Goal: Task Accomplishment & Management: Use online tool/utility

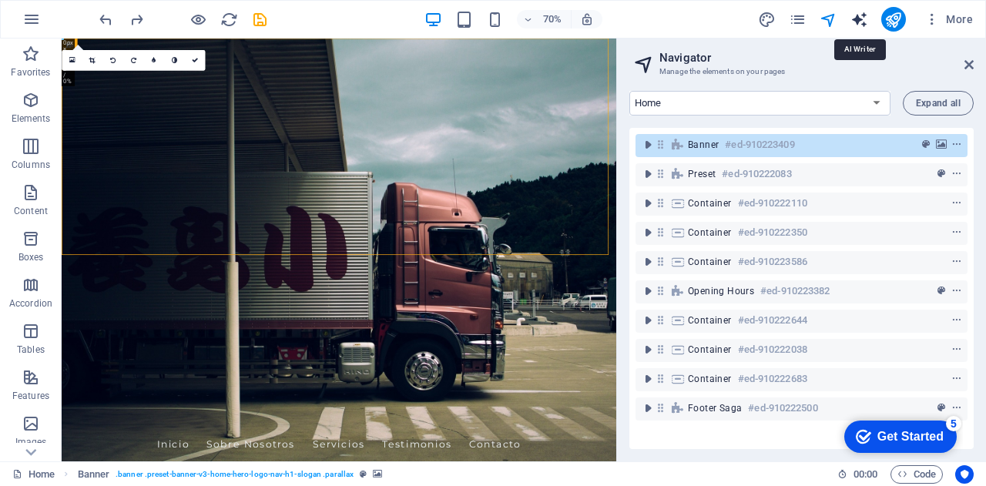
select select "English"
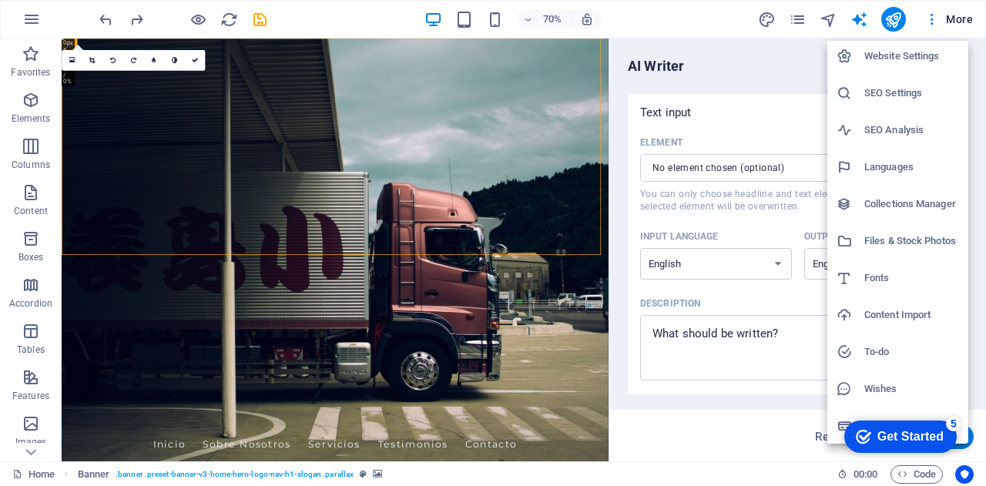
scroll to position [4, 0]
click at [889, 47] on h6 "Website Settings" at bounding box center [912, 55] width 95 height 18
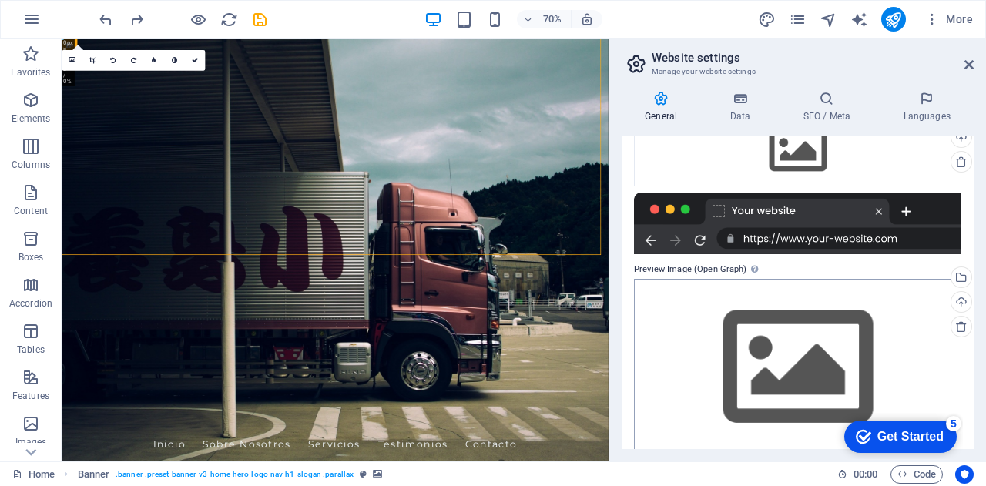
scroll to position [211, 0]
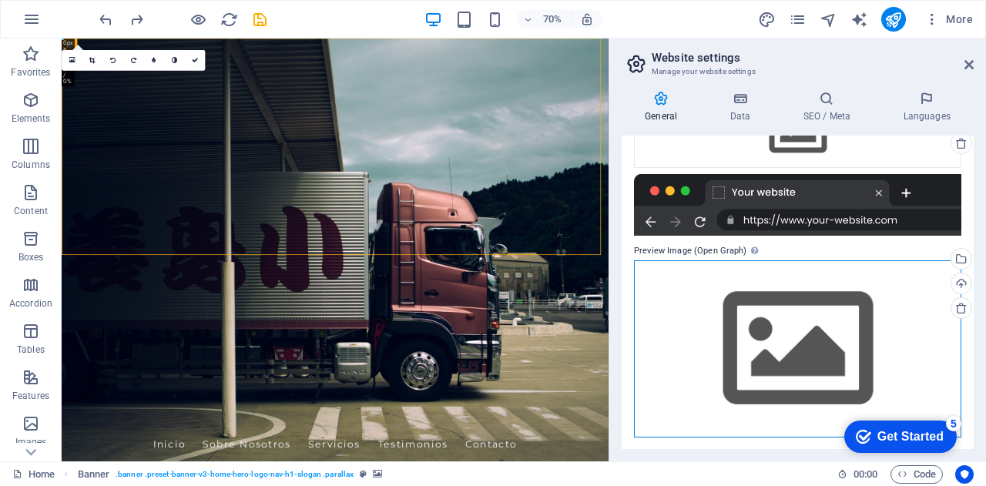
click at [786, 328] on div "Drag files here, click to choose files or select files from Files or our free s…" at bounding box center [797, 348] width 327 height 176
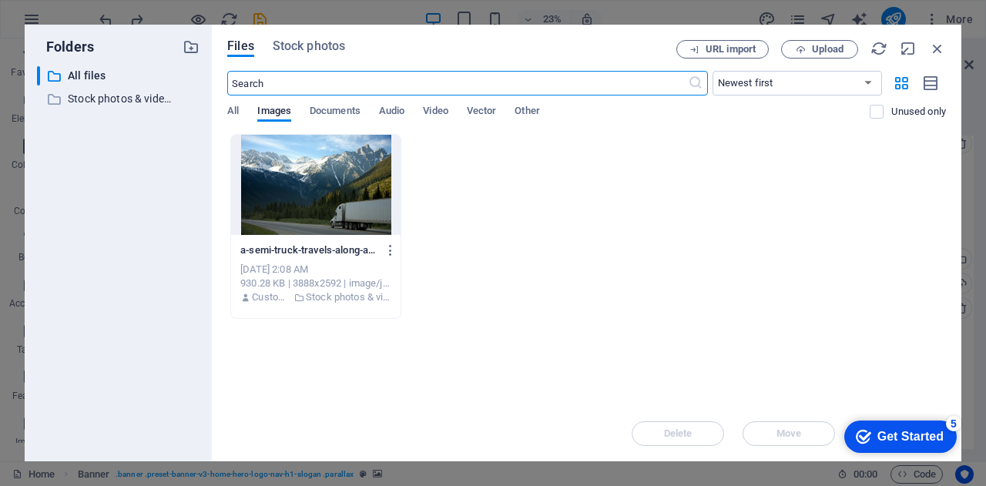
click at [317, 188] on div at bounding box center [316, 185] width 170 height 100
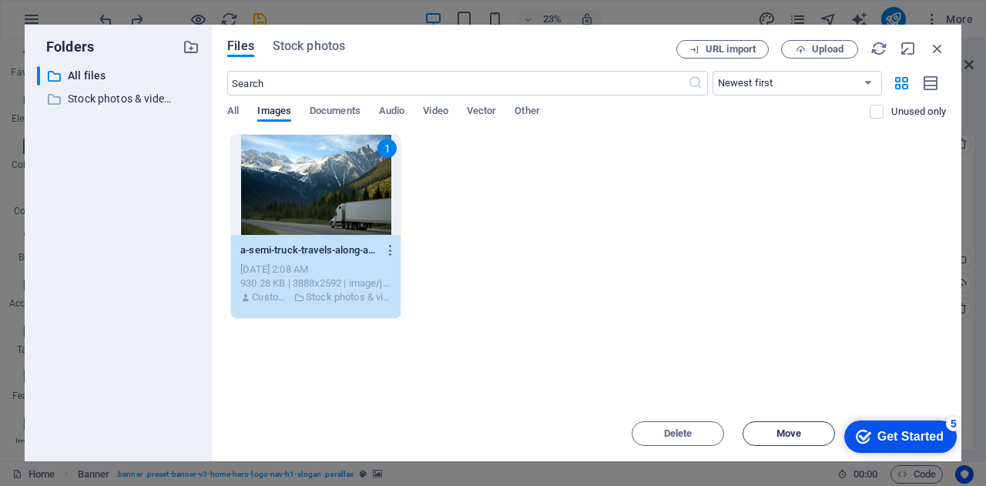
click at [785, 432] on span "Move" at bounding box center [789, 433] width 25 height 9
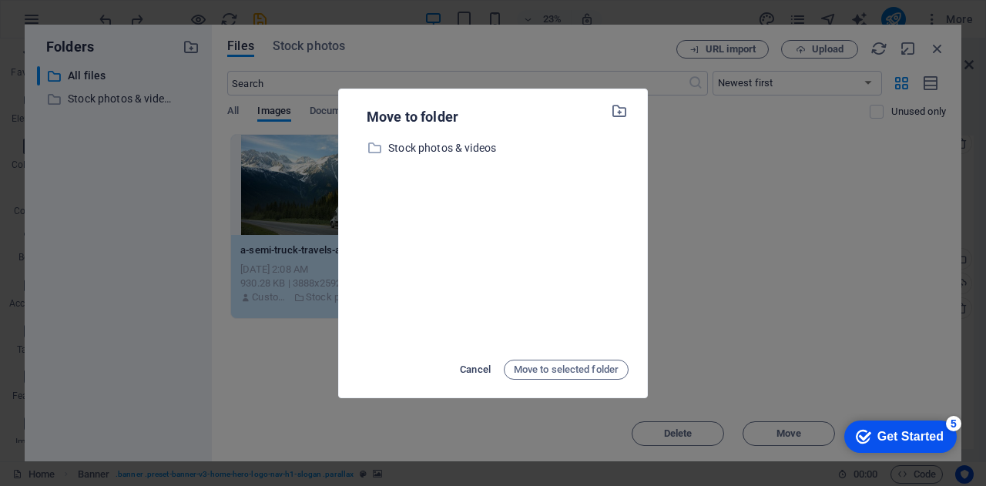
click at [473, 371] on span "Cancel" at bounding box center [475, 370] width 31 height 18
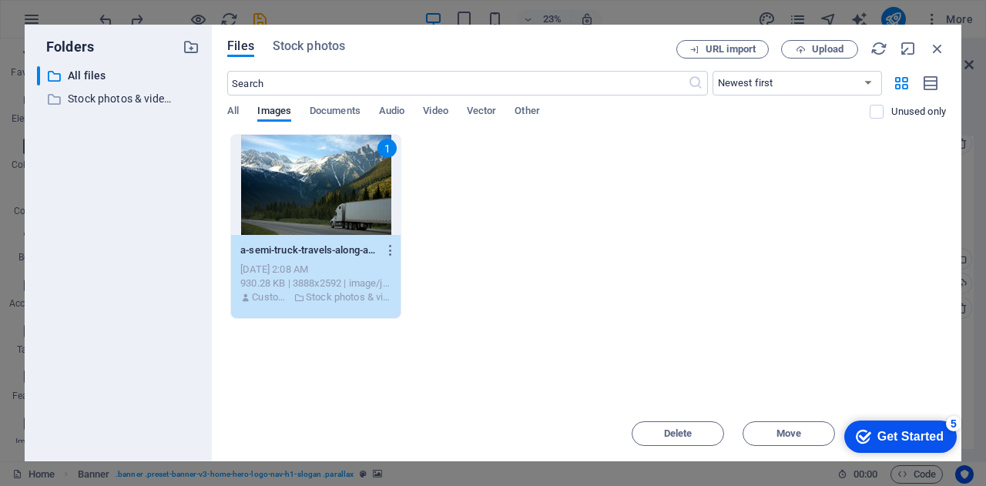
click at [289, 205] on div "1" at bounding box center [316, 185] width 170 height 100
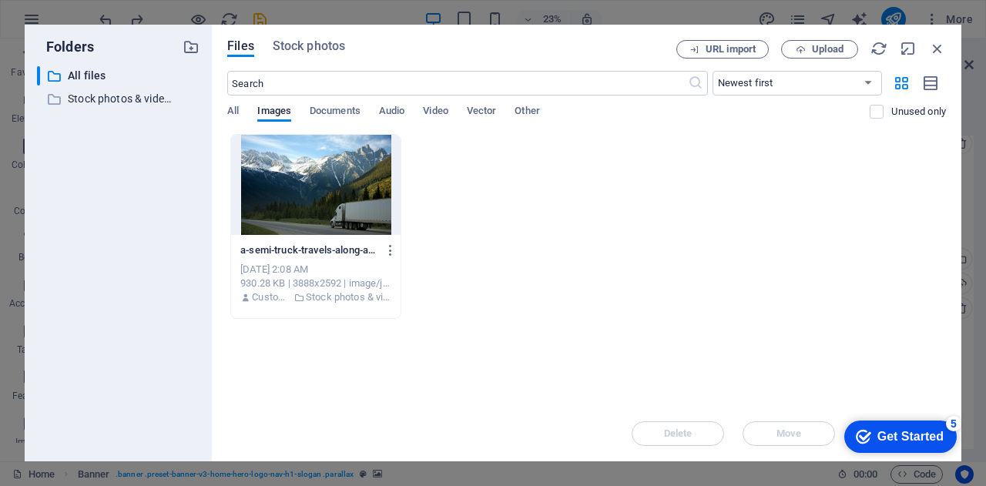
click at [299, 203] on div at bounding box center [316, 185] width 170 height 100
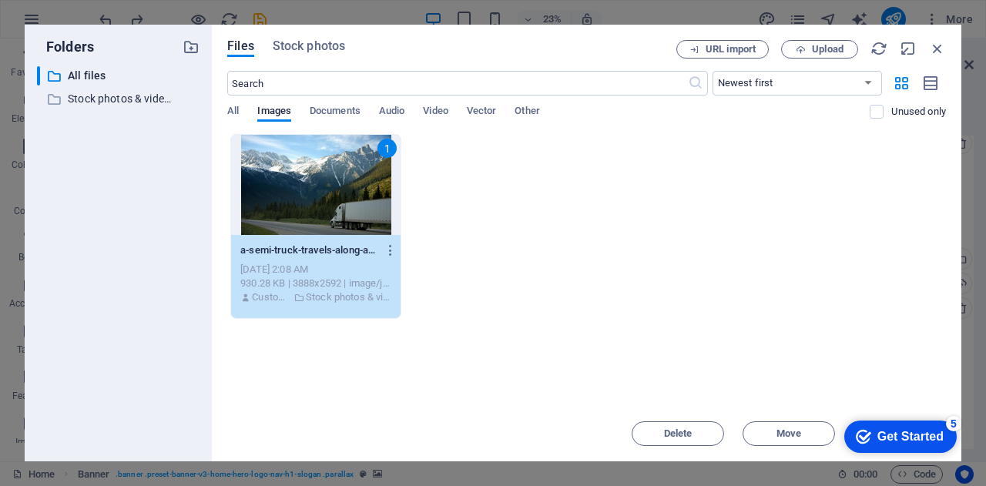
click at [346, 208] on div "1" at bounding box center [316, 185] width 170 height 100
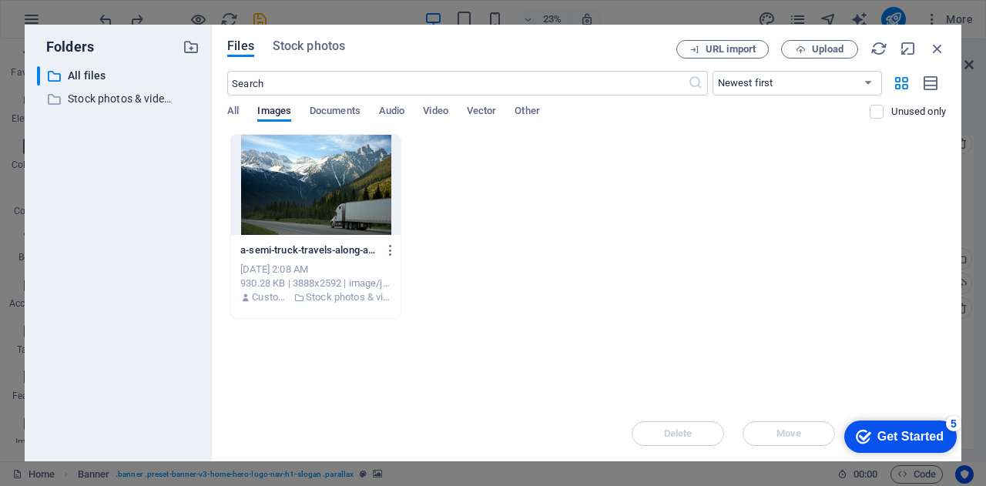
click at [346, 208] on div at bounding box center [316, 185] width 170 height 100
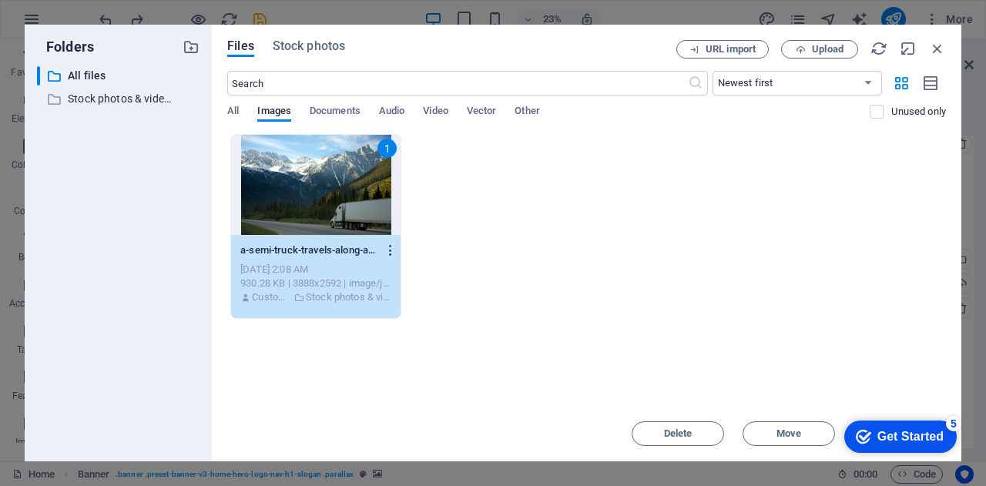
click at [388, 250] on icon "button" at bounding box center [391, 250] width 15 height 14
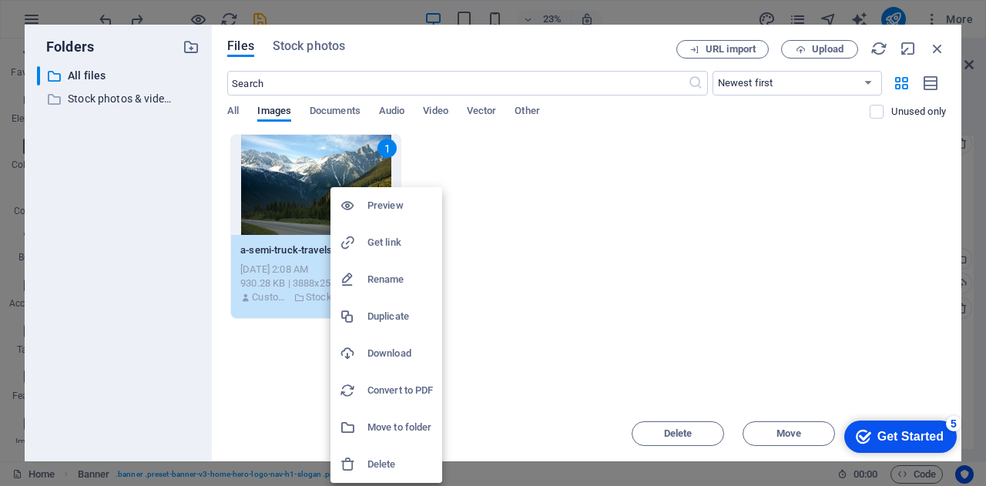
click at [574, 338] on div at bounding box center [493, 243] width 986 height 486
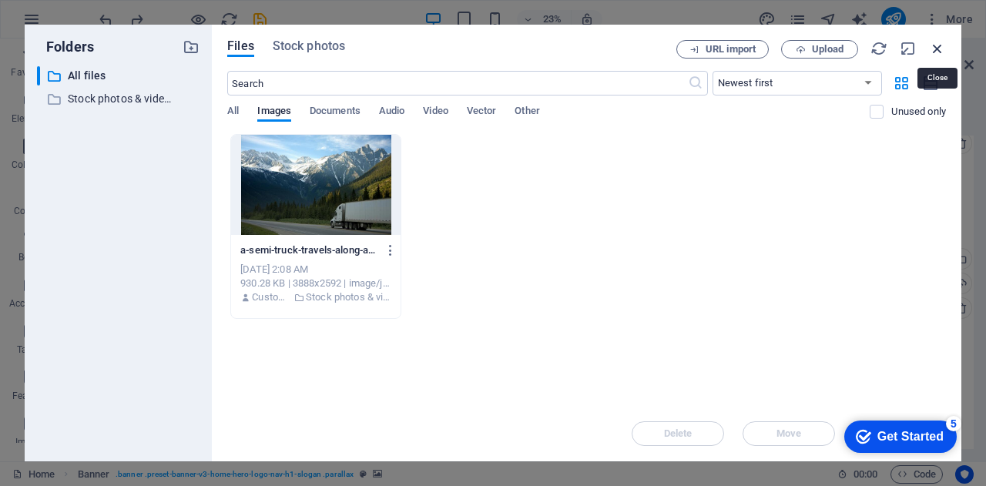
click at [941, 47] on icon "button" at bounding box center [937, 48] width 17 height 17
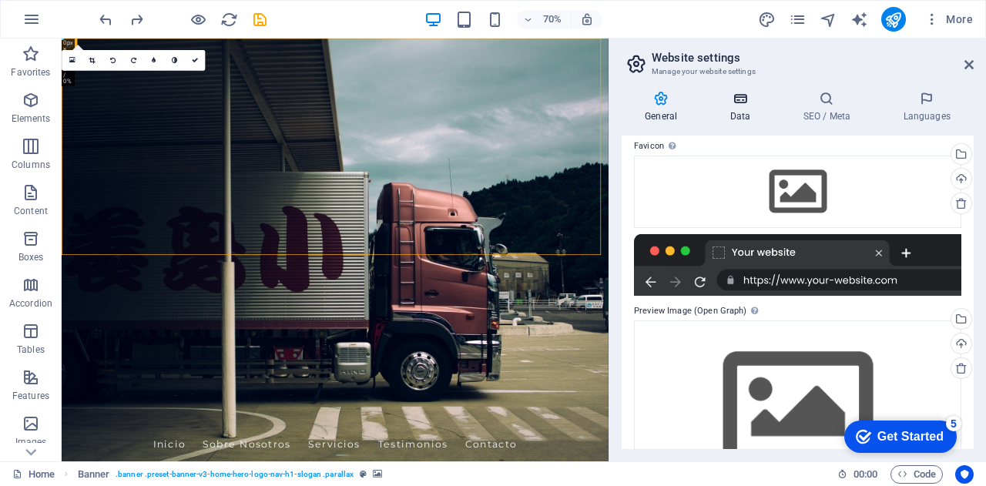
scroll to position [134, 0]
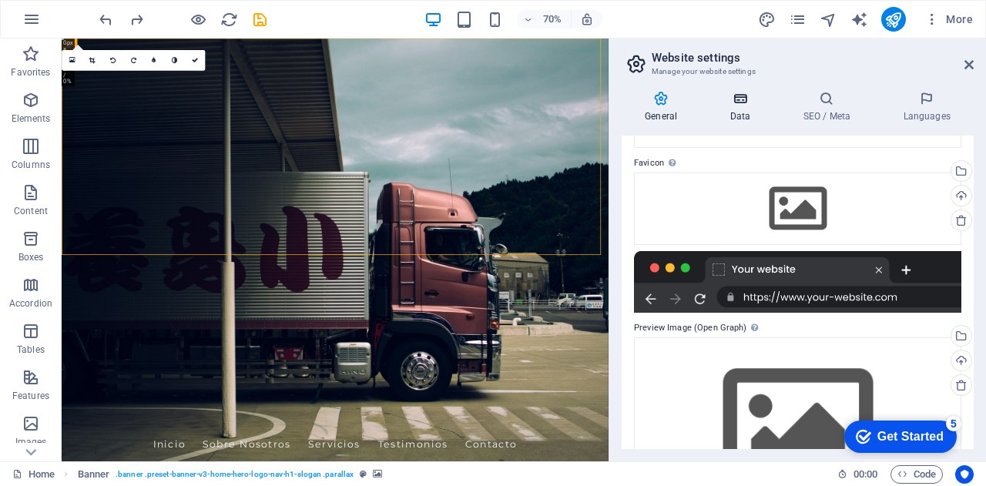
click at [740, 109] on h4 "Data" at bounding box center [743, 107] width 73 height 32
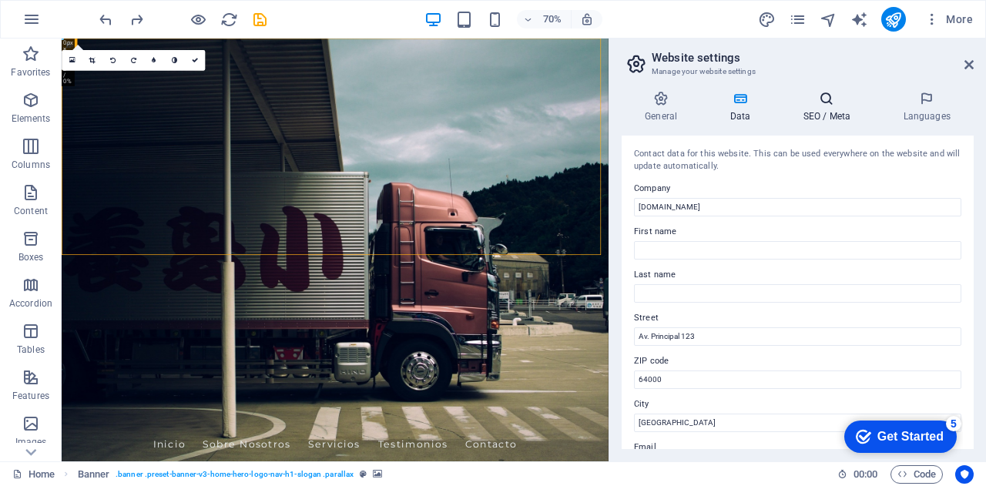
click at [827, 105] on icon at bounding box center [827, 98] width 94 height 15
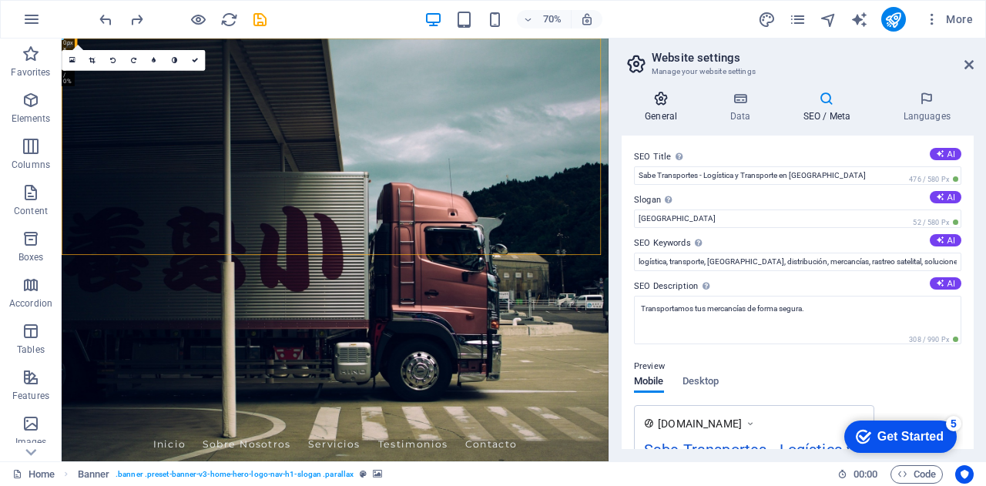
click at [655, 98] on icon at bounding box center [661, 98] width 79 height 15
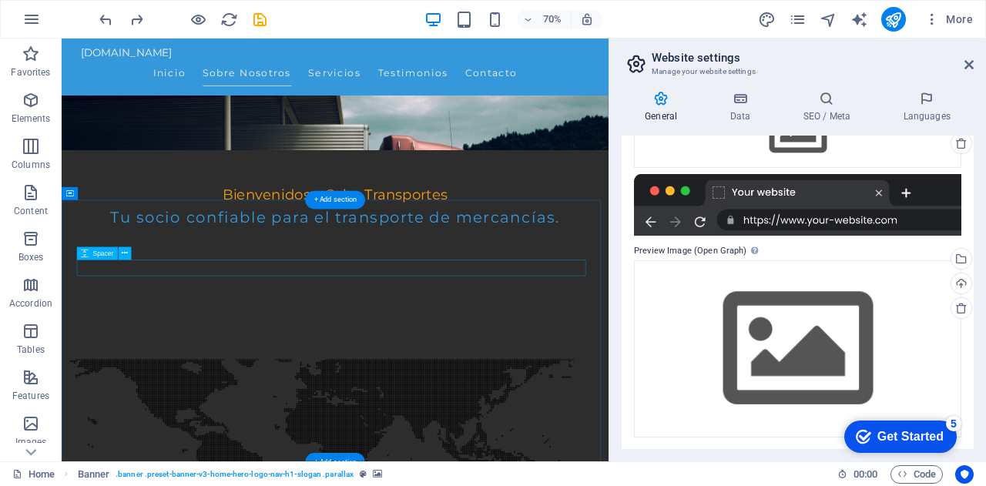
scroll to position [462, 0]
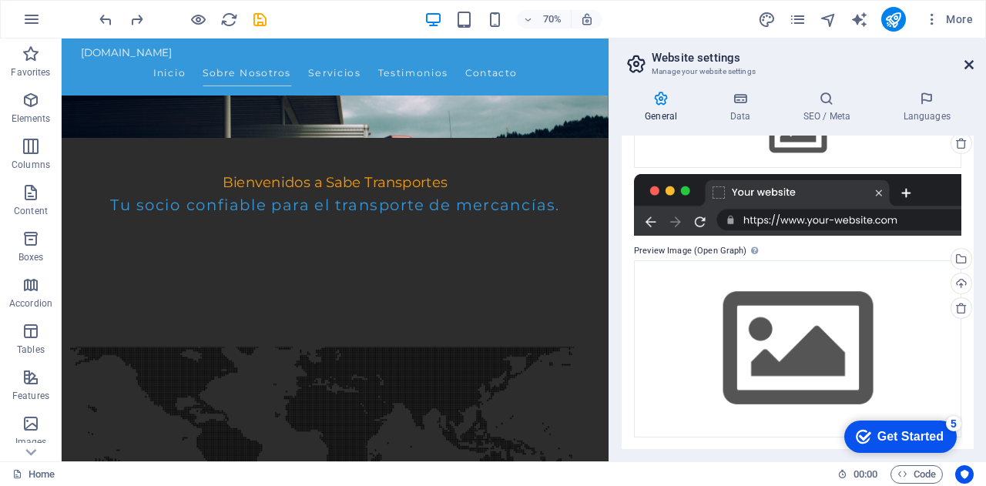
click at [965, 66] on icon at bounding box center [969, 65] width 9 height 12
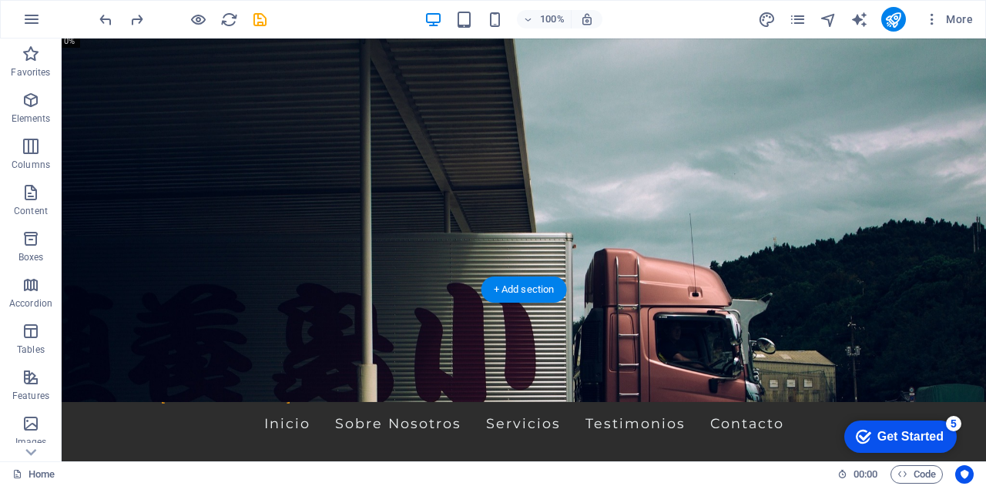
scroll to position [0, 0]
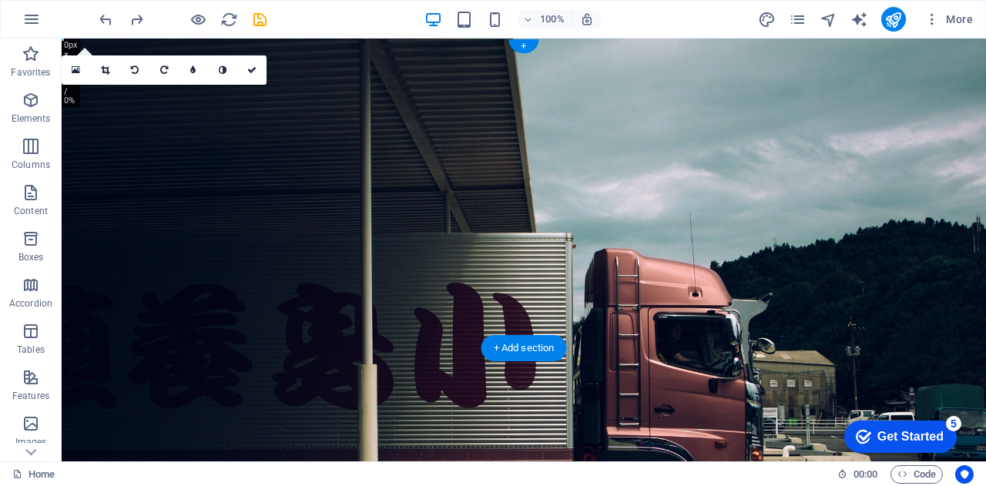
click at [428, 318] on figure at bounding box center [524, 250] width 925 height 423
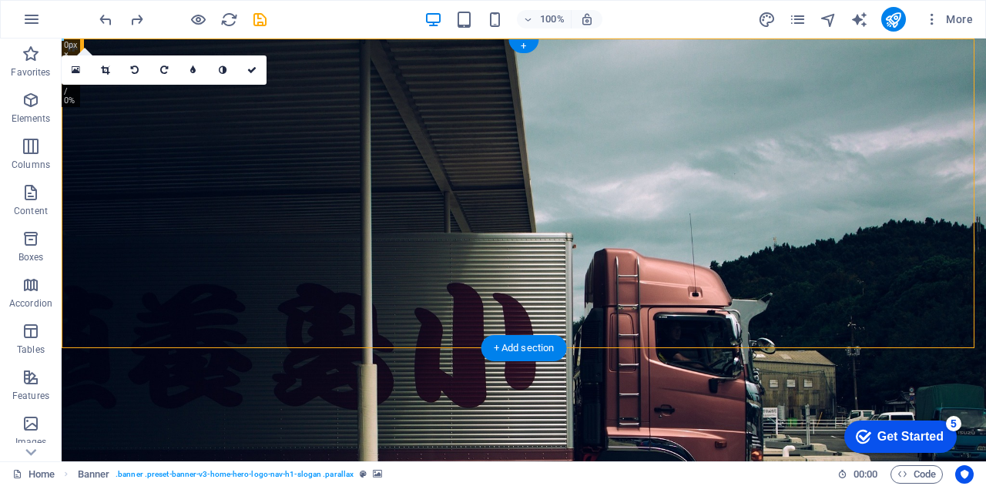
click at [428, 318] on figure at bounding box center [524, 250] width 925 height 423
select select "vh"
select select "header"
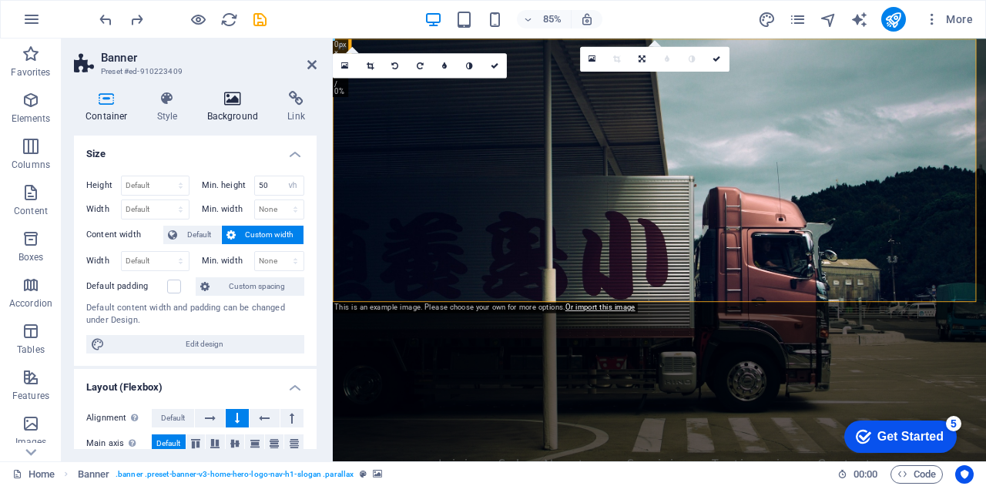
click at [233, 98] on icon at bounding box center [233, 98] width 75 height 15
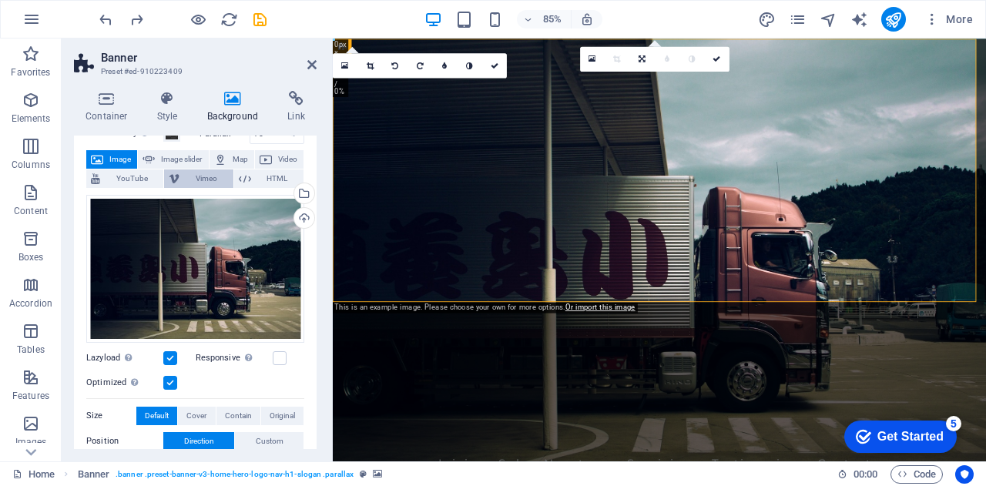
scroll to position [154, 0]
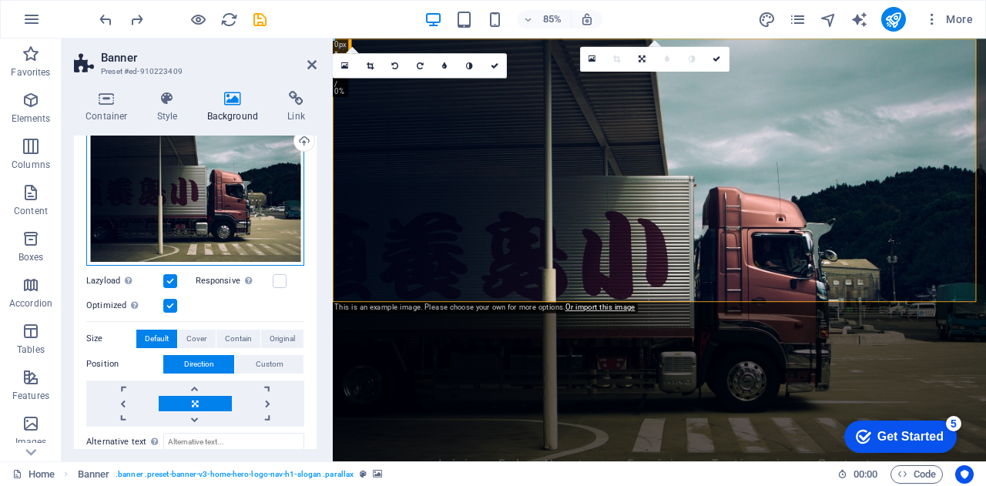
click at [216, 223] on div "Drag files here, click to choose files or select files from Files or our free s…" at bounding box center [195, 192] width 218 height 148
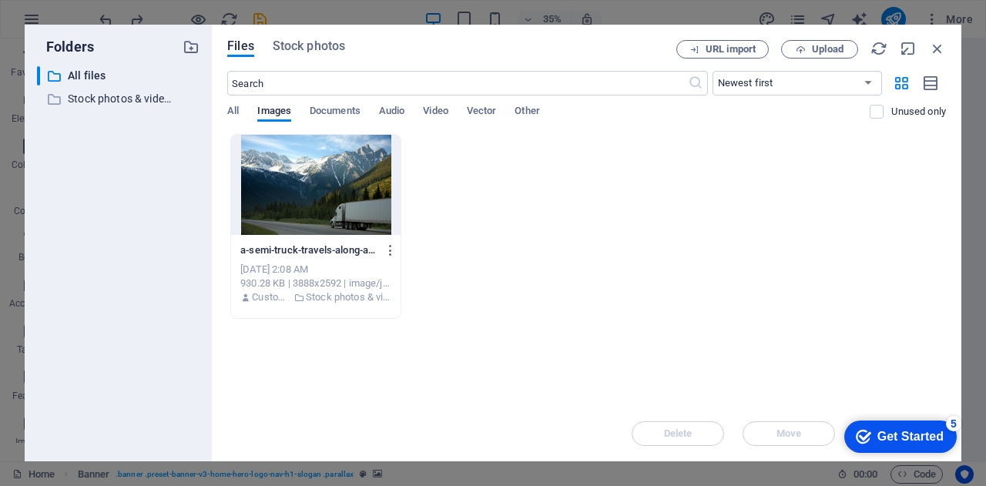
click at [322, 203] on div at bounding box center [316, 185] width 170 height 100
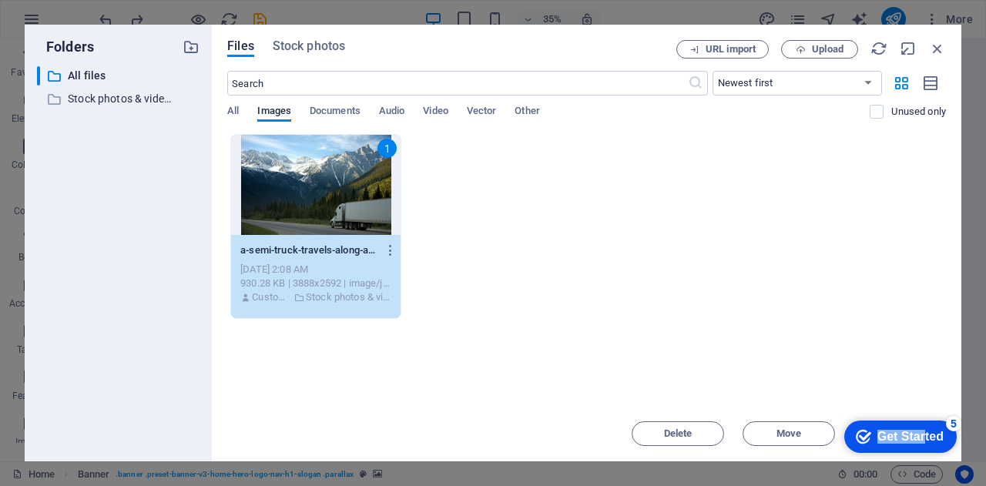
drag, startPoint x: 922, startPoint y: 432, endPoint x: 547, endPoint y: 256, distance: 414.0
click at [832, 413] on html "checkmark Get Started 5 First Steps in the Editor Let's guide you through the t…" at bounding box center [897, 436] width 131 height 46
click at [876, 356] on div "Drop files here to upload them instantly 1 a-semi-truck-travels-along-a-highway…" at bounding box center [586, 270] width 719 height 272
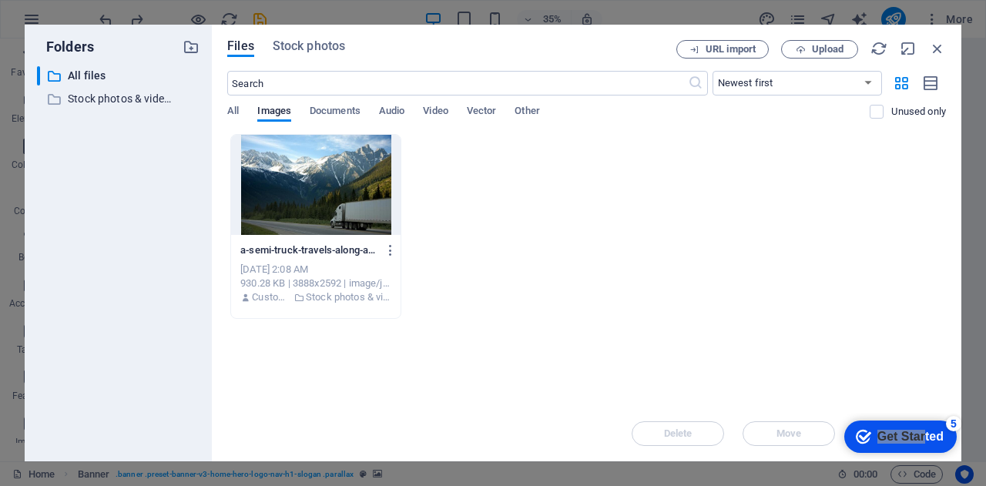
drag, startPoint x: 583, startPoint y: 40, endPoint x: 515, endPoint y: 23, distance: 70.6
click at [515, 23] on div "Folders ​ All files All files ​ Stock photos & videos Stock photos & videos Fil…" at bounding box center [493, 243] width 986 height 486
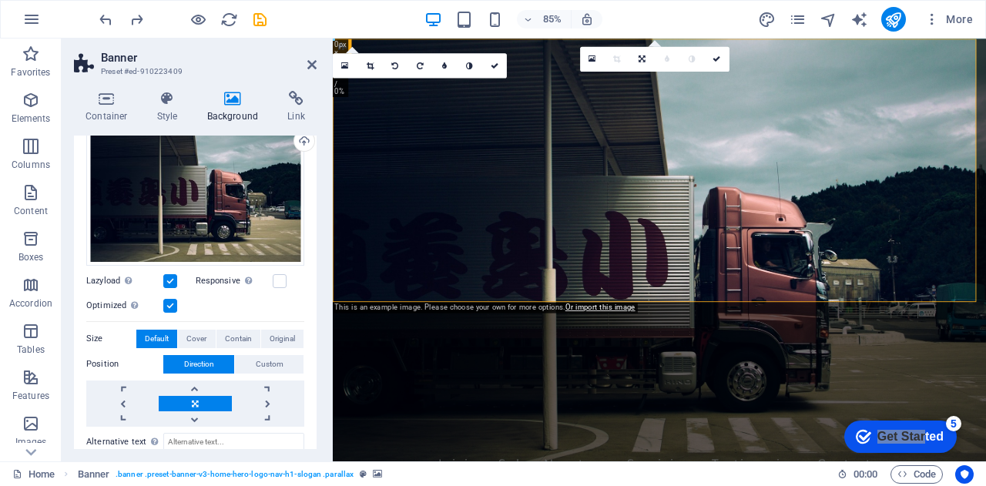
drag, startPoint x: 868, startPoint y: 65, endPoint x: 620, endPoint y: 53, distance: 248.4
click at [665, 312] on figure at bounding box center [717, 288] width 769 height 498
click at [277, 279] on label at bounding box center [280, 281] width 14 height 14
click at [0, 0] on input "Responsive Automatically load retina image and smartphone optimized sizes." at bounding box center [0, 0] width 0 height 0
click at [277, 279] on label at bounding box center [280, 281] width 14 height 14
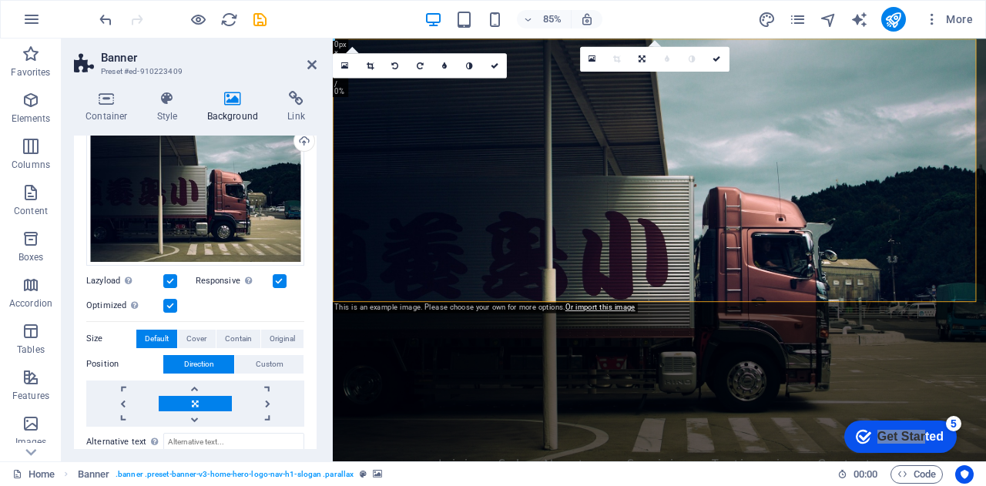
click at [0, 0] on input "Responsive Automatically load retina image and smartphone optimized sizes." at bounding box center [0, 0] width 0 height 0
click at [201, 338] on span "Cover" at bounding box center [196, 339] width 20 height 18
click at [234, 338] on span "Contain" at bounding box center [238, 339] width 27 height 18
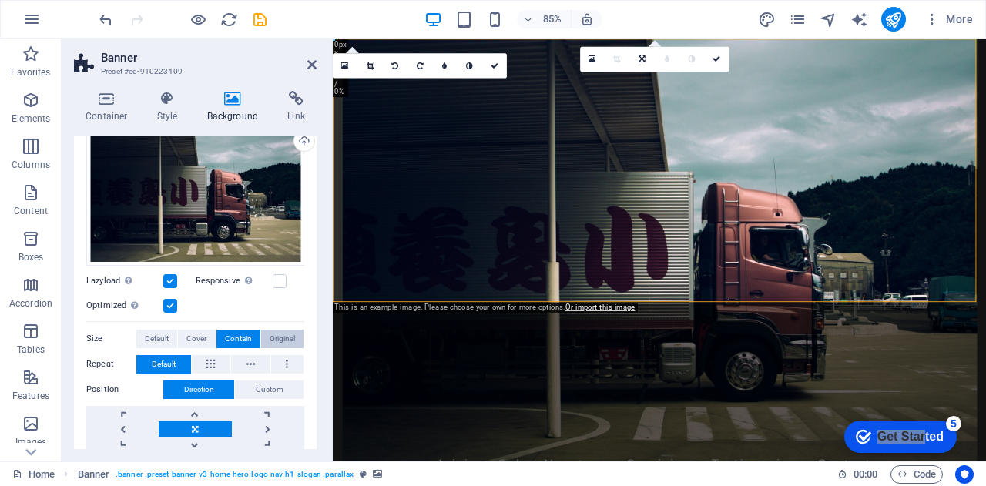
click at [280, 338] on span "Original" at bounding box center [282, 339] width 25 height 18
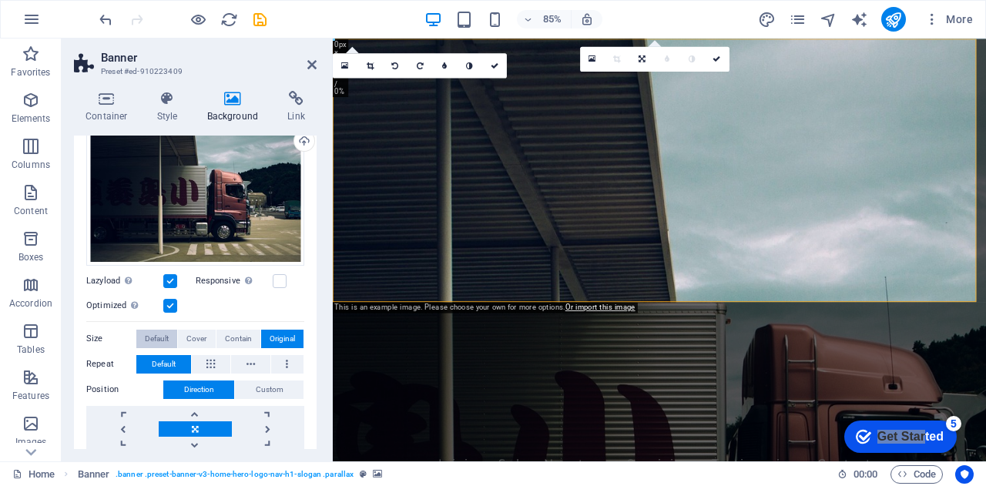
click at [158, 338] on span "Default" at bounding box center [157, 339] width 24 height 18
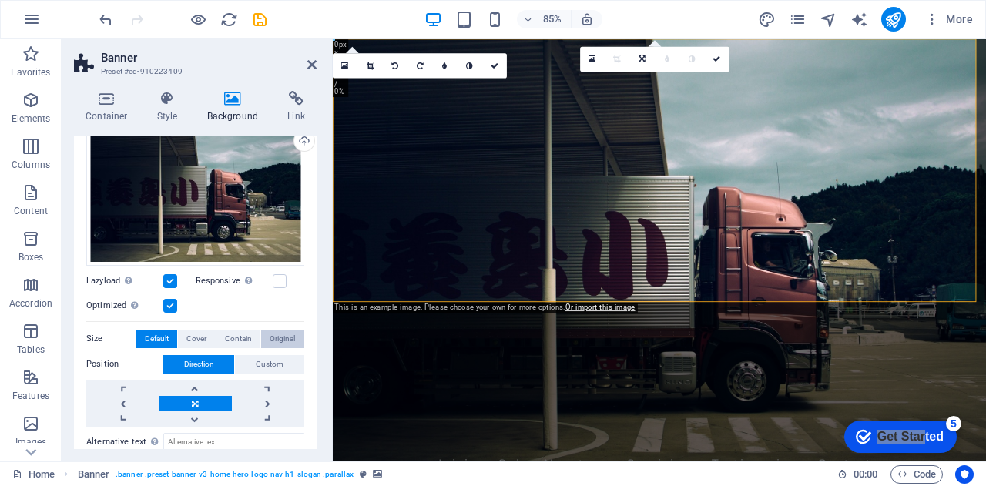
click at [275, 337] on span "Original" at bounding box center [282, 339] width 25 height 18
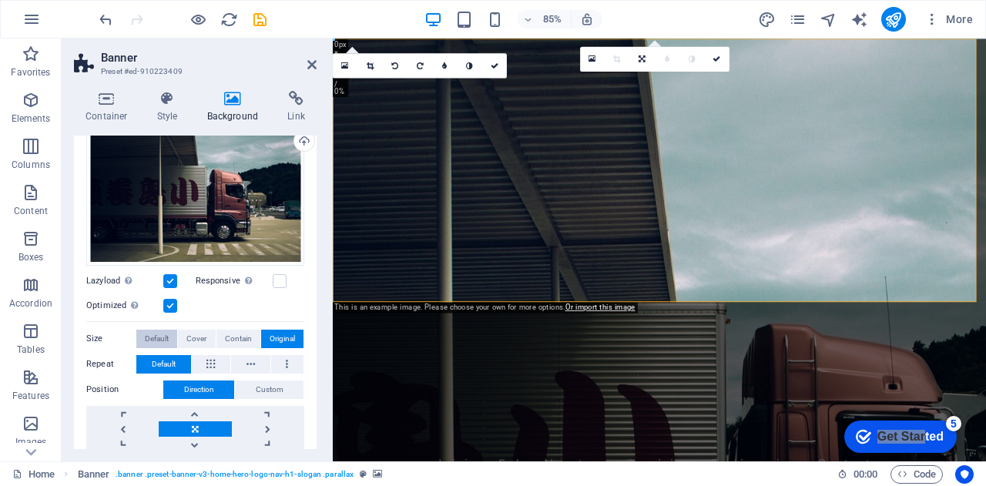
click at [153, 331] on span "Default" at bounding box center [157, 339] width 24 height 18
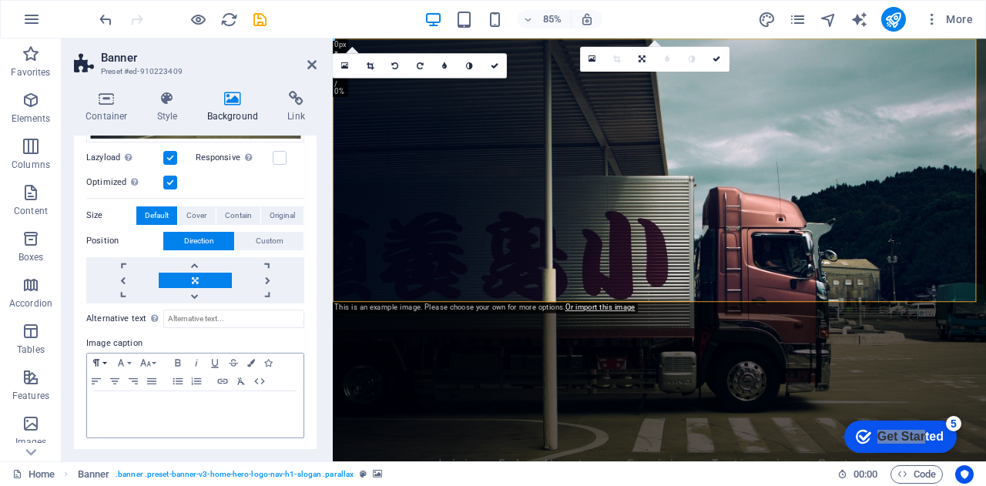
scroll to position [0, 0]
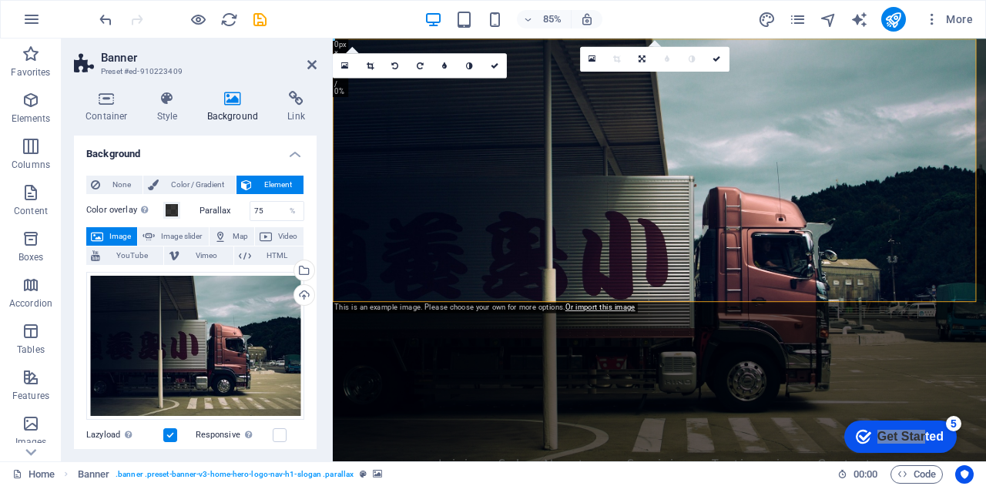
click at [115, 236] on span "Image" at bounding box center [120, 236] width 25 height 18
click at [189, 303] on div "Drag files here, click to choose files or select files from Files or our free s…" at bounding box center [195, 346] width 218 height 148
click at [189, 303] on body "sabetransportes.com.mx Home Favorites Elements Columns Content Boxes Accordion …" at bounding box center [493, 243] width 986 height 486
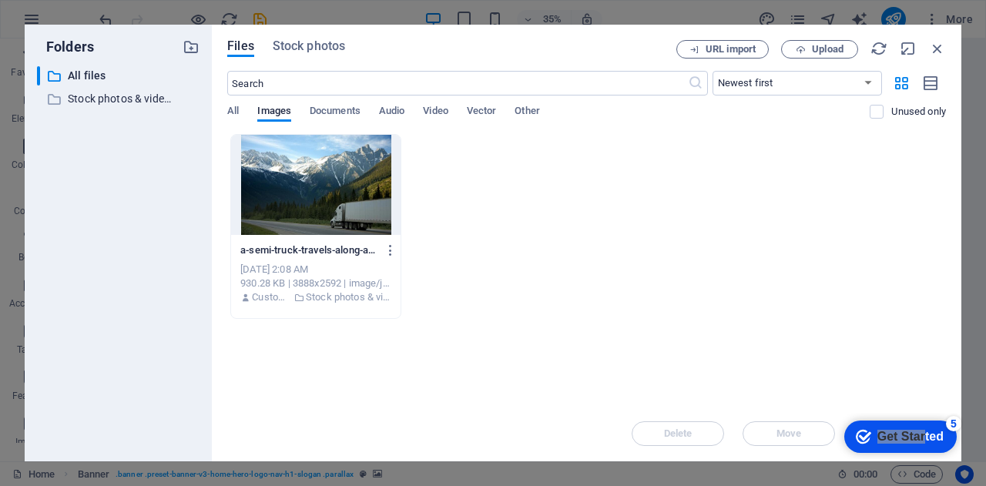
click at [300, 218] on div at bounding box center [316, 185] width 170 height 100
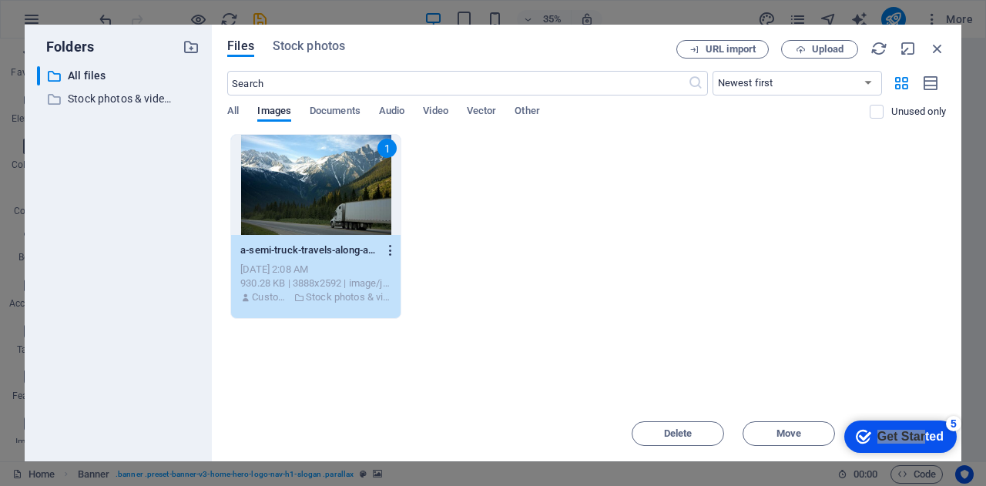
click at [391, 249] on icon "button" at bounding box center [391, 250] width 15 height 14
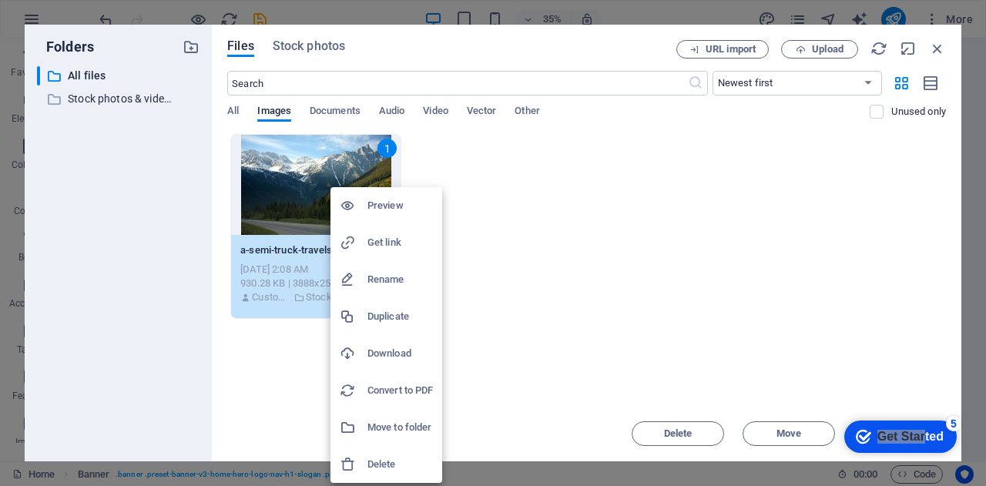
click at [377, 206] on h6 "Preview" at bounding box center [400, 205] width 65 height 18
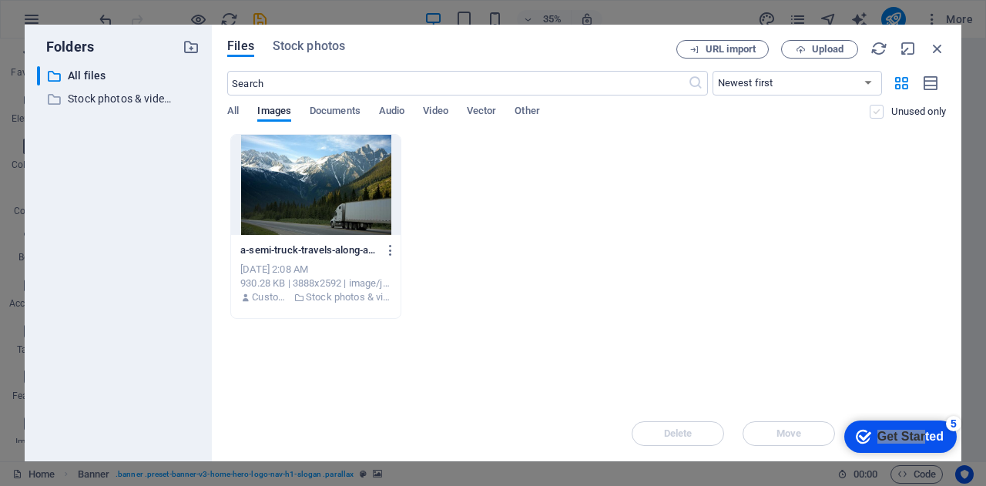
click at [870, 109] on label at bounding box center [877, 112] width 14 height 14
click at [0, 0] on input "checkbox" at bounding box center [0, 0] width 0 height 0
click at [877, 111] on label at bounding box center [877, 112] width 14 height 14
click at [0, 0] on input "checkbox" at bounding box center [0, 0] width 0 height 0
click at [932, 86] on icon "button" at bounding box center [931, 84] width 17 height 18
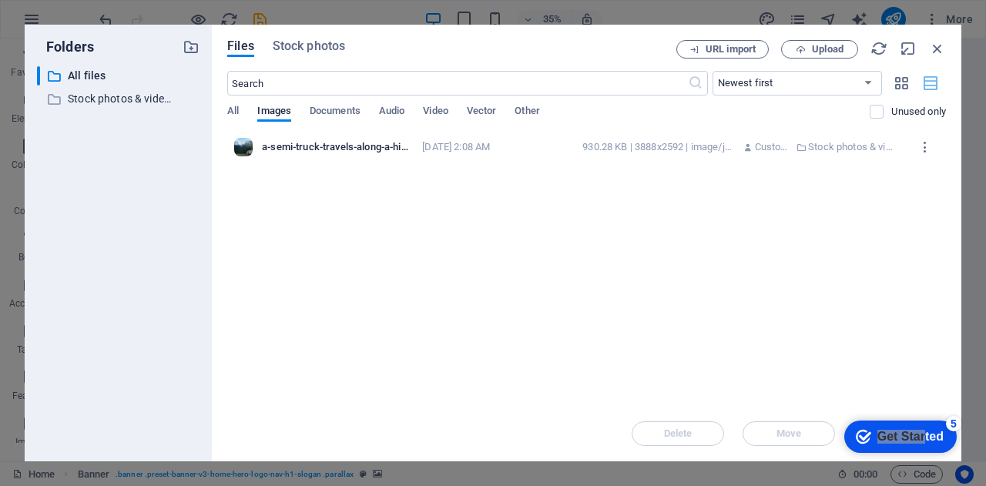
click at [932, 82] on icon "button" at bounding box center [931, 84] width 17 height 18
click at [899, 82] on icon "button" at bounding box center [902, 83] width 18 height 17
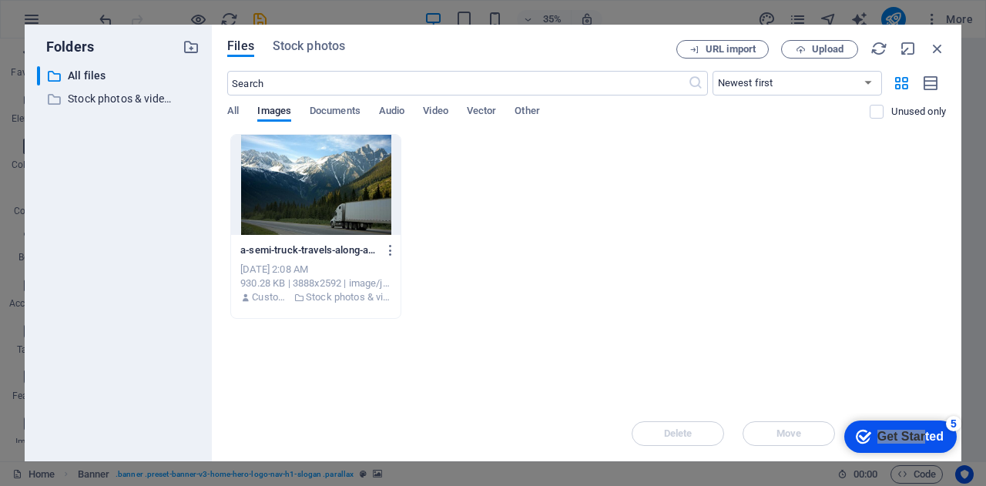
click at [790, 338] on div "Drop files here to upload them instantly a-semi-truck-travels-along-a-highway-w…" at bounding box center [586, 270] width 719 height 272
click at [304, 199] on div at bounding box center [316, 185] width 170 height 100
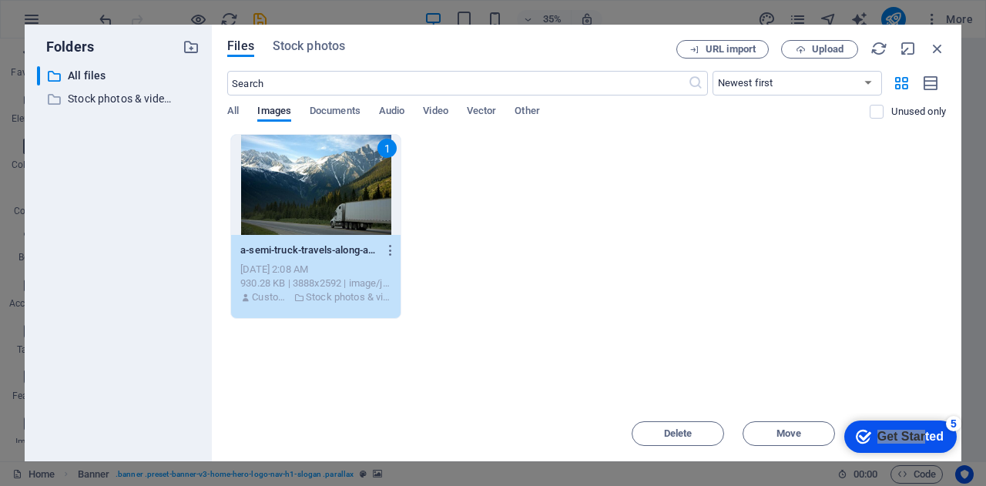
click at [306, 209] on div "1" at bounding box center [316, 185] width 170 height 100
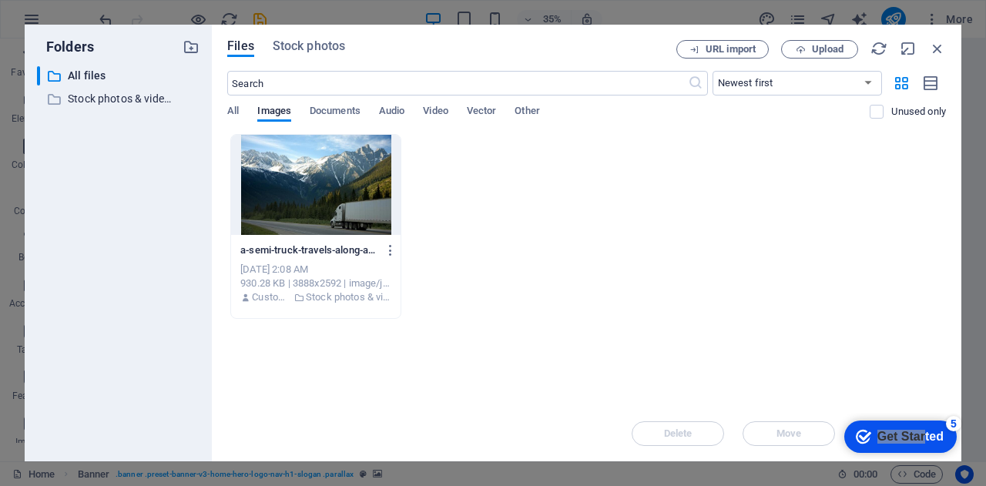
click at [306, 209] on div at bounding box center [316, 185] width 170 height 100
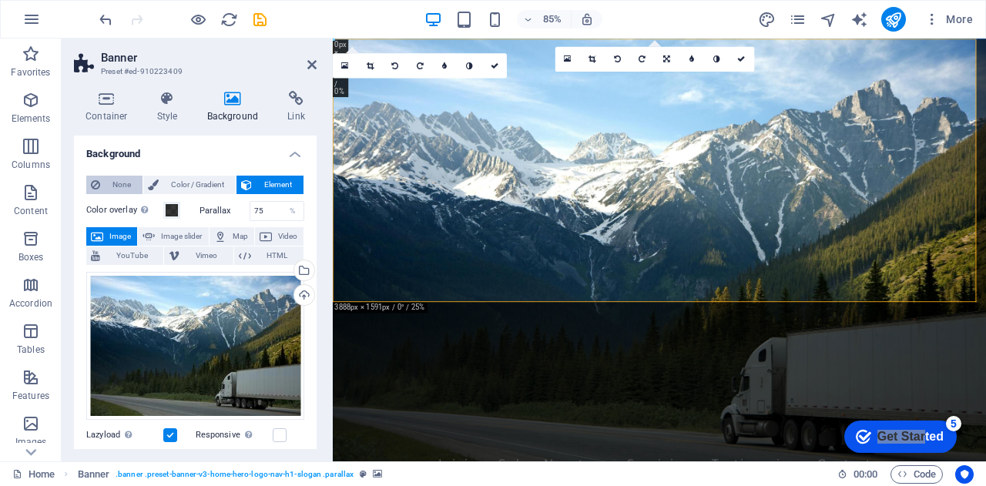
click at [107, 188] on span "None" at bounding box center [121, 185] width 33 height 18
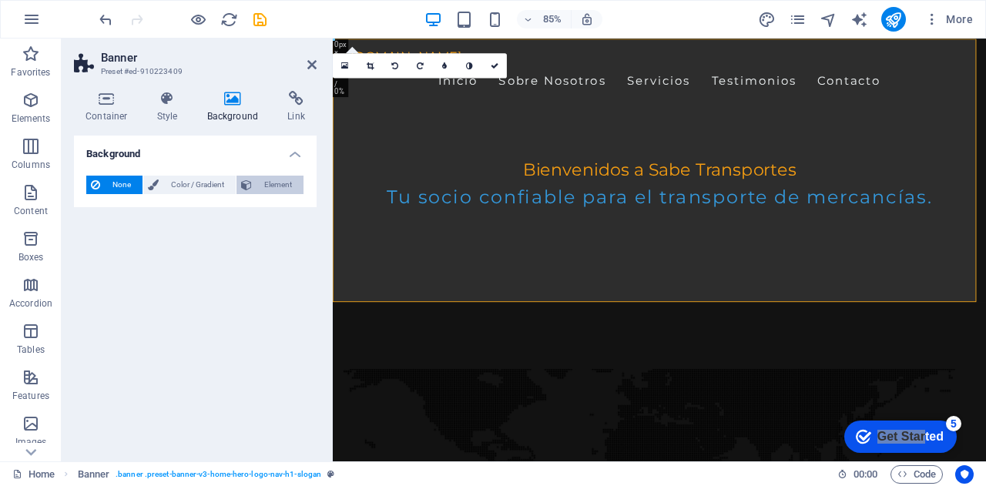
click at [270, 183] on span "Element" at bounding box center [278, 185] width 42 height 18
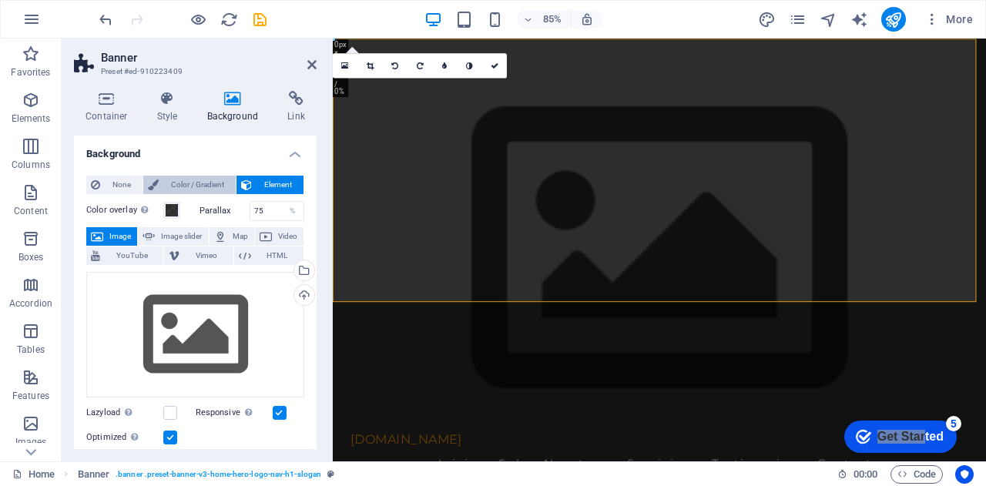
click at [186, 182] on span "Color / Gradient" at bounding box center [197, 185] width 68 height 18
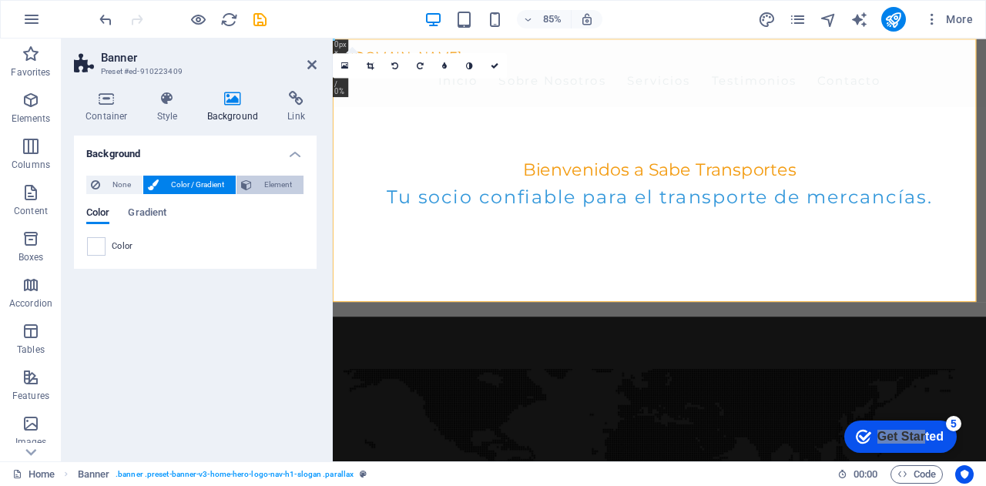
click at [268, 187] on span "Element" at bounding box center [278, 185] width 42 height 18
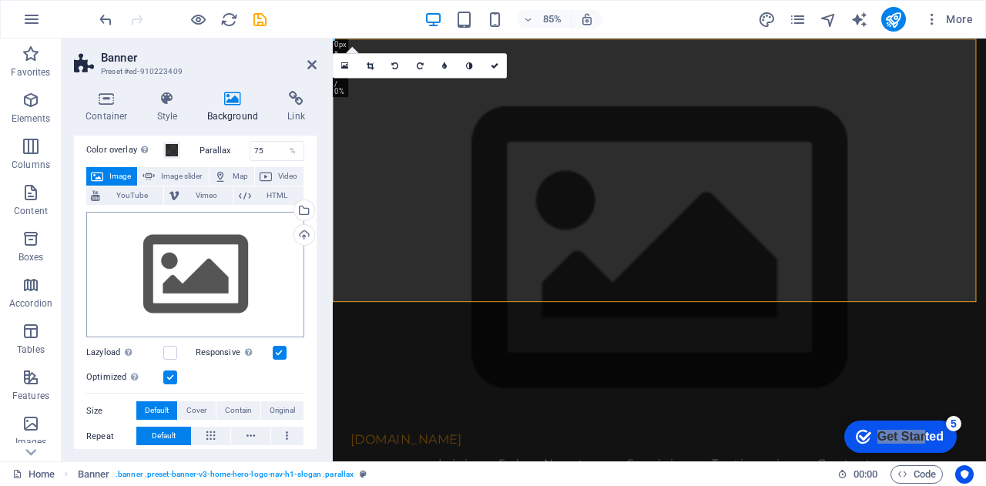
scroll to position [77, 0]
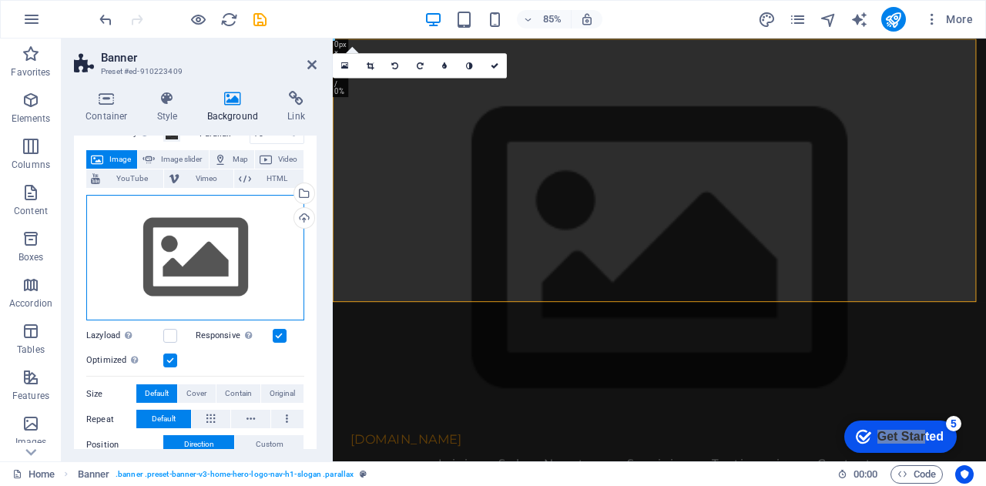
click at [213, 291] on div "Drag files here, click to choose files or select files from Files or our free s…" at bounding box center [195, 258] width 218 height 126
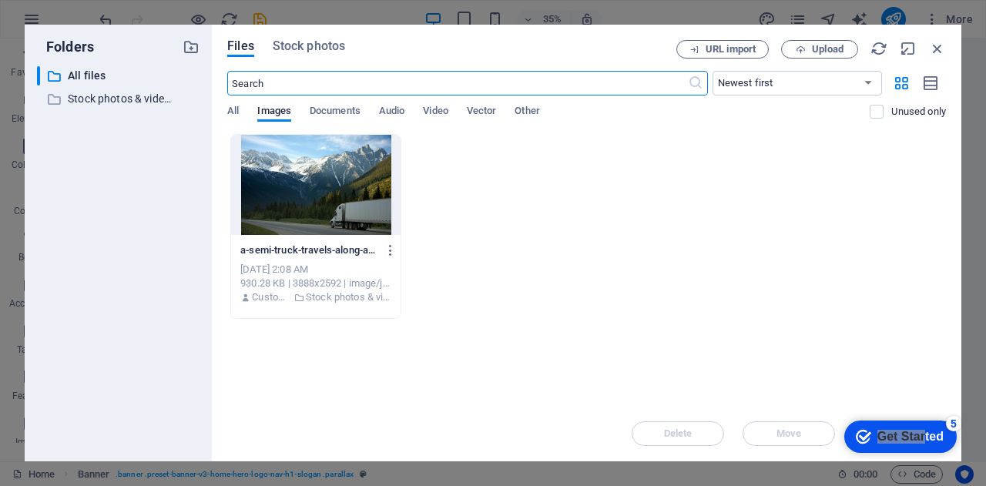
click at [297, 212] on div at bounding box center [316, 185] width 170 height 100
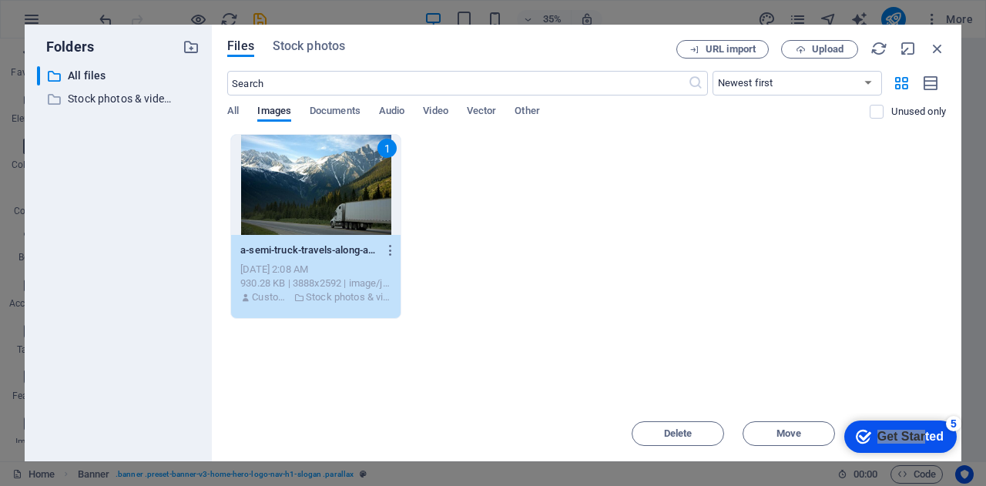
click at [321, 210] on div "1" at bounding box center [316, 185] width 170 height 100
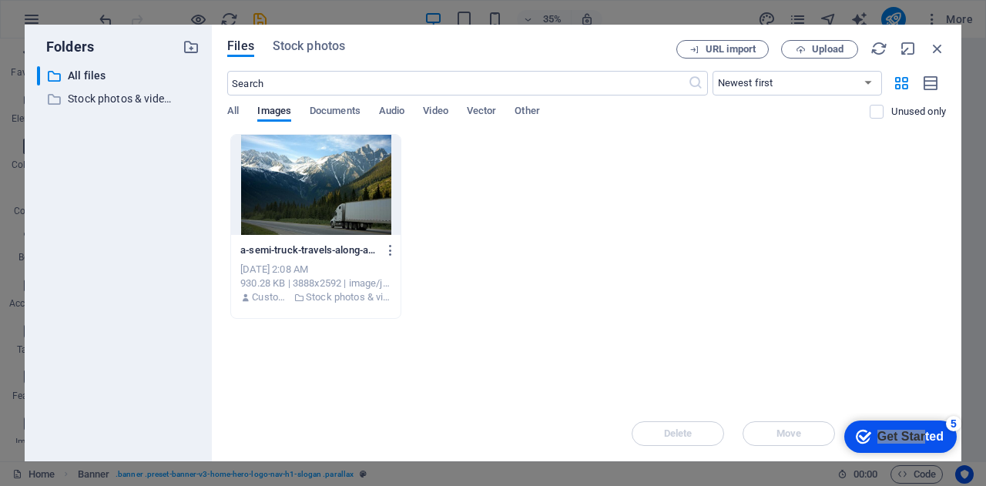
click at [321, 210] on div at bounding box center [316, 185] width 170 height 100
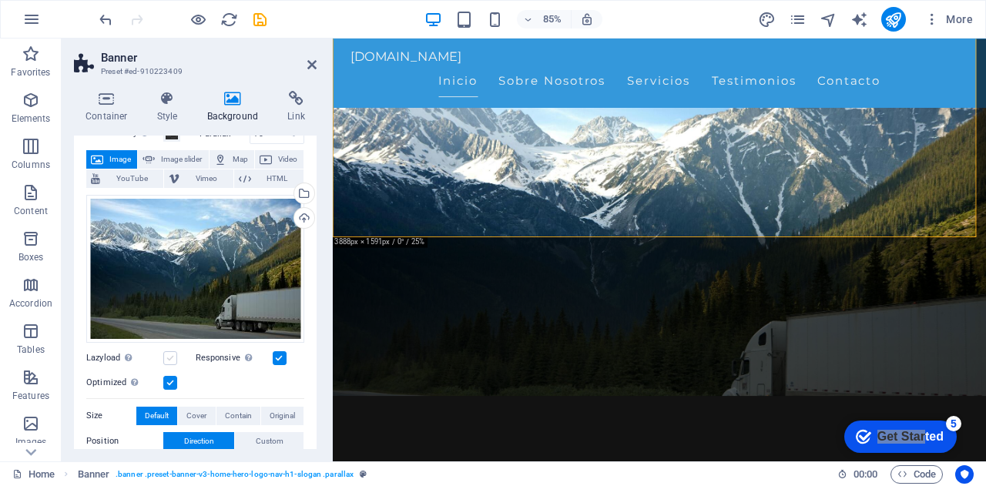
click at [163, 355] on label at bounding box center [170, 358] width 14 height 14
click at [0, 0] on input "Lazyload Loading images after the page loads improves page speed." at bounding box center [0, 0] width 0 height 0
click at [173, 357] on label at bounding box center [170, 358] width 14 height 14
click at [0, 0] on input "Lazyload Loading images after the page loads improves page speed." at bounding box center [0, 0] width 0 height 0
click at [173, 357] on label at bounding box center [170, 358] width 14 height 14
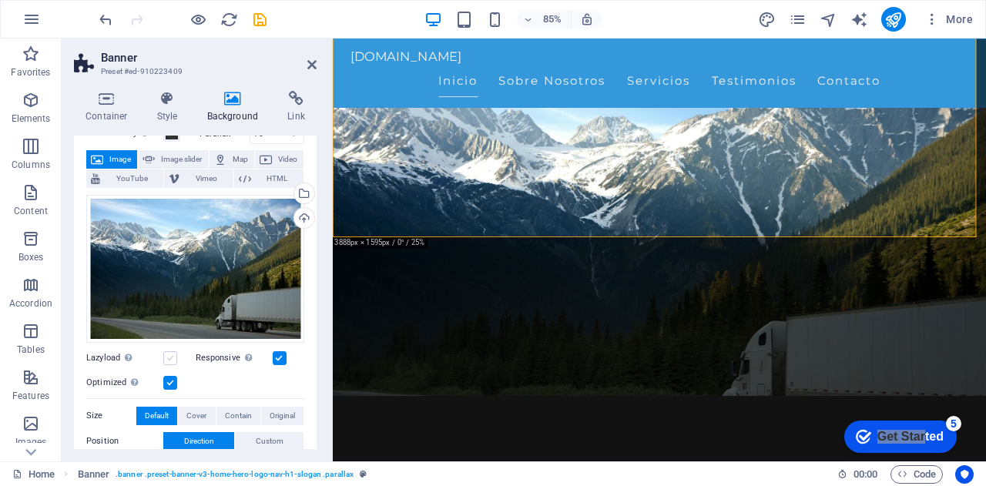
click at [0, 0] on input "Lazyload Loading images after the page loads improves page speed." at bounding box center [0, 0] width 0 height 0
click at [278, 356] on label at bounding box center [280, 358] width 14 height 14
click at [0, 0] on input "Responsive Automatically load retina image and smartphone optimized sizes." at bounding box center [0, 0] width 0 height 0
click at [278, 356] on label at bounding box center [280, 358] width 14 height 14
click at [0, 0] on input "Responsive Automatically load retina image and smartphone optimized sizes." at bounding box center [0, 0] width 0 height 0
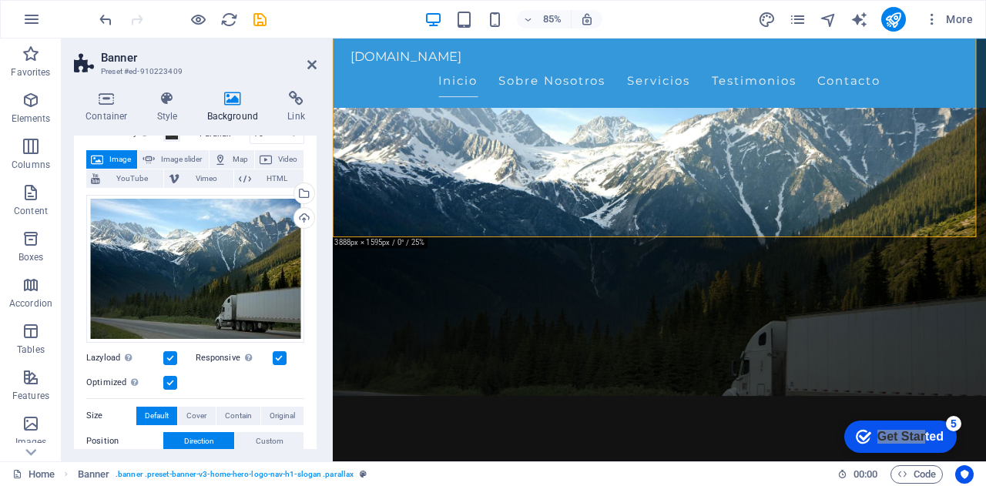
click at [173, 378] on label at bounding box center [170, 383] width 14 height 14
click at [0, 0] on input "Optimized Images are compressed to improve page speed." at bounding box center [0, 0] width 0 height 0
click at [173, 378] on label at bounding box center [170, 383] width 14 height 14
click at [0, 0] on input "Optimized Images are compressed to improve page speed." at bounding box center [0, 0] width 0 height 0
click at [170, 383] on label at bounding box center [170, 383] width 14 height 14
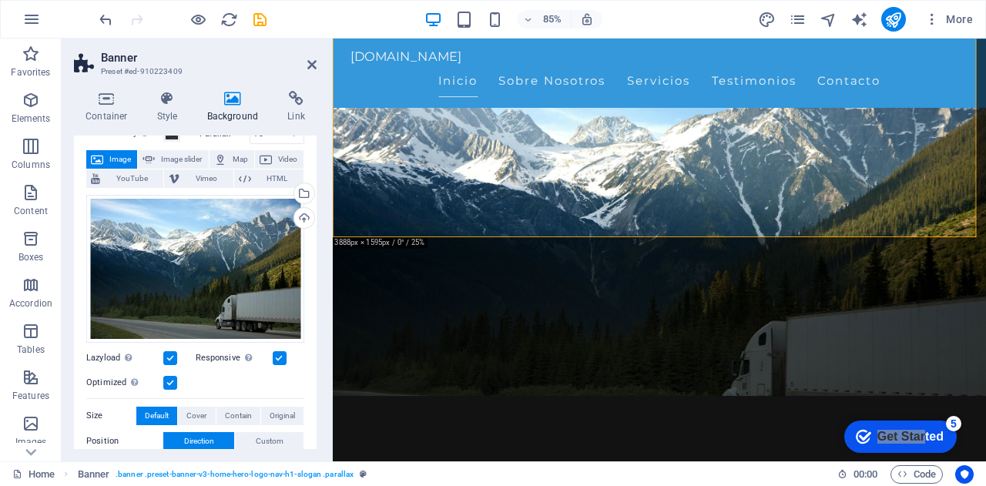
click at [0, 0] on input "Optimized Images are compressed to improve page speed." at bounding box center [0, 0] width 0 height 0
click at [170, 383] on label at bounding box center [170, 383] width 14 height 14
click at [0, 0] on input "Optimized Images are compressed to improve page speed." at bounding box center [0, 0] width 0 height 0
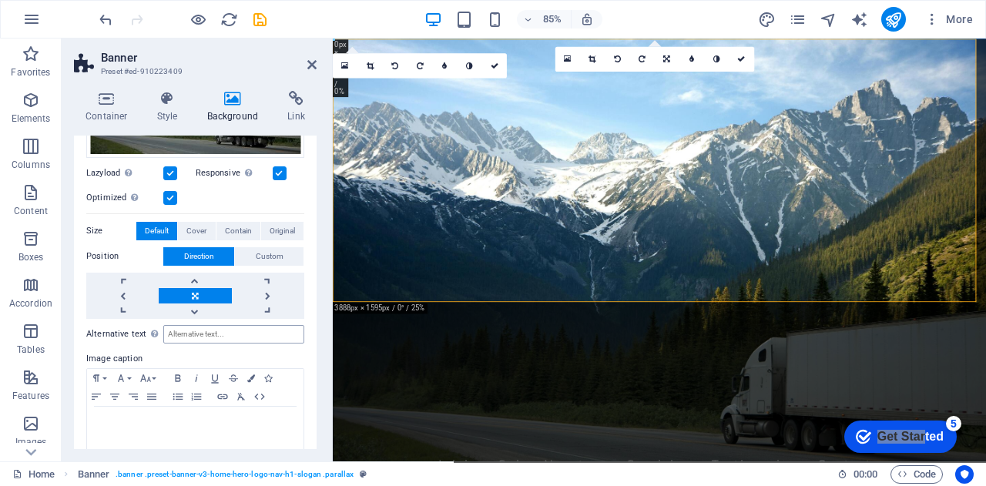
scroll to position [277, 0]
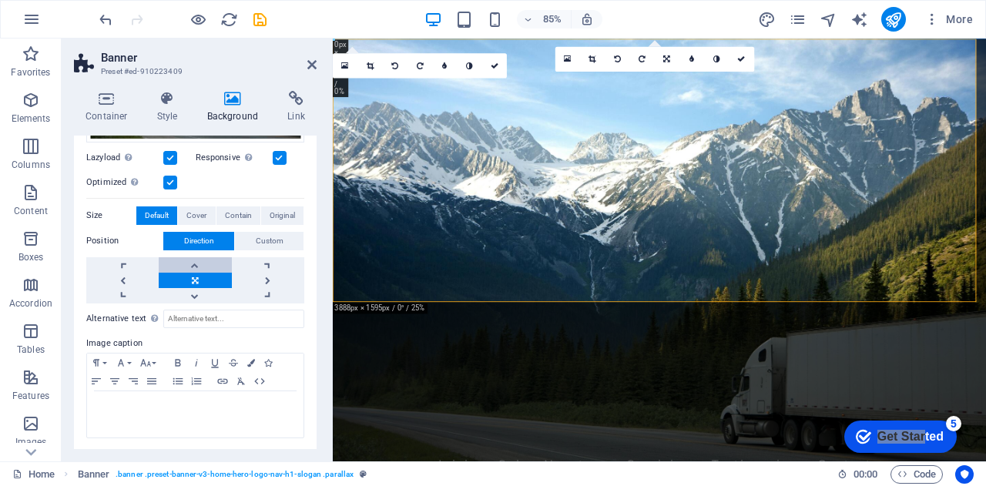
click at [193, 263] on link at bounding box center [195, 264] width 72 height 15
click at [198, 258] on link at bounding box center [195, 264] width 72 height 15
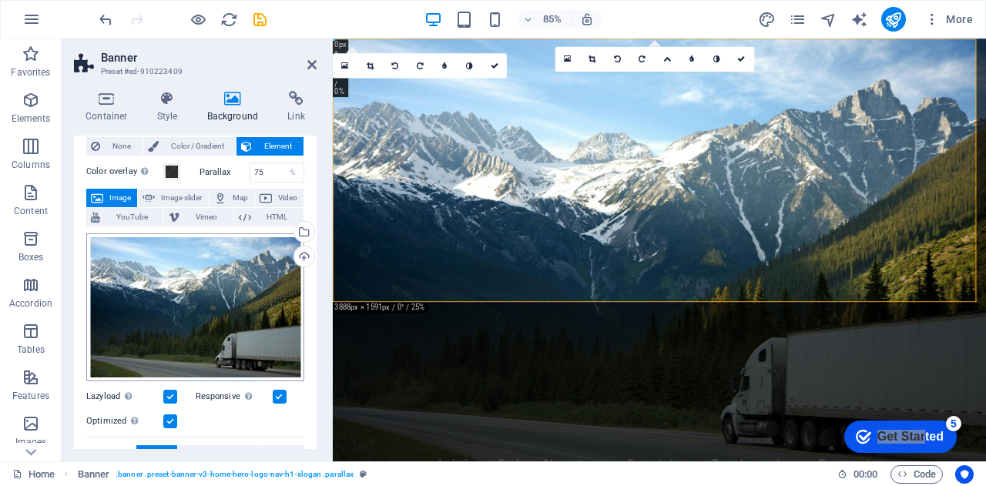
scroll to position [0, 0]
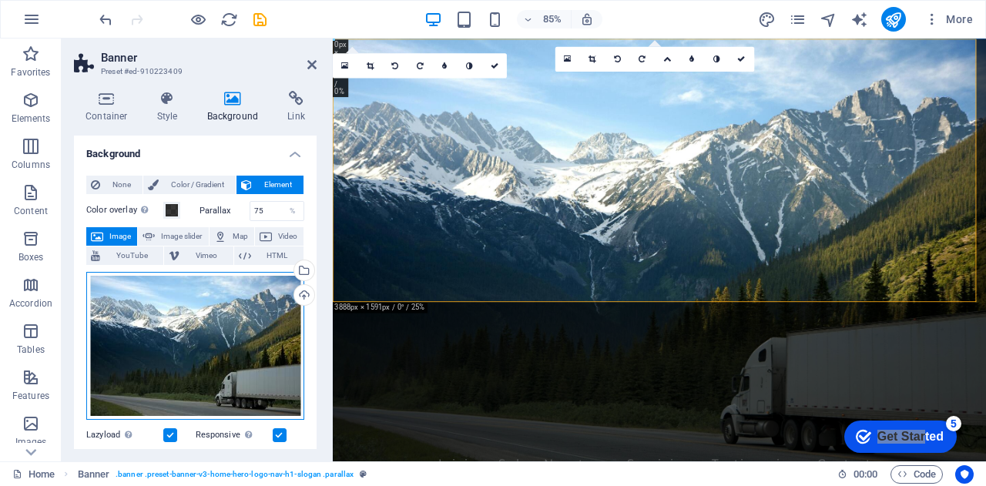
drag, startPoint x: 258, startPoint y: 341, endPoint x: 196, endPoint y: 337, distance: 62.6
click at [196, 337] on div "Drag files here, click to choose files or select files from Files or our free s…" at bounding box center [195, 346] width 218 height 148
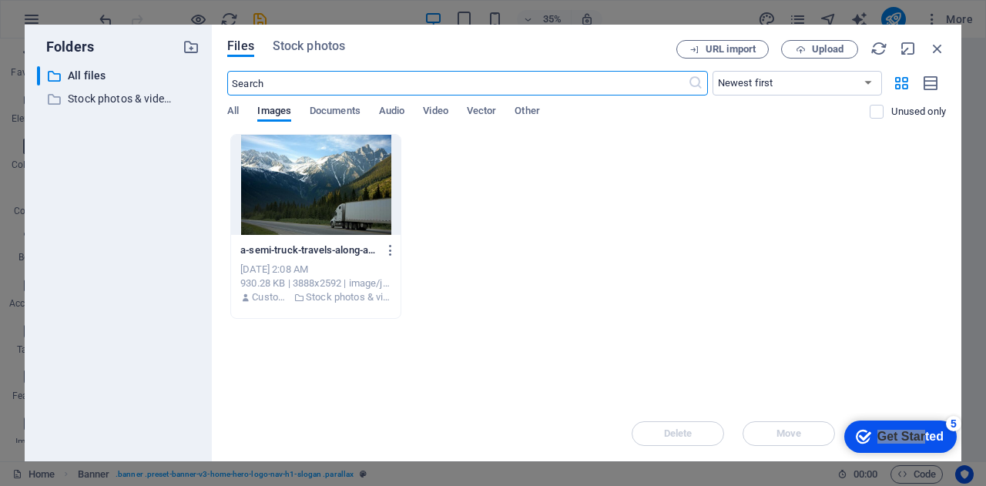
click at [335, 203] on div at bounding box center [316, 185] width 170 height 100
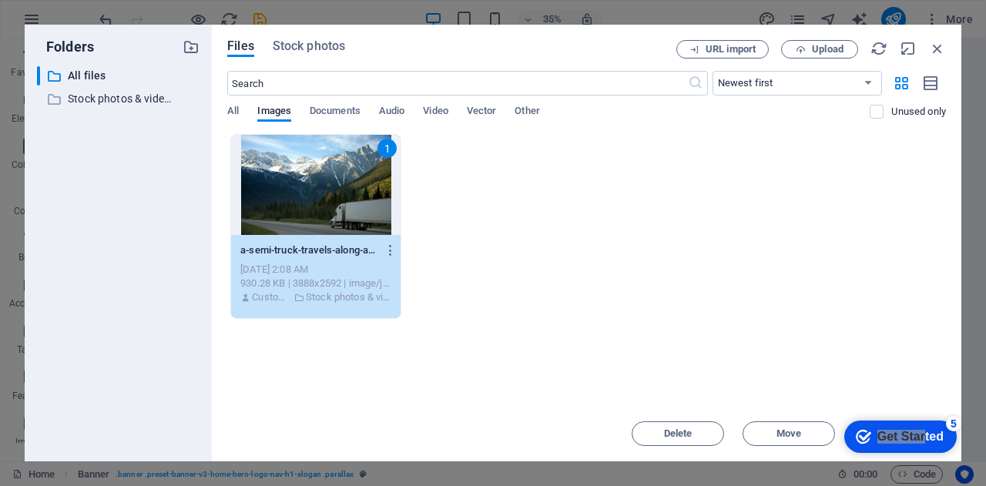
click at [335, 203] on div "1" at bounding box center [316, 185] width 170 height 100
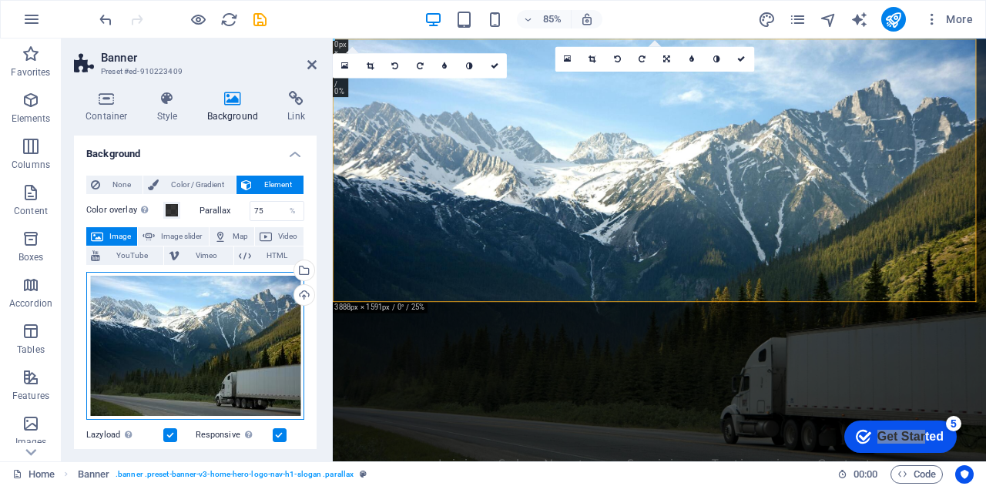
click at [213, 327] on div "Drag files here, click to choose files or select files from Files or our free s…" at bounding box center [195, 346] width 218 height 148
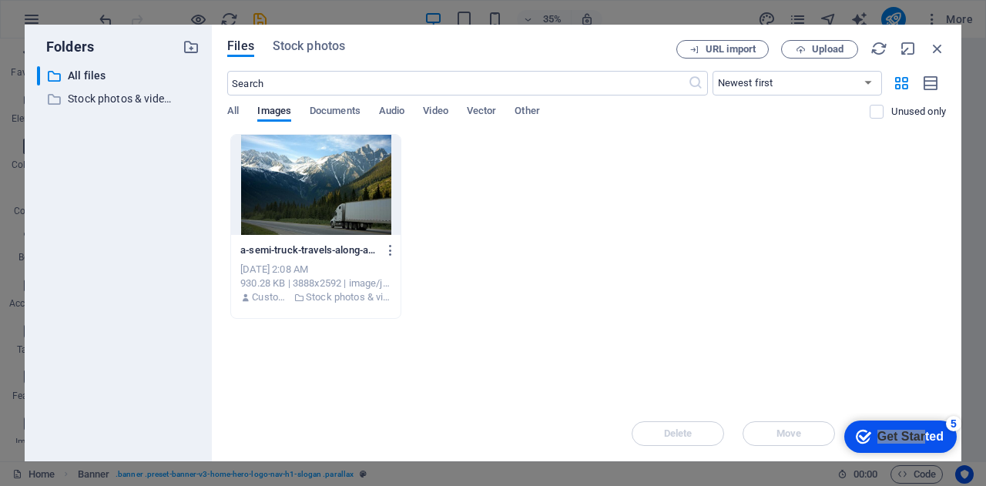
click at [320, 196] on div at bounding box center [316, 185] width 170 height 100
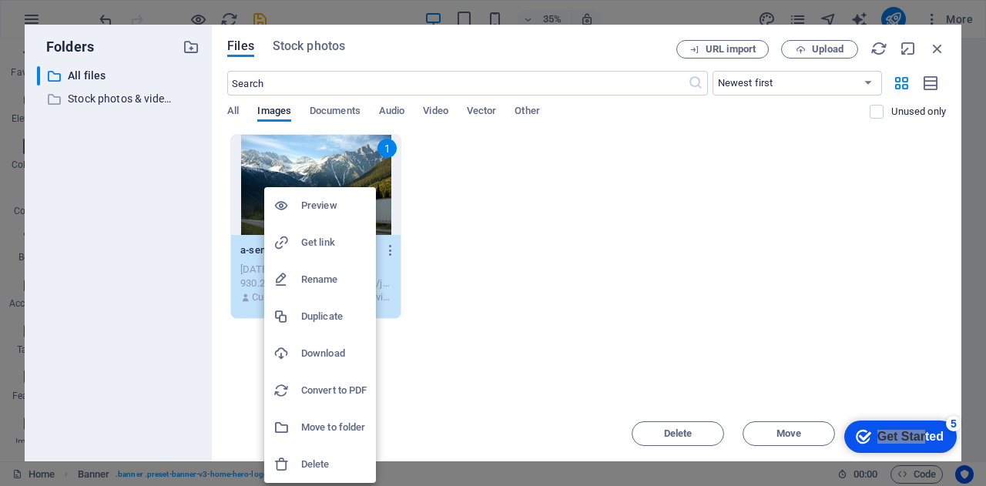
click at [518, 328] on div at bounding box center [493, 243] width 986 height 486
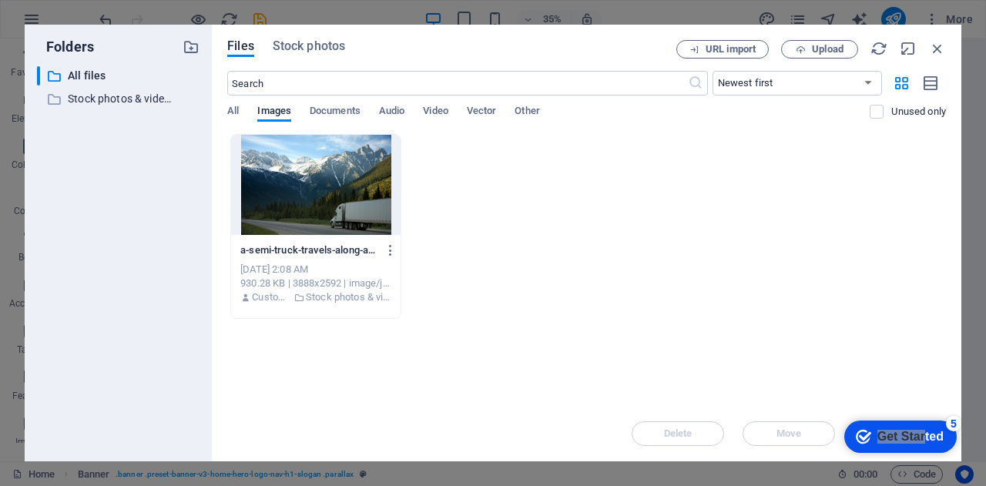
click at [368, 210] on div at bounding box center [316, 185] width 170 height 100
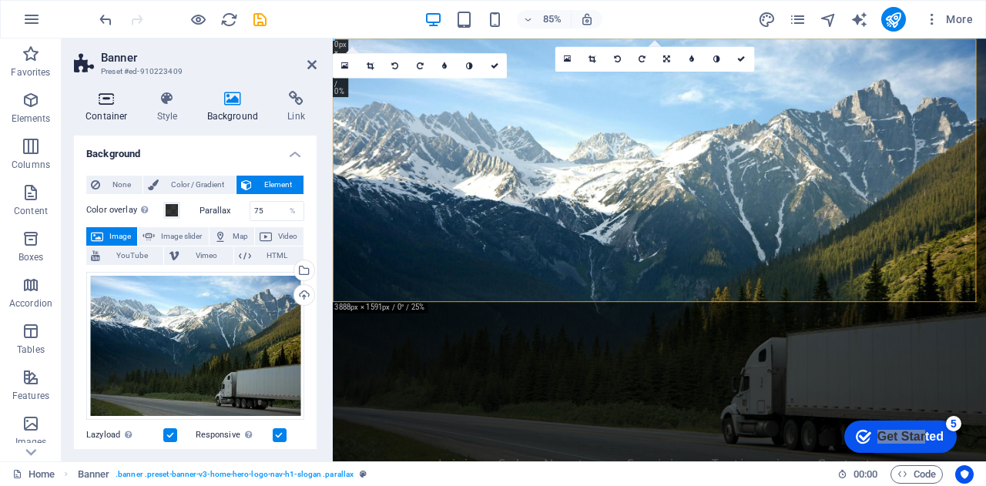
click at [116, 109] on h4 "Container" at bounding box center [110, 107] width 72 height 32
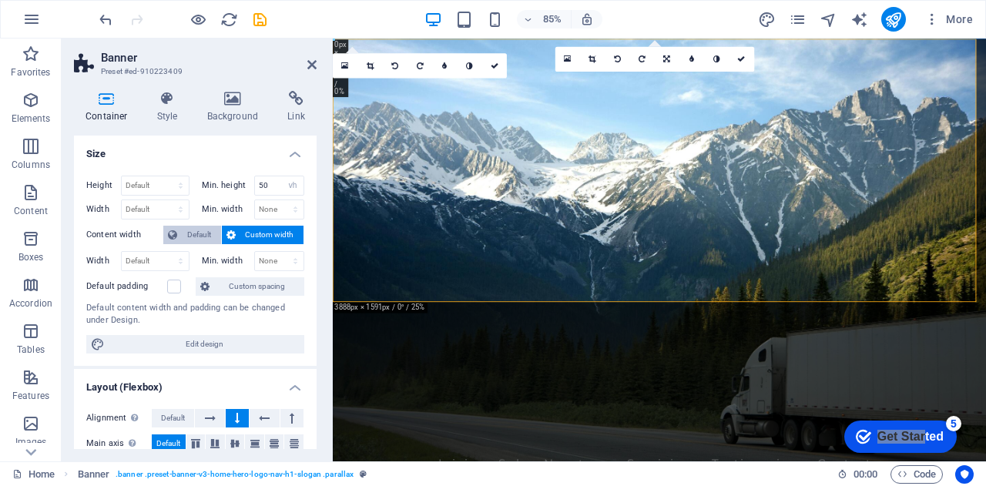
click at [192, 228] on span "Default" at bounding box center [199, 235] width 35 height 18
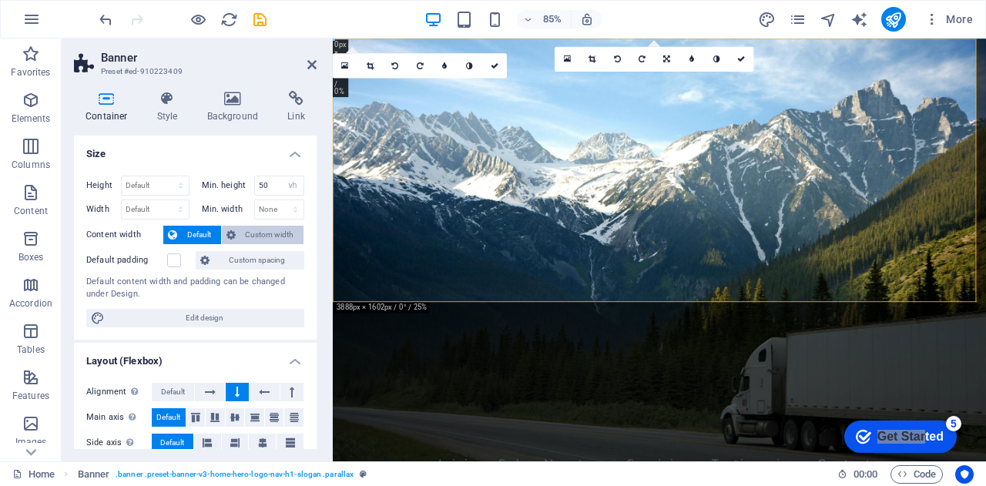
click at [256, 228] on span "Custom width" at bounding box center [269, 235] width 59 height 18
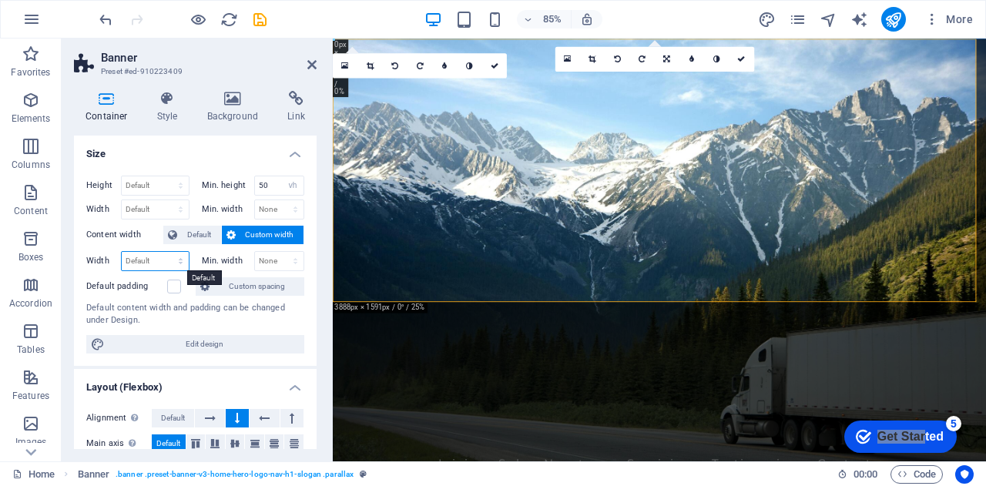
click at [150, 259] on select "Default px rem % em vh vw" at bounding box center [155, 261] width 67 height 18
click at [86, 257] on div "Height Default px rem % vh vw Min. height 50 None px rem % vh vw Width Default …" at bounding box center [195, 264] width 243 height 203
click at [226, 105] on icon at bounding box center [233, 98] width 75 height 15
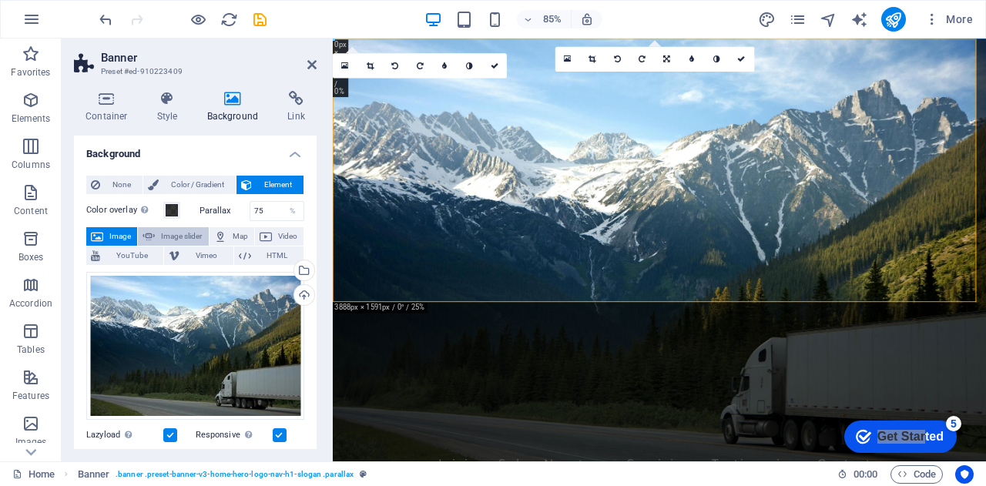
click at [173, 238] on span "Image slider" at bounding box center [182, 236] width 44 height 18
select select "ms"
select select "s"
select select "progressive"
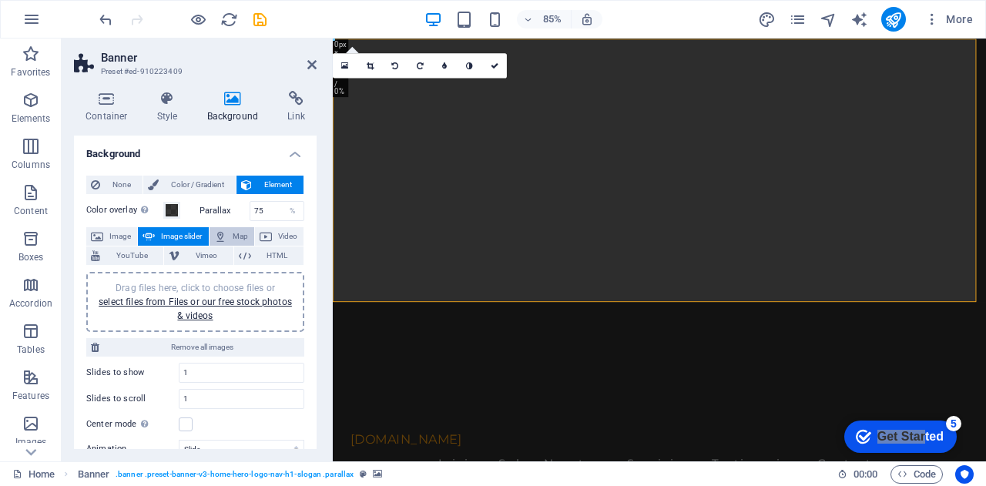
click at [231, 237] on span "Map" at bounding box center [240, 236] width 18 height 18
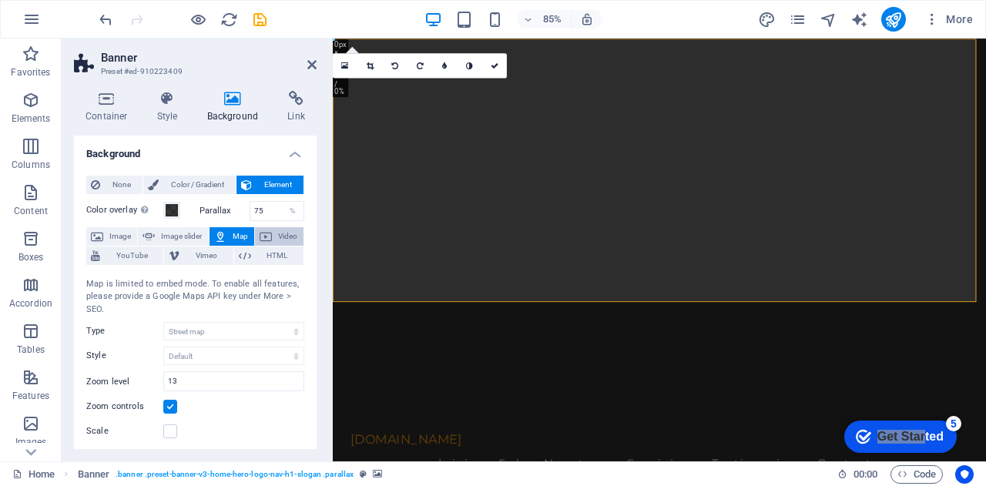
click at [277, 238] on span "Video" at bounding box center [288, 236] width 22 height 18
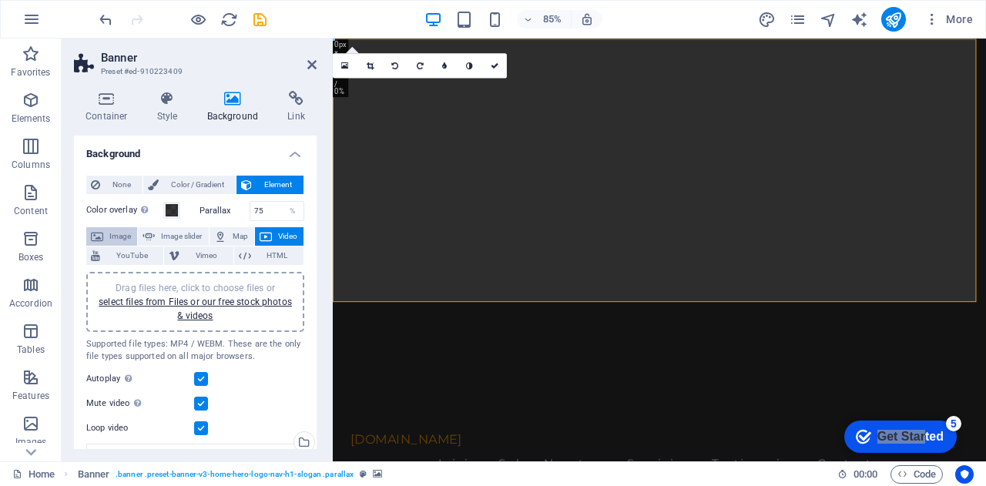
click at [129, 237] on span "Image" at bounding box center [120, 236] width 25 height 18
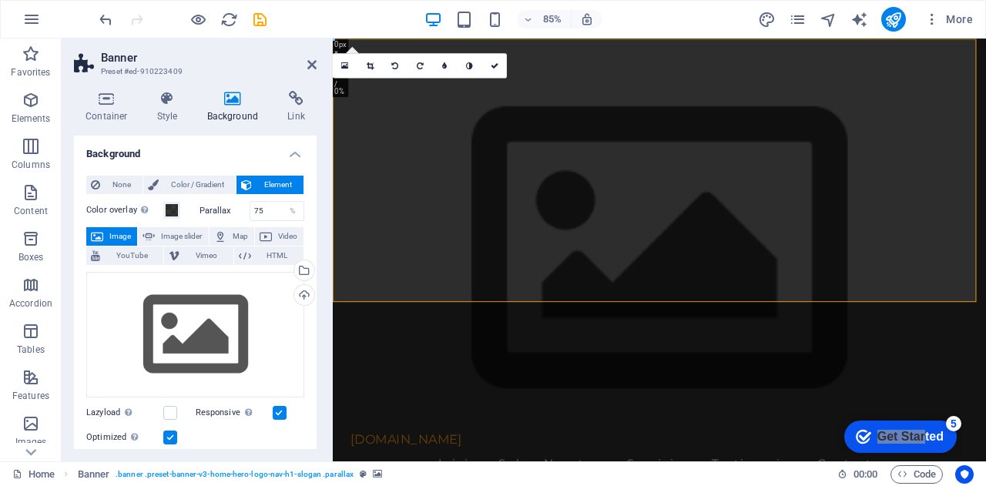
click at [113, 234] on span "Image" at bounding box center [120, 236] width 25 height 18
click at [192, 311] on div "Drag files here, click to choose files or select files from Files or our free s…" at bounding box center [195, 335] width 218 height 126
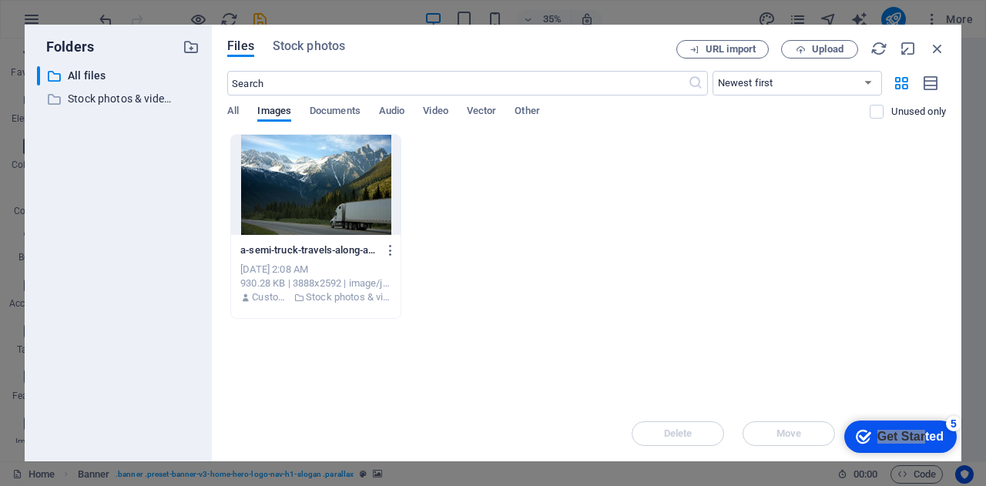
click at [330, 199] on div at bounding box center [316, 185] width 170 height 100
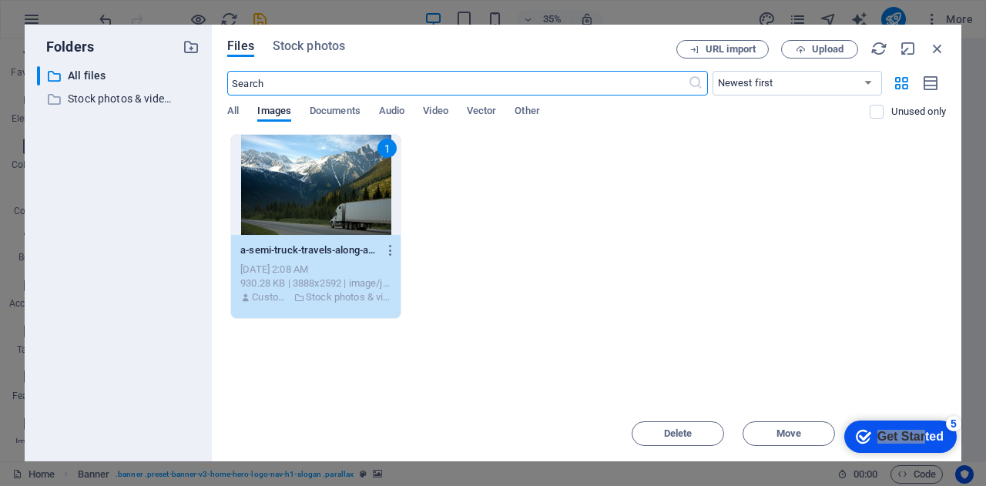
click at [264, 77] on input "text" at bounding box center [457, 83] width 460 height 25
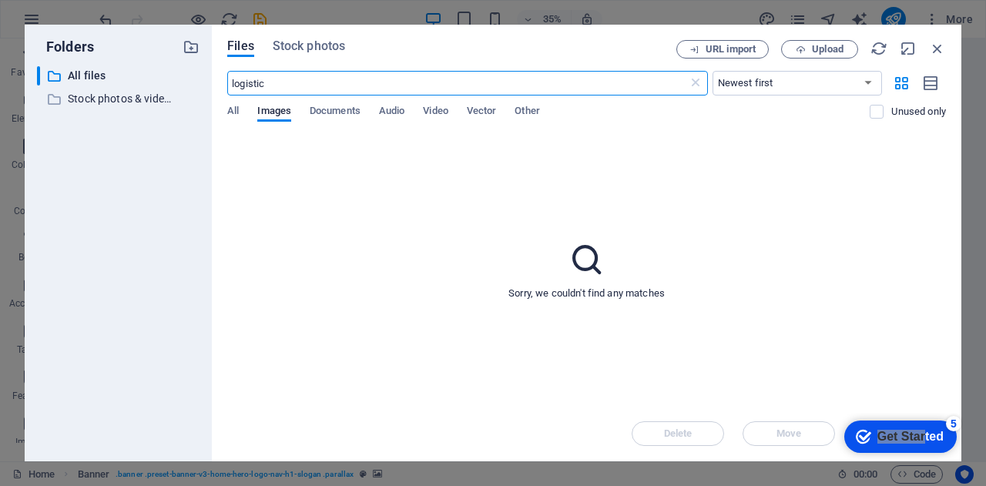
type input "logistic"
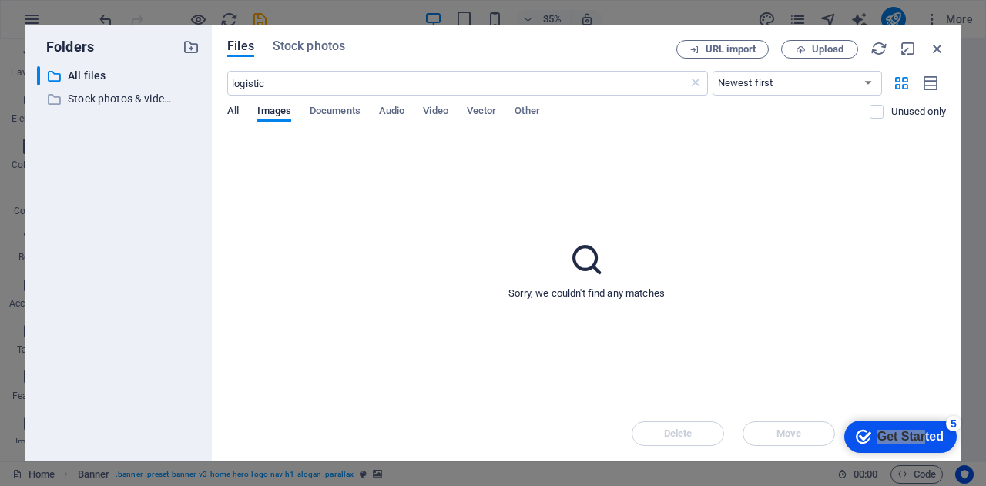
click at [236, 112] on span "All" at bounding box center [233, 113] width 12 height 22
click at [233, 110] on span "All" at bounding box center [233, 113] width 12 height 22
click at [860, 80] on select "Newest first Oldest first Name (A-Z) Name (Z-A) Size (0-9) Size (9-0) Resolutio…" at bounding box center [798, 83] width 170 height 25
click at [524, 203] on div "Sorry, we couldn't find any matches" at bounding box center [586, 270] width 719 height 272
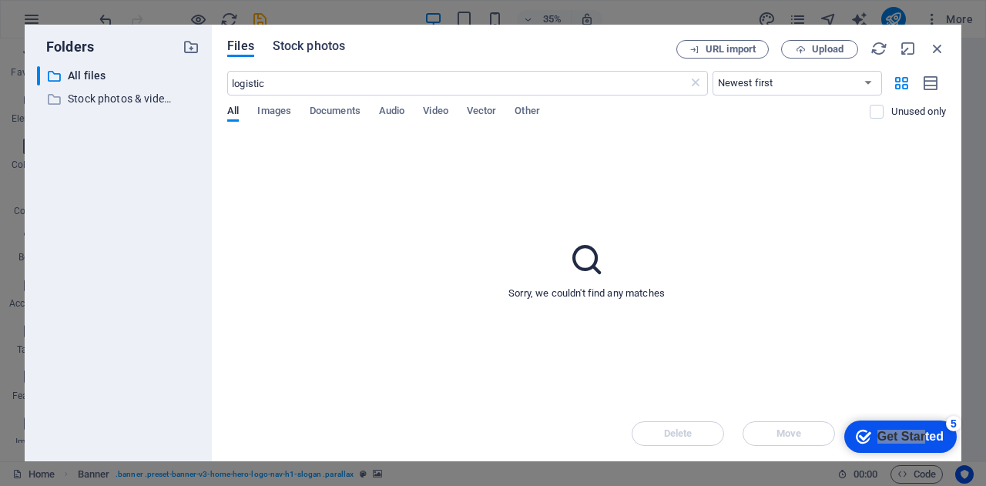
click at [307, 41] on span "Stock photos" at bounding box center [309, 46] width 72 height 18
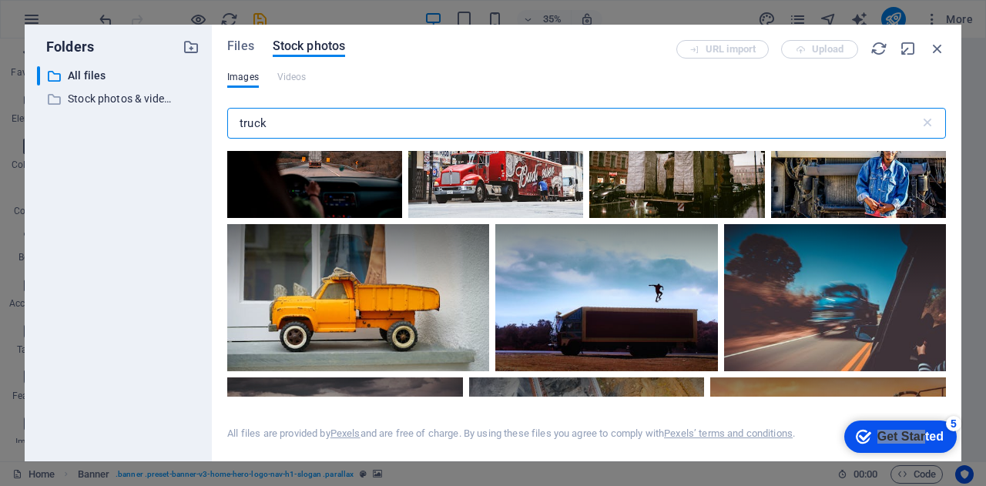
scroll to position [154, 0]
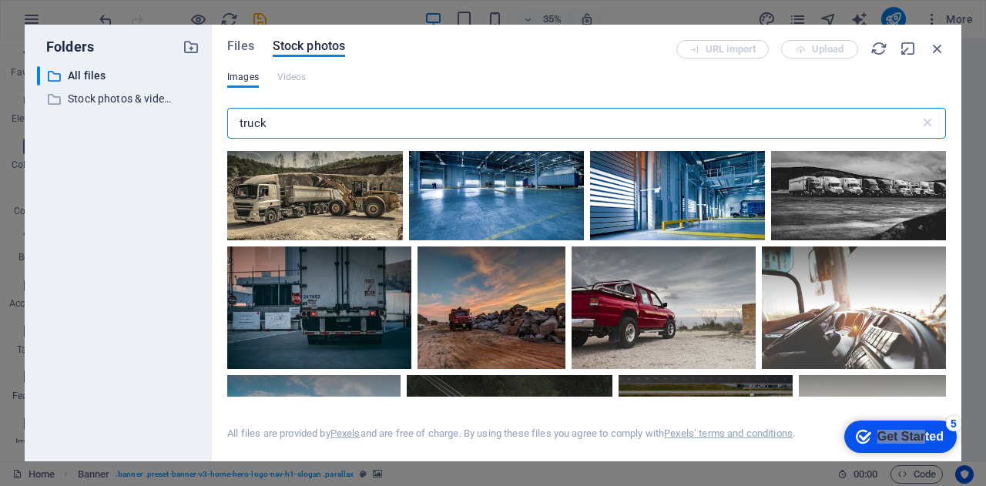
click at [382, 128] on input "truck" at bounding box center [573, 123] width 693 height 31
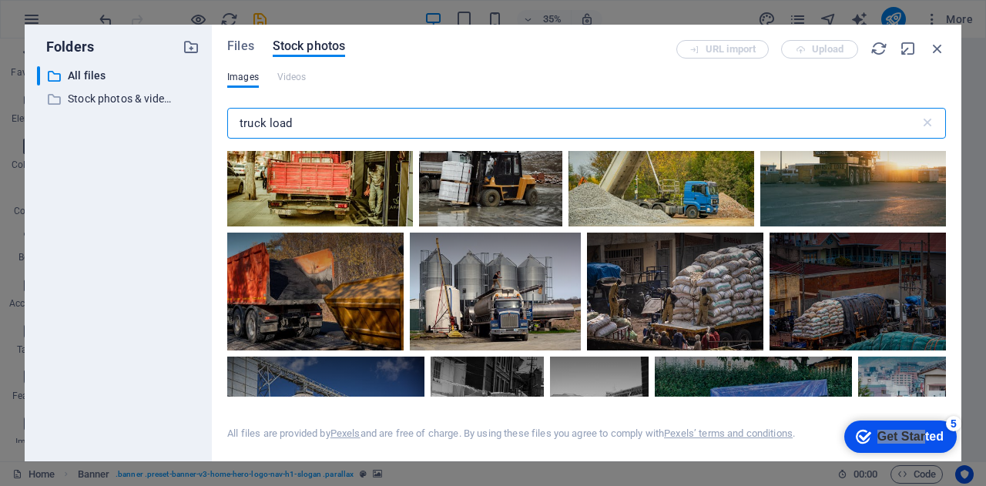
scroll to position [3236, 0]
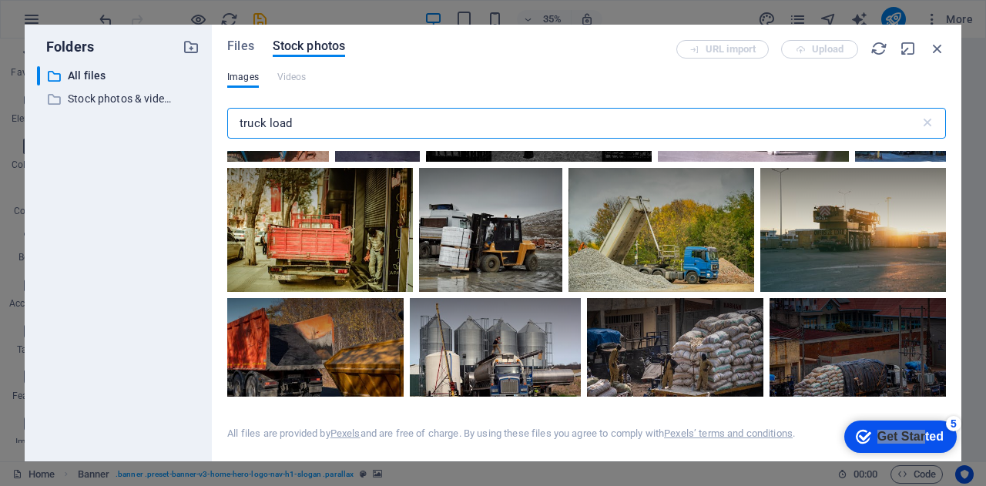
drag, startPoint x: 335, startPoint y: 123, endPoint x: 147, endPoint y: 116, distance: 188.1
click at [147, 117] on div "Folders ​ All files All files ​ Stock photos & videos Stock photos & videos Fil…" at bounding box center [493, 243] width 937 height 437
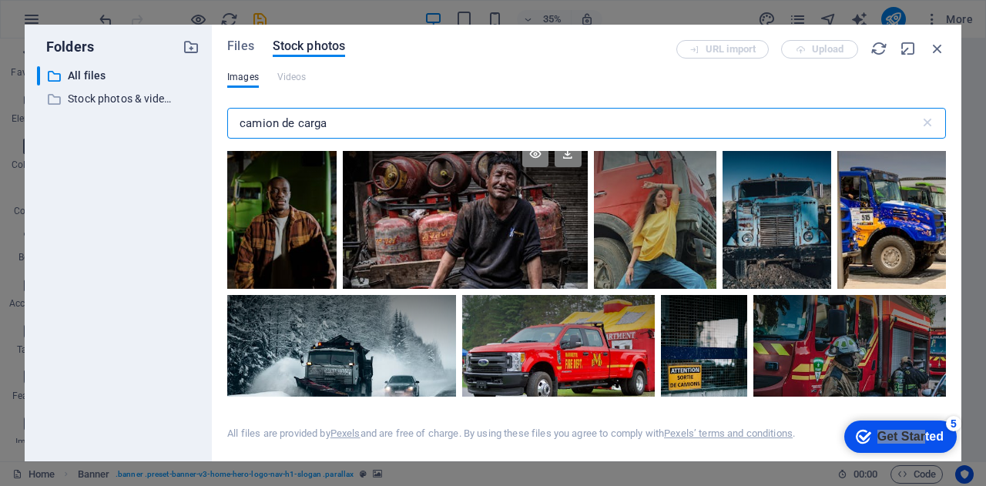
scroll to position [0, 0]
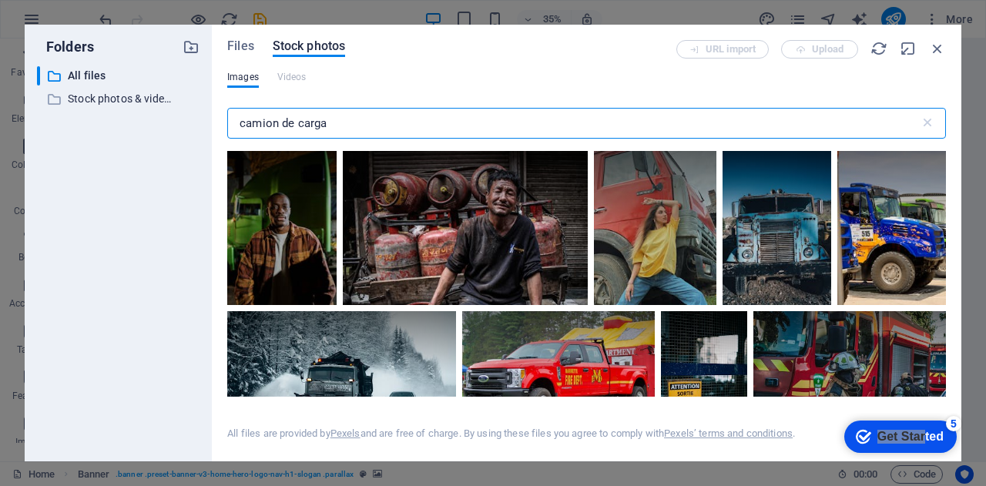
click at [375, 114] on input "camion de carga" at bounding box center [573, 123] width 693 height 31
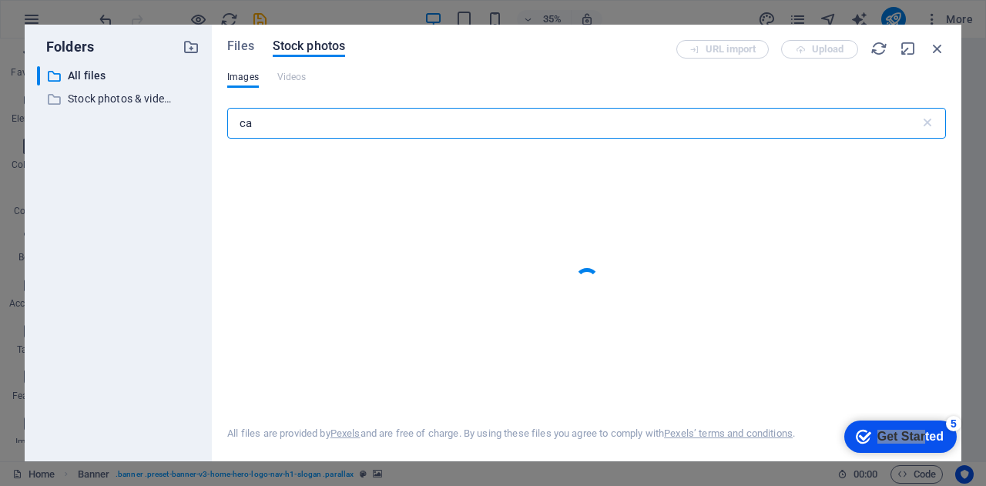
type input "c"
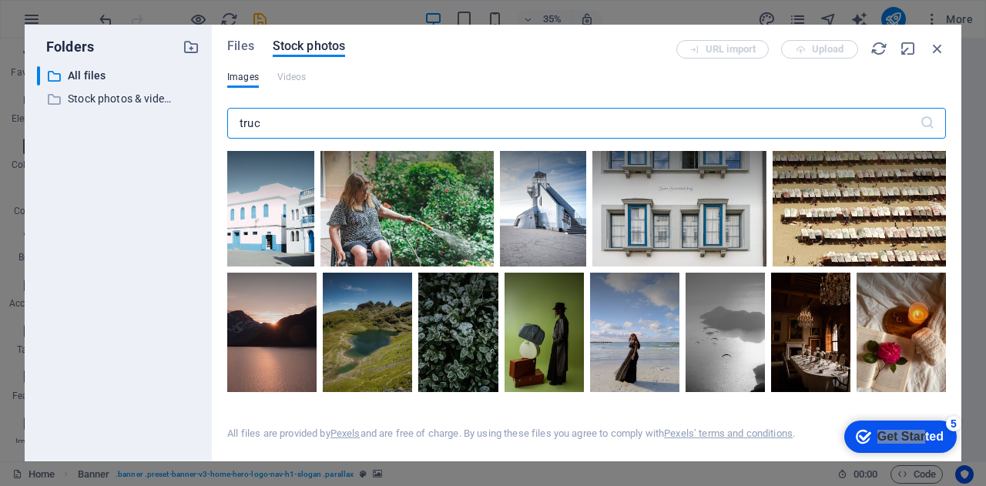
type input "truck"
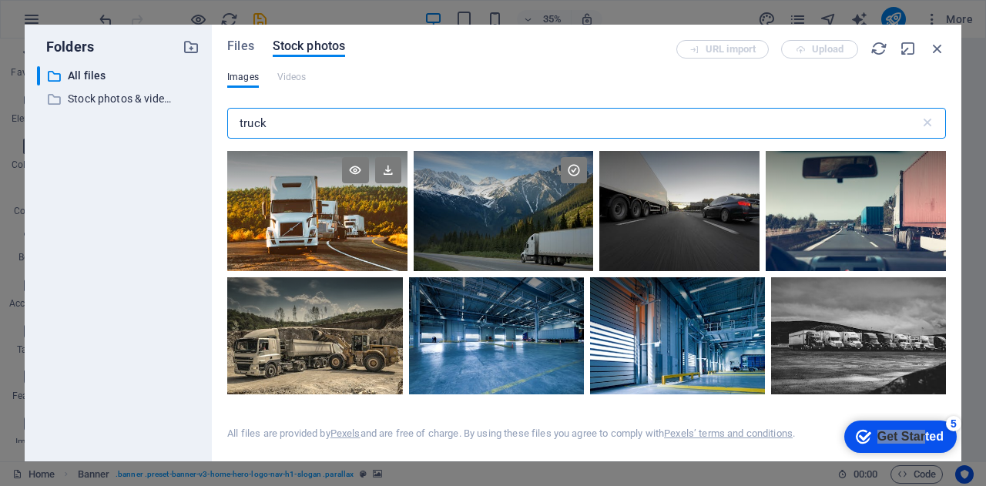
click at [300, 206] on div at bounding box center [317, 181] width 180 height 60
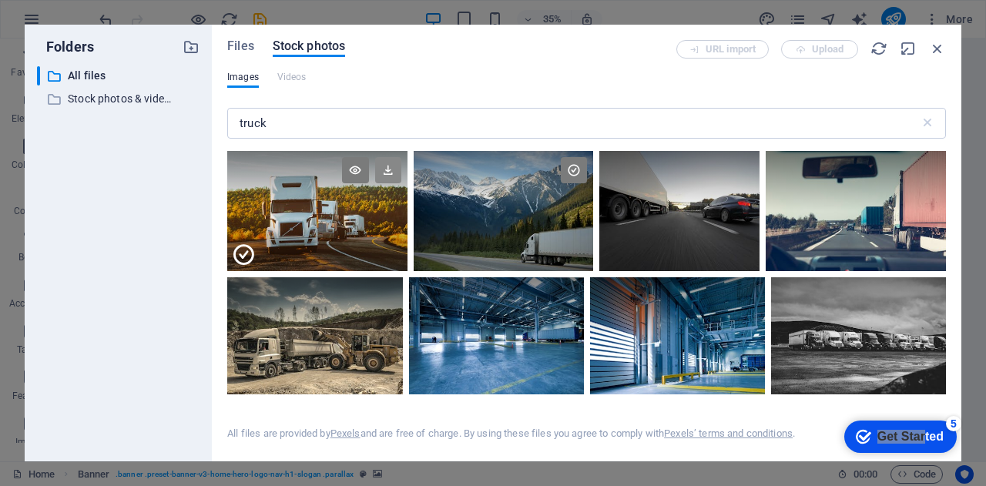
click at [386, 173] on icon at bounding box center [388, 170] width 26 height 26
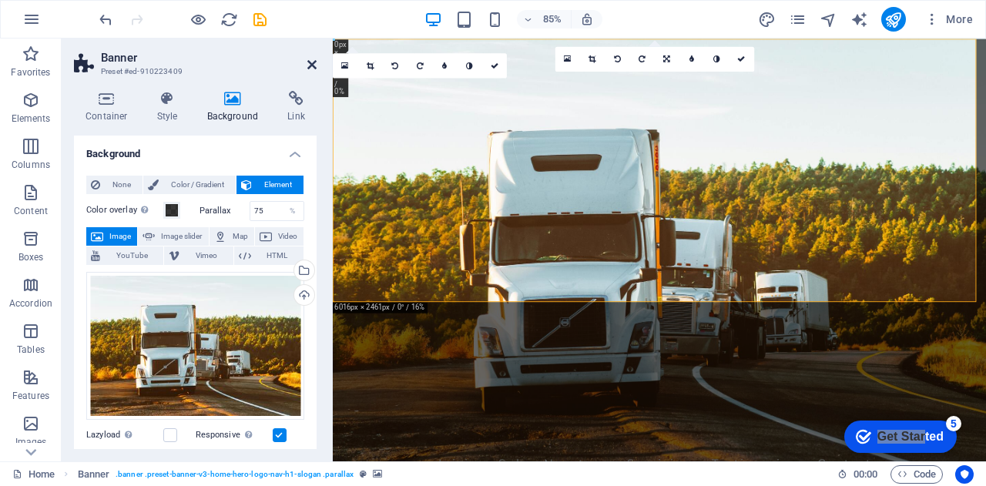
click at [314, 62] on icon at bounding box center [311, 65] width 9 height 12
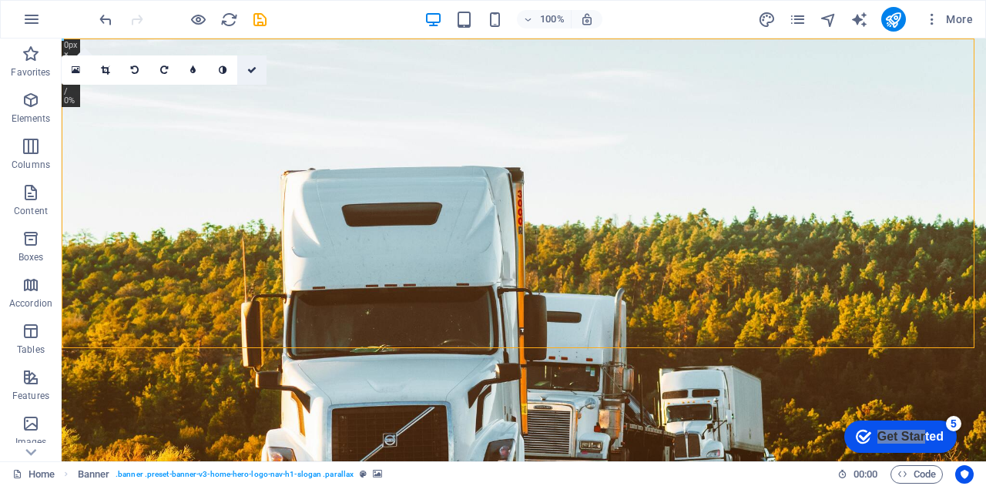
click at [250, 64] on link at bounding box center [251, 69] width 29 height 29
click at [257, 67] on link at bounding box center [251, 69] width 29 height 29
click at [158, 85] on div "16:10 16:9 4:3 1:1 1:2 0" at bounding box center [164, 69] width 205 height 29
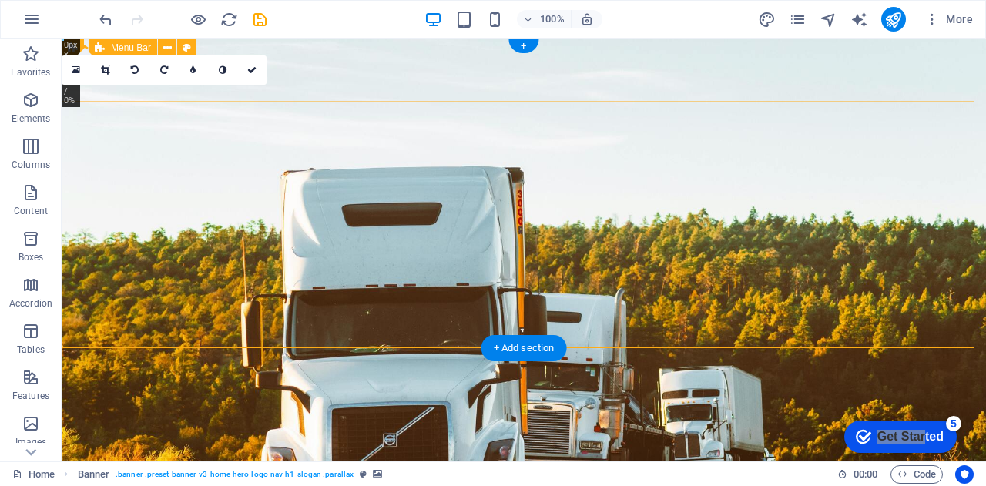
click at [334, 434] on div "sabetransportes.com.mx Inicio Sobre Nosotros Servicios Testimonios Contacto" at bounding box center [524, 474] width 925 height 81
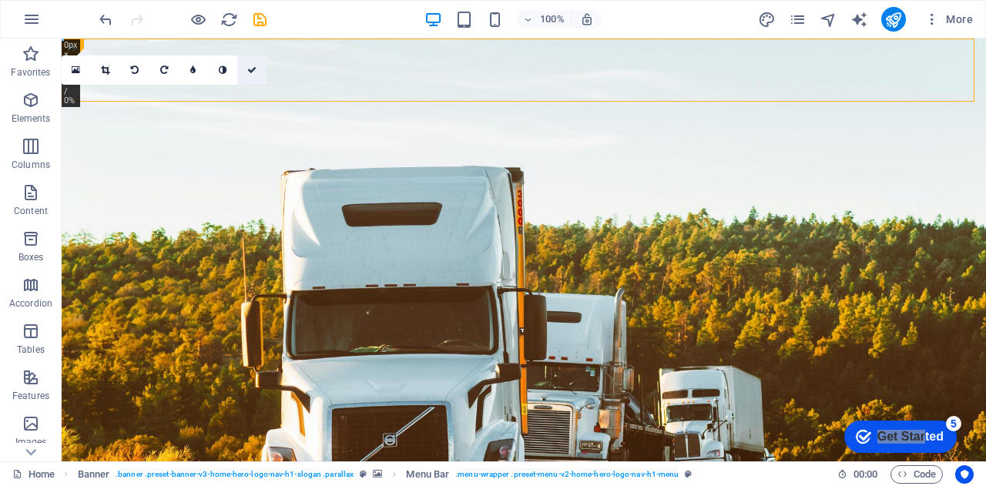
click at [256, 66] on icon at bounding box center [251, 69] width 9 height 9
click at [224, 69] on icon at bounding box center [223, 69] width 8 height 9
click at [253, 65] on icon at bounding box center [251, 69] width 9 height 9
click at [254, 67] on icon at bounding box center [251, 69] width 9 height 9
click at [102, 72] on icon at bounding box center [105, 69] width 8 height 9
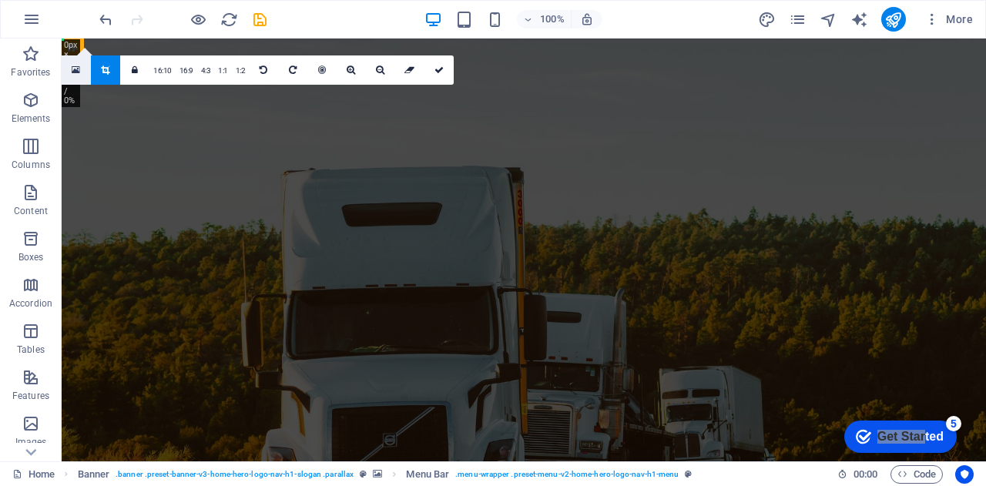
click at [72, 68] on icon at bounding box center [76, 70] width 8 height 11
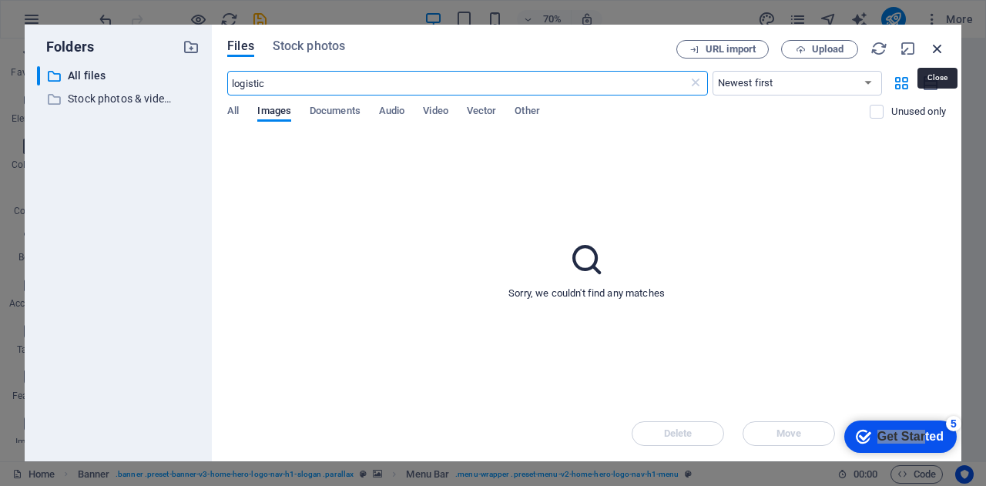
click at [935, 47] on icon "button" at bounding box center [937, 48] width 17 height 17
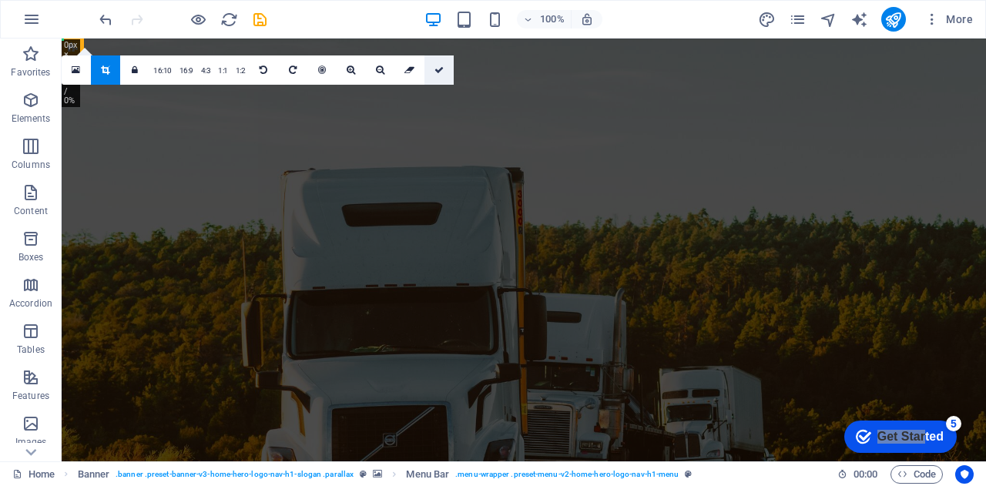
click at [435, 70] on icon at bounding box center [439, 69] width 9 height 9
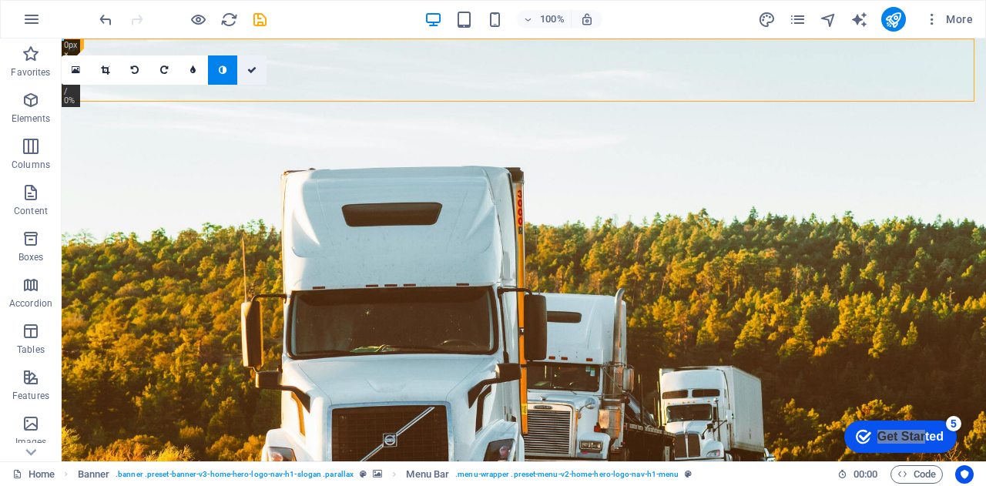
click at [248, 70] on icon at bounding box center [251, 69] width 9 height 9
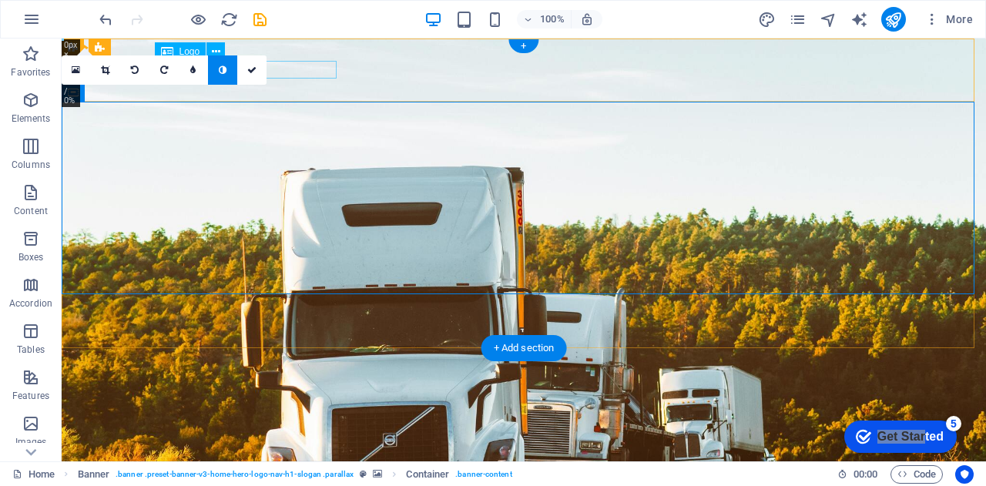
click at [296, 446] on div "[DOMAIN_NAME]" at bounding box center [523, 455] width 727 height 18
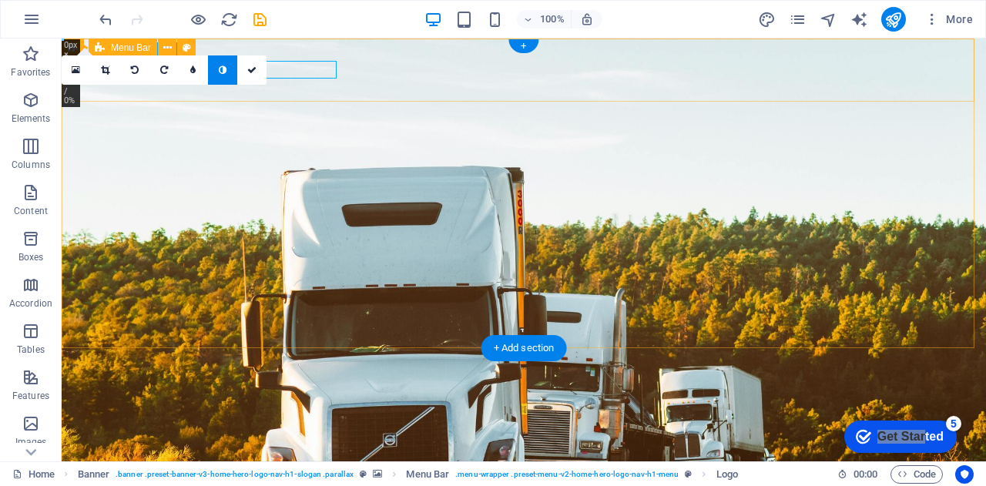
click at [304, 434] on div "sabetransportes.com.mx Inicio Sobre Nosotros Servicios Testimonios Contacto" at bounding box center [524, 474] width 925 height 81
click at [297, 446] on div "[DOMAIN_NAME]" at bounding box center [523, 455] width 727 height 18
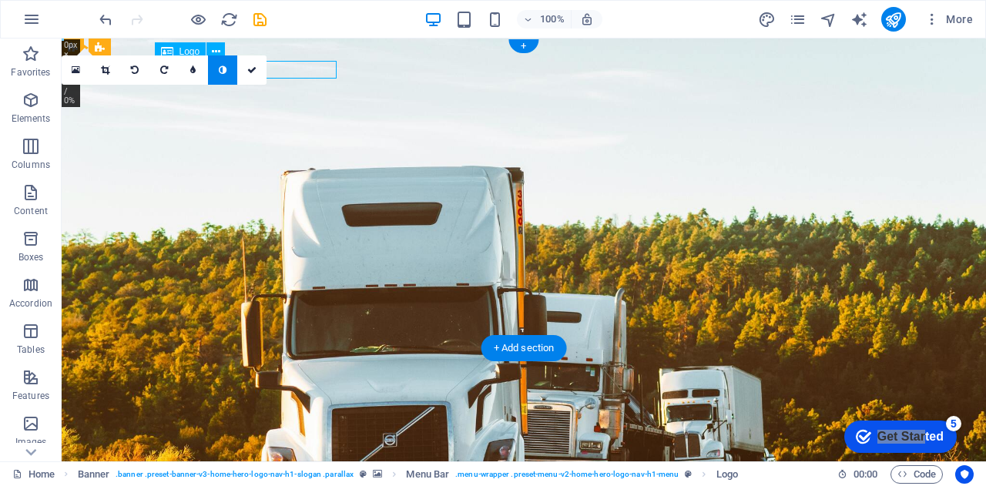
click at [297, 446] on div "[DOMAIN_NAME]" at bounding box center [523, 455] width 727 height 18
select select "px"
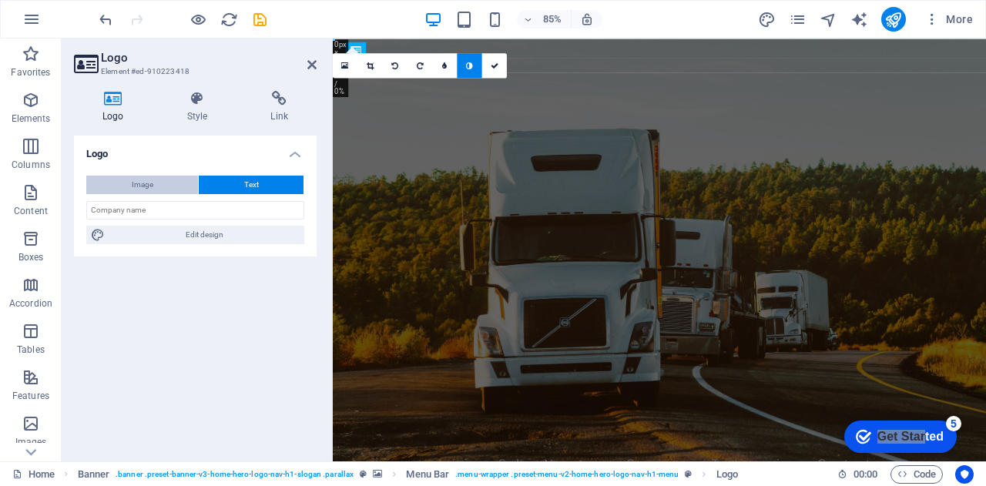
click at [155, 180] on button "Image" at bounding box center [142, 185] width 112 height 18
select select "DISABLED_OPTION_VALUE"
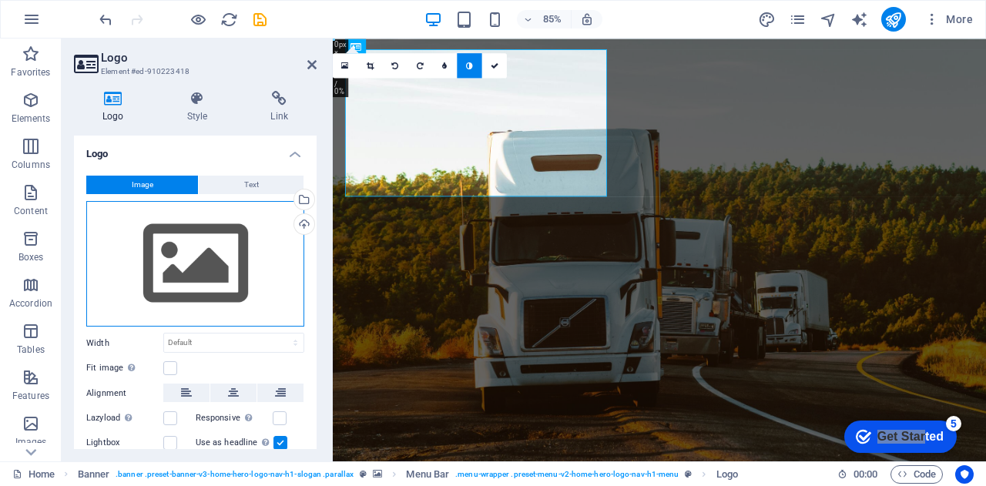
click at [183, 260] on div "Drag files here, click to choose files or select files from Files or our free s…" at bounding box center [195, 264] width 218 height 126
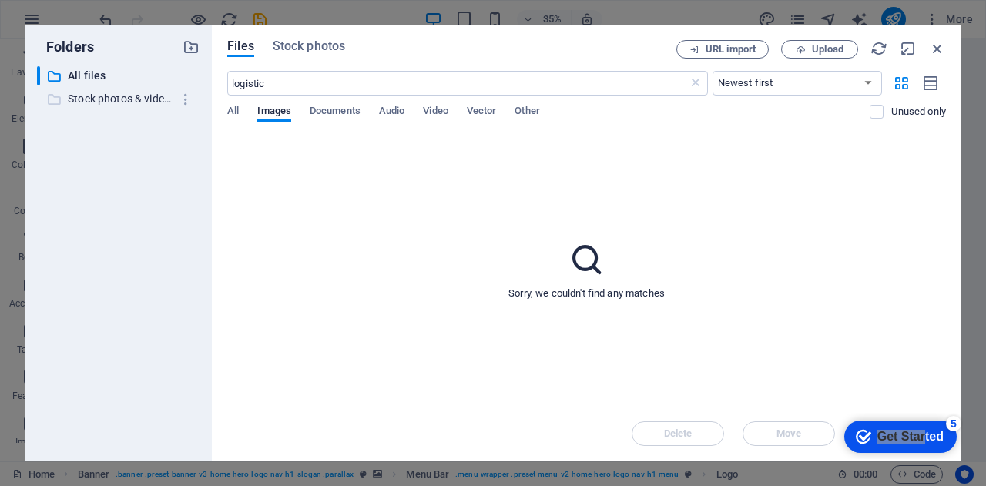
click at [93, 93] on p "Stock photos & videos" at bounding box center [119, 99] width 103 height 18
click at [299, 42] on span "Stock photos" at bounding box center [309, 46] width 72 height 18
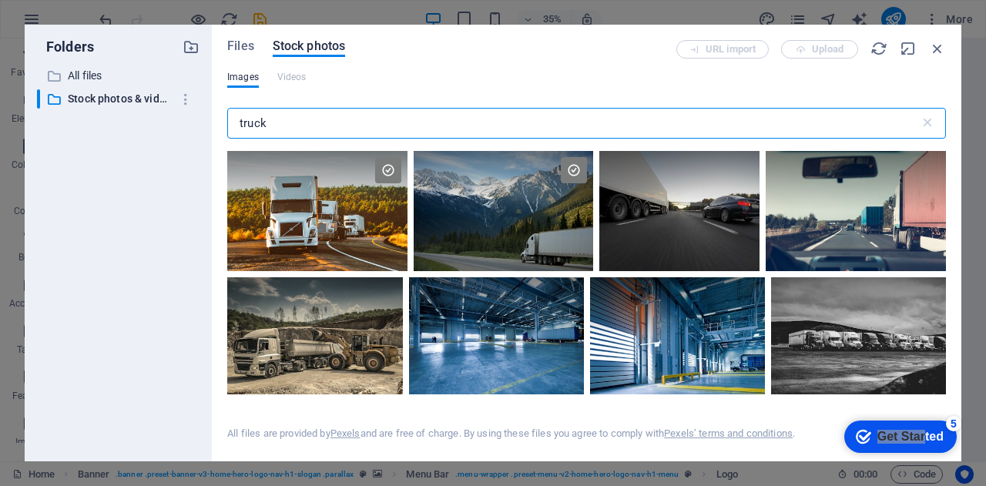
click at [714, 48] on div "URL import Upload" at bounding box center [812, 49] width 270 height 18
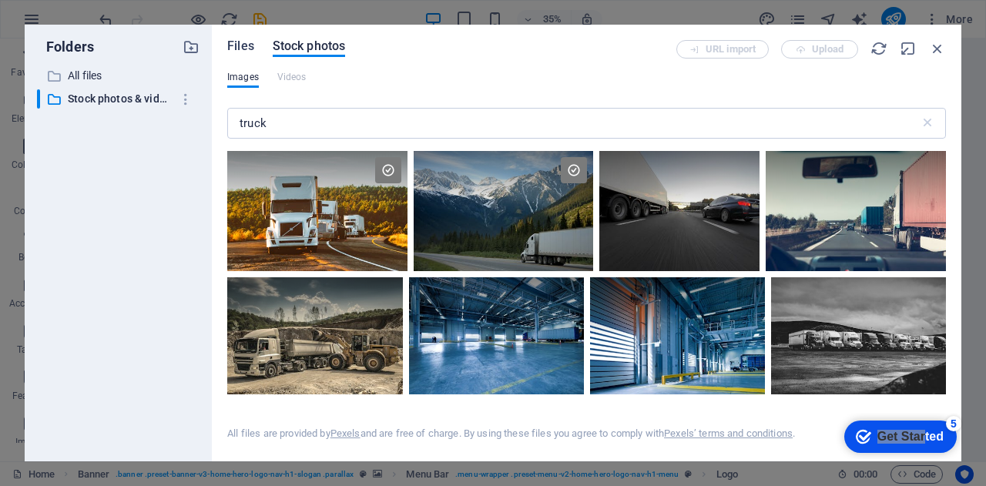
click at [229, 49] on span "Files" at bounding box center [240, 46] width 27 height 18
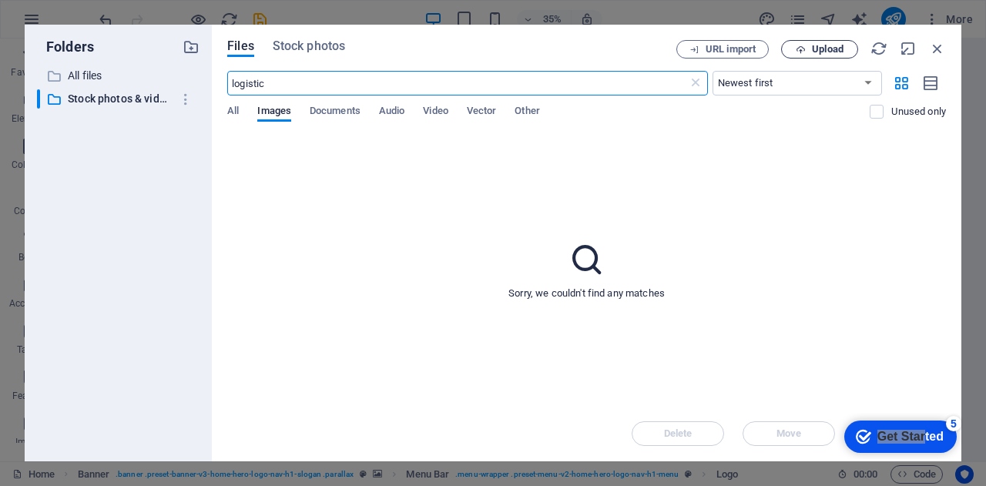
click at [817, 49] on span "Upload" at bounding box center [828, 49] width 32 height 9
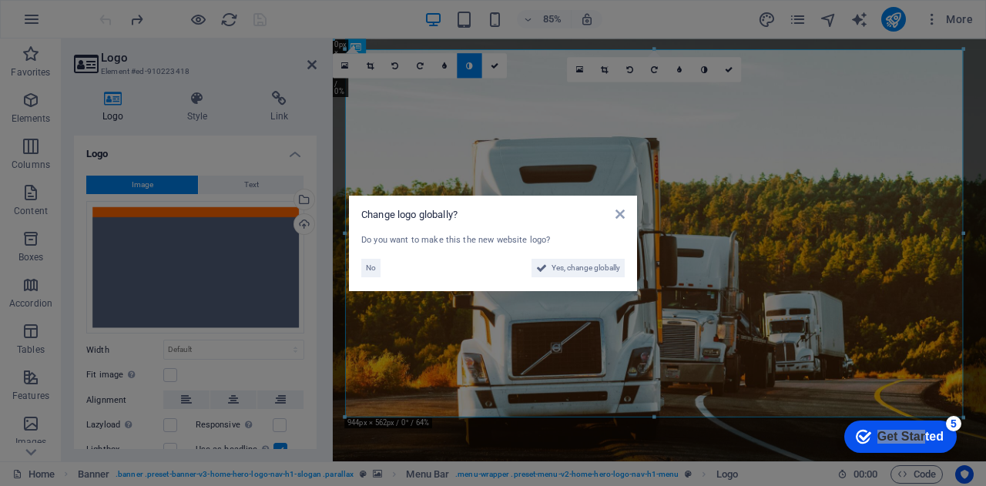
click at [360, 270] on div "Change logo globally? Do you want to make this the new website logo? No Yes, ch…" at bounding box center [493, 244] width 288 height 96
click at [371, 270] on span "No" at bounding box center [371, 268] width 10 height 18
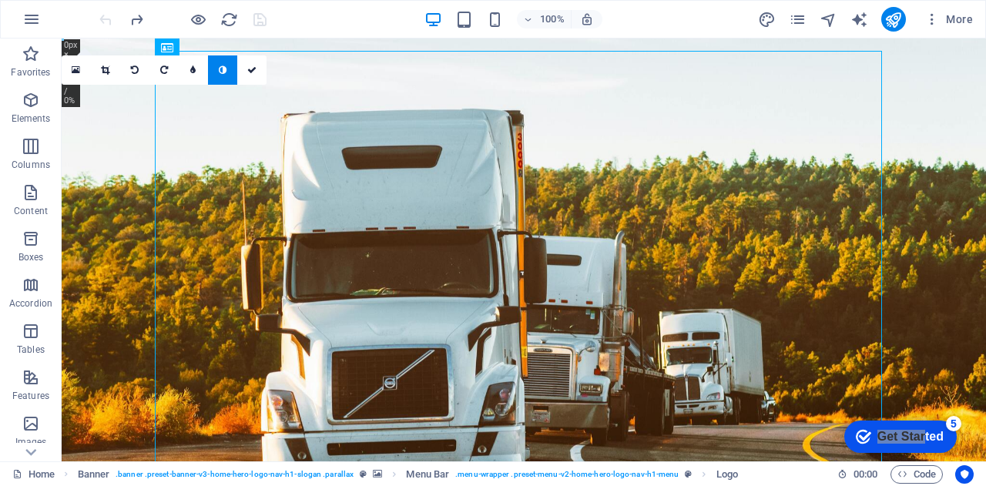
click at [105, 12] on div at bounding box center [182, 19] width 173 height 25
click at [0, 0] on icon "redo" at bounding box center [0, 0] width 0 height 0
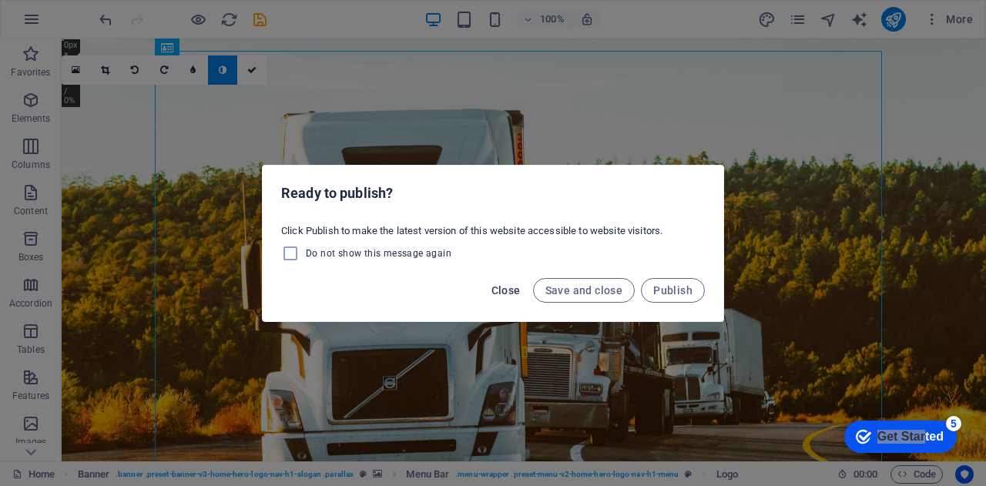
click at [511, 290] on span "Close" at bounding box center [506, 290] width 29 height 12
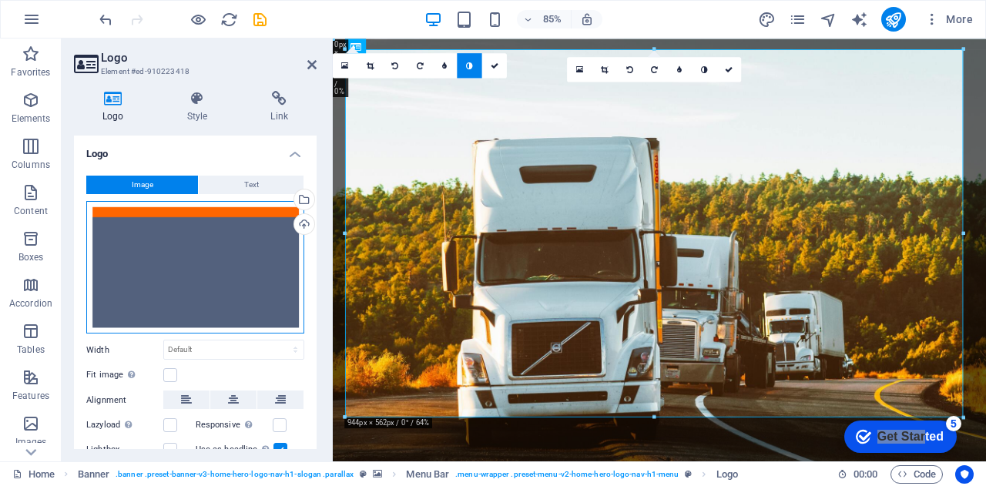
click at [275, 257] on div "Drag files here, click to choose files or select files from Files or our free s…" at bounding box center [195, 267] width 218 height 133
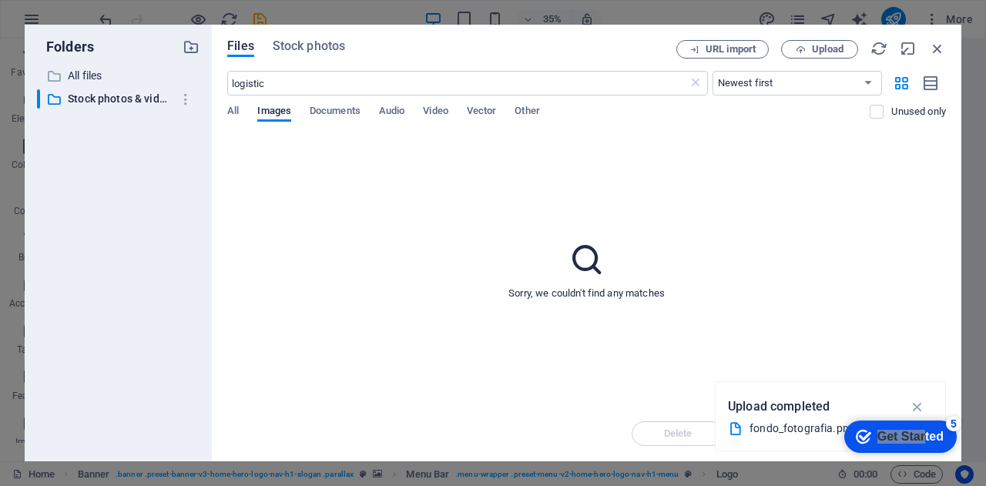
click at [690, 432] on div "Delete Move Insert" at bounding box center [586, 426] width 719 height 40
click at [409, 217] on div "Sorry, we couldn't find any matches" at bounding box center [586, 270] width 719 height 272
click at [143, 95] on p "Stock photos & videos" at bounding box center [119, 99] width 103 height 18
click at [285, 53] on span "Stock photos" at bounding box center [309, 46] width 72 height 18
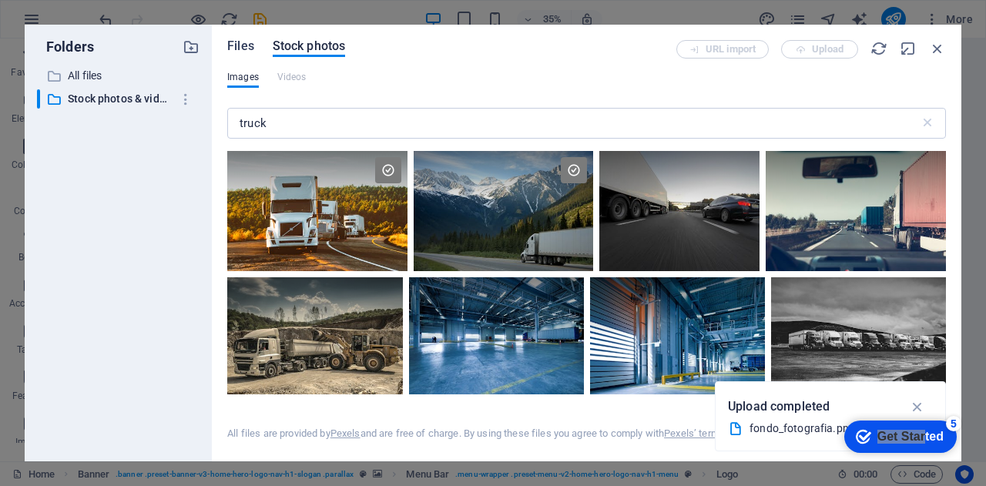
click at [243, 46] on span "Files" at bounding box center [240, 46] width 27 height 18
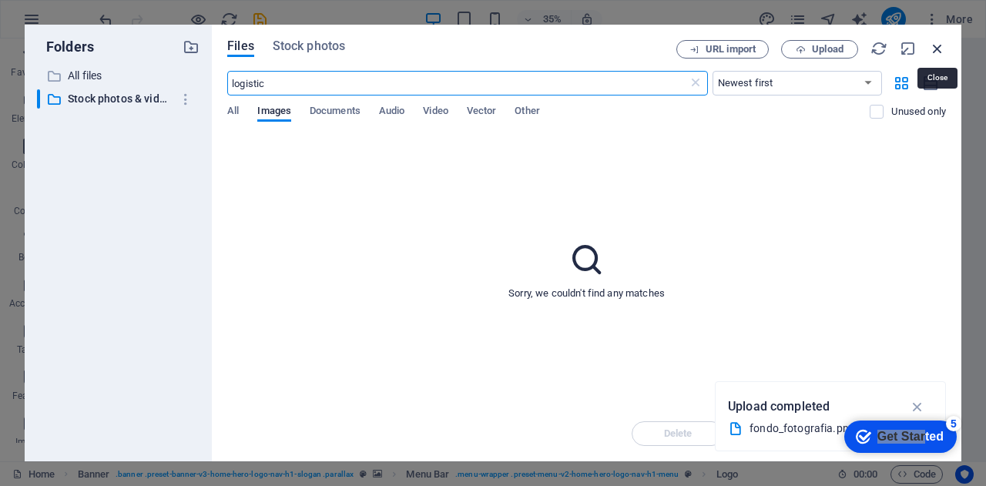
click at [942, 45] on icon "button" at bounding box center [937, 48] width 17 height 17
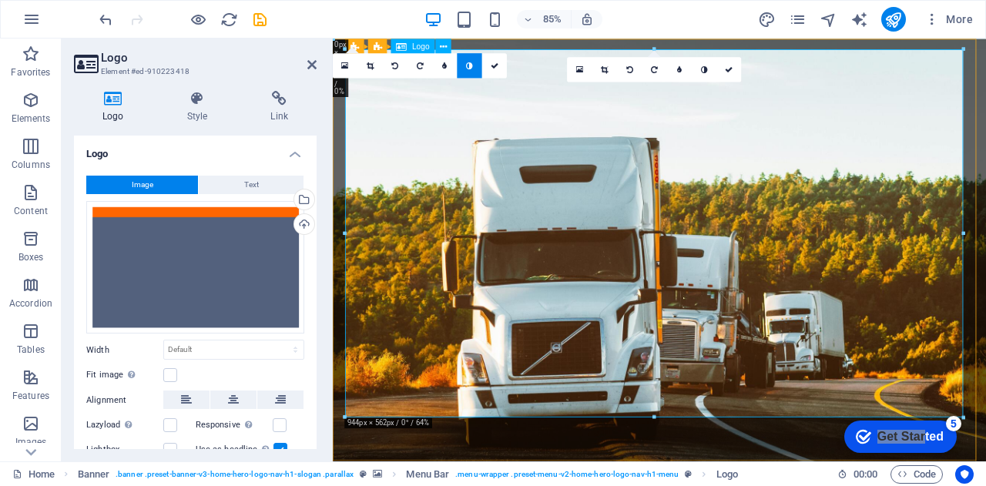
click at [0, 0] on div "Banner Menu Bar" at bounding box center [0, 0] width 0 height 0
click at [0, 0] on icon at bounding box center [0, 0] width 0 height 0
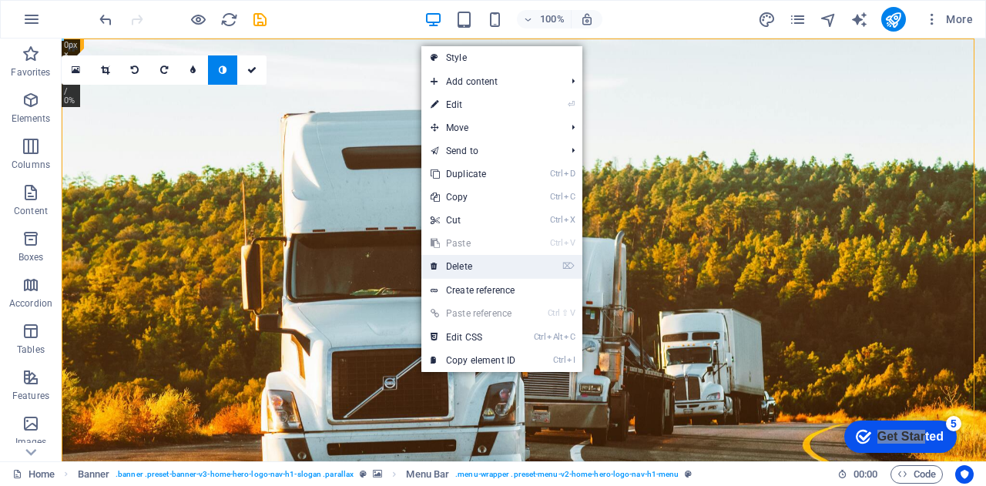
click at [474, 264] on link "⌦ Delete" at bounding box center [472, 266] width 103 height 23
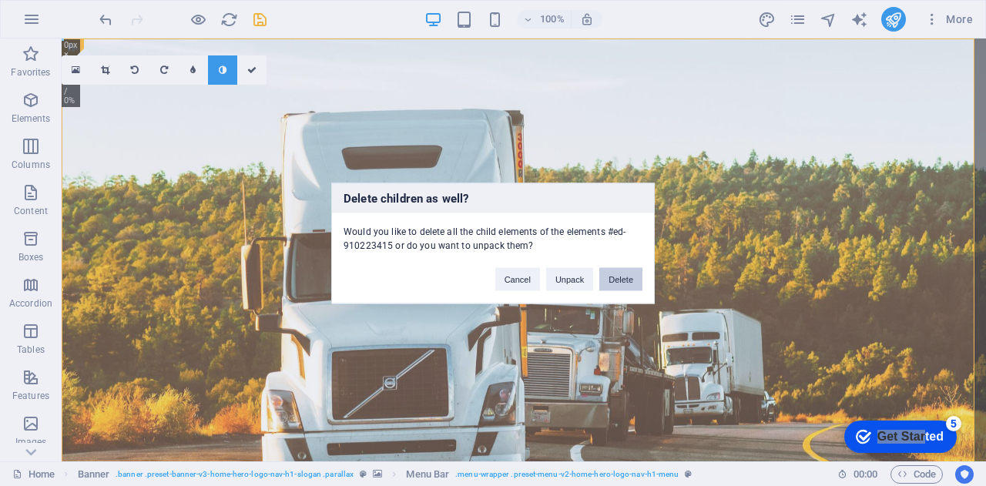
click at [618, 279] on button "Delete" at bounding box center [620, 278] width 43 height 23
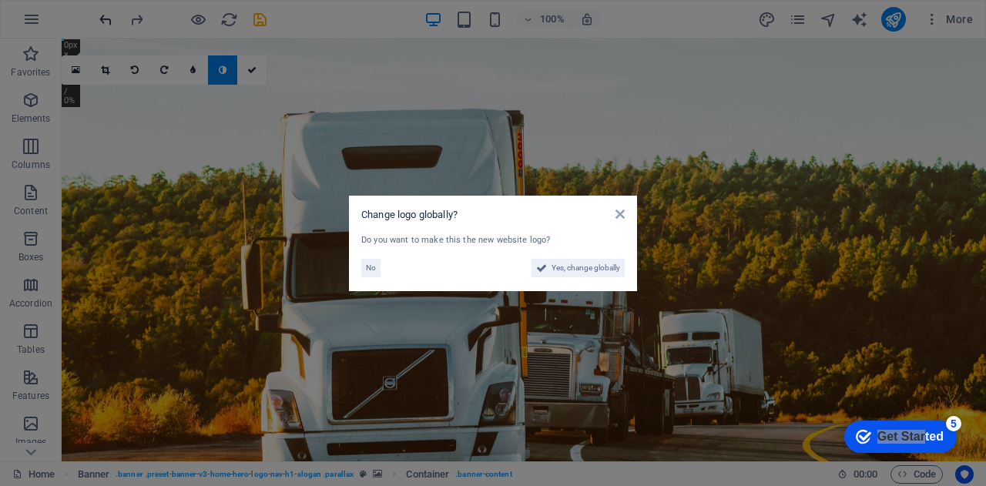
click at [103, 18] on aside "Change logo globally? Do you want to make this the new website logo? No Yes, ch…" at bounding box center [493, 243] width 986 height 486
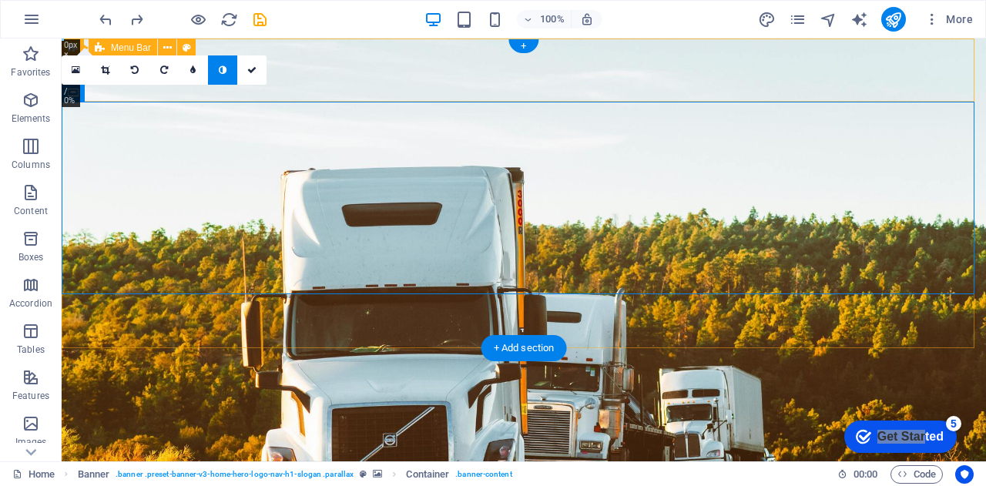
click at [328, 434] on div "sabetransportes.com.mx Inicio Sobre Nosotros Servicios Testimonios Contacto" at bounding box center [524, 474] width 925 height 81
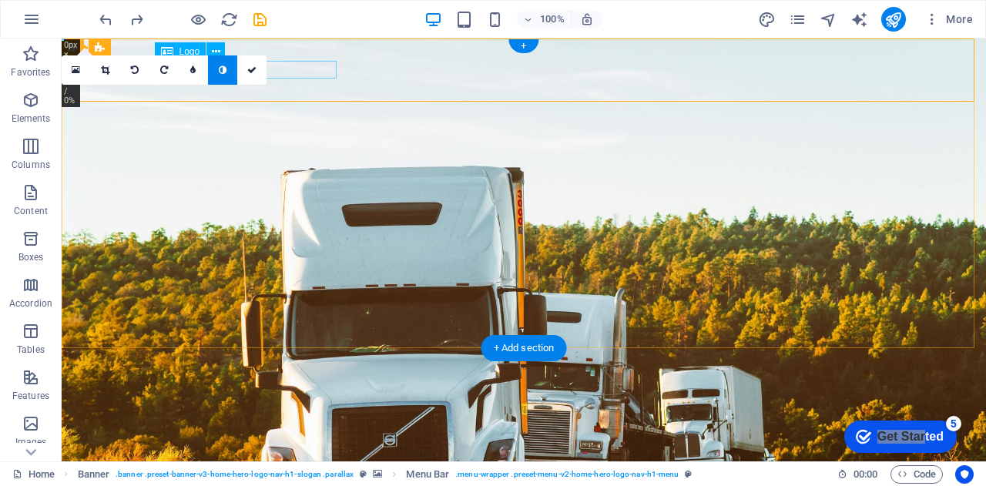
click at [314, 446] on div "[DOMAIN_NAME]" at bounding box center [523, 455] width 727 height 18
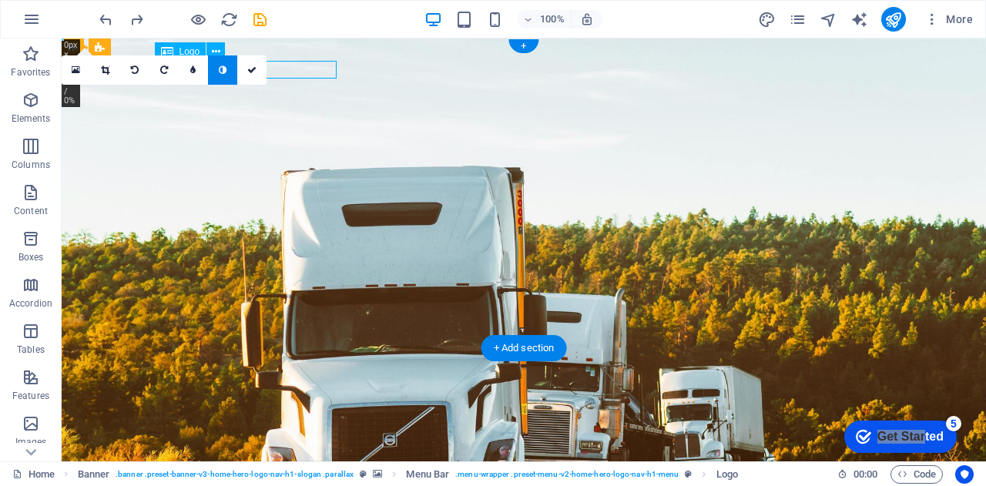
click at [295, 446] on div "[DOMAIN_NAME]" at bounding box center [523, 455] width 727 height 18
click at [296, 446] on div "[DOMAIN_NAME]" at bounding box center [523, 455] width 727 height 18
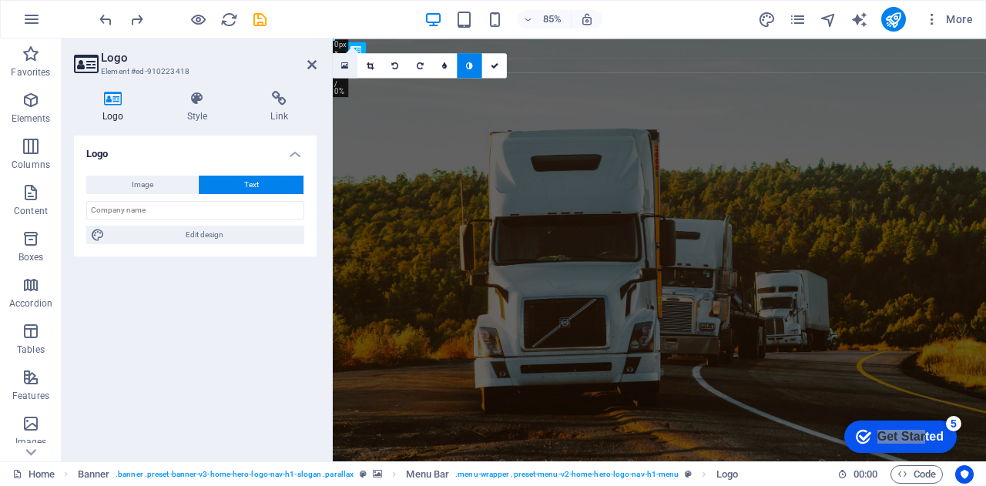
click at [345, 72] on link at bounding box center [345, 65] width 25 height 25
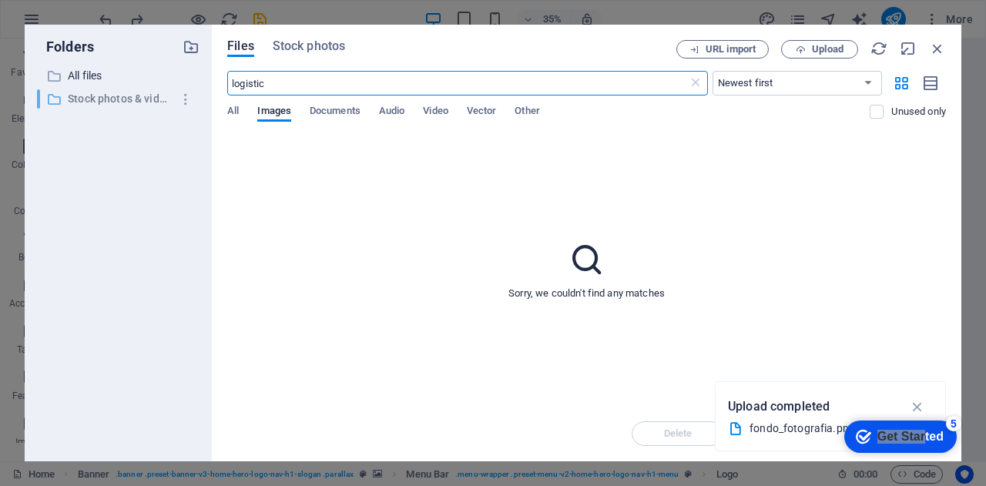
click at [94, 100] on p "Stock photos & videos" at bounding box center [119, 99] width 103 height 18
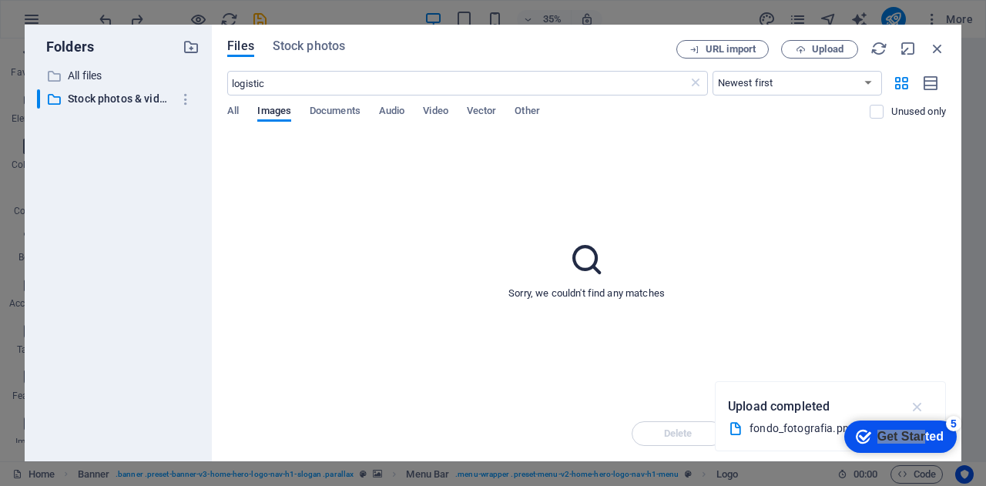
click at [913, 405] on icon "button" at bounding box center [918, 406] width 18 height 17
click at [814, 46] on span "Upload" at bounding box center [828, 49] width 32 height 9
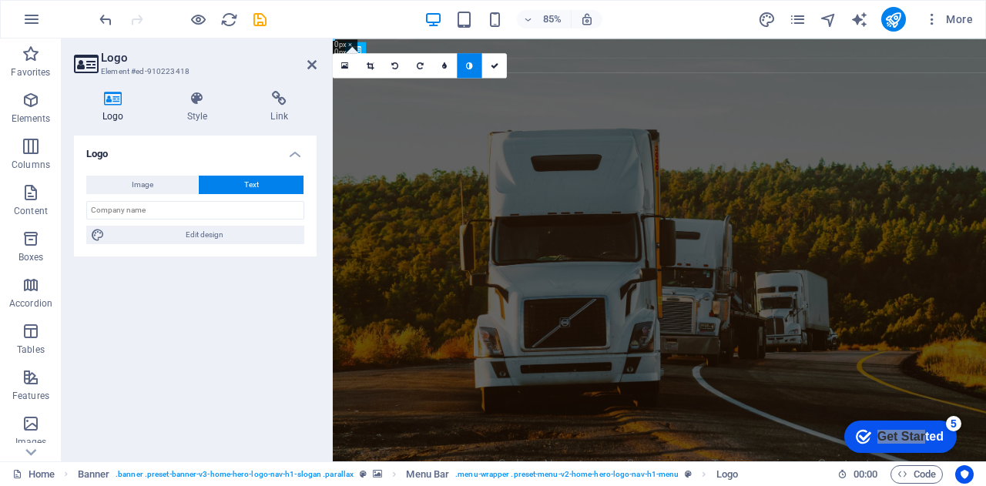
click at [141, 69] on h3 "Element #ed-910223418" at bounding box center [193, 72] width 185 height 14
click at [160, 183] on button "Image" at bounding box center [142, 185] width 112 height 18
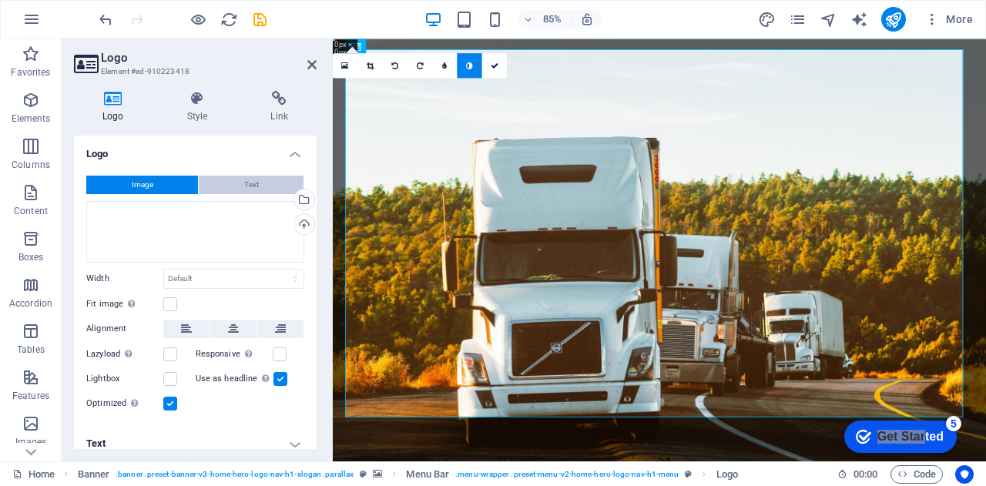
click at [236, 188] on button "Text" at bounding box center [251, 185] width 105 height 18
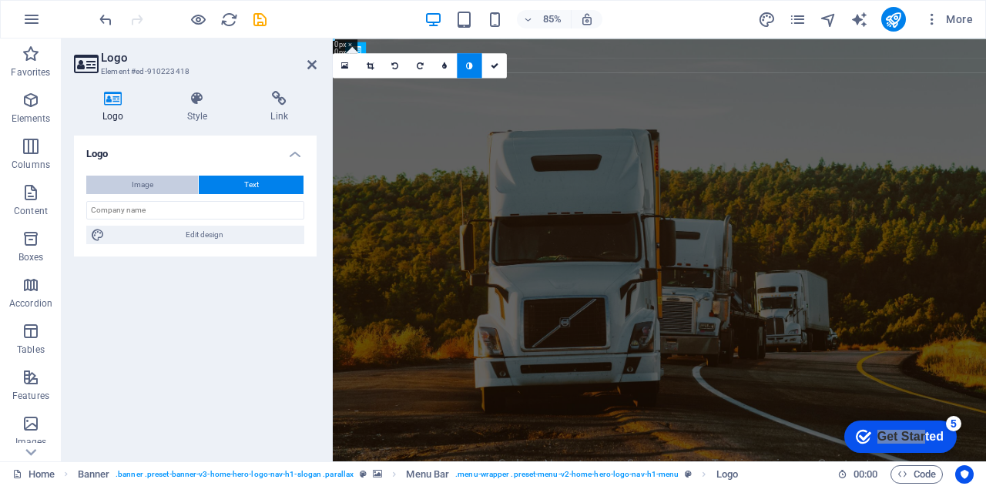
click at [151, 180] on span "Image" at bounding box center [143, 185] width 22 height 18
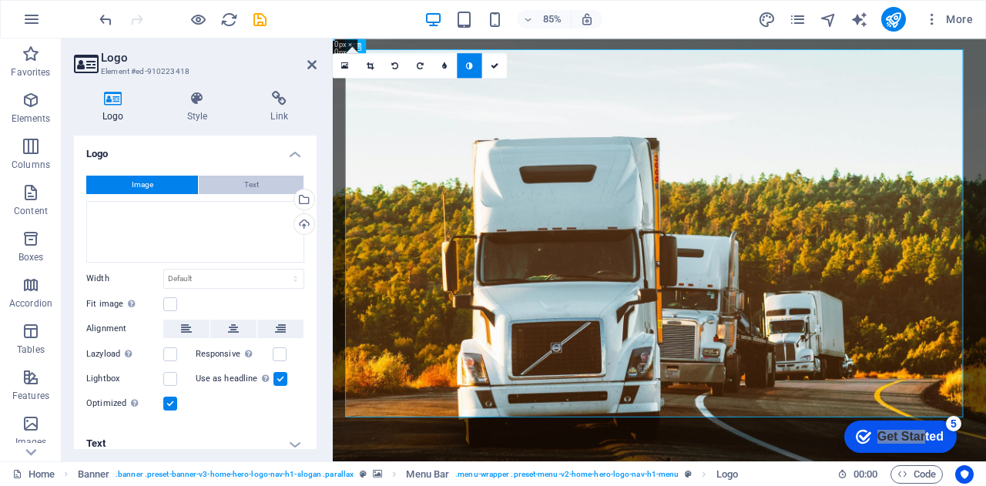
click at [235, 186] on button "Text" at bounding box center [251, 185] width 105 height 18
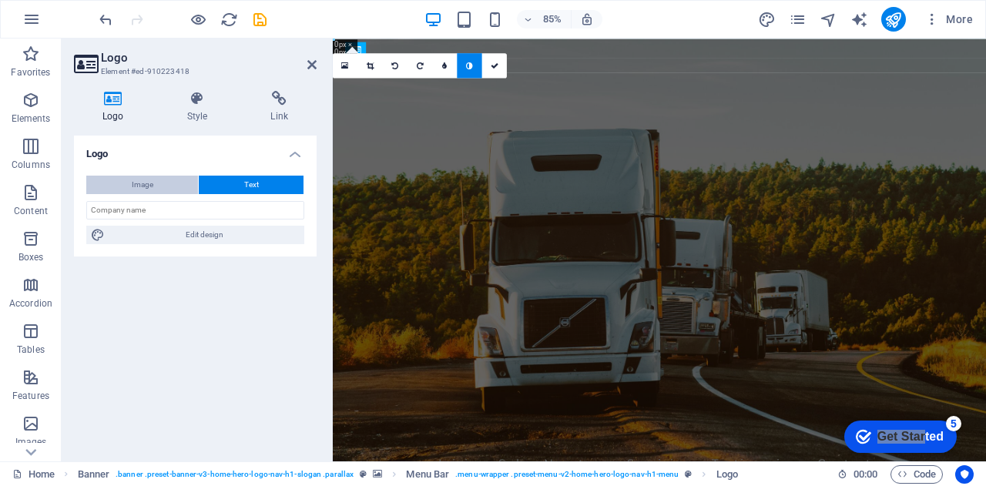
click at [149, 178] on span "Image" at bounding box center [143, 185] width 22 height 18
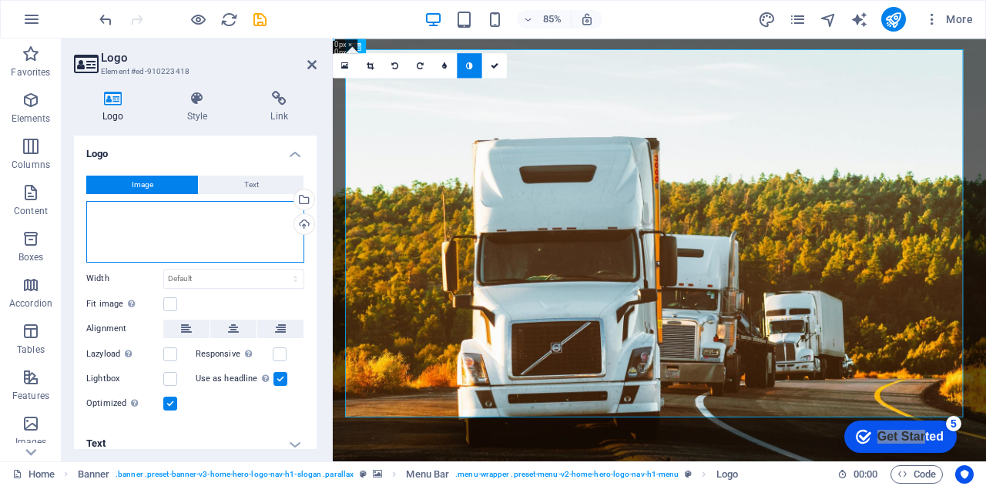
click at [246, 237] on div "Drag files here, click to choose files or select files from Files or our free s…" at bounding box center [195, 232] width 218 height 62
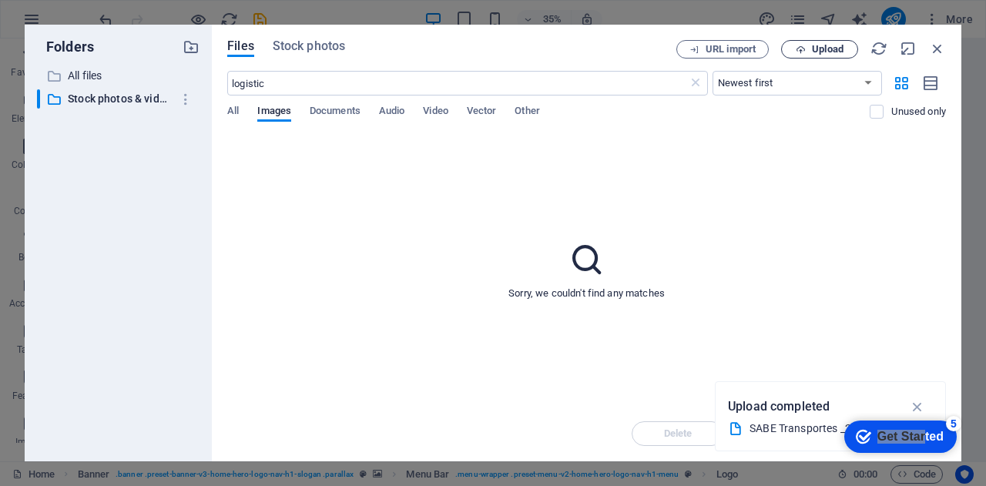
click at [815, 45] on span "Upload" at bounding box center [828, 49] width 32 height 9
click at [606, 322] on div "Sorry, we couldn't find any matches" at bounding box center [586, 270] width 719 height 272
click at [234, 109] on span "All" at bounding box center [233, 113] width 12 height 22
click at [337, 110] on span "Documents" at bounding box center [335, 113] width 51 height 22
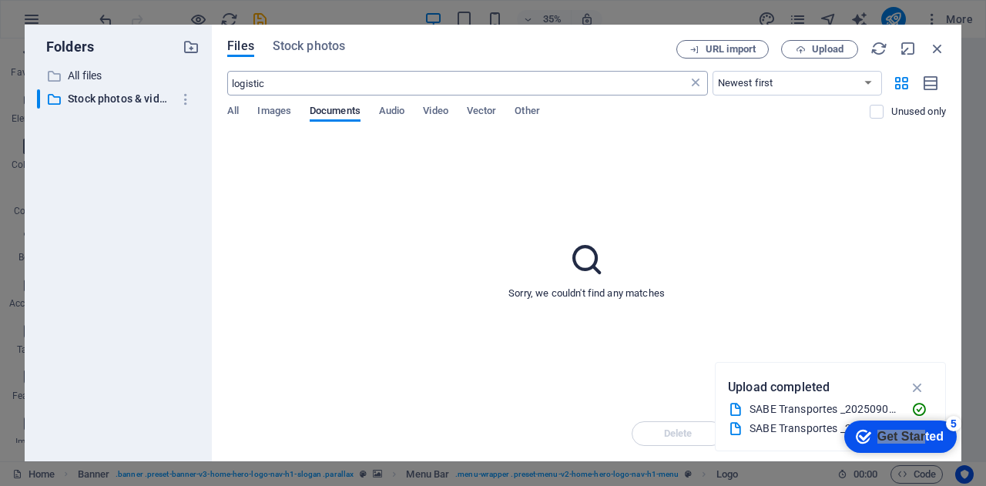
click at [693, 82] on icon at bounding box center [695, 83] width 15 height 15
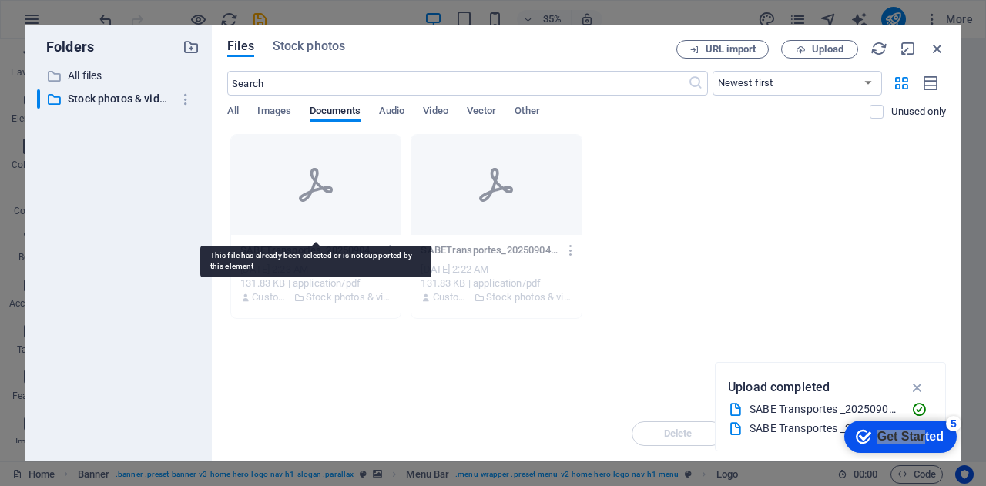
click at [376, 185] on div at bounding box center [316, 185] width 170 height 100
click at [291, 187] on div at bounding box center [316, 185] width 170 height 100
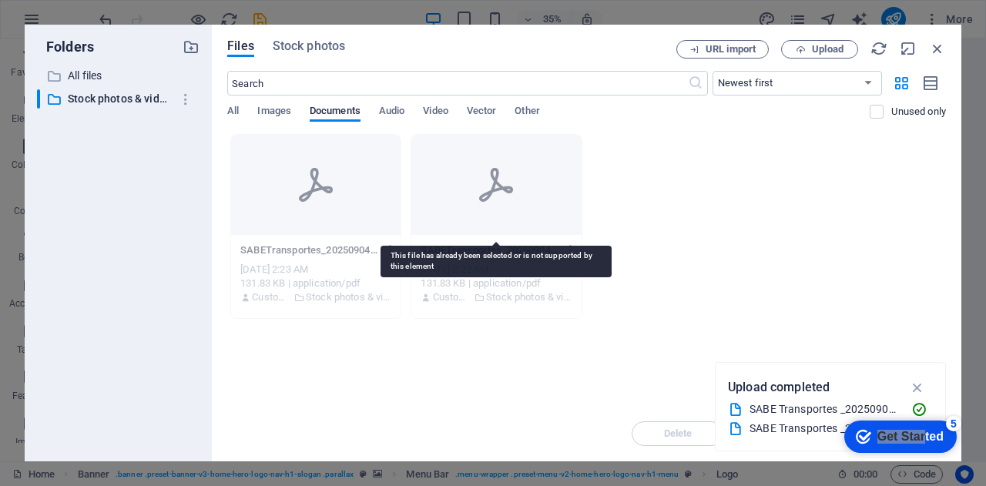
click at [476, 201] on div at bounding box center [496, 185] width 170 height 100
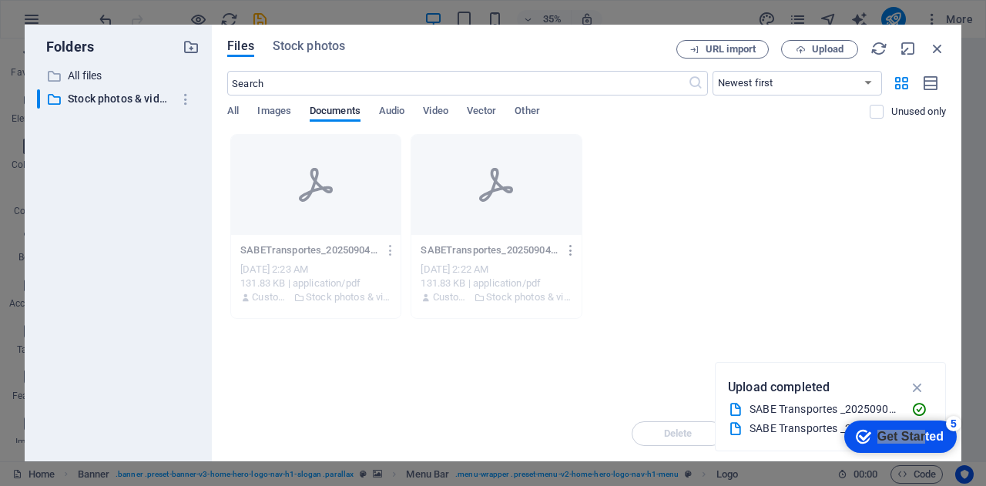
click at [552, 249] on p "SABETransportes_20250904_113046_00001-e287cHTCMqqt4DXh1HCWLg.pdf" at bounding box center [489, 250] width 137 height 14
click at [568, 248] on icon "button" at bounding box center [571, 250] width 15 height 14
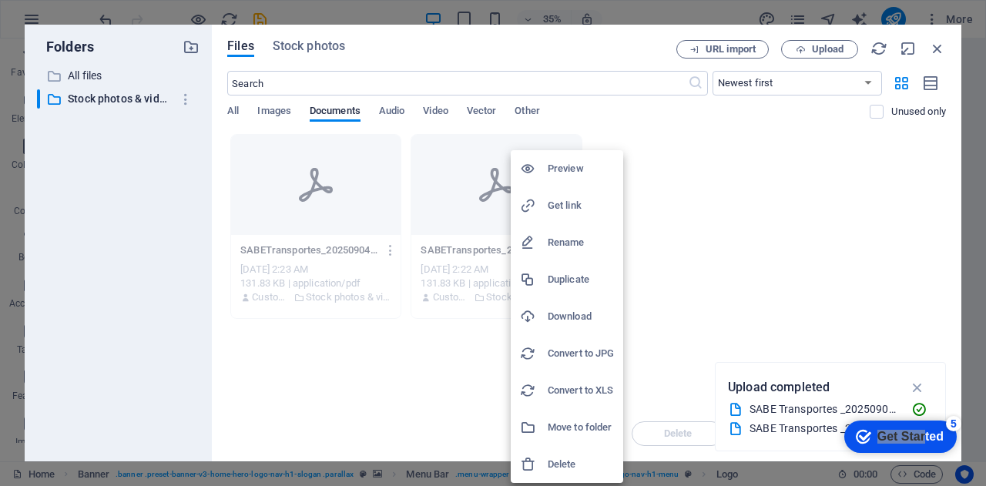
click at [584, 354] on h6 "Convert to JPG" at bounding box center [581, 353] width 66 height 18
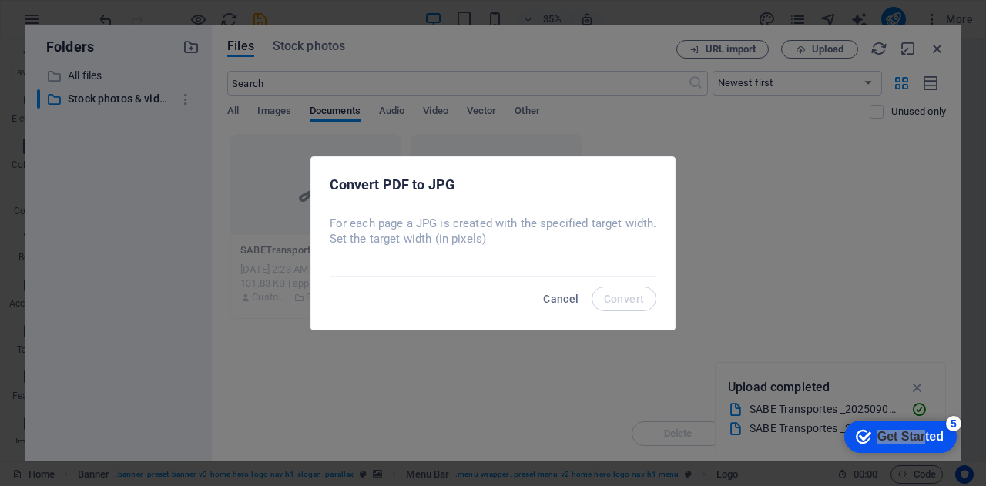
click at [396, 259] on input "number" at bounding box center [493, 263] width 327 height 15
click at [541, 235] on p "For each page a JPG is created with the specified target width. Set the target …" at bounding box center [493, 231] width 327 height 31
click at [458, 247] on div "For each page a JPG is created with the specified target width. Set the target …" at bounding box center [493, 244] width 364 height 68
click at [566, 294] on span "Cancel" at bounding box center [560, 299] width 35 height 12
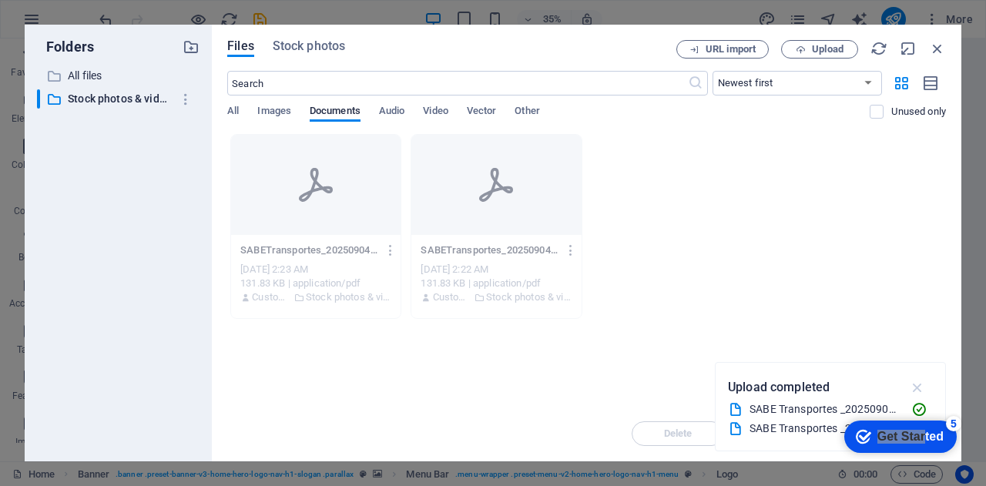
click at [917, 388] on icon "button" at bounding box center [918, 387] width 18 height 17
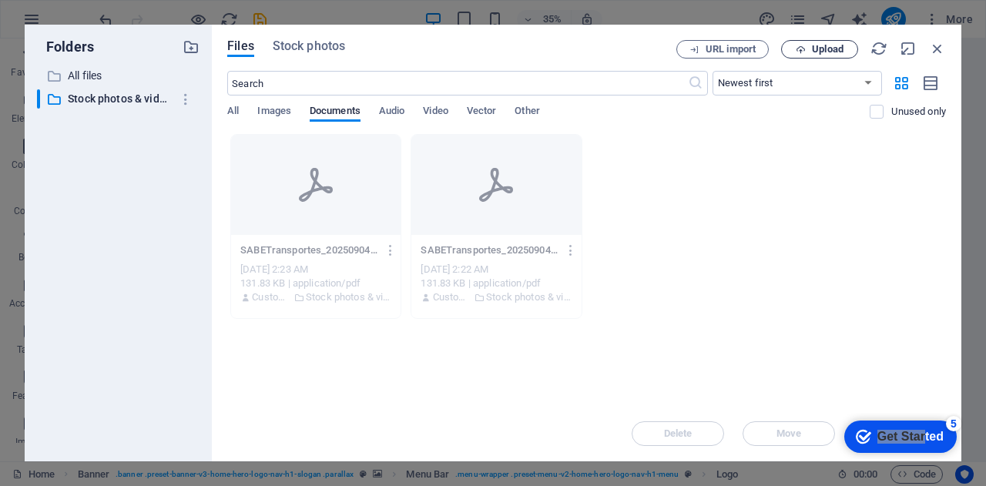
click at [818, 49] on span "Upload" at bounding box center [828, 49] width 32 height 9
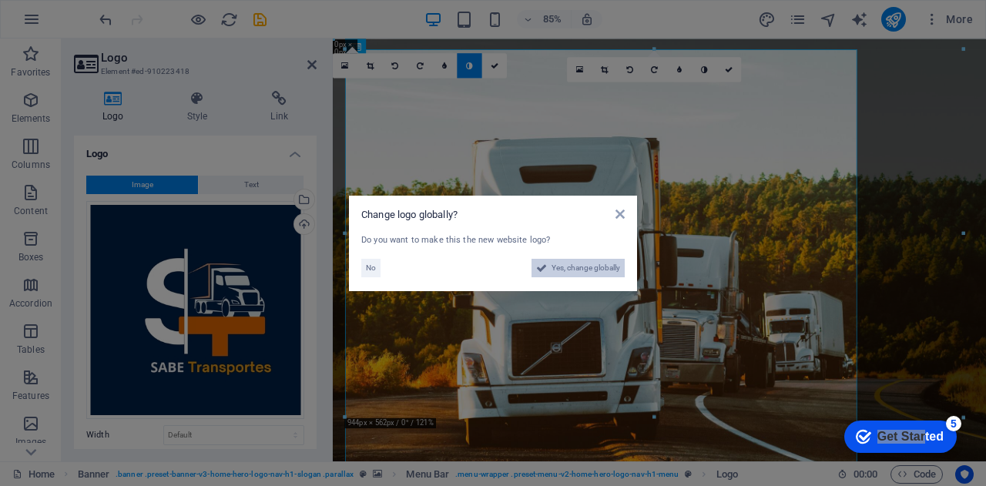
click at [574, 267] on span "Yes, change globally" at bounding box center [586, 268] width 69 height 18
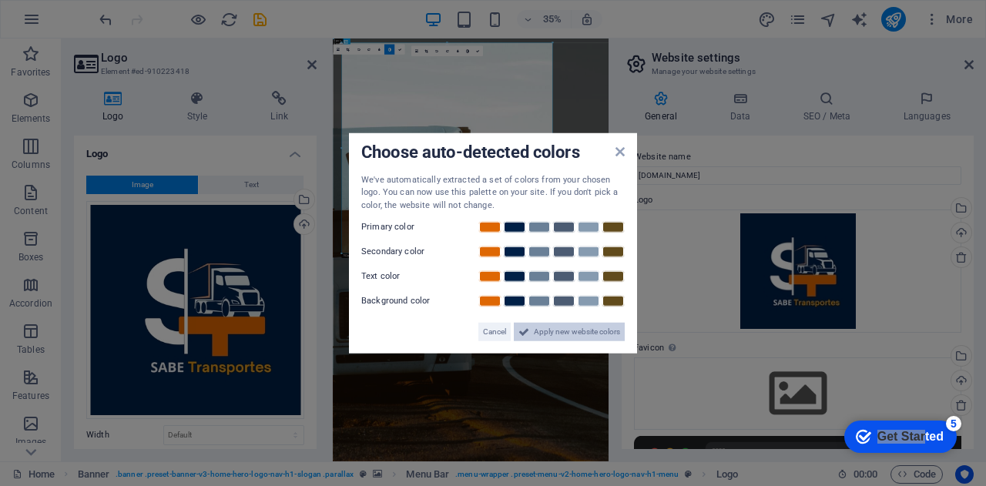
click at [574, 327] on span "Apply new website colors" at bounding box center [577, 332] width 86 height 18
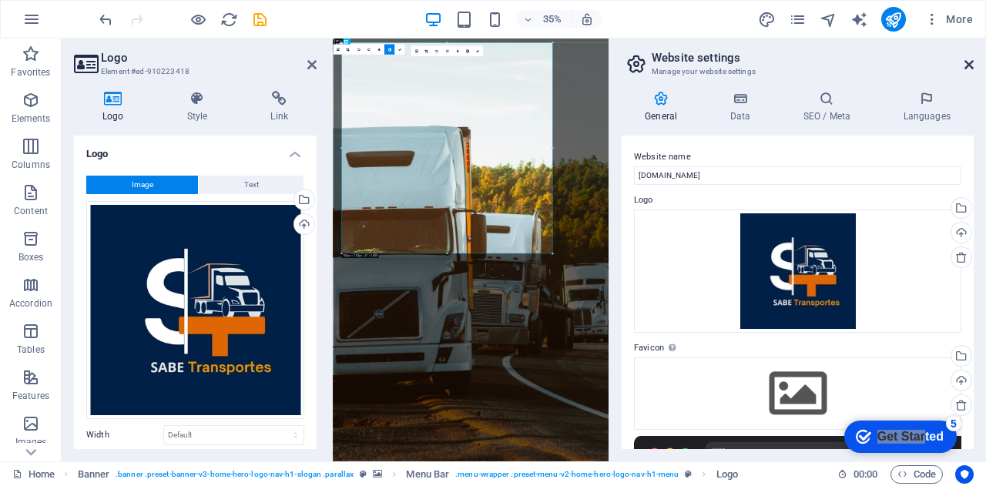
click at [967, 62] on icon at bounding box center [969, 65] width 9 height 12
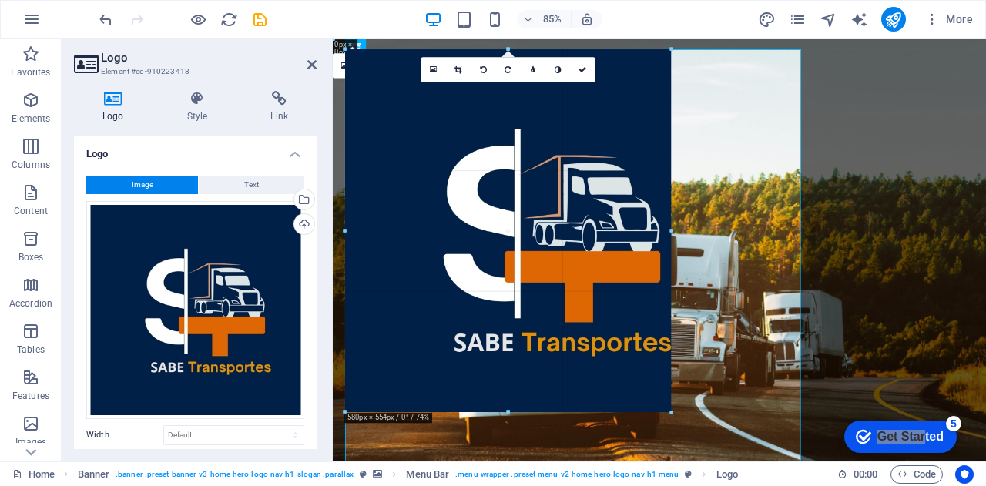
drag, startPoint x: 857, startPoint y: 50, endPoint x: 335, endPoint y: 287, distance: 572.8
type input "566"
select select "px"
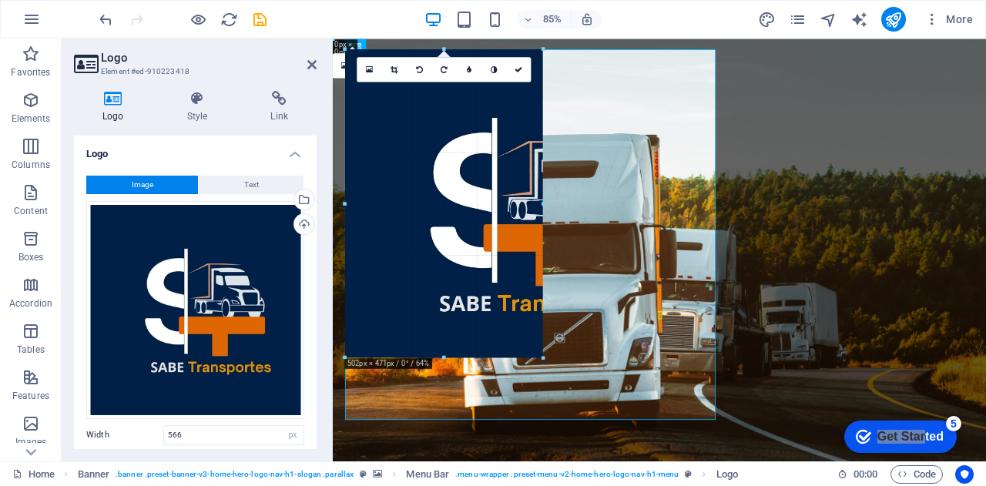
drag, startPoint x: 714, startPoint y: 419, endPoint x: 388, endPoint y: 207, distance: 389.4
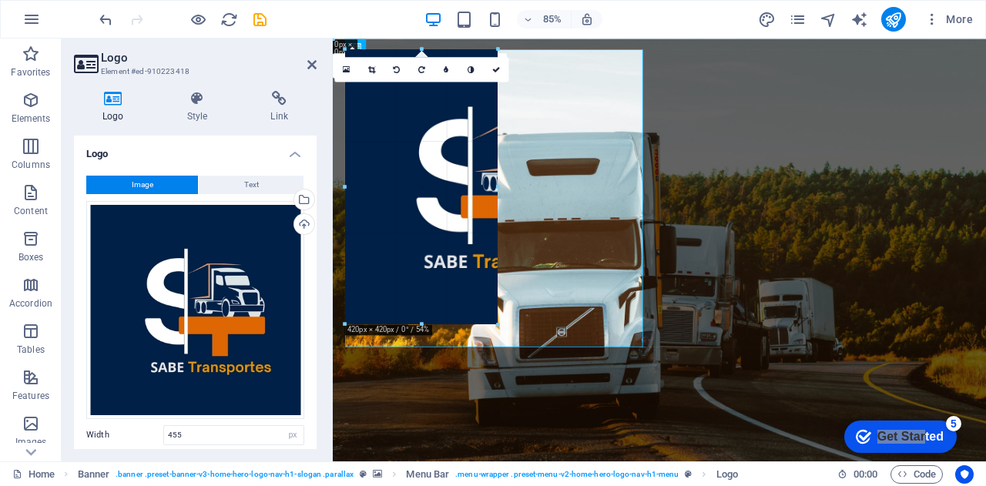
drag, startPoint x: 645, startPoint y: 346, endPoint x: 401, endPoint y: 174, distance: 298.7
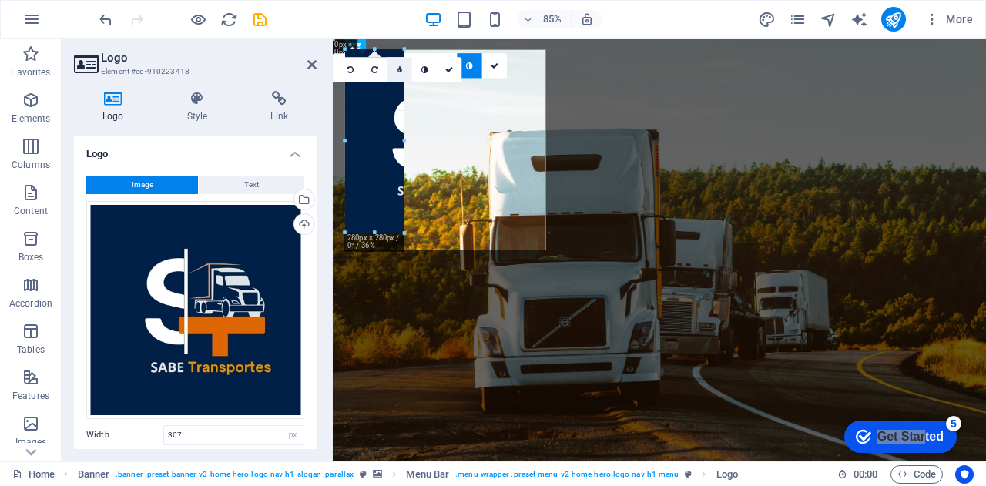
drag, startPoint x: 446, startPoint y: 249, endPoint x: 405, endPoint y: 81, distance: 172.9
type input "179"
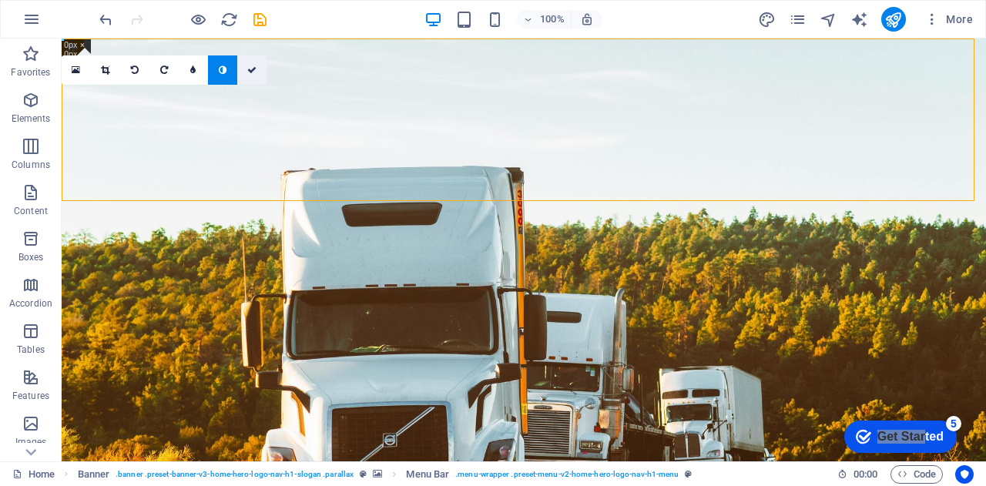
click at [248, 72] on icon at bounding box center [251, 69] width 9 height 9
click at [250, 65] on icon at bounding box center [251, 69] width 9 height 9
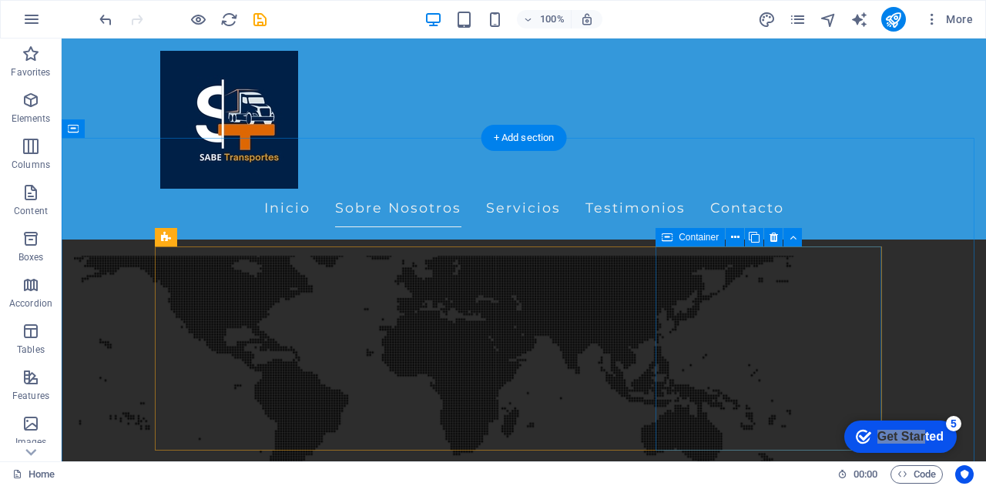
scroll to position [694, 0]
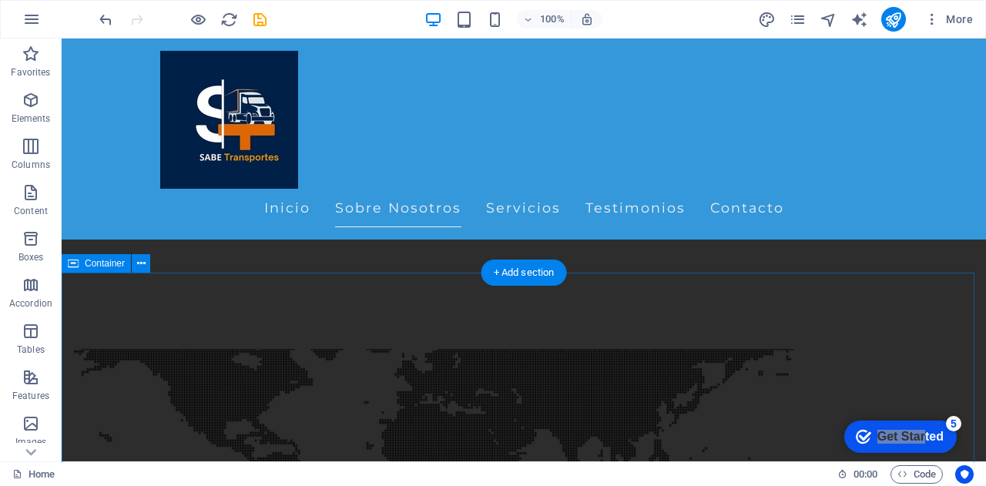
scroll to position [539, 0]
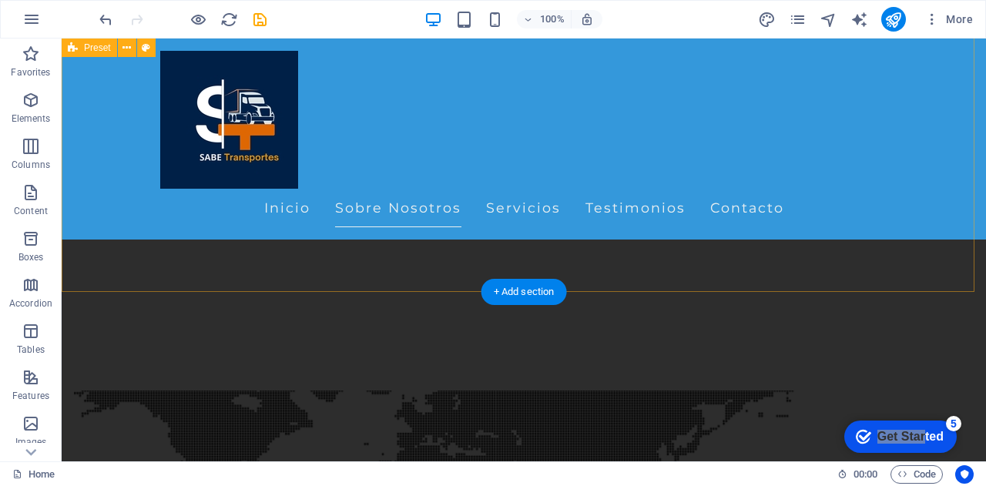
scroll to position [0, 0]
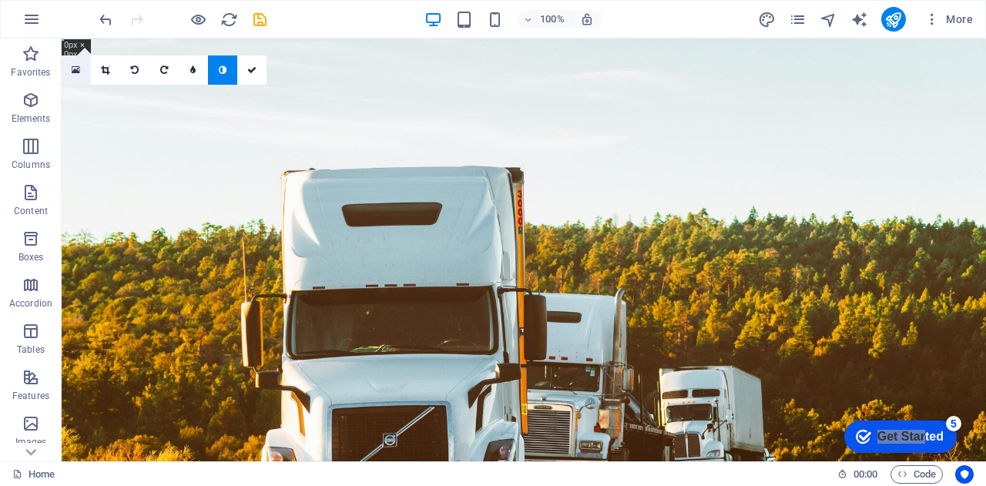
click at [75, 68] on icon at bounding box center [76, 70] width 8 height 11
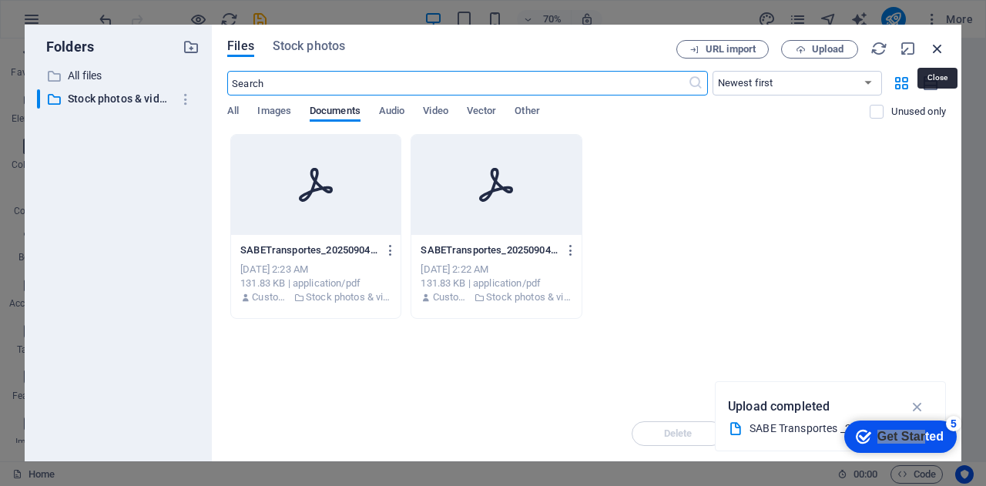
click at [939, 46] on icon "button" at bounding box center [937, 48] width 17 height 17
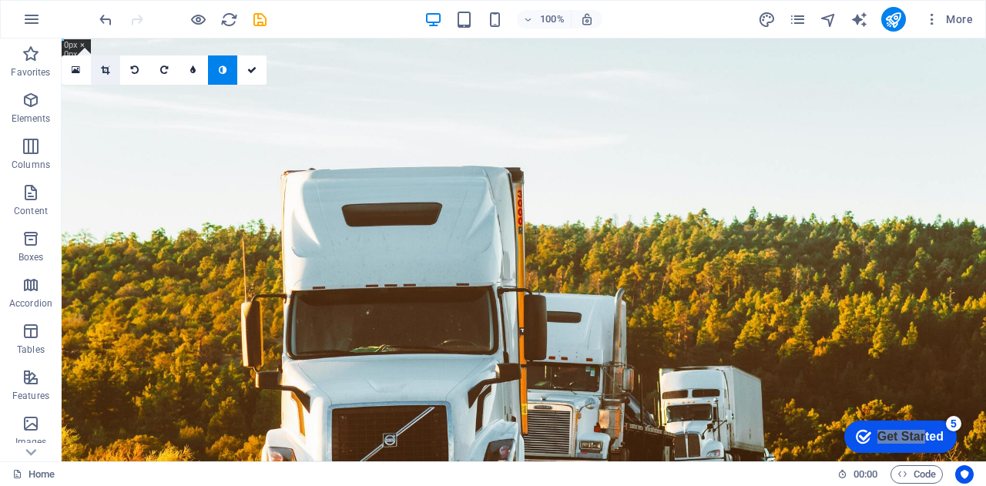
click at [106, 72] on icon at bounding box center [105, 69] width 8 height 9
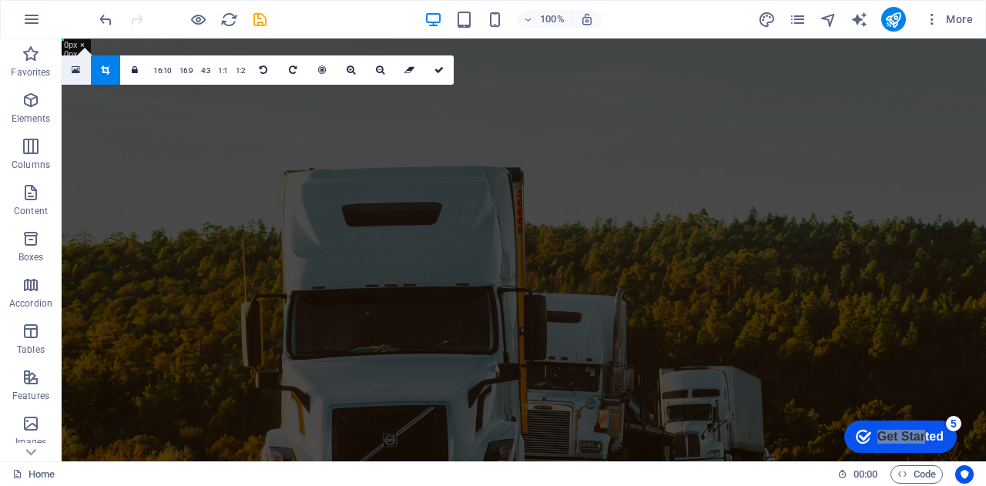
click at [78, 67] on icon at bounding box center [76, 70] width 8 height 11
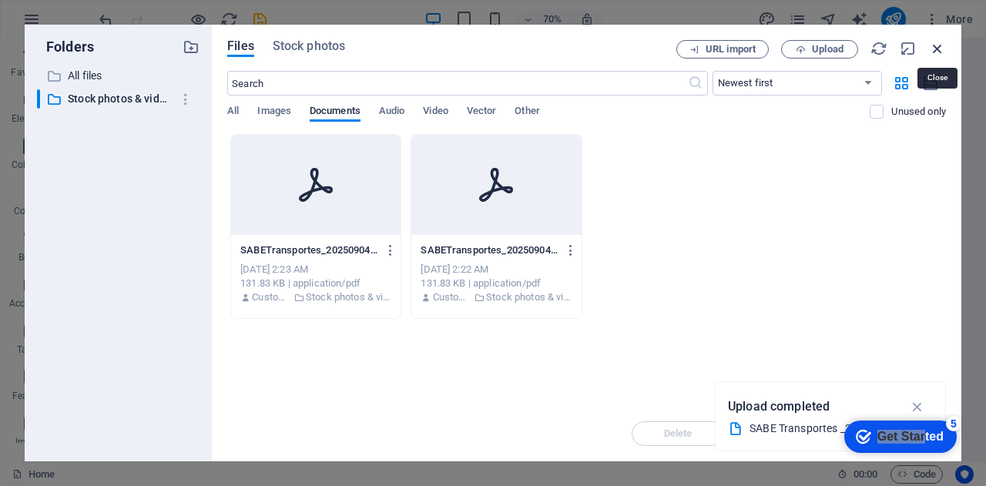
click at [939, 47] on icon "button" at bounding box center [937, 48] width 17 height 17
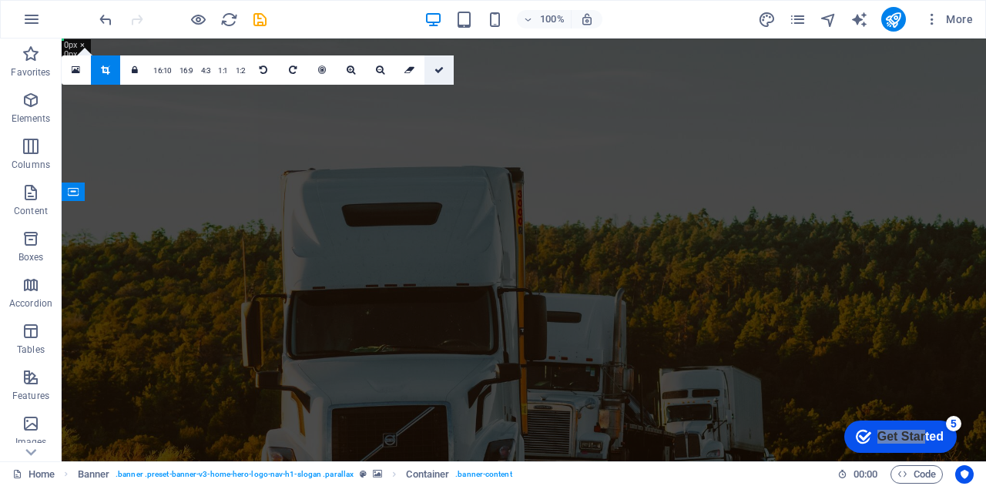
click at [435, 64] on link at bounding box center [439, 69] width 29 height 29
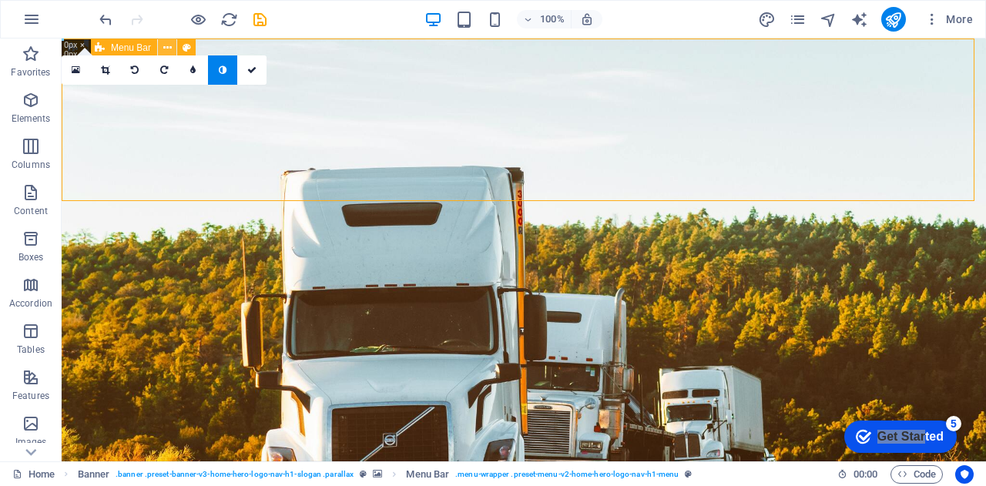
click at [0, 0] on icon at bounding box center [0, 0] width 0 height 0
click at [200, 70] on link at bounding box center [193, 69] width 29 height 29
type input "5"
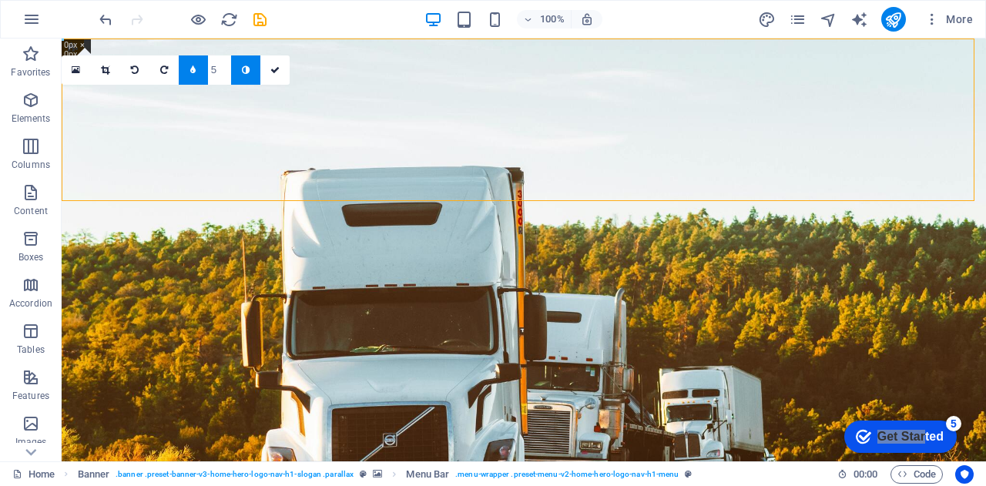
click at [248, 72] on icon at bounding box center [246, 69] width 8 height 9
click at [278, 67] on icon at bounding box center [274, 69] width 9 height 9
click at [269, 71] on link at bounding box center [274, 69] width 29 height 29
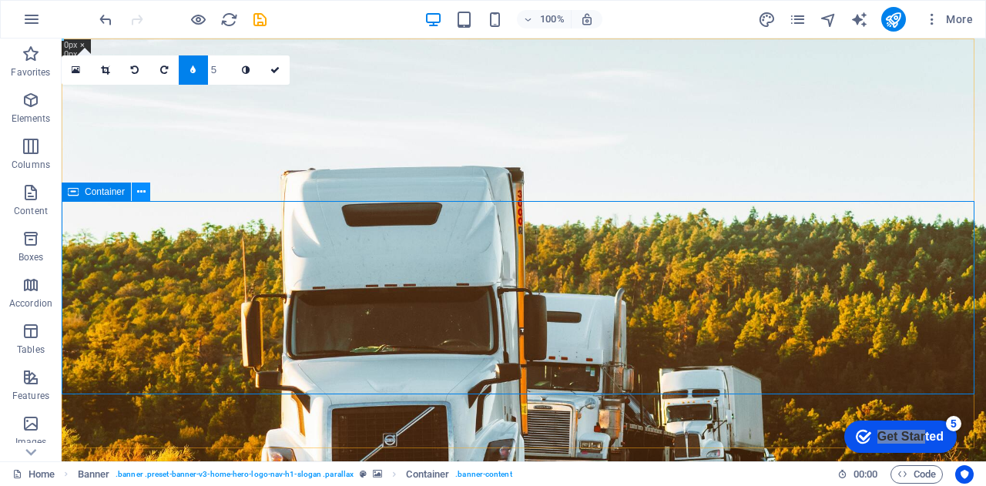
click at [146, 186] on button at bounding box center [141, 192] width 18 height 18
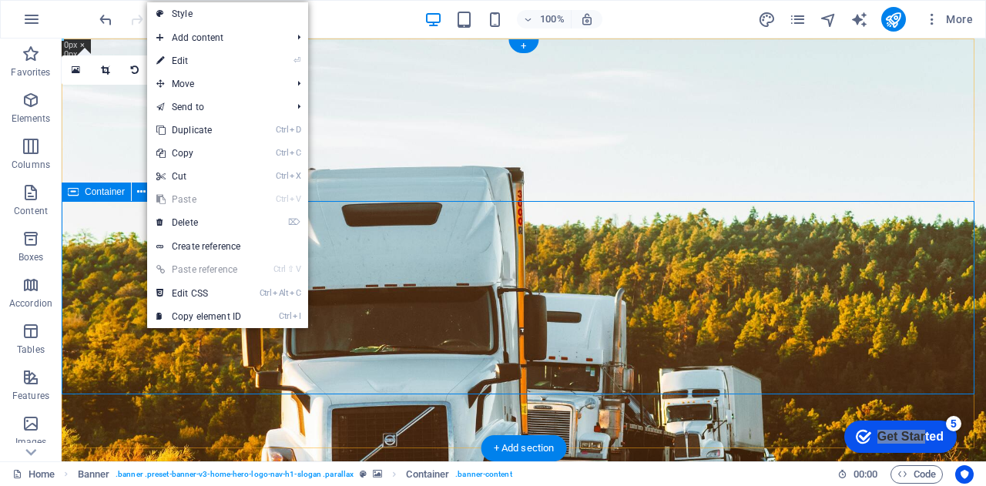
drag, startPoint x: 121, startPoint y: 209, endPoint x: 173, endPoint y: 239, distance: 59.7
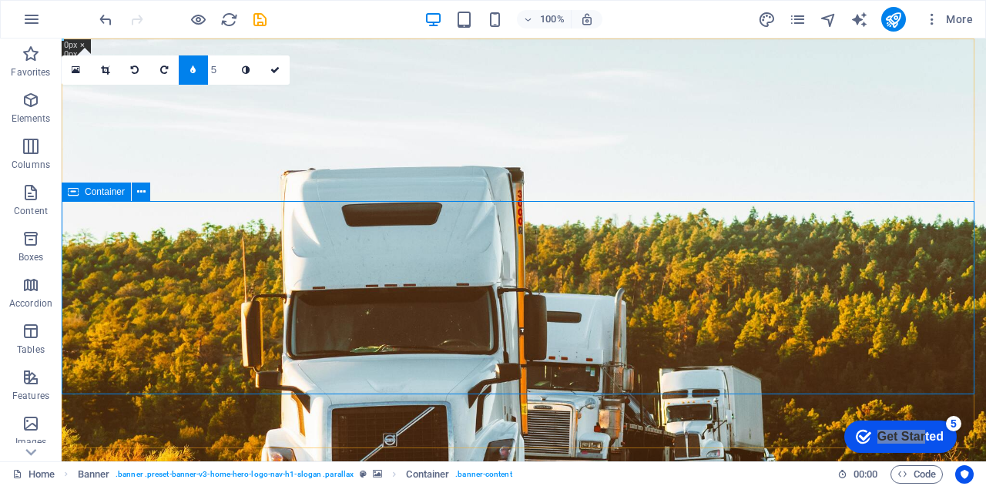
click at [96, 186] on div "Container" at bounding box center [96, 192] width 69 height 18
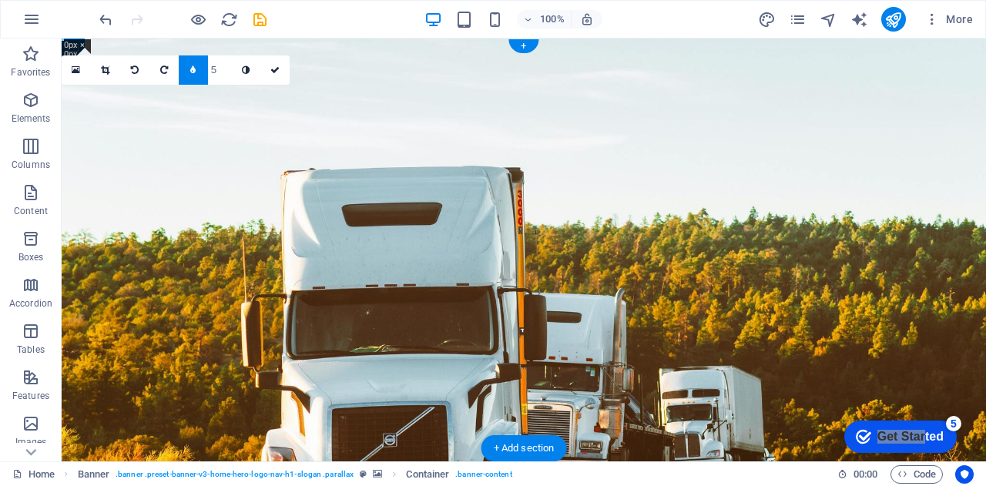
drag, startPoint x: 163, startPoint y: 230, endPoint x: 102, endPoint y: 233, distance: 61.0
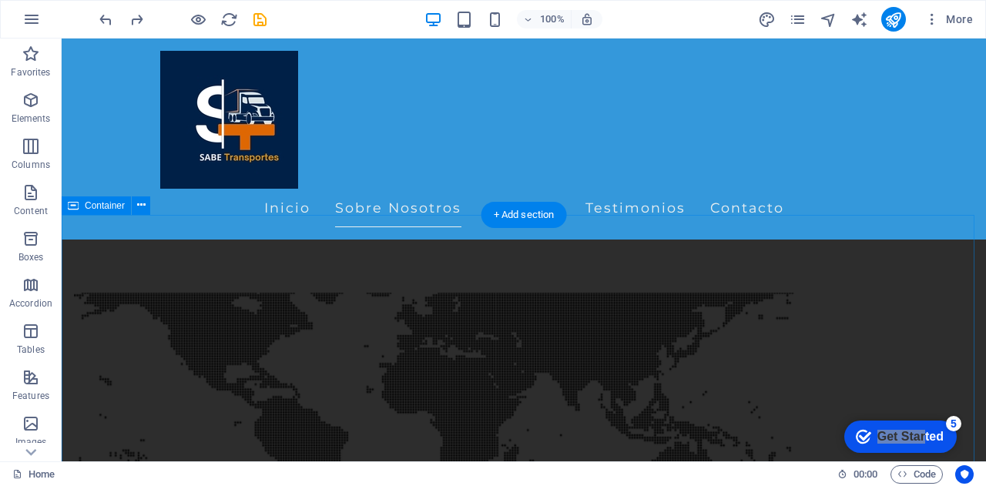
scroll to position [616, 0]
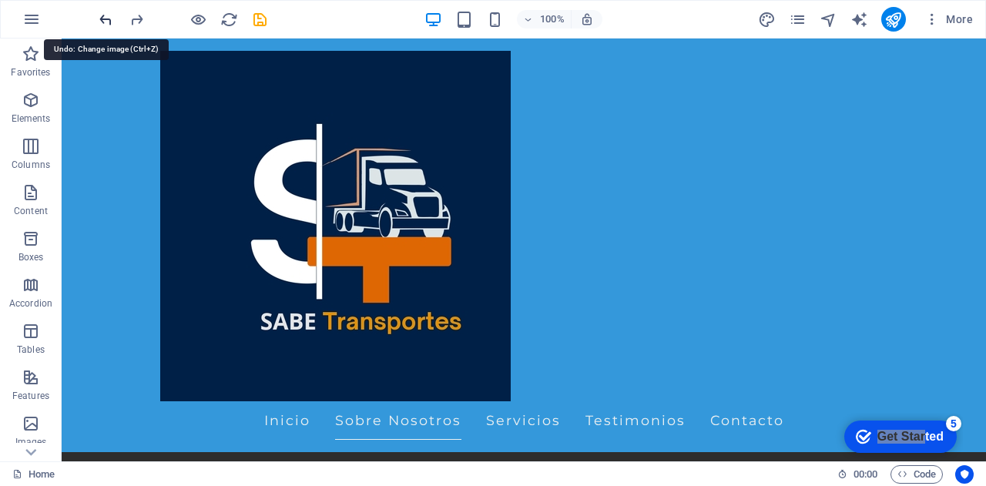
scroll to position [719, 0]
click at [0, 0] on icon "redo" at bounding box center [0, 0] width 0 height 0
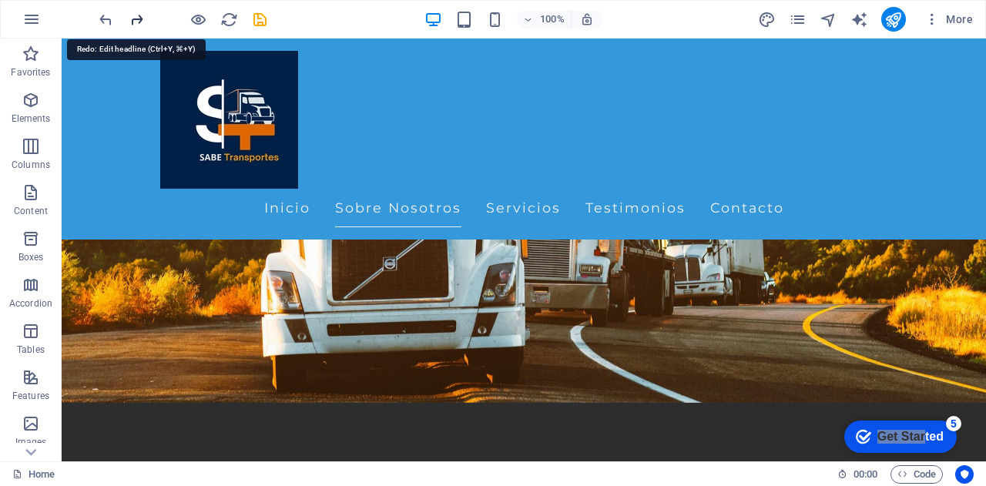
click at [0, 0] on icon "redo" at bounding box center [0, 0] width 0 height 0
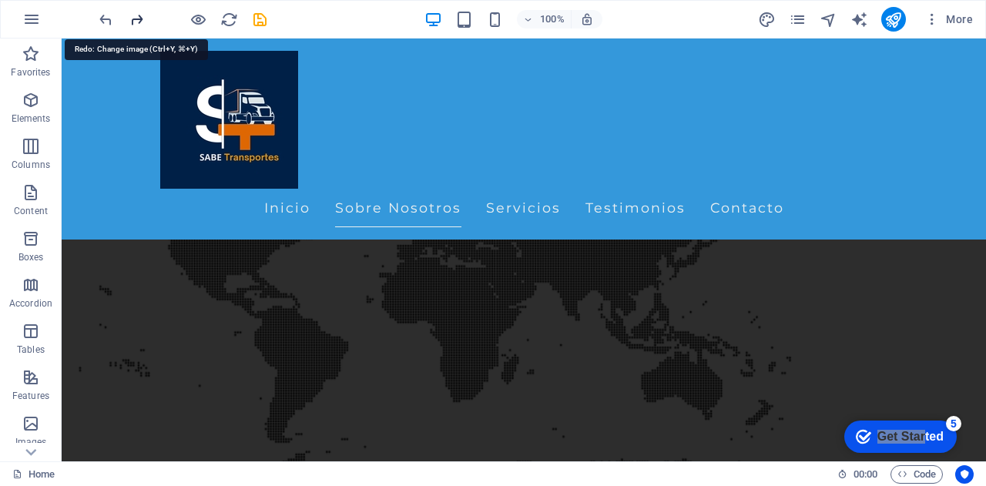
scroll to position [767, 0]
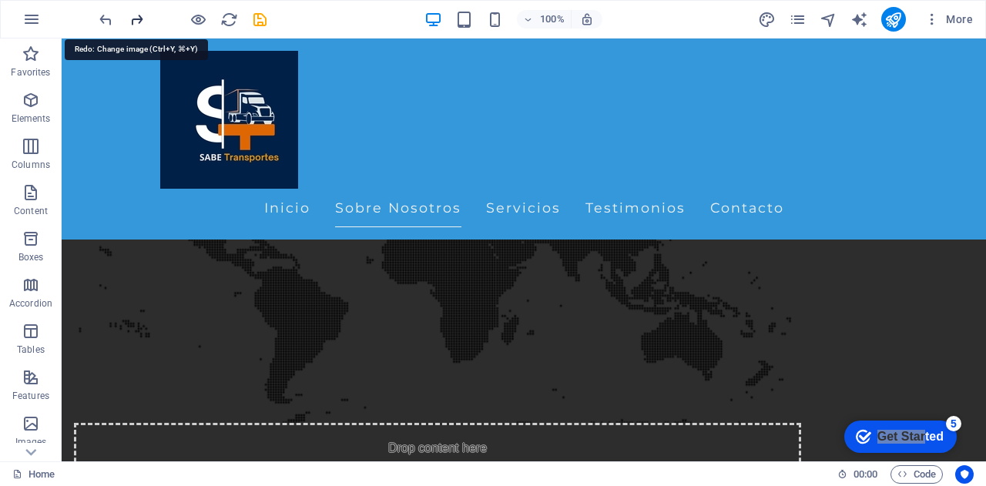
click at [0, 0] on icon "redo" at bounding box center [0, 0] width 0 height 0
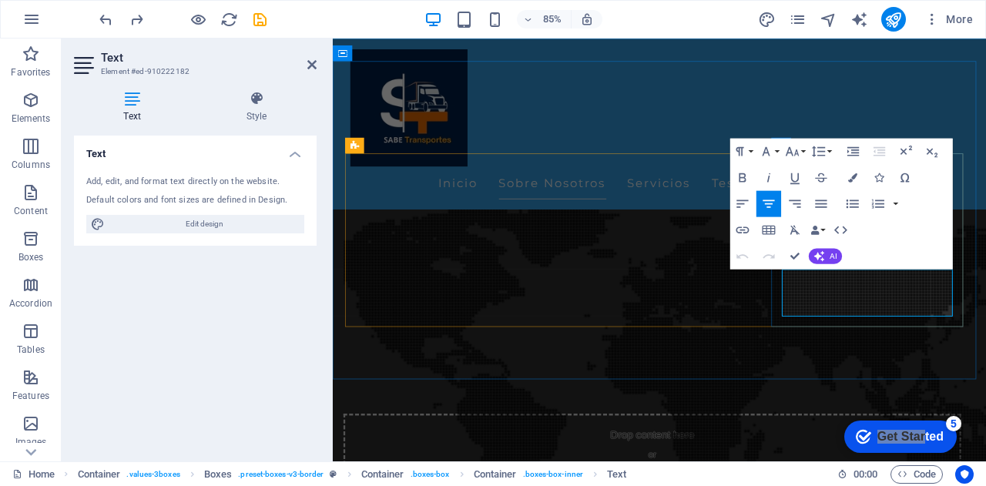
drag, startPoint x: 1032, startPoint y: 331, endPoint x: 944, endPoint y: 360, distance: 92.4
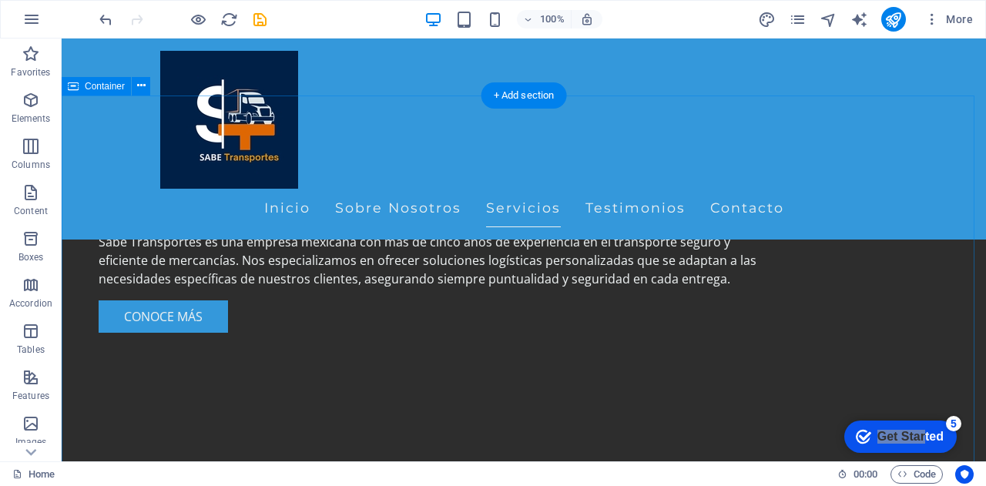
scroll to position [1152, 0]
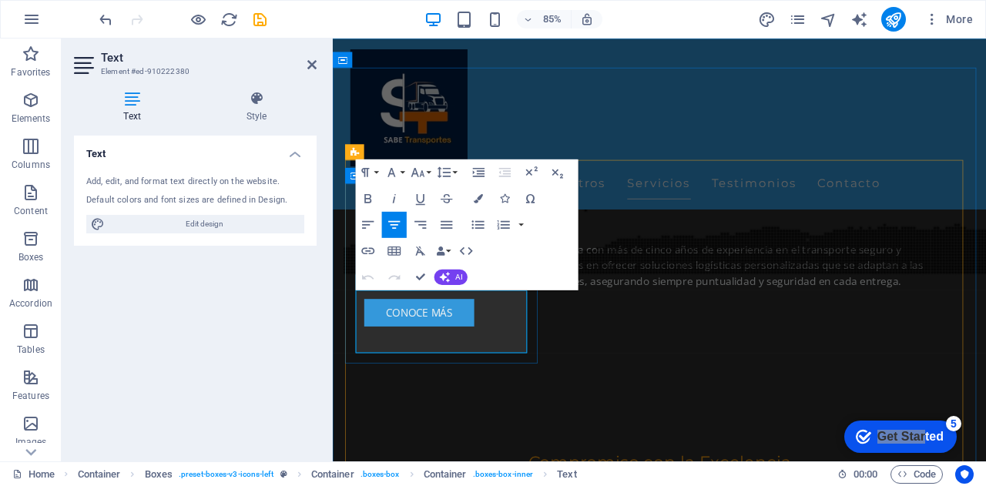
drag, startPoint x: 507, startPoint y: 381, endPoint x: 477, endPoint y: 398, distance: 34.1
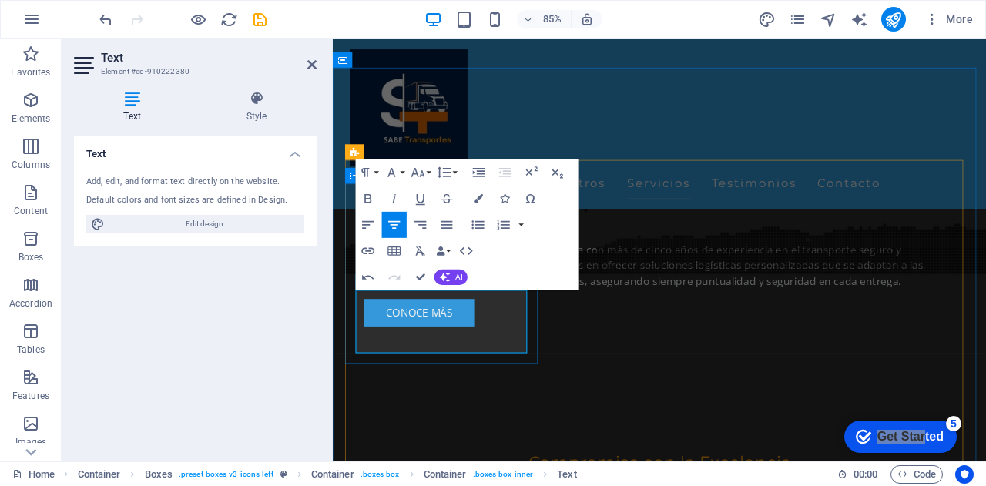
drag, startPoint x: 508, startPoint y: 383, endPoint x: 488, endPoint y: 385, distance: 20.1
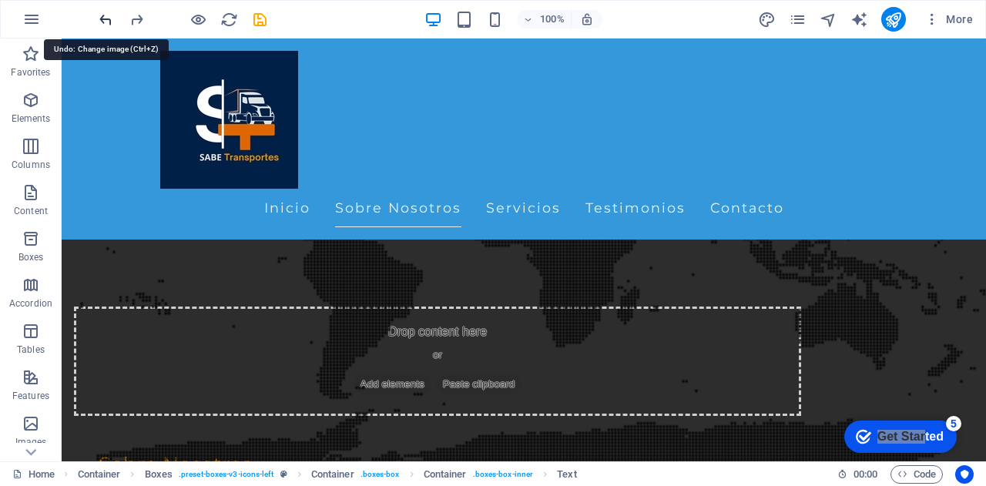
scroll to position [854, 0]
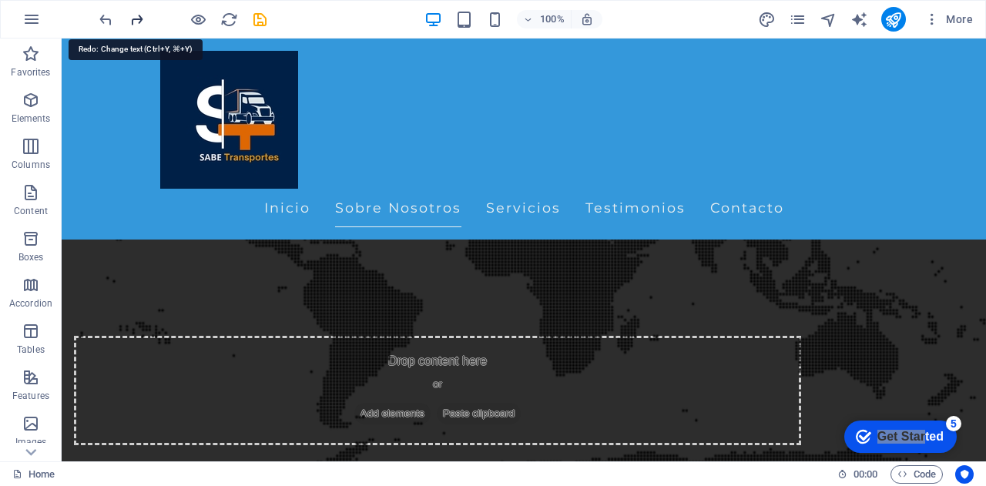
click at [0, 0] on icon "redo" at bounding box center [0, 0] width 0 height 0
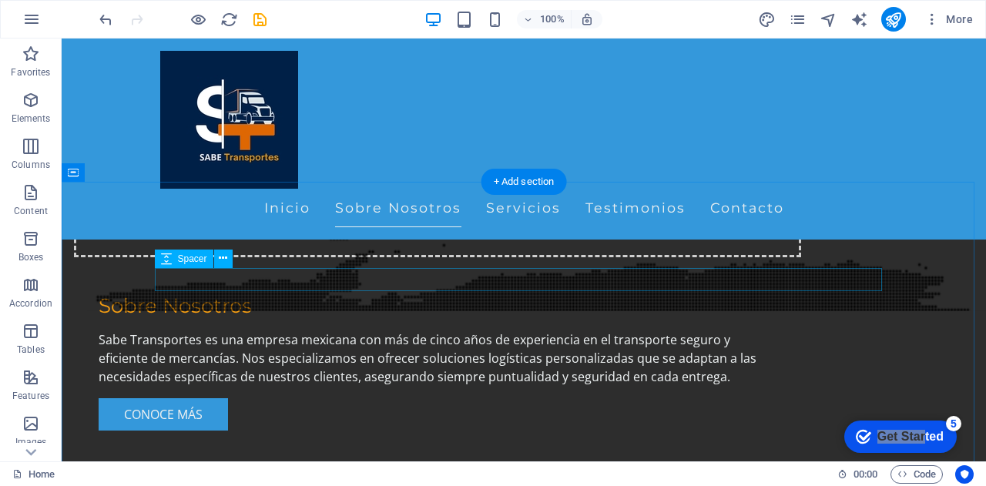
scroll to position [811, 0]
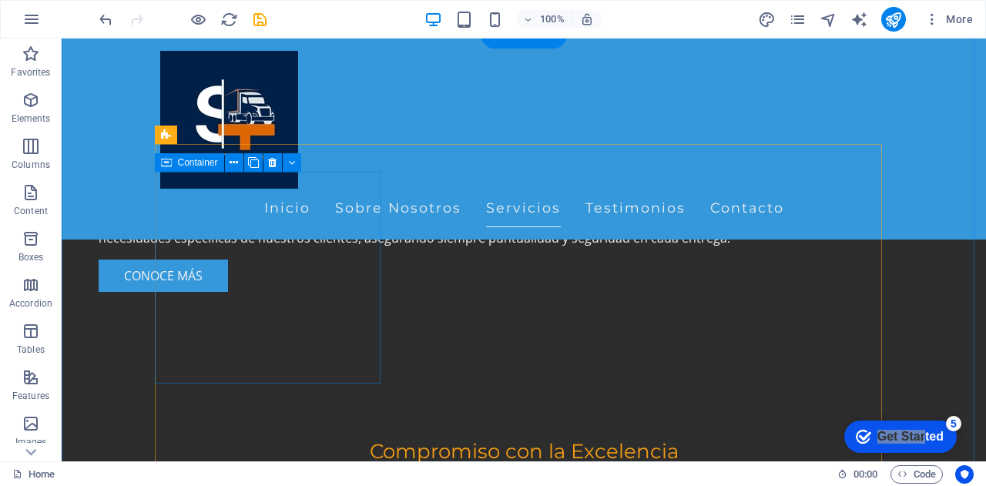
scroll to position [1196, 0]
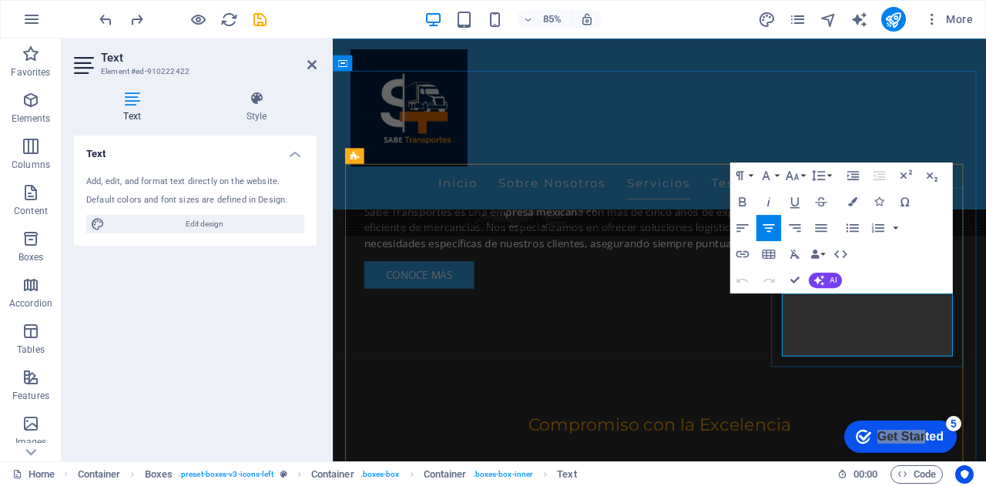
scroll to position [1119, 0]
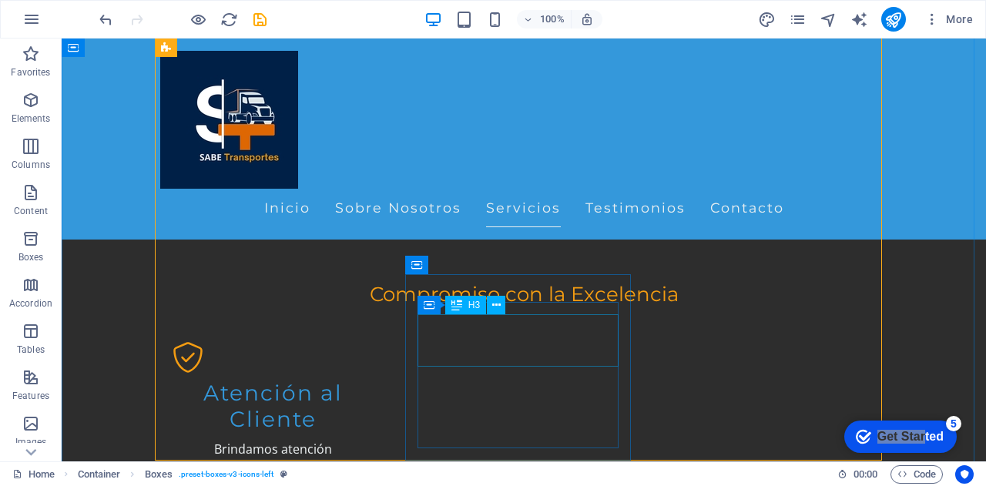
scroll to position [1350, 0]
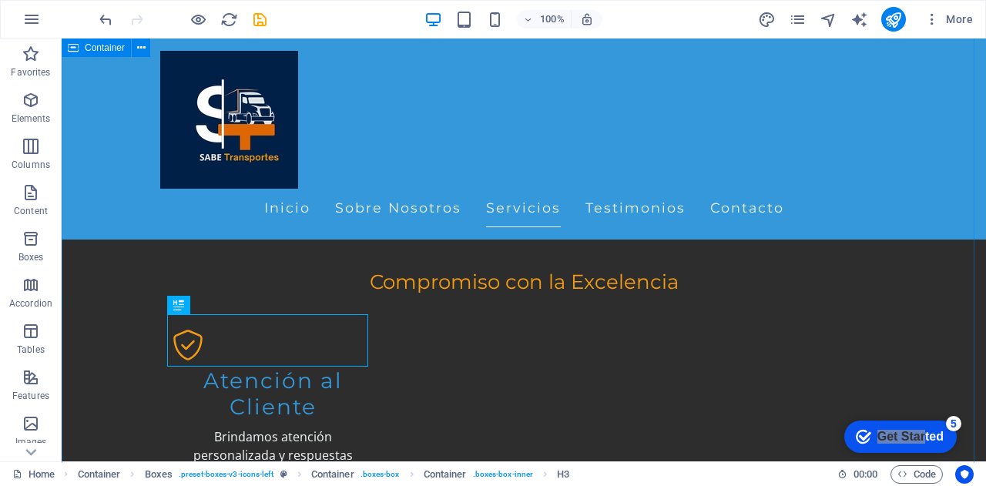
scroll to position [1427, 0]
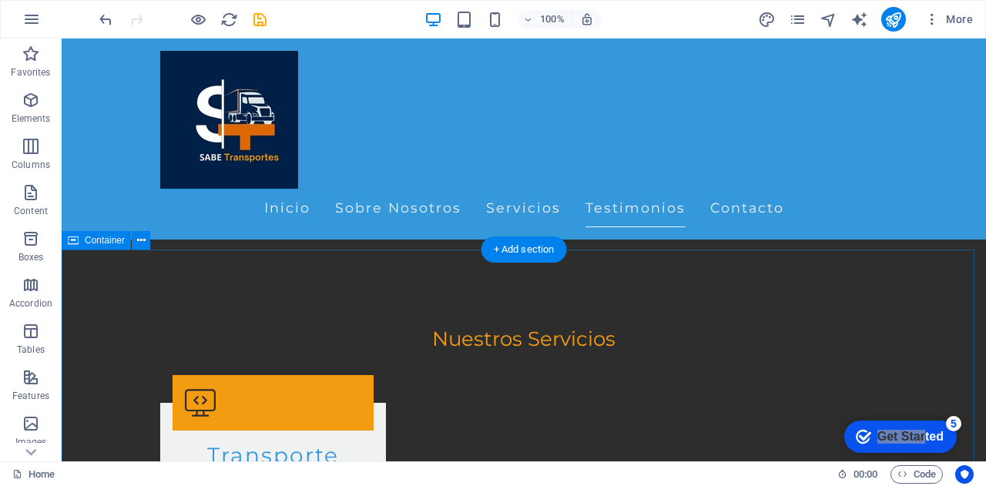
scroll to position [2198, 0]
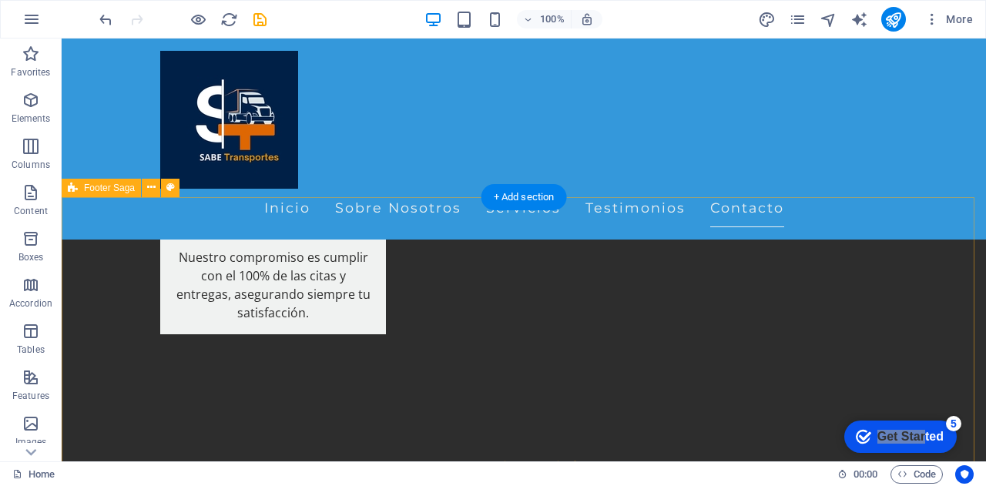
scroll to position [3649, 0]
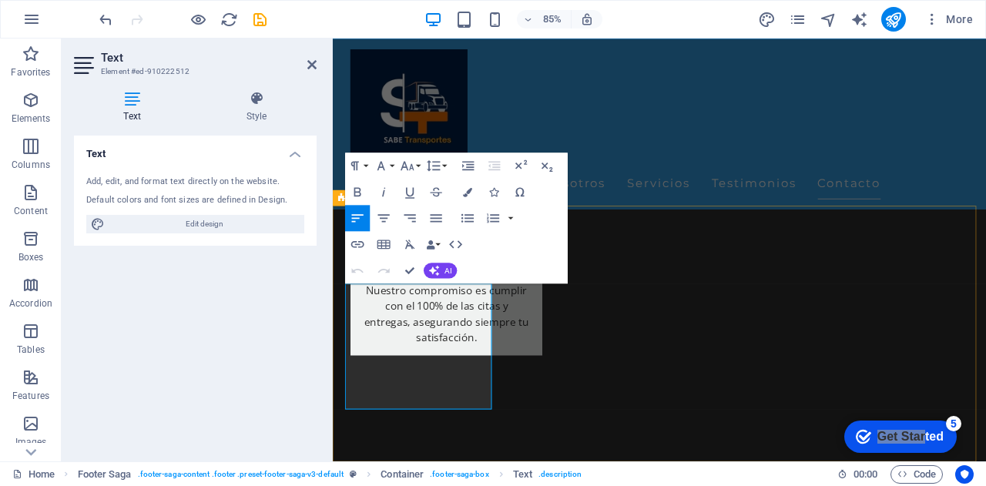
drag, startPoint x: 458, startPoint y: 395, endPoint x: 381, endPoint y: 387, distance: 76.8
drag, startPoint x: 499, startPoint y: 464, endPoint x: 374, endPoint y: 350, distance: 169.1
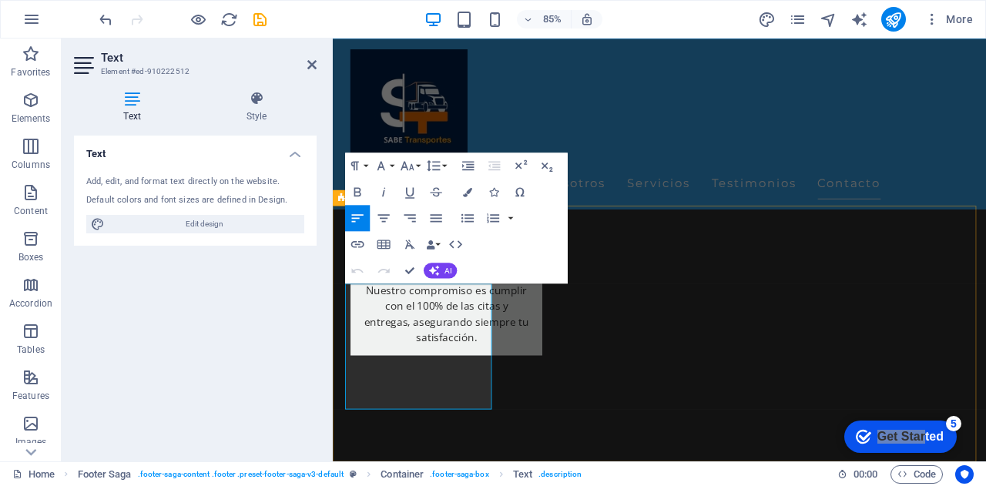
drag, startPoint x: 493, startPoint y: 352, endPoint x: 513, endPoint y: 353, distance: 20.0
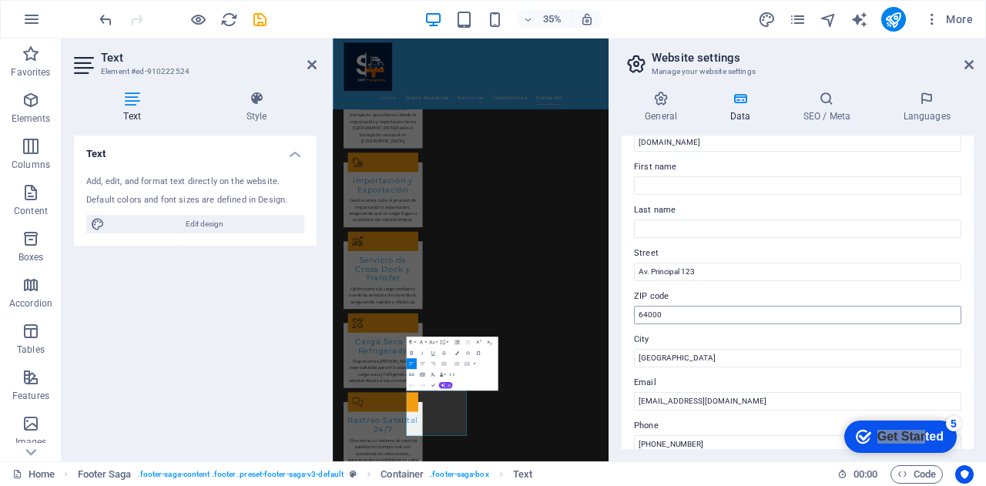
scroll to position [77, 0]
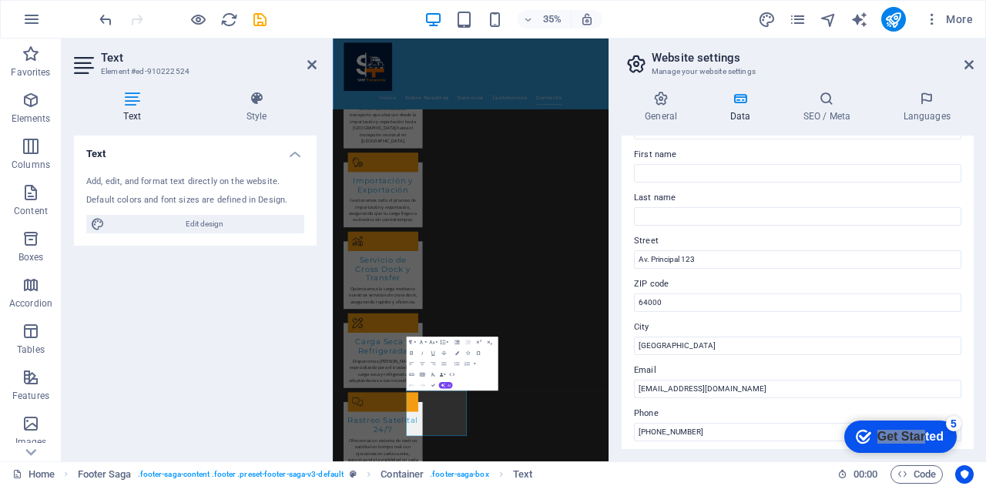
drag, startPoint x: 712, startPoint y: 258, endPoint x: 616, endPoint y: 260, distance: 95.6
click at [616, 260] on div "General Data SEO / Meta Languages Website name sabetransportes.com.mx Logo Drag…" at bounding box center [798, 270] width 377 height 383
type input "Prolongacion [PERSON_NAME] 200 Ote"
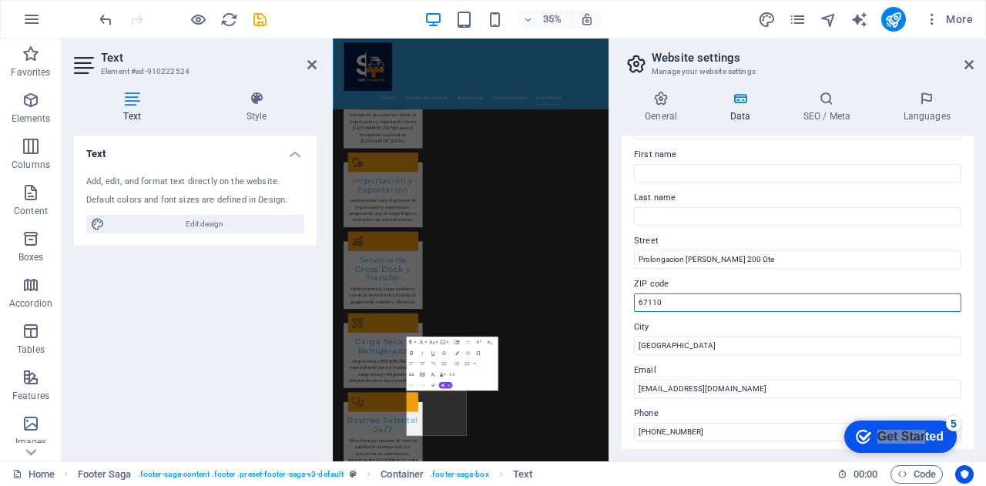
type input "67110"
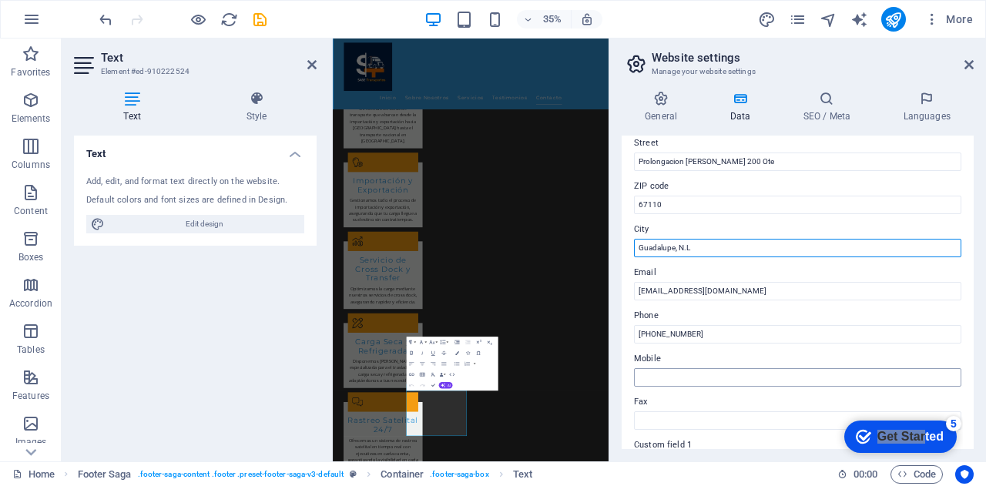
scroll to position [231, 0]
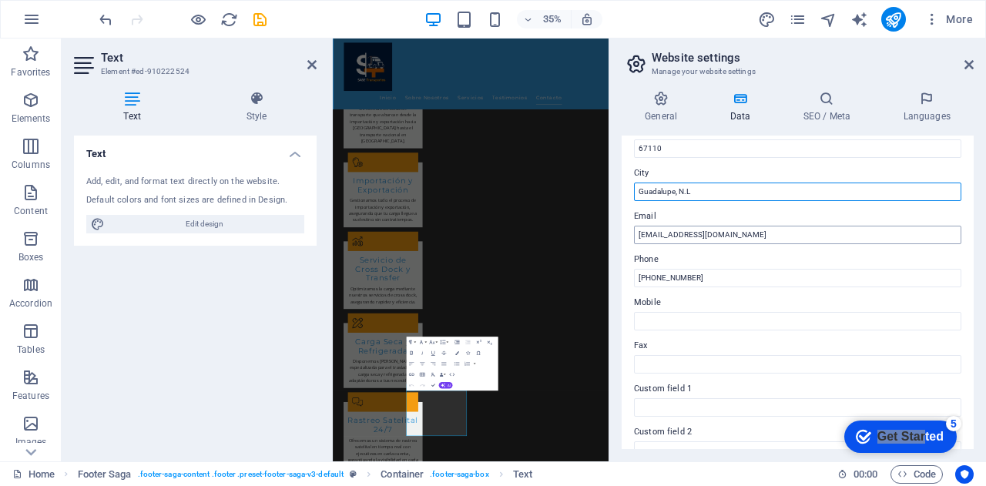
type input "Guadalupe, N.L"
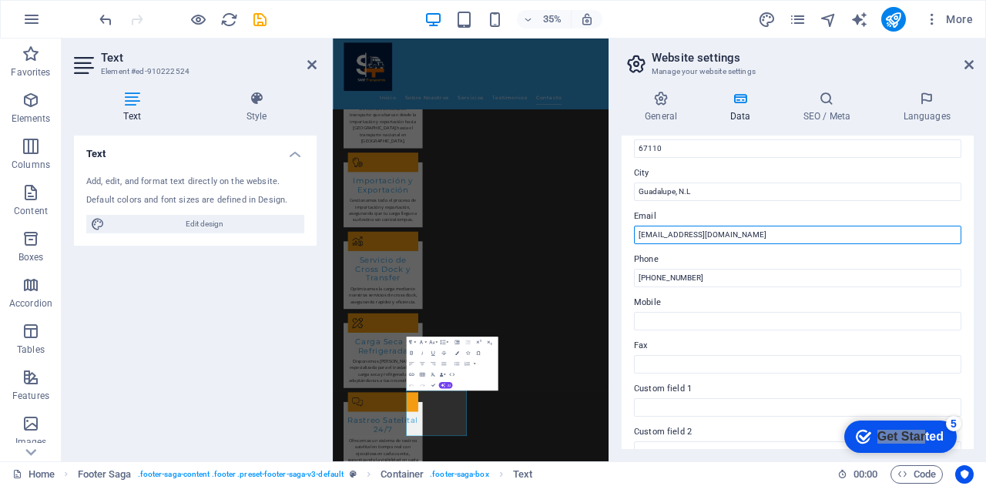
click at [680, 236] on input "[EMAIL_ADDRESS][DOMAIN_NAME]" at bounding box center [797, 235] width 327 height 18
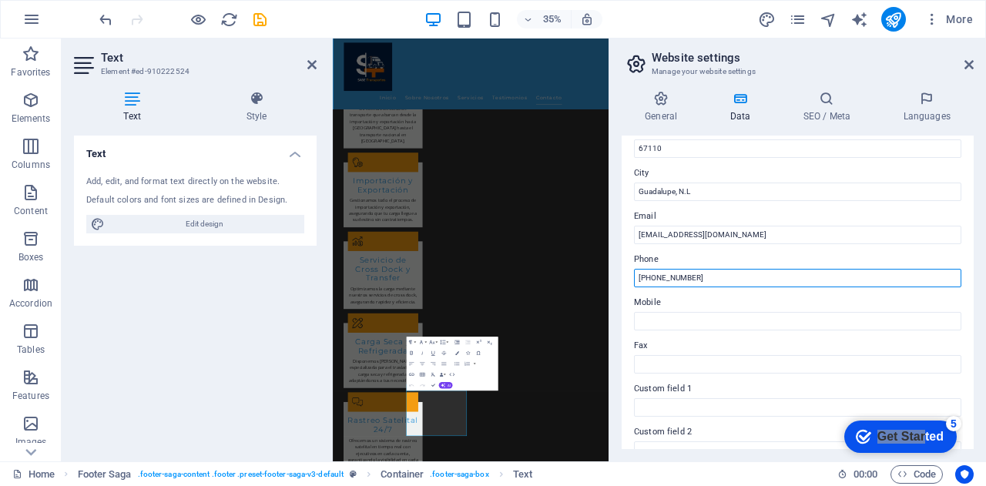
click at [721, 277] on input "(55) 1234-5678" at bounding box center [797, 278] width 327 height 18
type input "("
type input "*"
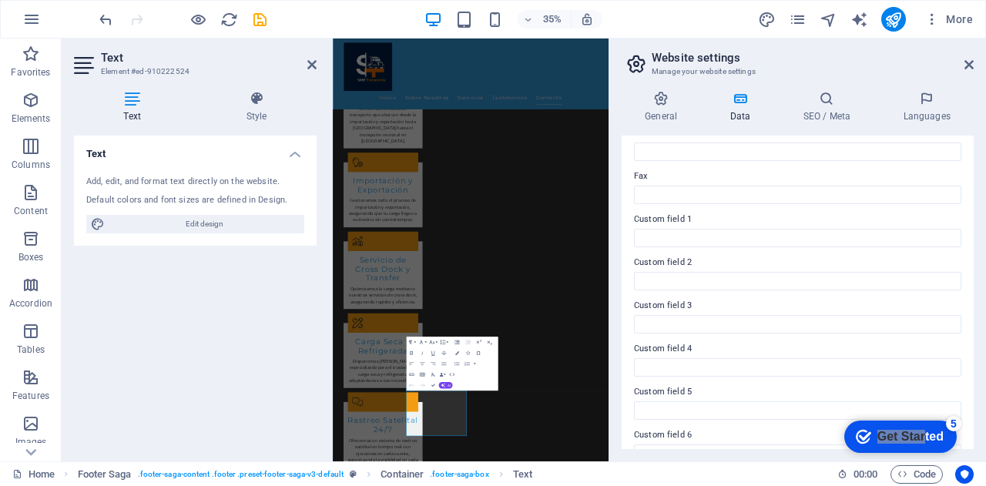
scroll to position [426, 0]
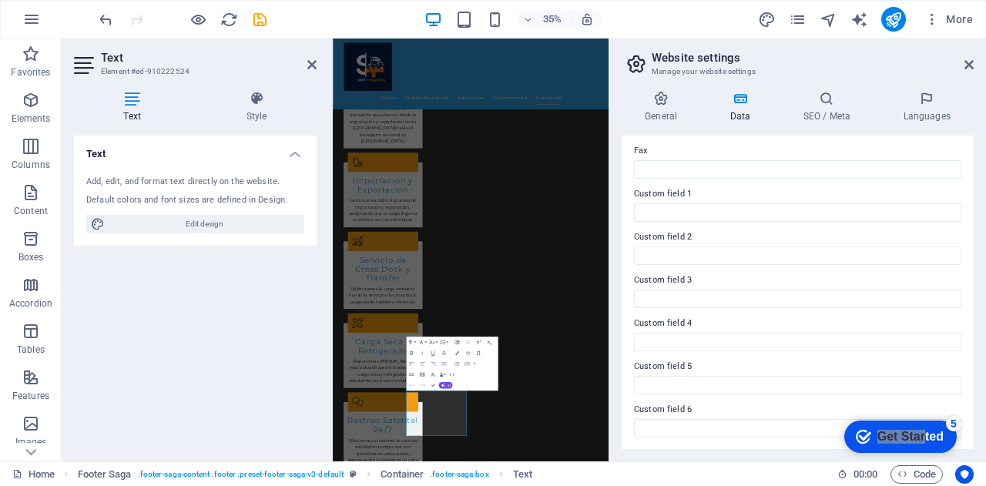
type input "[PHONE_NUMBER]"
click at [630, 191] on div "Contact data for this website. This can be used everywhere on the website and w…" at bounding box center [798, 293] width 352 height 314
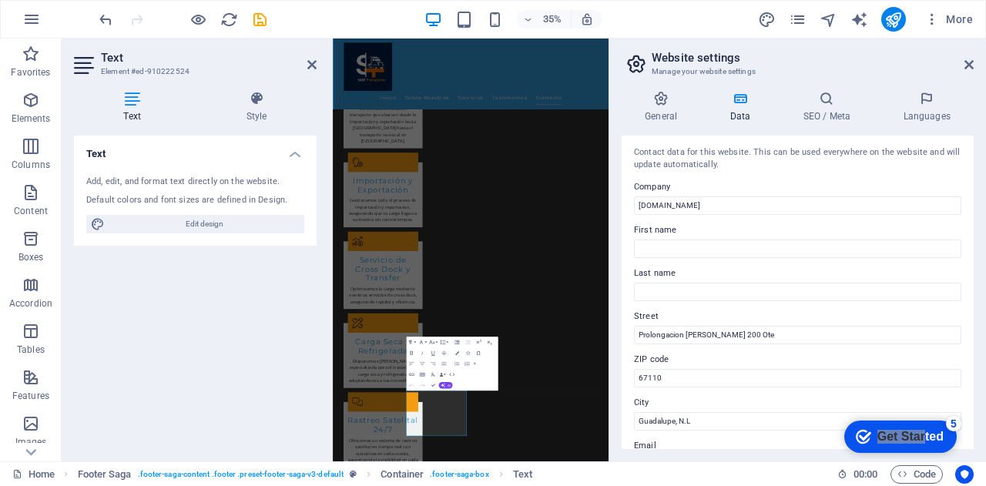
scroll to position [0, 0]
click at [662, 96] on icon at bounding box center [661, 98] width 79 height 15
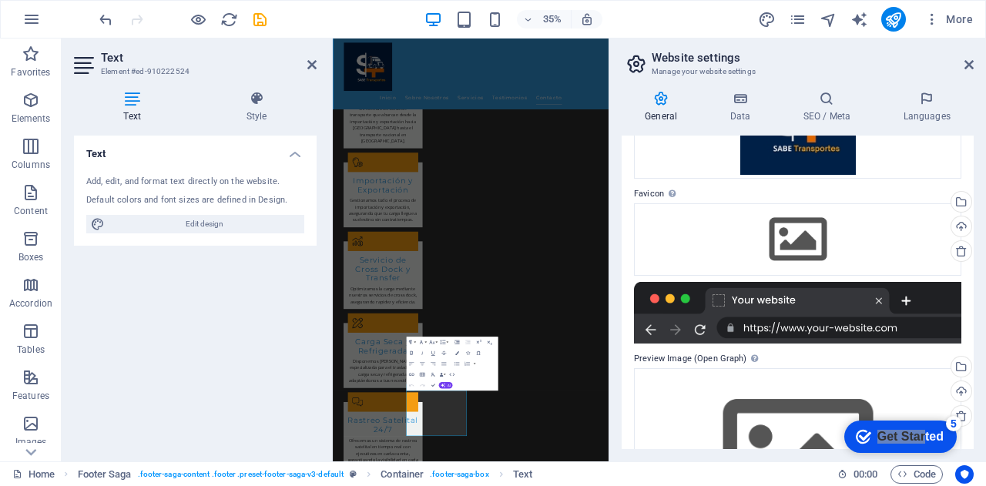
scroll to position [231, 0]
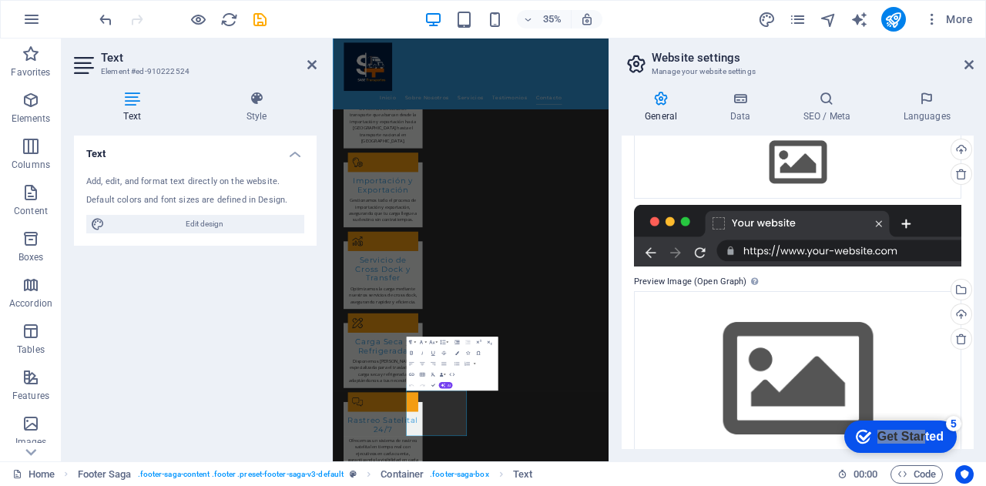
click at [751, 254] on div at bounding box center [797, 236] width 327 height 62
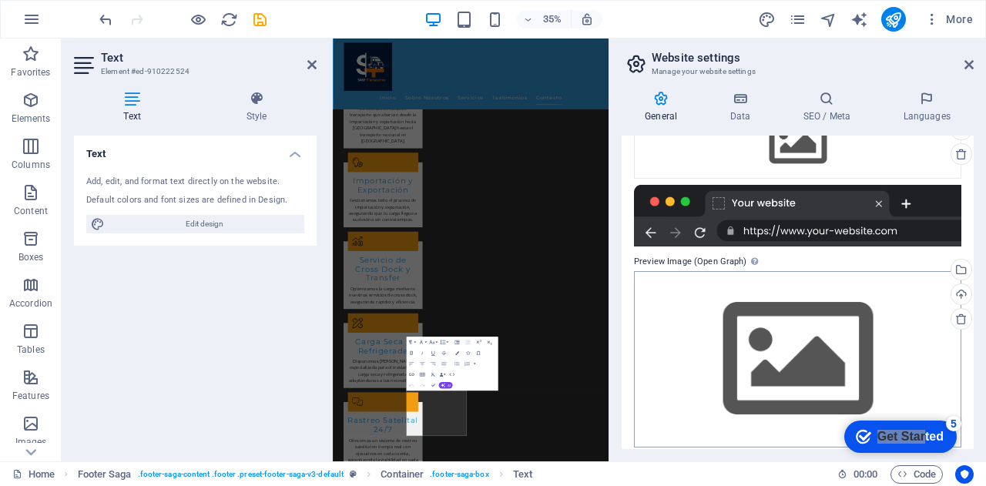
scroll to position [262, 0]
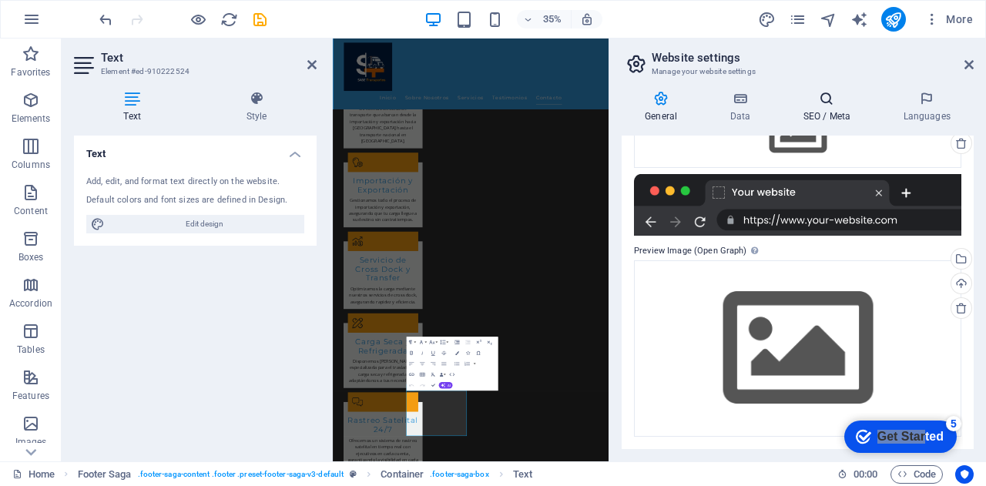
click at [825, 107] on h4 "SEO / Meta" at bounding box center [830, 107] width 100 height 32
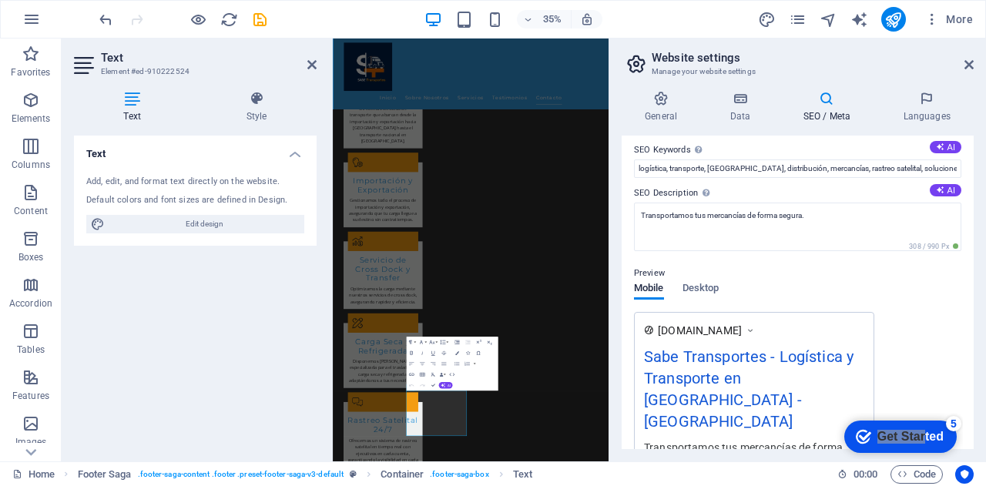
scroll to position [0, 0]
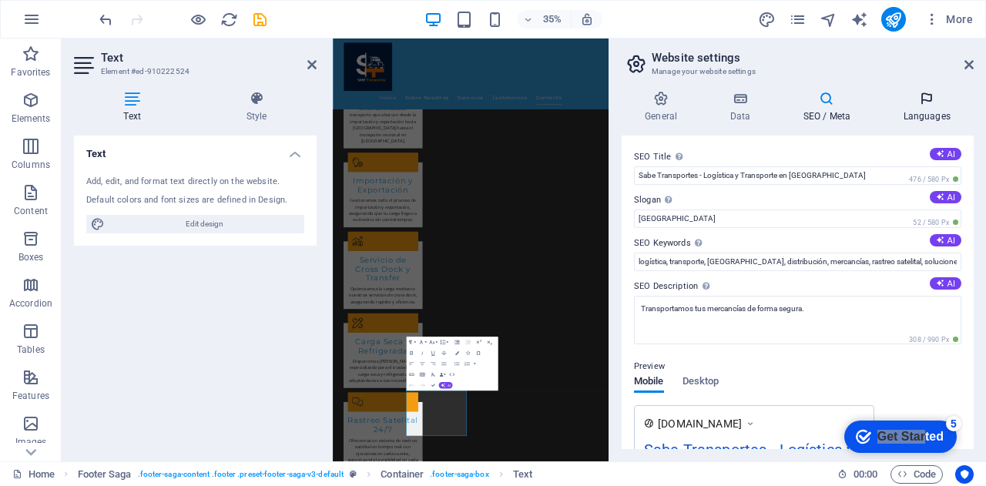
click at [929, 106] on icon at bounding box center [927, 98] width 94 height 15
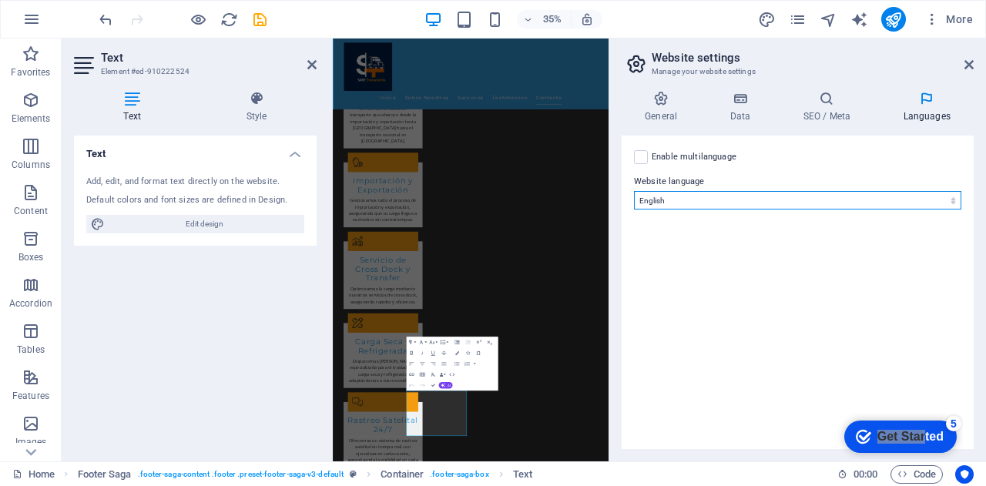
click at [706, 202] on select "Abkhazian Afar Afrikaans Akan Albanian Amharic Arabic Aragonese Armenian Assame…" at bounding box center [797, 200] width 327 height 18
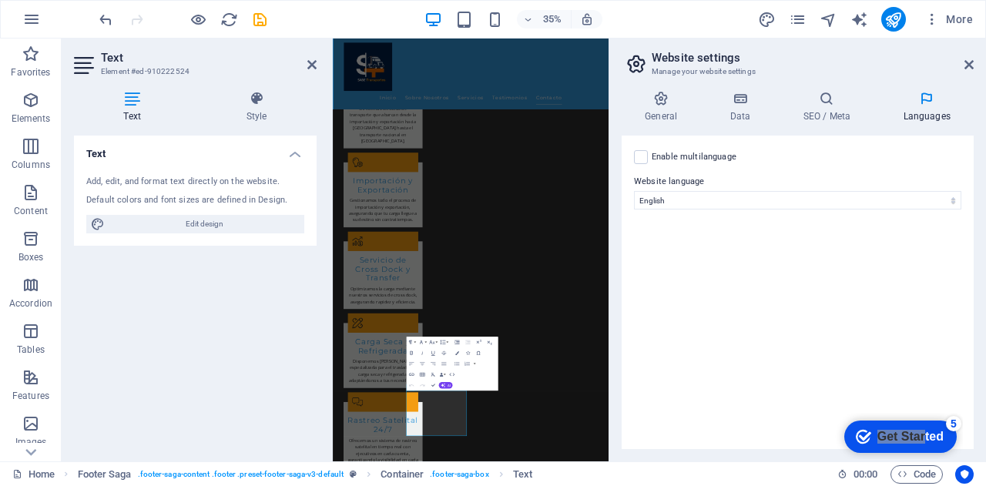
click at [781, 261] on div "Enable multilanguage To disable multilanguage delete all languages until only o…" at bounding box center [798, 293] width 352 height 314
click at [975, 62] on aside "Website settings Manage your website settings General Data SEO / Meta Languages…" at bounding box center [798, 250] width 378 height 423
click at [969, 65] on icon at bounding box center [969, 65] width 9 height 12
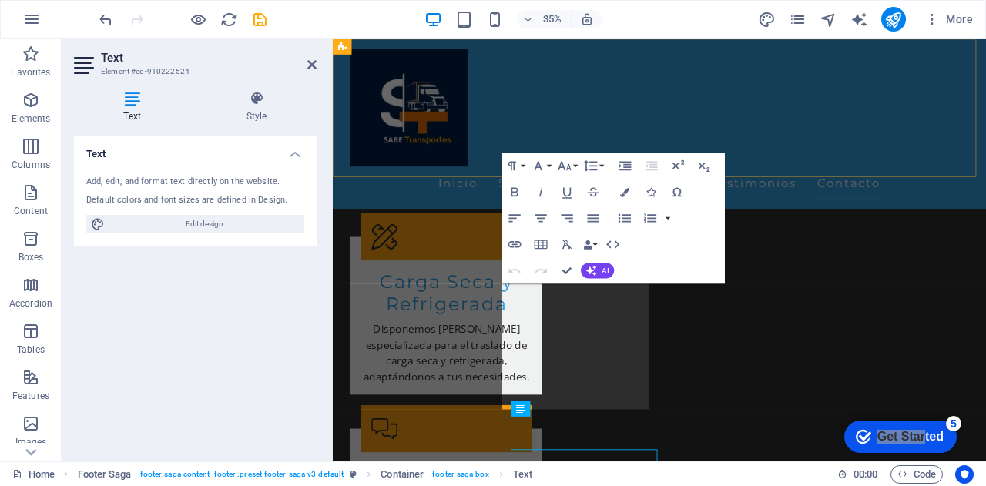
scroll to position [3582, 0]
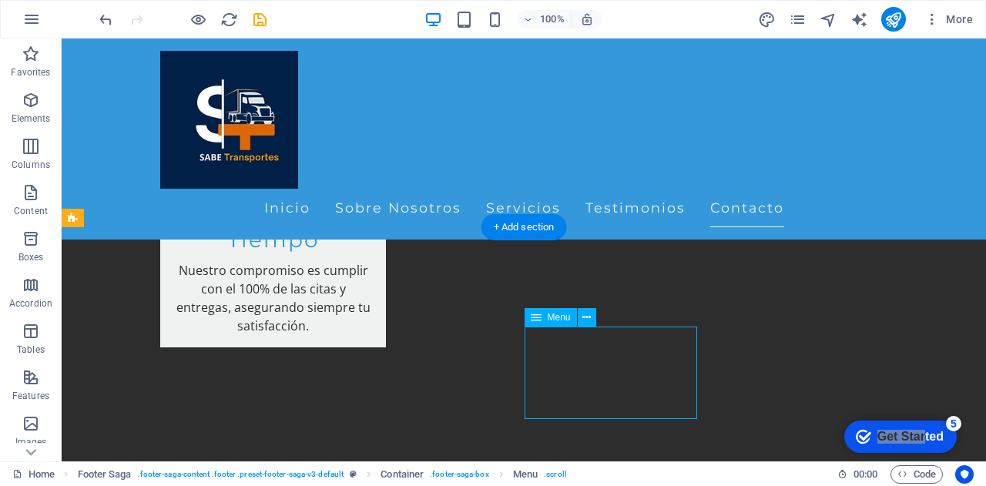
select select
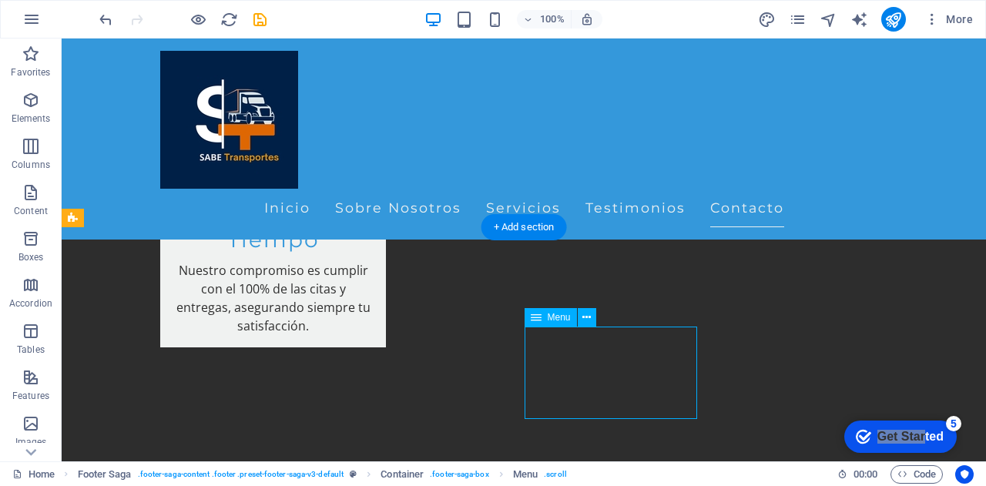
select select
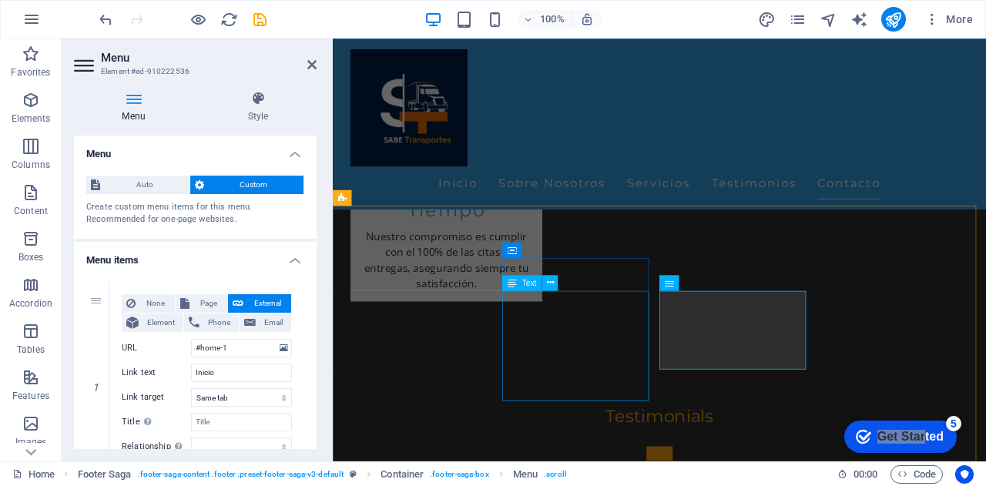
scroll to position [3574, 0]
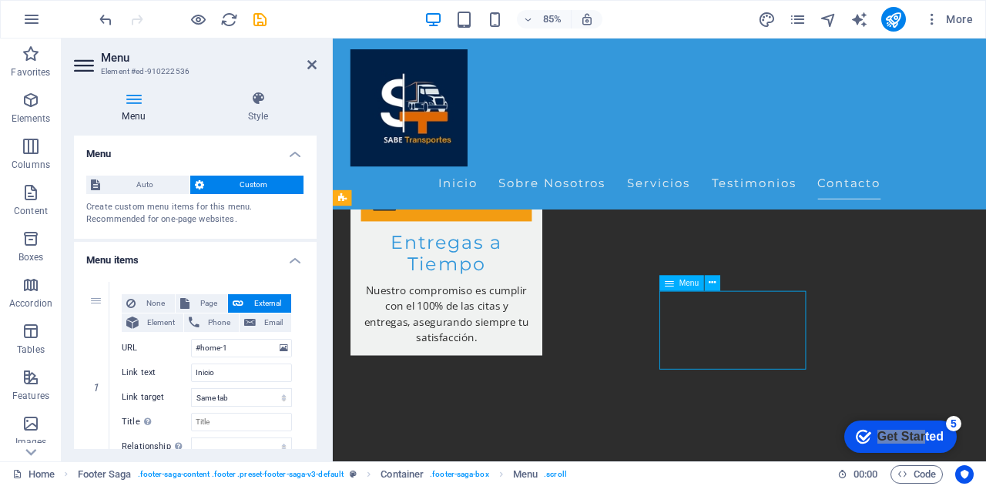
drag, startPoint x: 724, startPoint y: 344, endPoint x: 789, endPoint y: 396, distance: 83.4
drag, startPoint x: 796, startPoint y: 409, endPoint x: 730, endPoint y: 373, distance: 74.8
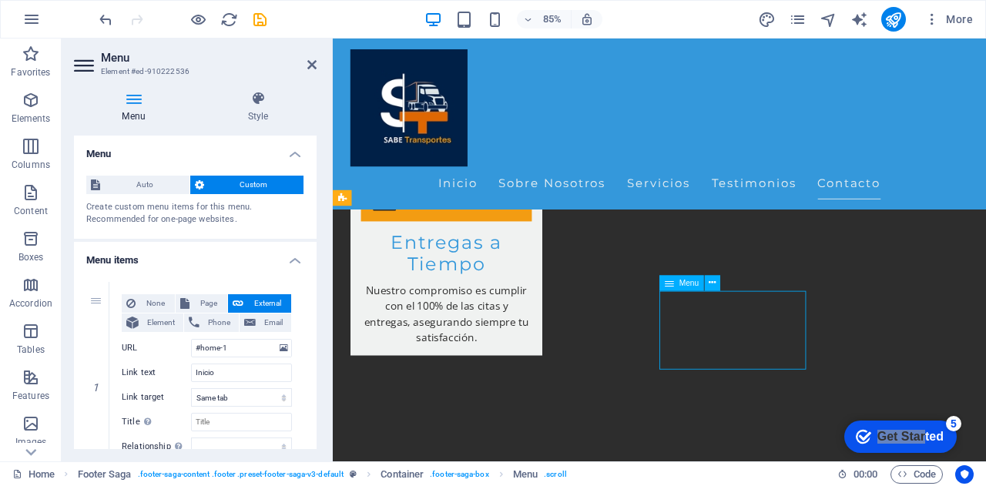
click at [146, 185] on span "Auto" at bounding box center [145, 185] width 80 height 18
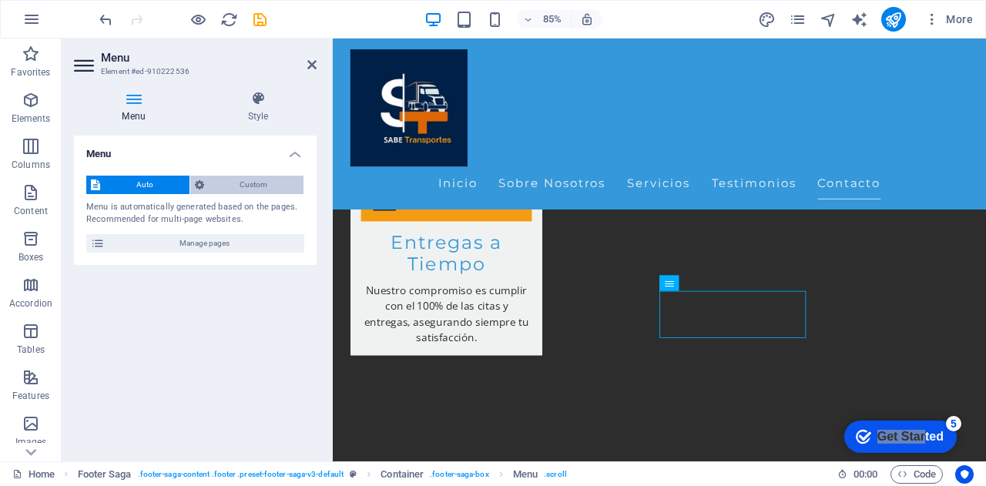
click at [256, 183] on span "Custom" at bounding box center [254, 185] width 91 height 18
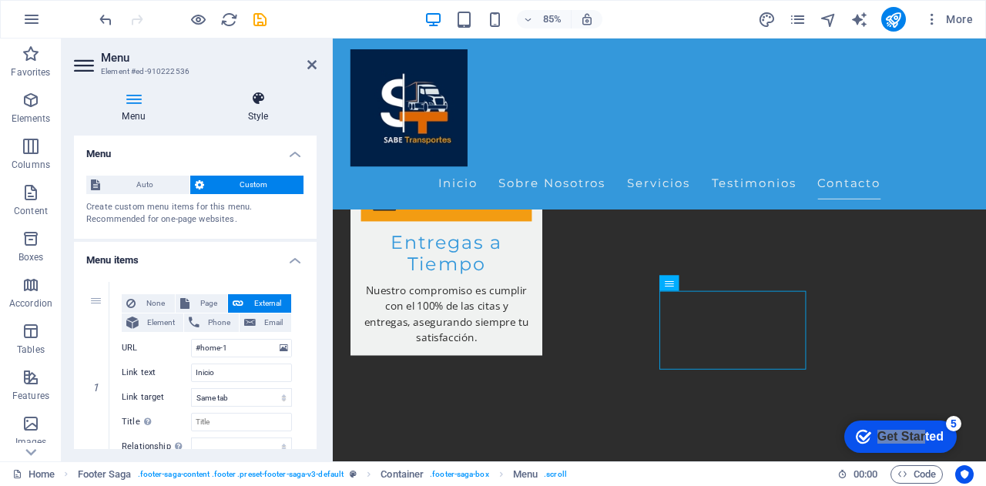
click at [256, 112] on h4 "Style" at bounding box center [258, 107] width 117 height 32
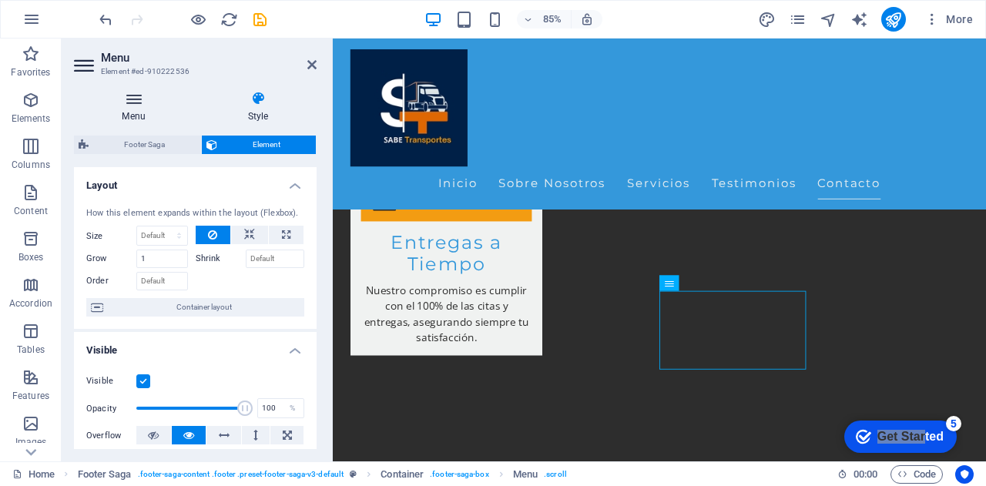
click at [120, 112] on h4 "Menu" at bounding box center [137, 107] width 126 height 32
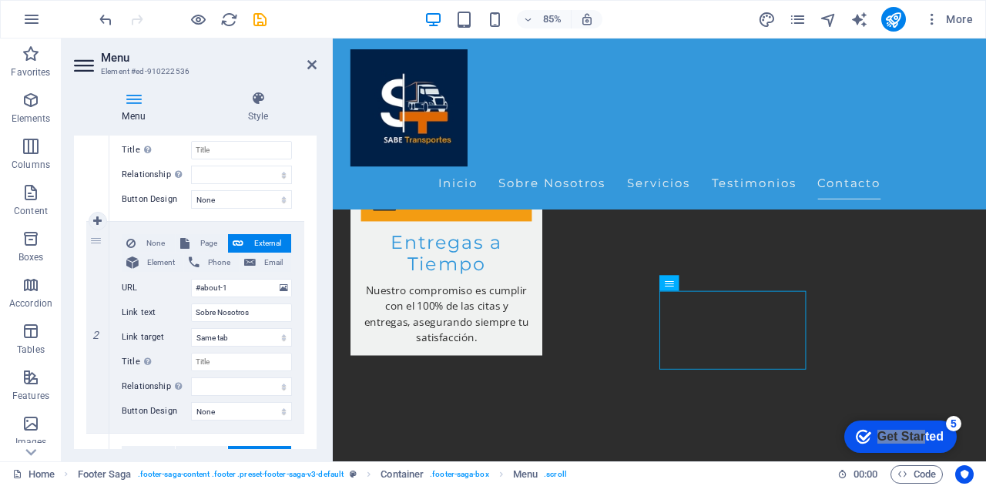
scroll to position [308, 0]
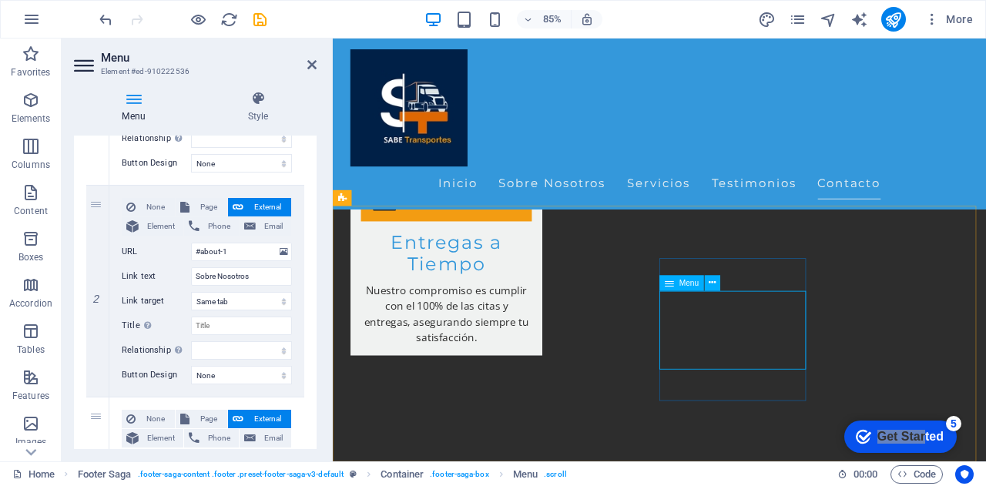
click at [714, 281] on icon at bounding box center [713, 283] width 7 height 14
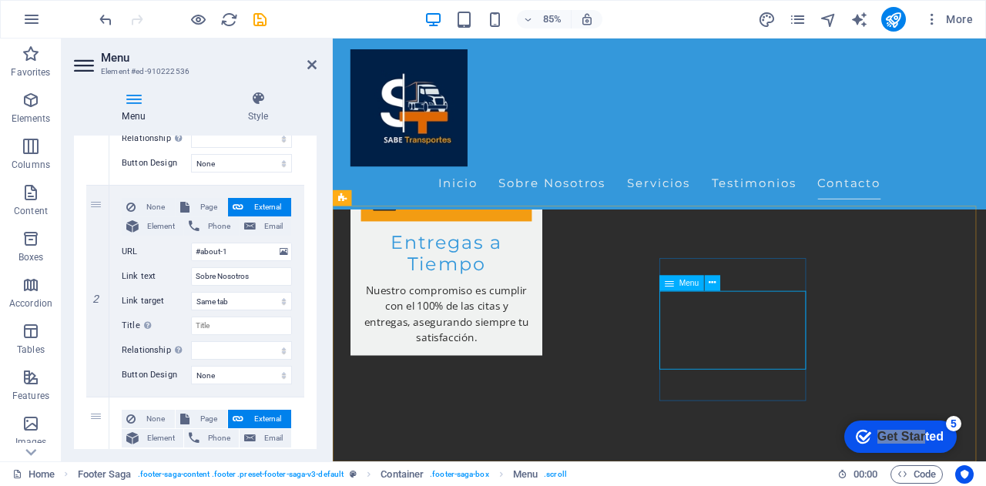
click at [676, 280] on div "Menu" at bounding box center [682, 282] width 45 height 15
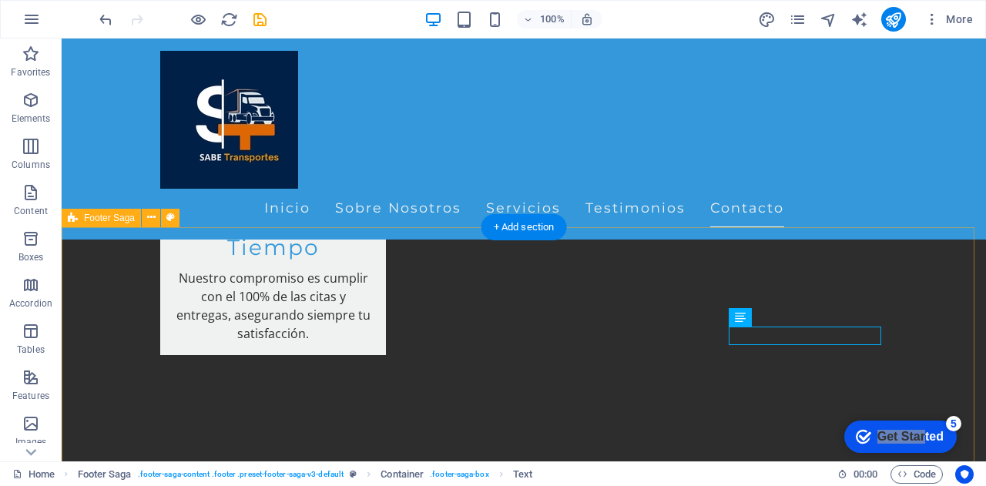
scroll to position [3582, 0]
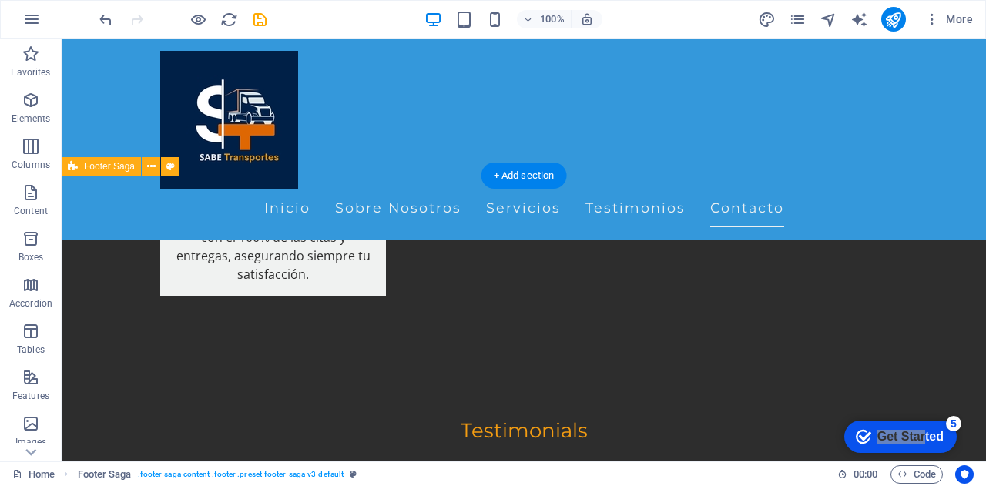
scroll to position [3649, 0]
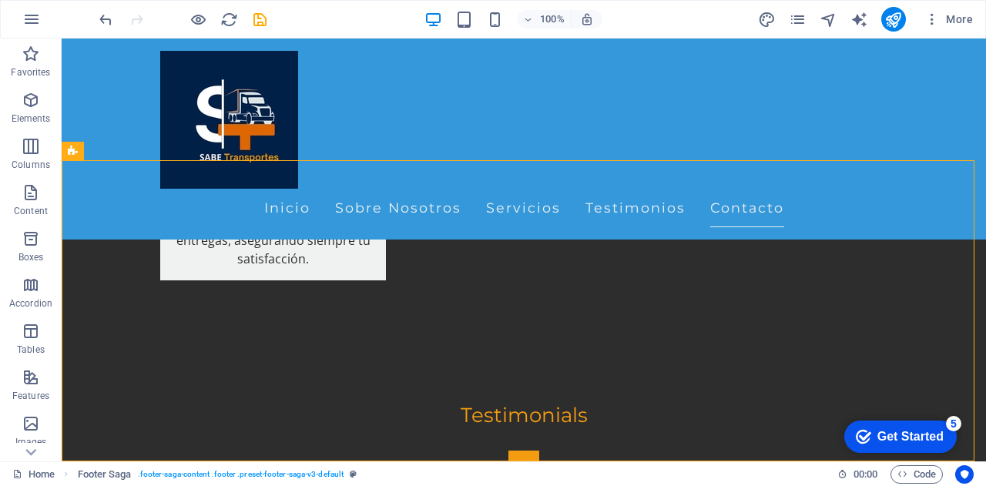
click at [851, 435] on div "checkmark Get Started 5" at bounding box center [901, 437] width 113 height 32
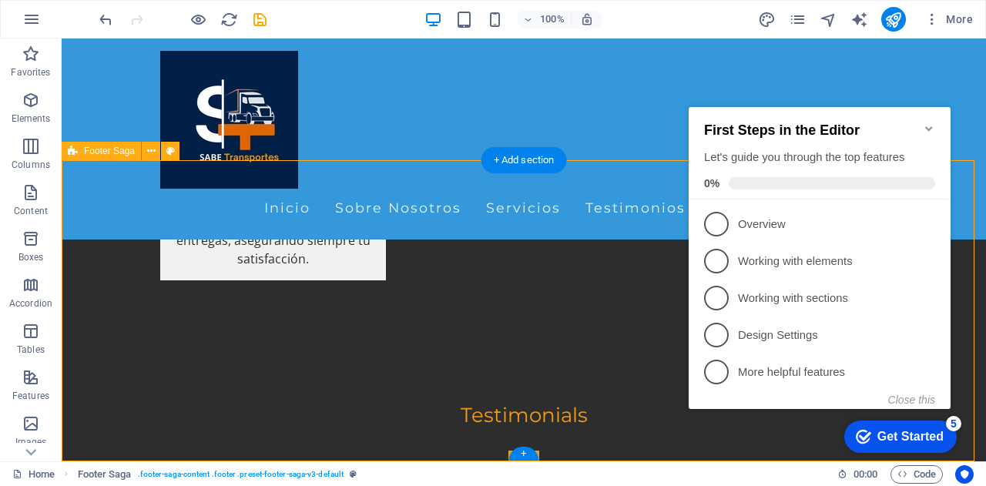
click at [928, 126] on icon "Minimize checklist" at bounding box center [928, 128] width 7 height 5
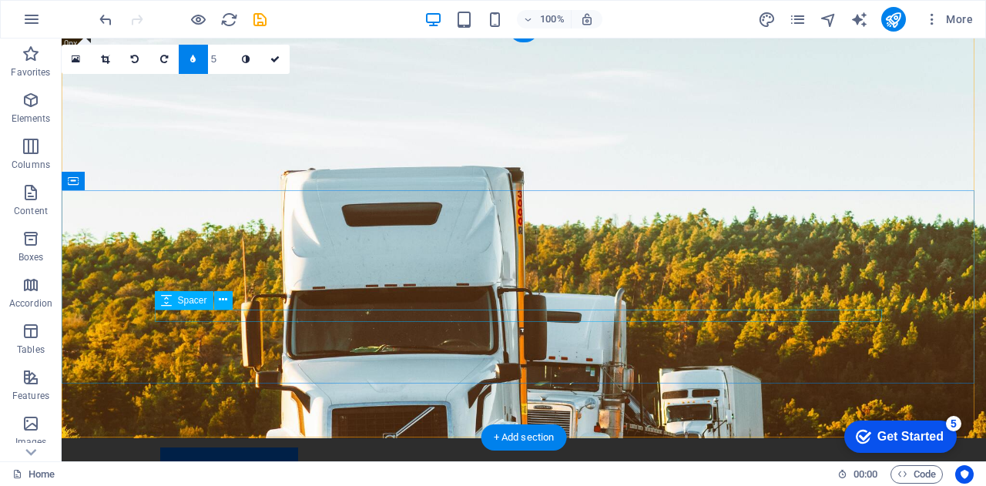
scroll to position [0, 0]
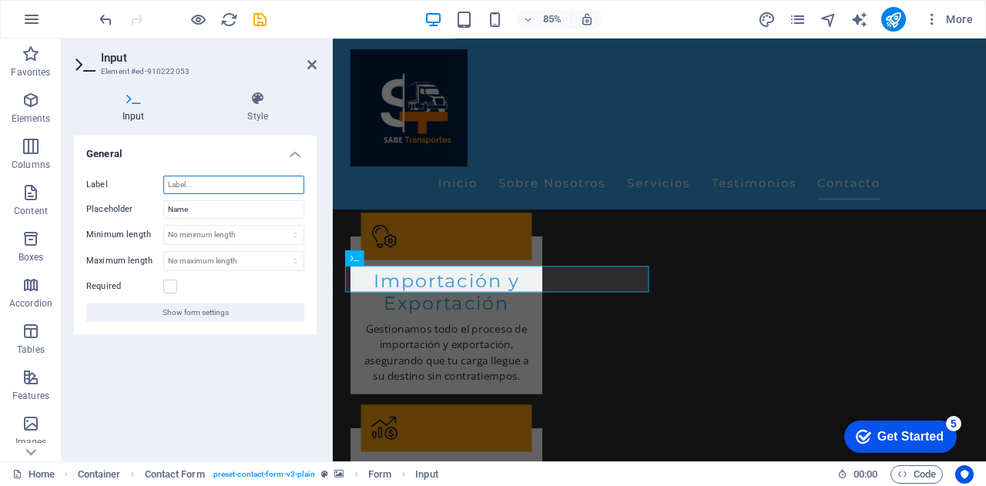
click at [209, 183] on input "Label" at bounding box center [233, 185] width 141 height 18
click at [255, 115] on h4 "Style" at bounding box center [259, 107] width 118 height 32
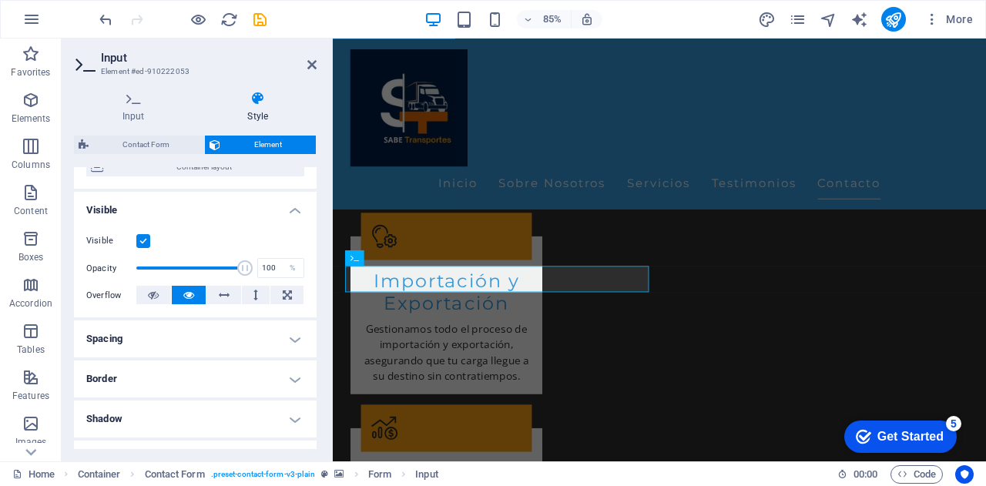
scroll to position [154, 0]
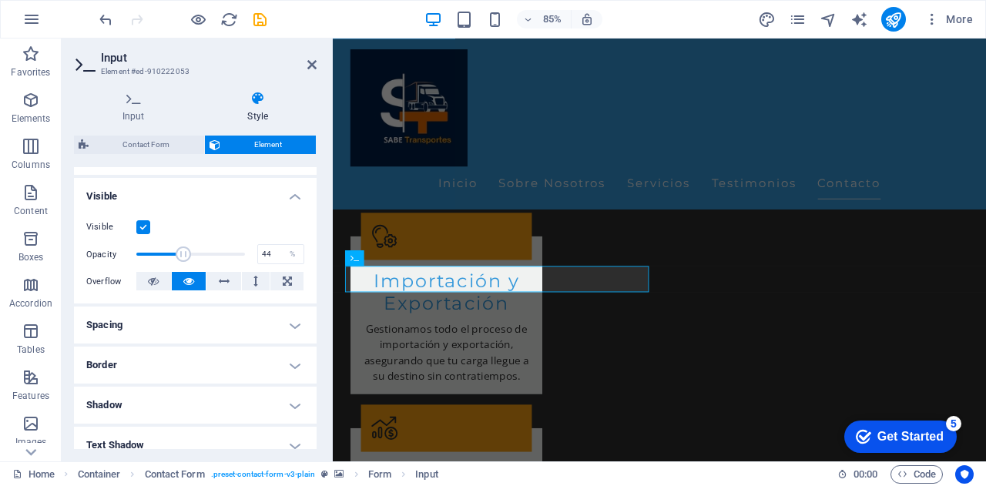
drag, startPoint x: 237, startPoint y: 254, endPoint x: 183, endPoint y: 259, distance: 55.0
click at [183, 259] on span at bounding box center [183, 254] width 15 height 15
type input "100"
drag, startPoint x: 185, startPoint y: 252, endPoint x: 297, endPoint y: 255, distance: 111.8
click at [297, 255] on div "Opacity 100 %" at bounding box center [195, 254] width 218 height 23
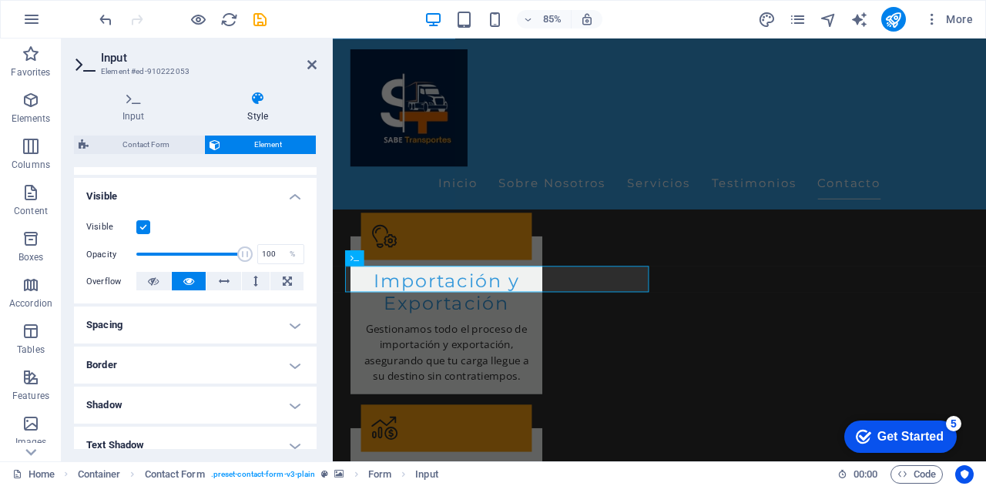
scroll to position [231, 0]
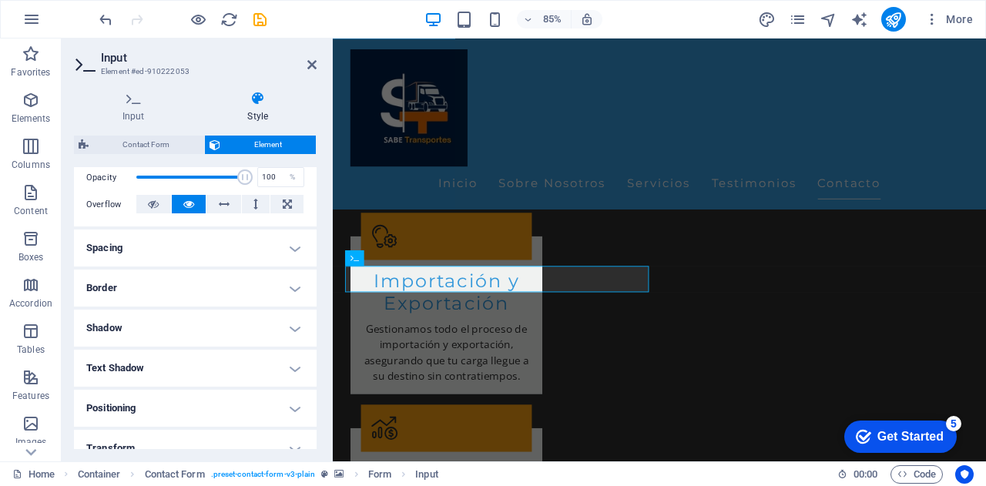
click at [149, 290] on h4 "Border" at bounding box center [195, 288] width 243 height 37
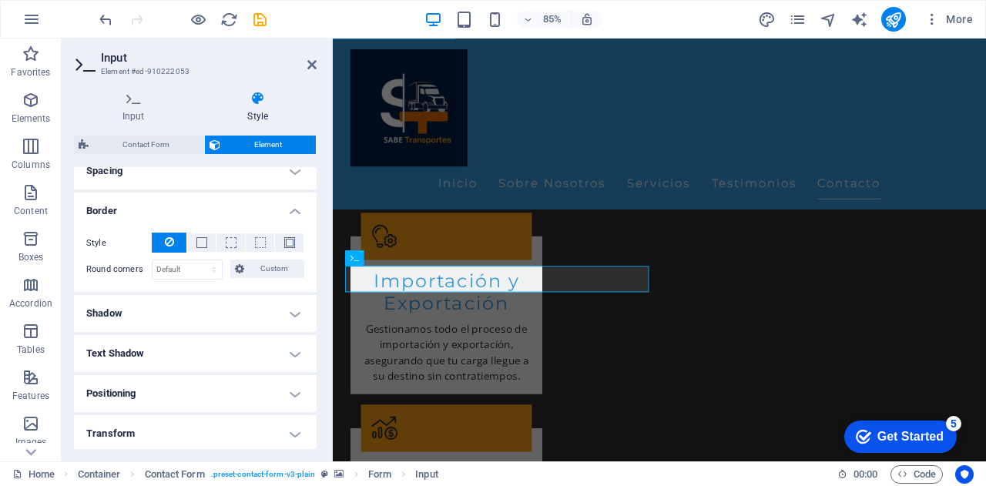
scroll to position [385, 0]
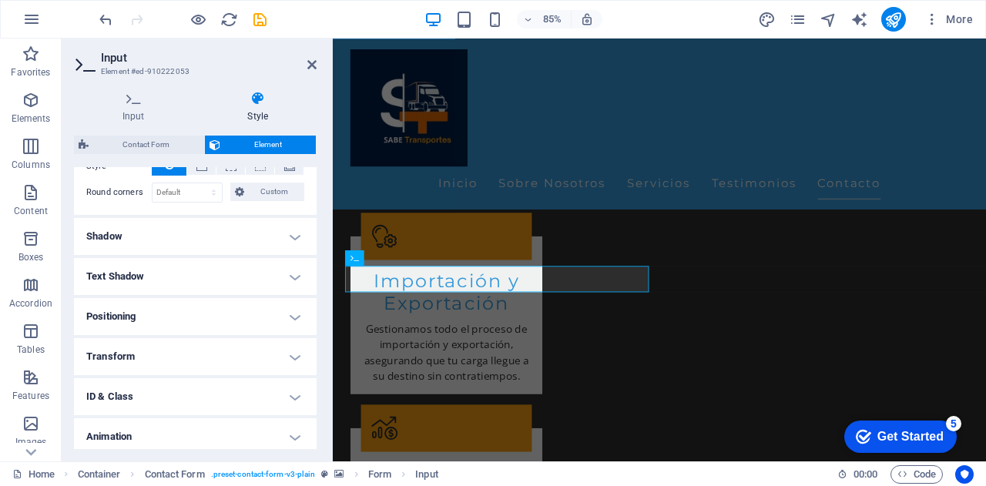
click at [175, 239] on h4 "Shadow" at bounding box center [195, 236] width 243 height 37
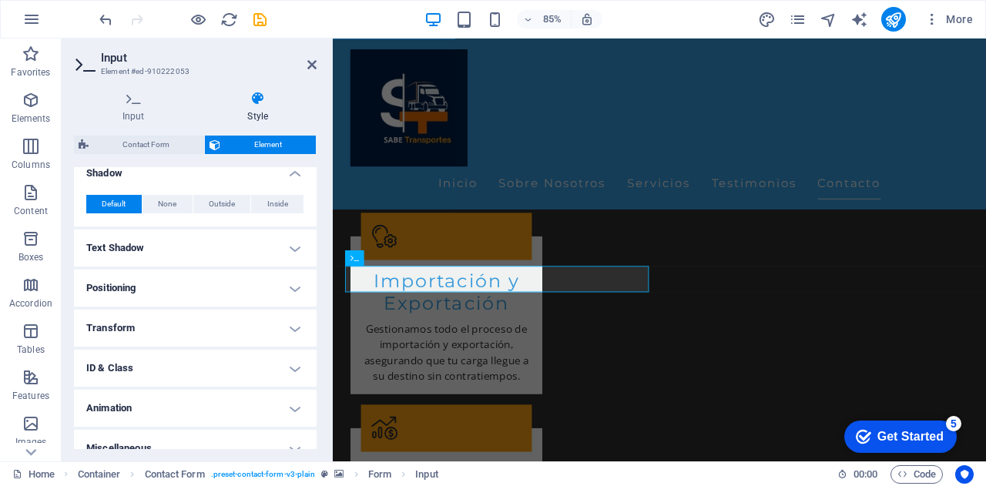
scroll to position [462, 0]
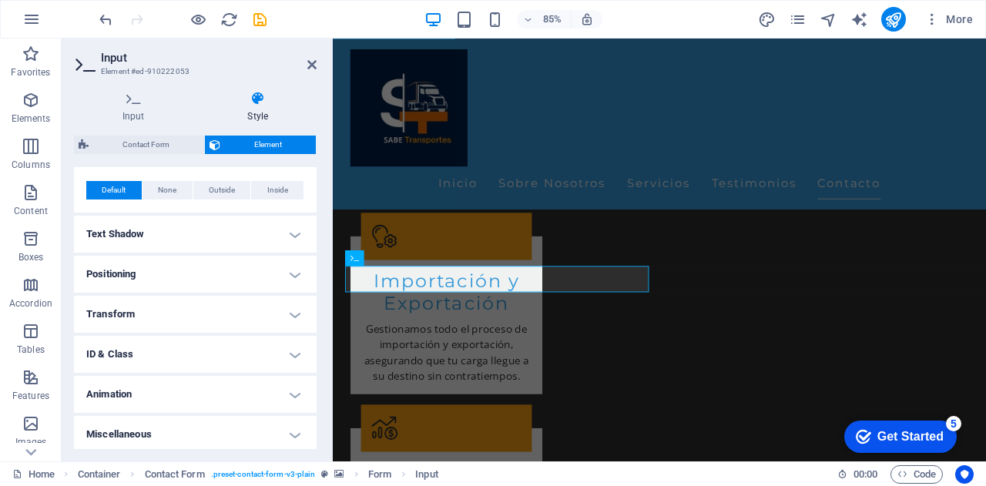
click at [191, 233] on h4 "Text Shadow" at bounding box center [195, 234] width 243 height 37
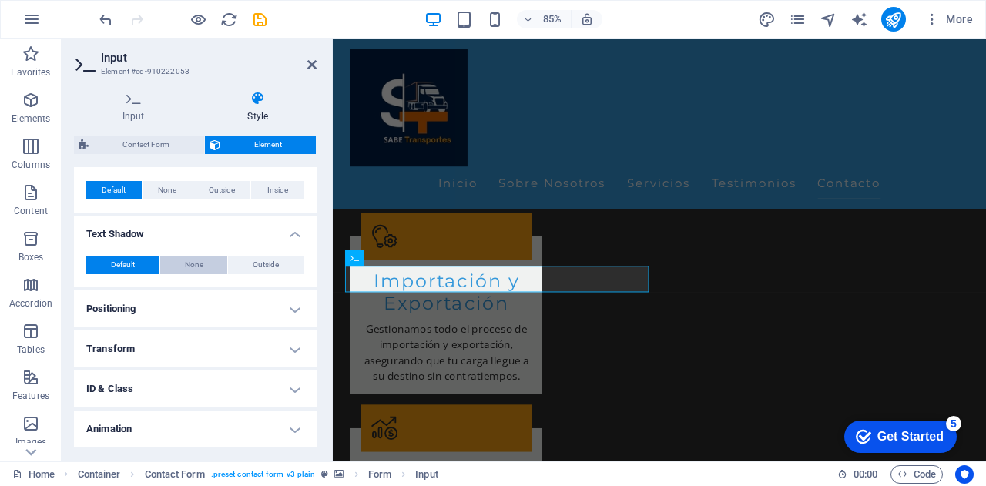
click at [195, 263] on span "None" at bounding box center [194, 265] width 18 height 18
click at [243, 264] on button "Outside" at bounding box center [266, 265] width 76 height 18
type input "rgba(0, 0, 0, 0.2)"
type input "2"
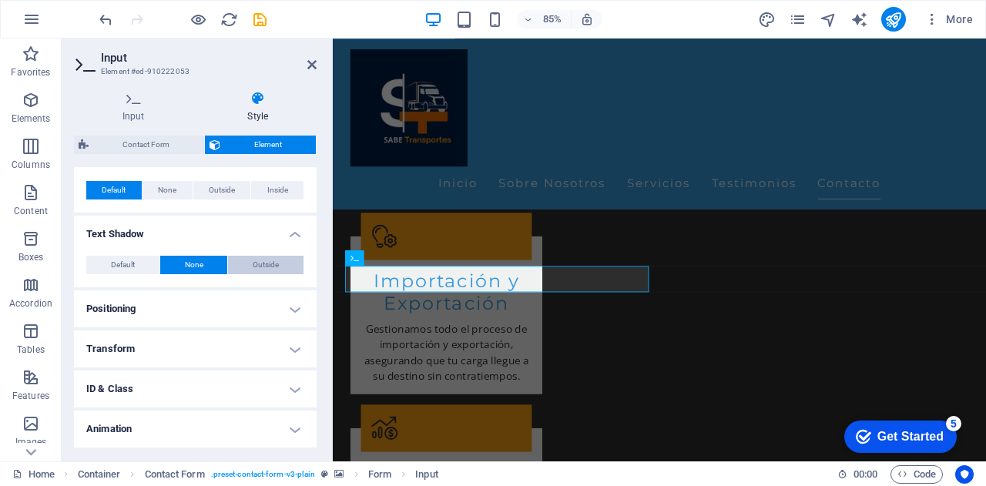
type input "4"
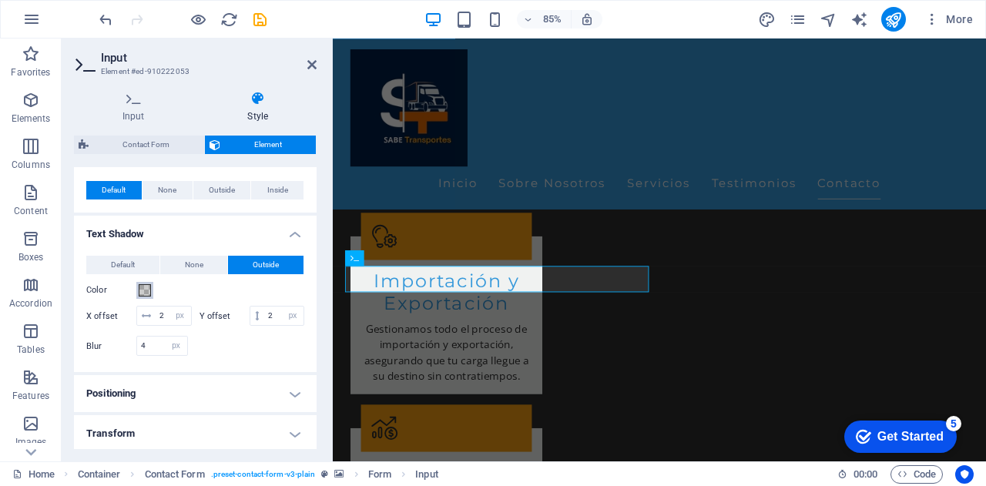
click at [149, 290] on span at bounding box center [145, 290] width 12 height 12
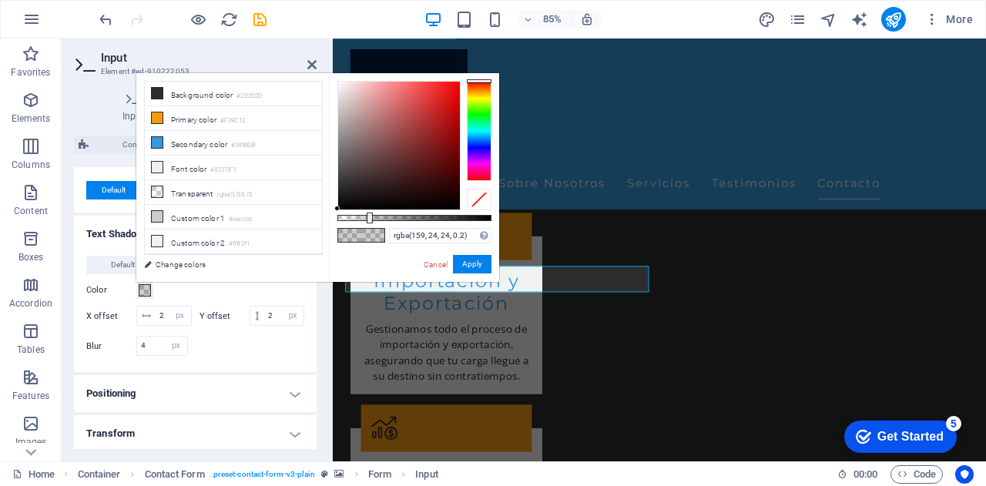
click at [441, 129] on div at bounding box center [399, 146] width 122 height 128
click at [451, 106] on div at bounding box center [399, 146] width 122 height 128
type input "rgba(255, 0, 0, 0.2)"
drag, startPoint x: 451, startPoint y: 106, endPoint x: 459, endPoint y: 79, distance: 28.3
click at [459, 79] on div at bounding box center [458, 80] width 5 height 5
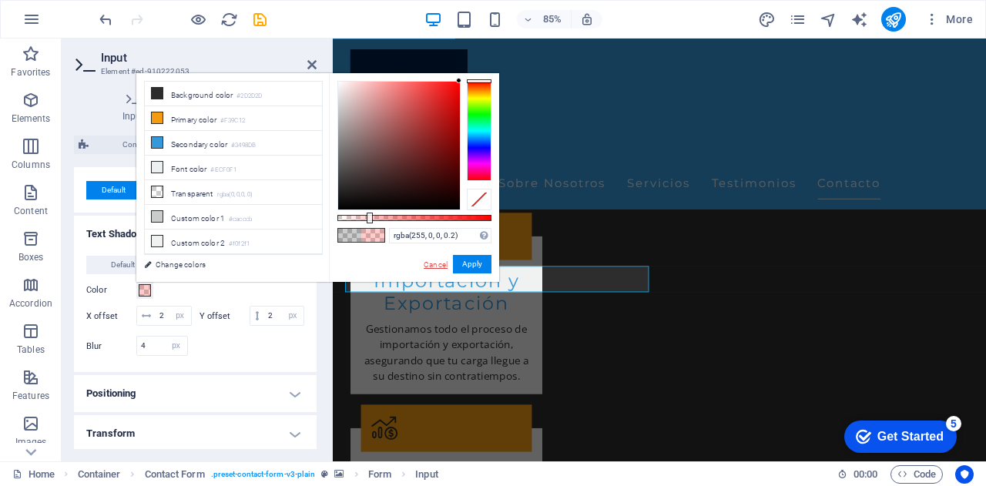
click at [440, 264] on link "Cancel" at bounding box center [435, 265] width 27 height 12
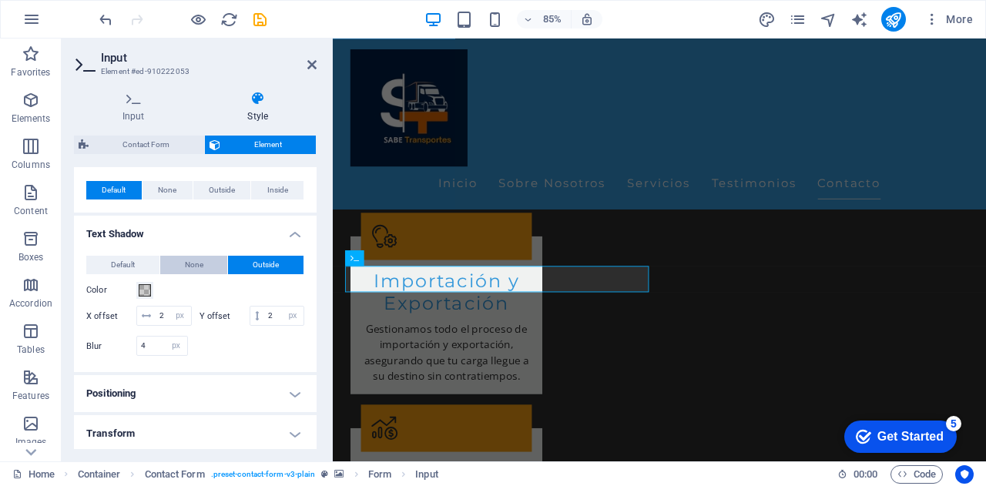
click at [168, 270] on button "None" at bounding box center [194, 265] width 68 height 18
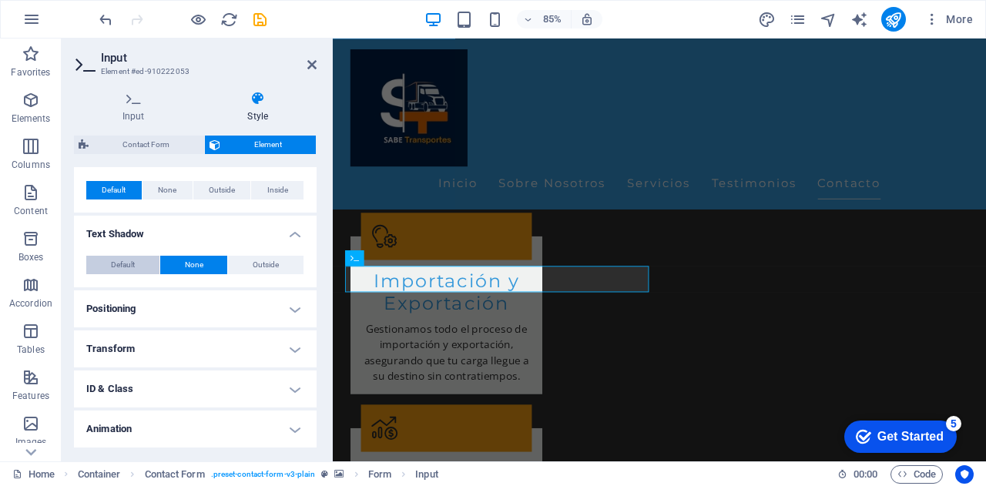
click at [130, 267] on span "Default" at bounding box center [123, 265] width 24 height 18
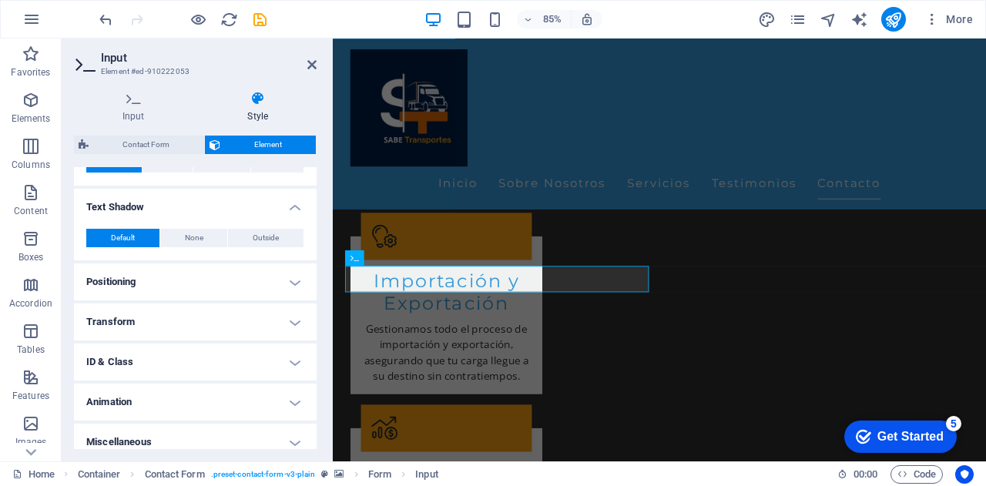
scroll to position [500, 0]
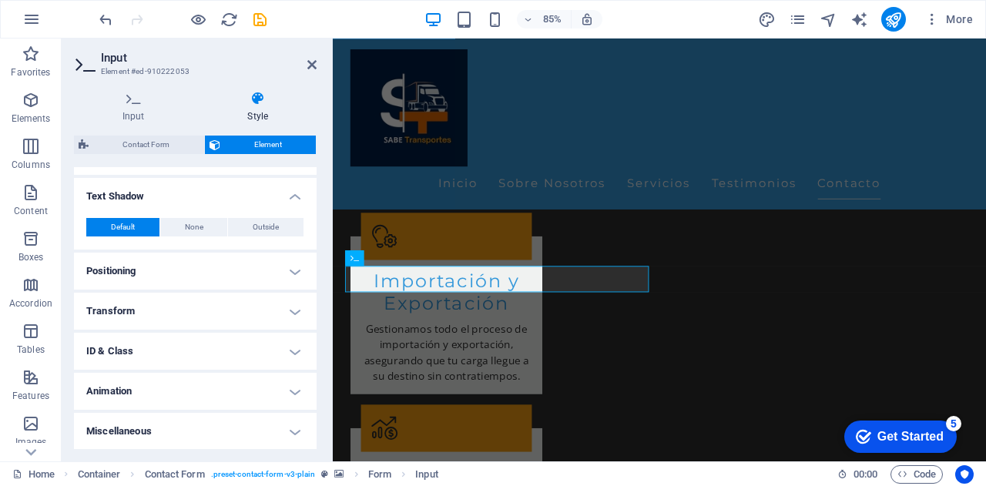
click at [157, 271] on h4 "Positioning" at bounding box center [195, 271] width 243 height 37
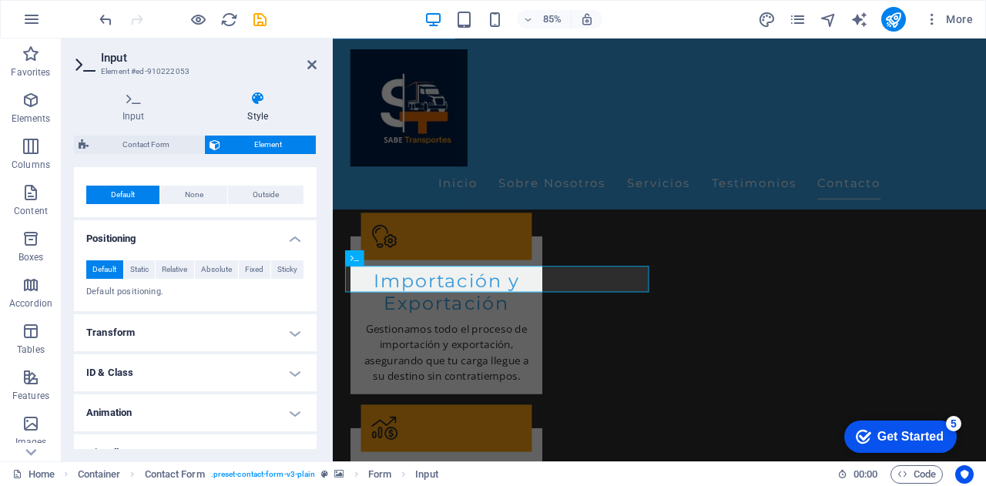
scroll to position [554, 0]
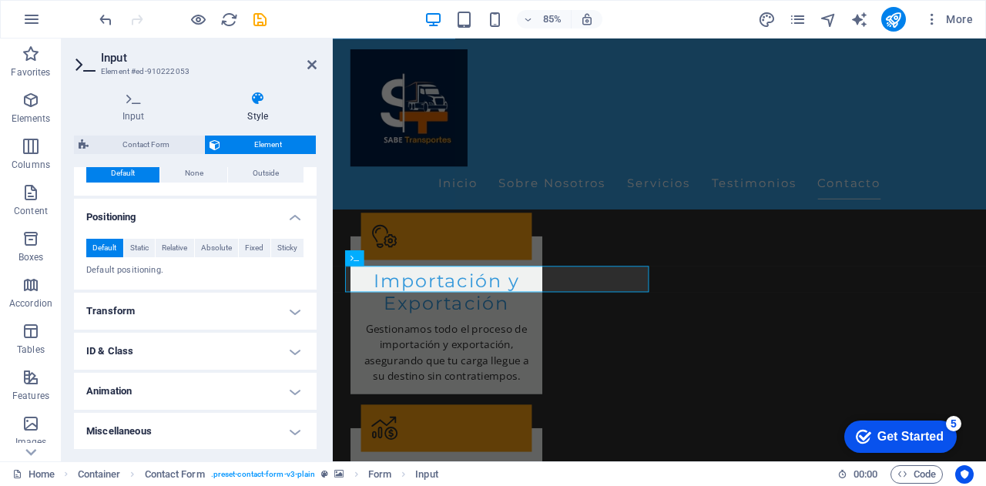
click at [134, 391] on h4 "Animation" at bounding box center [195, 391] width 243 height 37
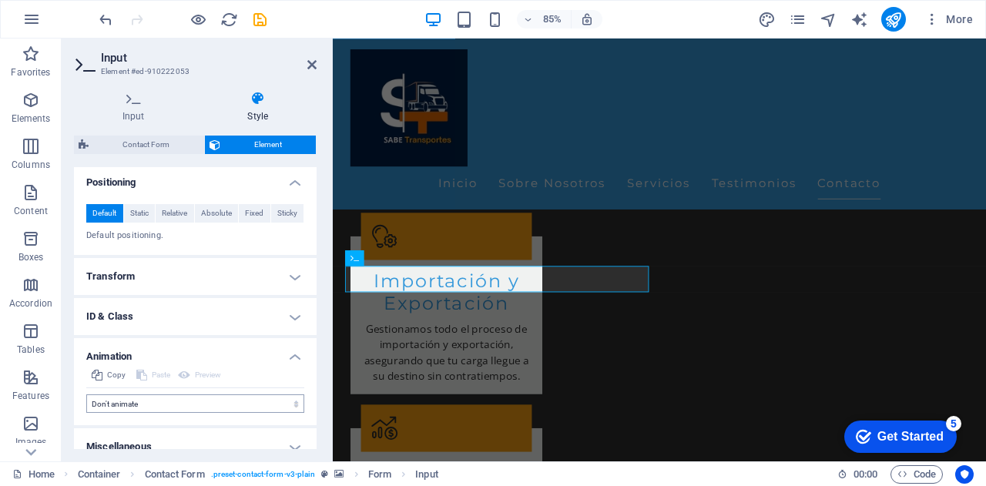
scroll to position [604, 0]
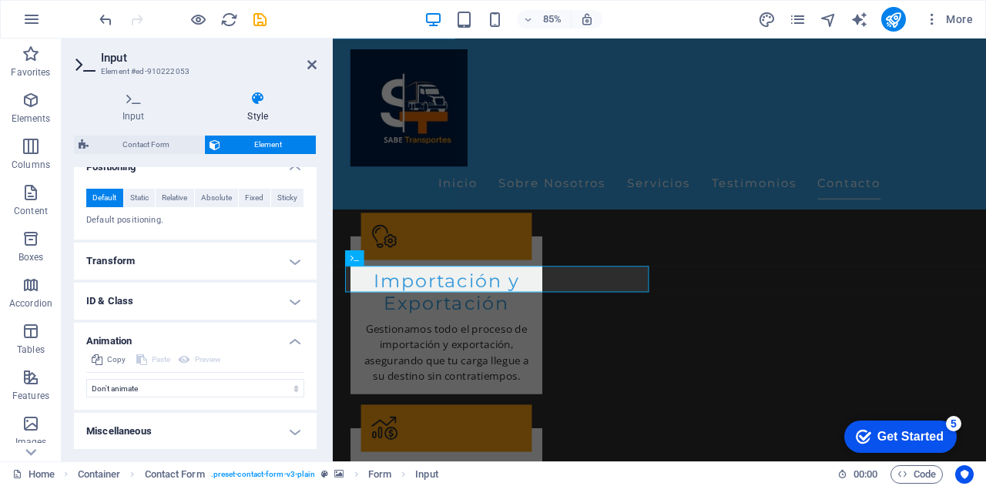
click at [152, 431] on h4 "Miscellaneous" at bounding box center [195, 431] width 243 height 37
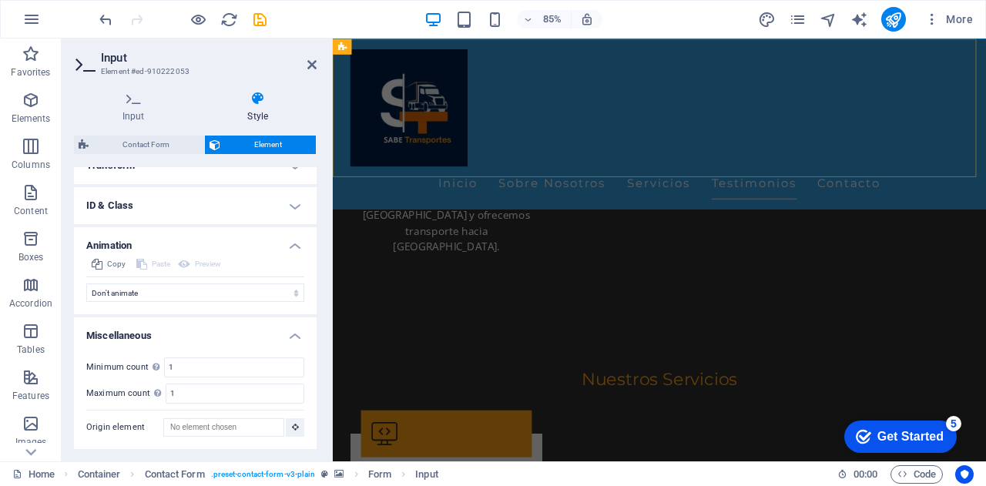
scroll to position [2050, 0]
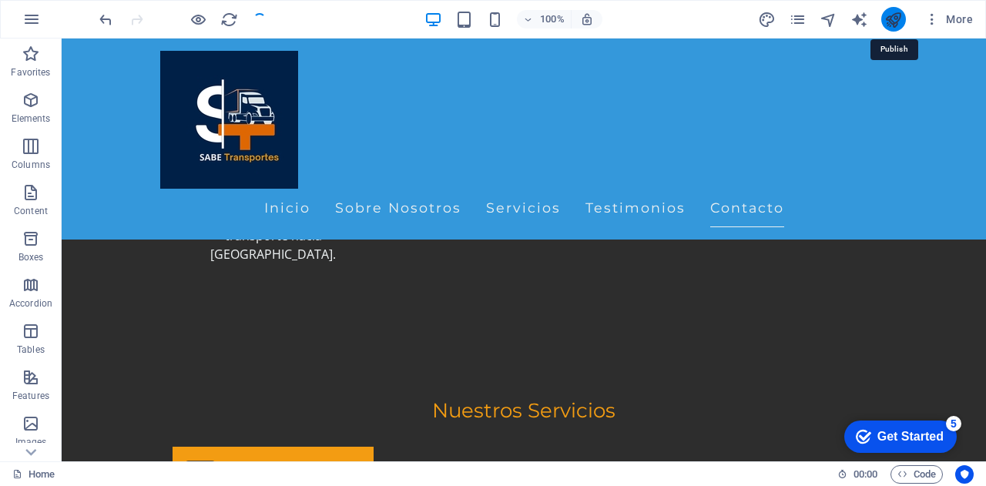
scroll to position [2669, 0]
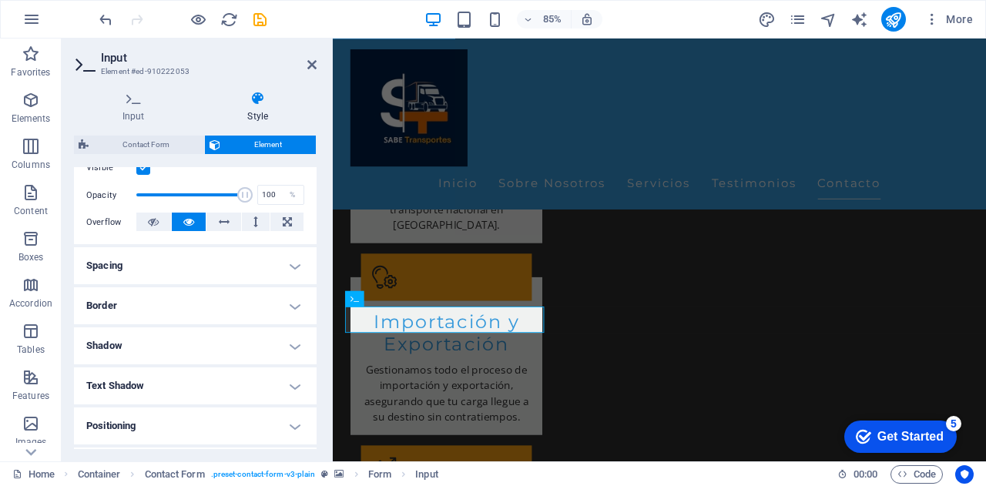
scroll to position [231, 0]
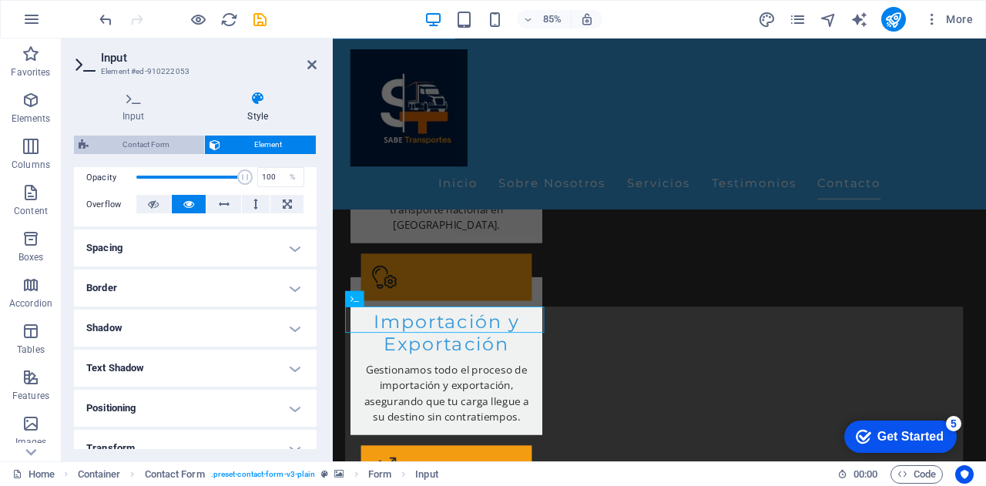
click at [152, 137] on span "Contact Form" at bounding box center [146, 145] width 106 height 18
select select "rem"
select select "px"
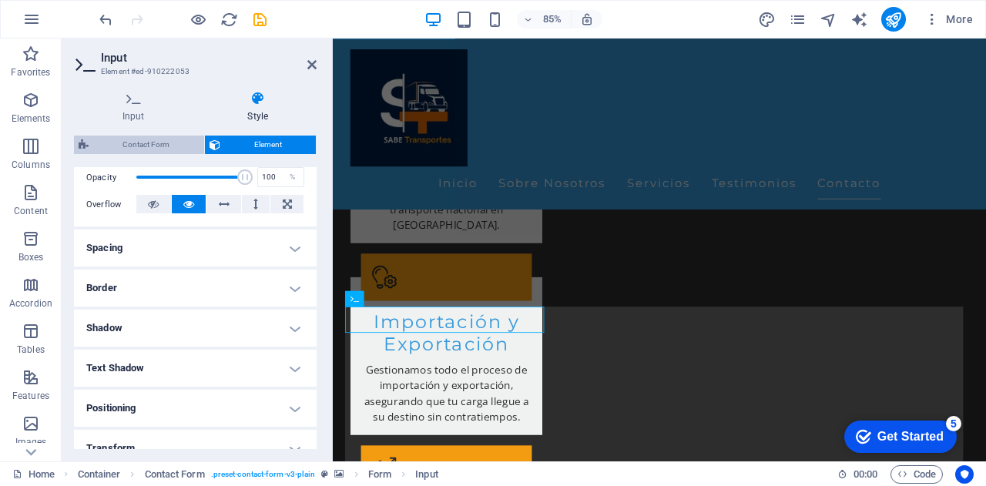
select select "px"
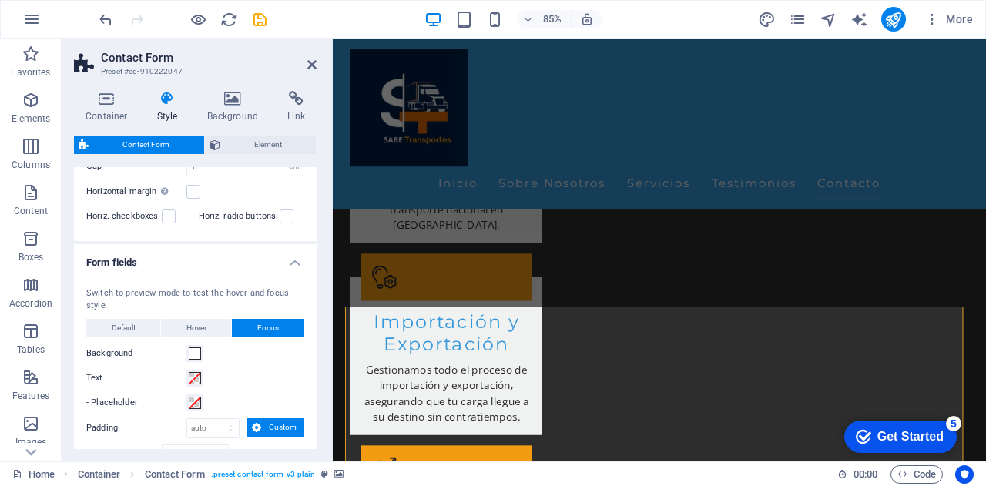
scroll to position [385, 0]
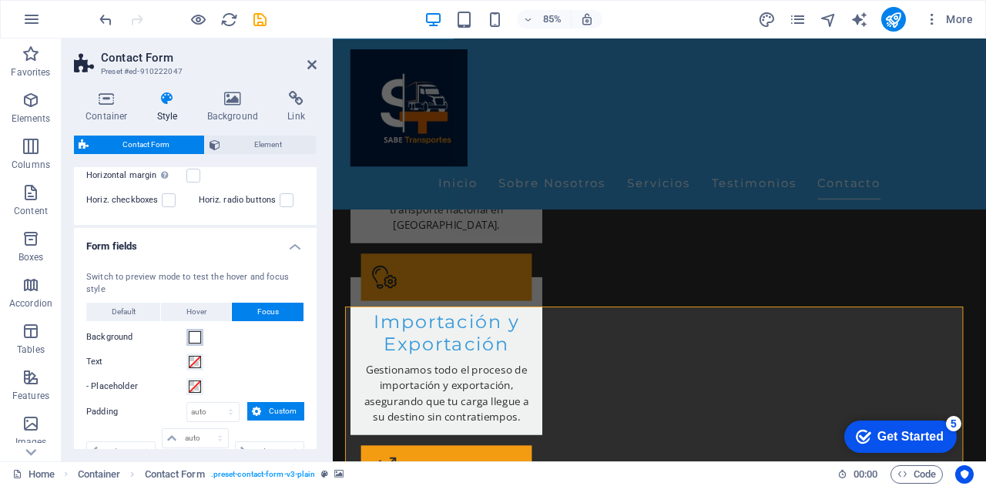
click at [196, 336] on span at bounding box center [195, 337] width 12 height 12
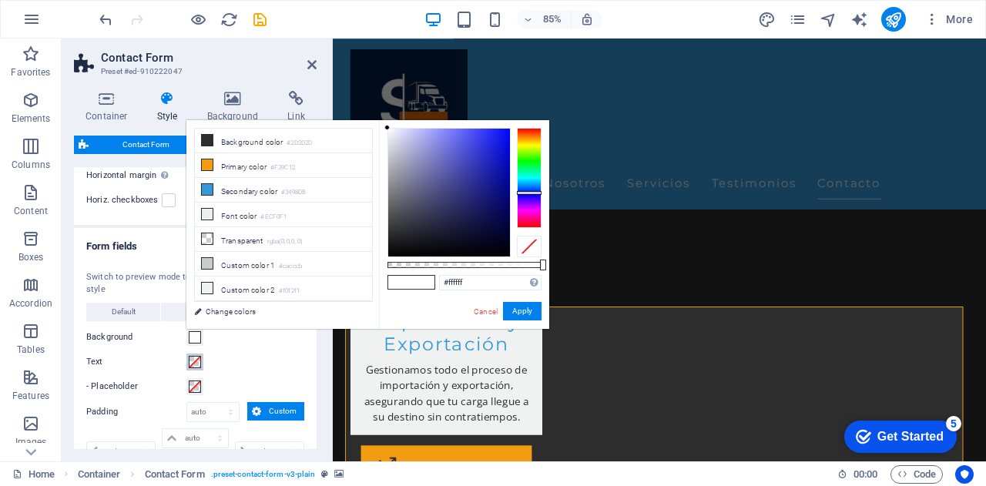
click at [197, 366] on span at bounding box center [195, 362] width 12 height 12
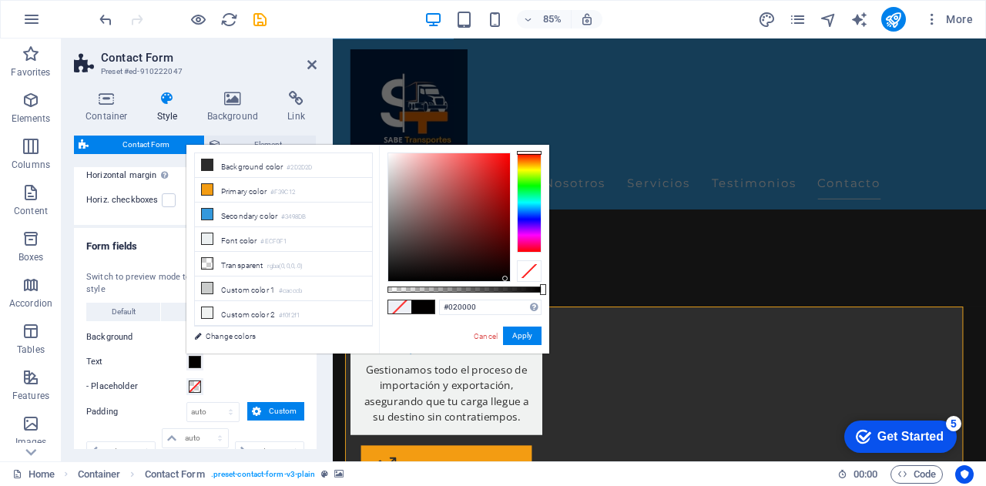
drag, startPoint x: 389, startPoint y: 155, endPoint x: 505, endPoint y: 279, distance: 170.1
click at [505, 279] on div at bounding box center [449, 217] width 122 height 128
click at [399, 305] on span at bounding box center [399, 307] width 23 height 13
click at [273, 166] on li "Background color #2D2D2D" at bounding box center [283, 165] width 177 height 25
type input "#2d2d2d"
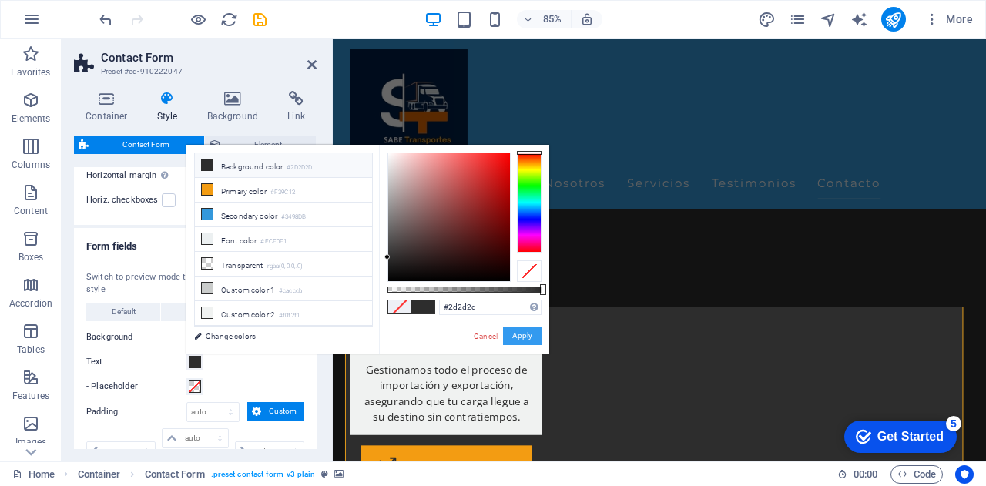
click at [518, 339] on button "Apply" at bounding box center [522, 336] width 39 height 18
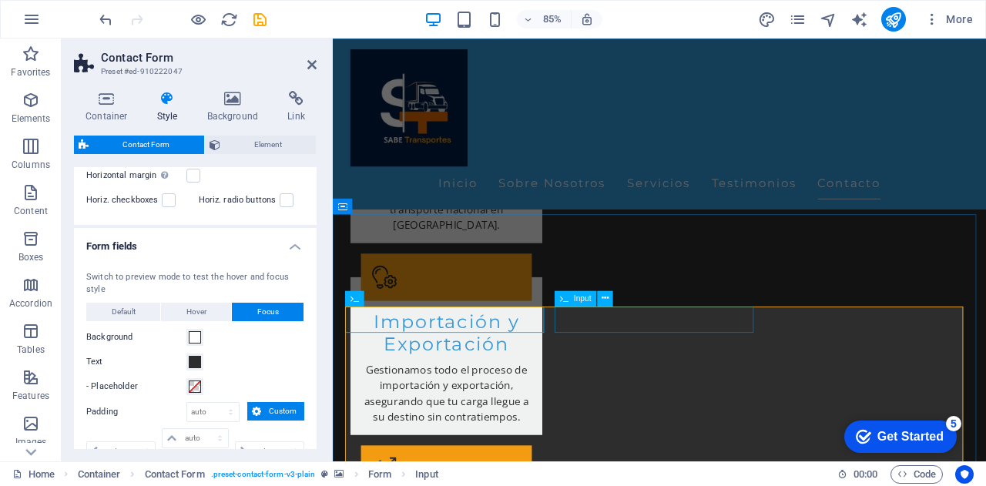
drag, startPoint x: 636, startPoint y: 373, endPoint x: 626, endPoint y: 374, distance: 10.1
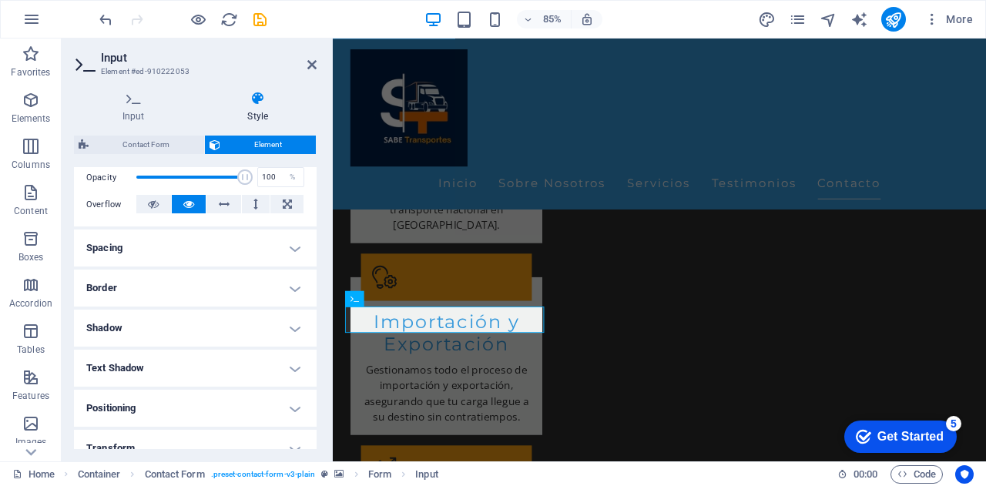
scroll to position [77, 0]
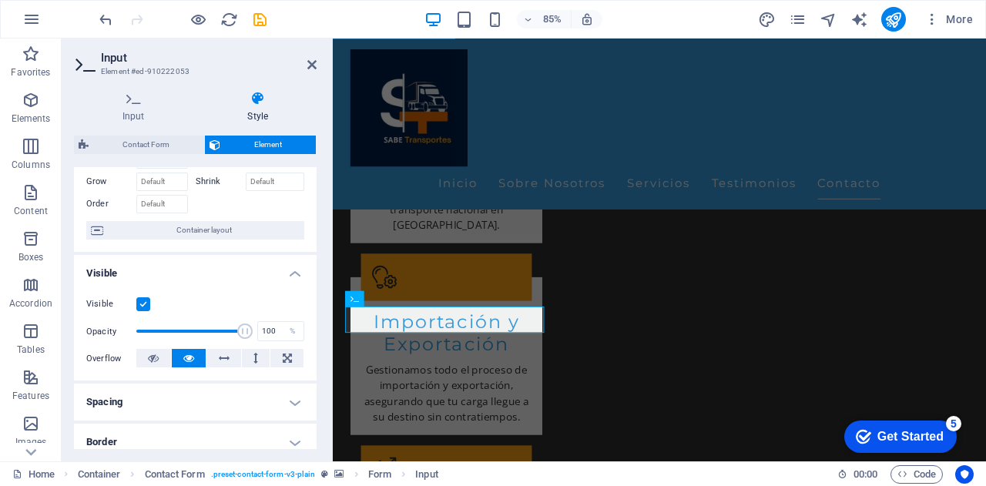
click at [155, 154] on div "Contact Form Element" at bounding box center [195, 145] width 243 height 19
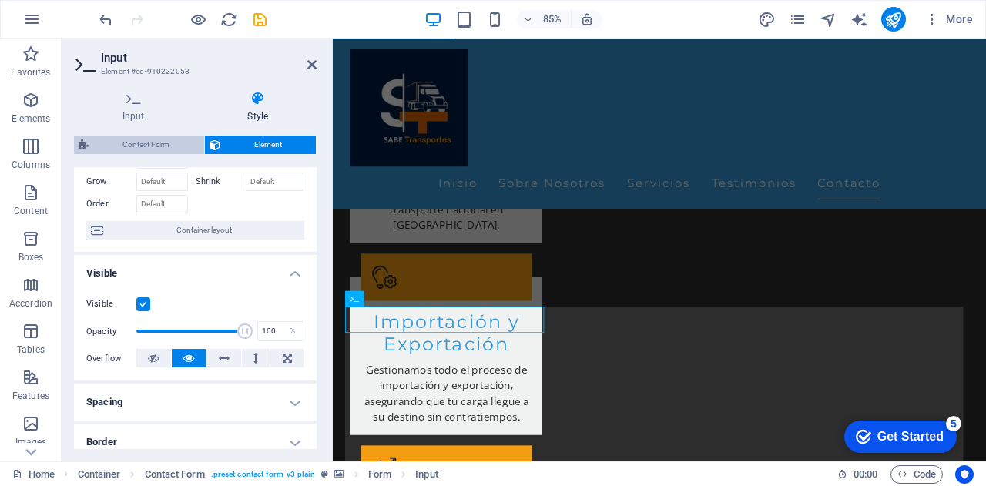
click at [152, 143] on span "Contact Form" at bounding box center [146, 145] width 106 height 18
select select "rem"
select select "px"
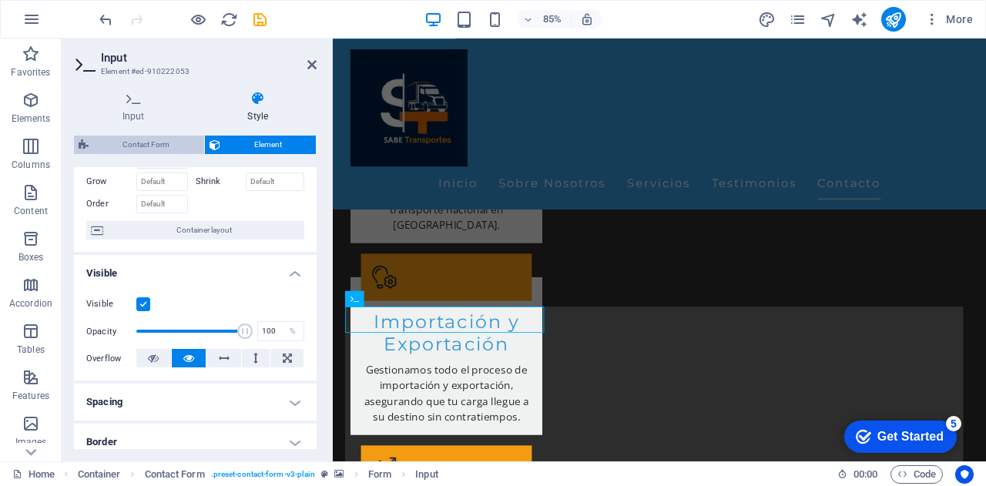
select select "px"
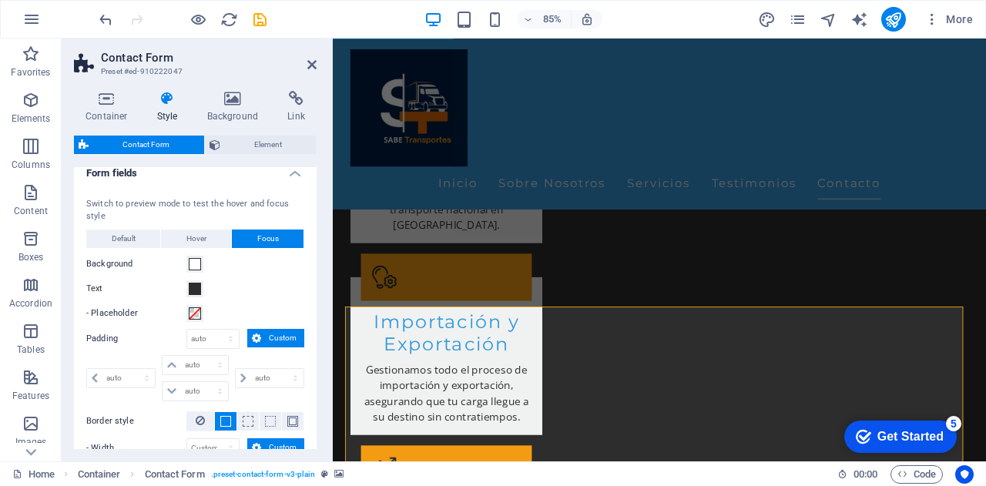
scroll to position [462, 0]
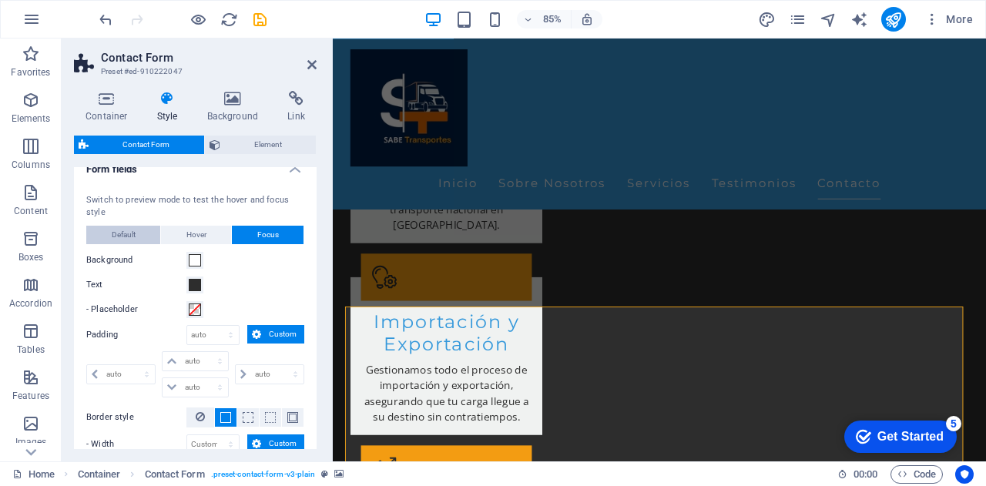
click at [125, 234] on span "Default" at bounding box center [124, 235] width 24 height 18
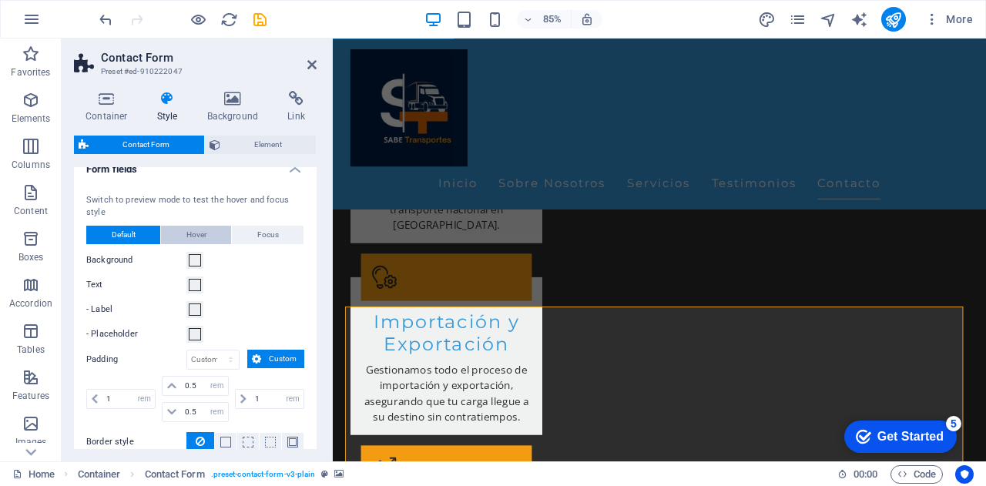
click at [192, 233] on span "Hover" at bounding box center [196, 235] width 20 height 18
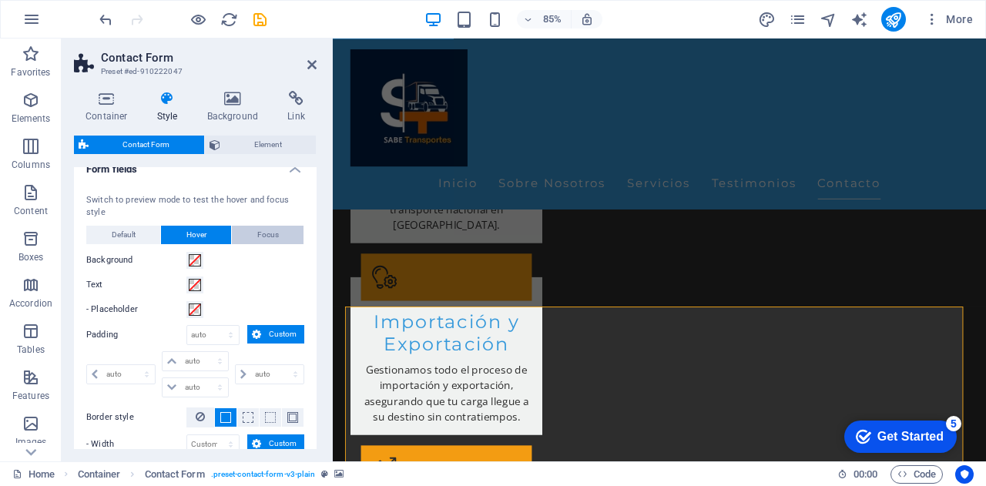
click at [250, 231] on button "Focus" at bounding box center [268, 235] width 72 height 18
click at [194, 287] on span at bounding box center [195, 285] width 12 height 12
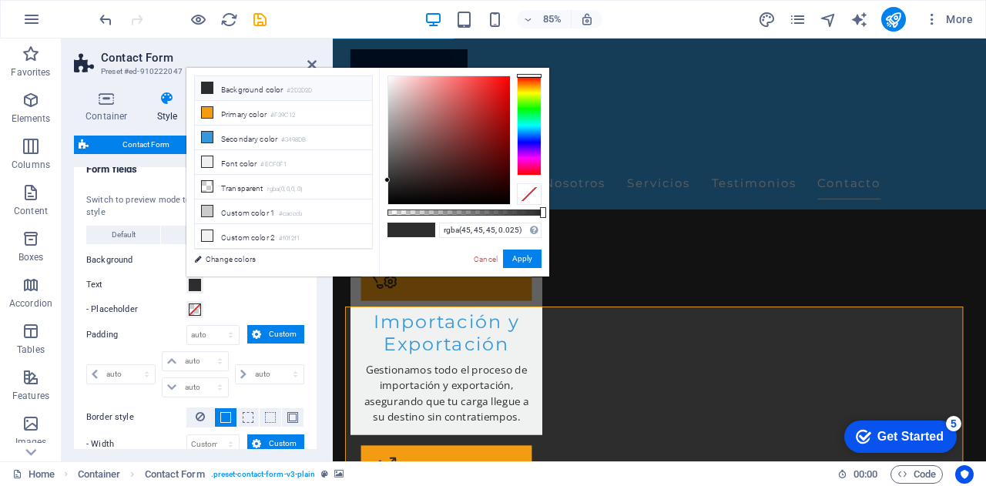
click at [391, 213] on div at bounding box center [465, 213] width 154 height 6
type input "rgba(45, 45, 45, 0)"
drag, startPoint x: 393, startPoint y: 211, endPoint x: 384, endPoint y: 213, distance: 9.4
click at [384, 213] on div "rgba(45, 45, 45, 0) Supported formats #0852ed rgb(8, 82, 237) rgba(8, 82, 237, …" at bounding box center [464, 284] width 170 height 432
click at [519, 256] on button "Apply" at bounding box center [522, 259] width 39 height 18
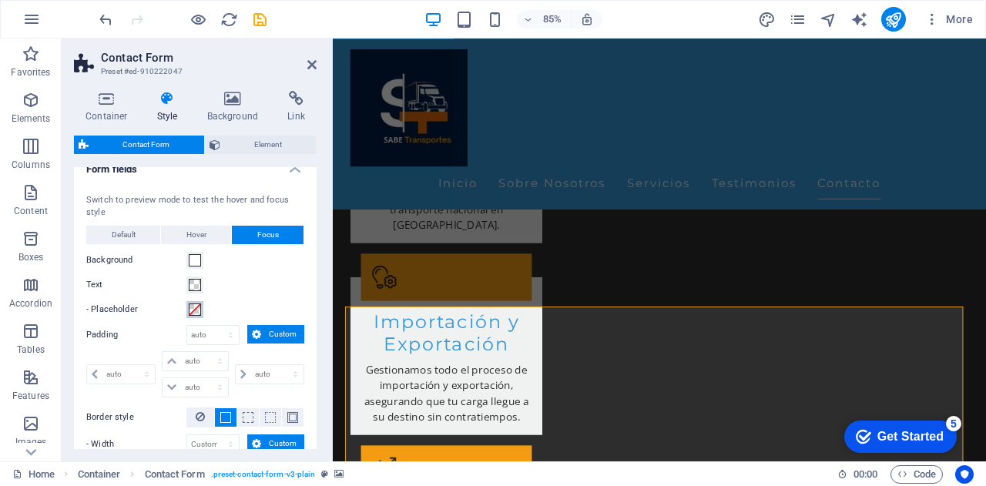
click at [198, 304] on span at bounding box center [195, 310] width 12 height 12
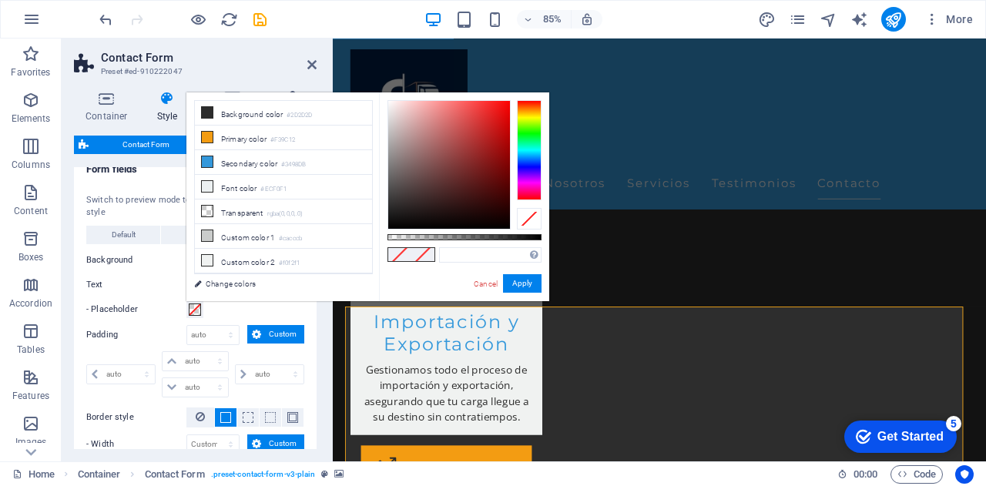
click at [401, 253] on span at bounding box center [399, 254] width 23 height 13
click at [231, 311] on div "- Placeholder" at bounding box center [195, 310] width 218 height 18
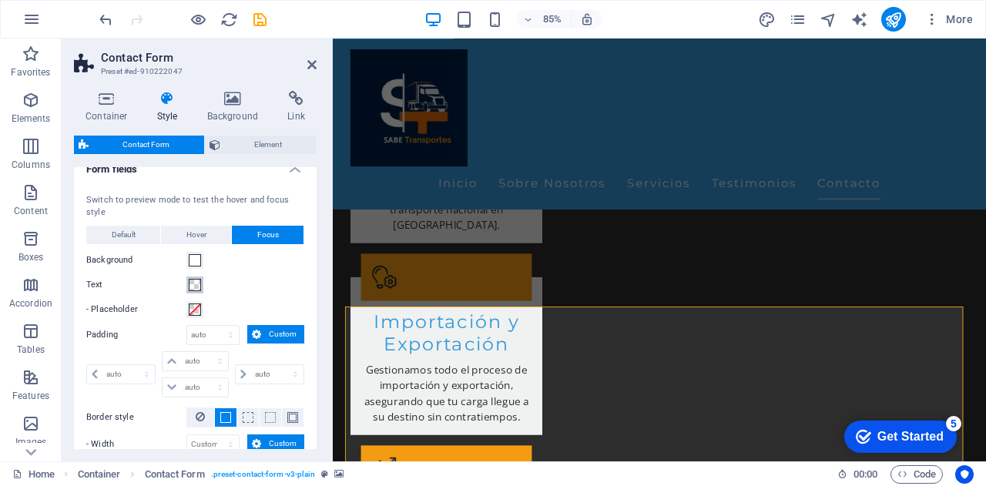
click at [190, 284] on span at bounding box center [195, 285] width 12 height 12
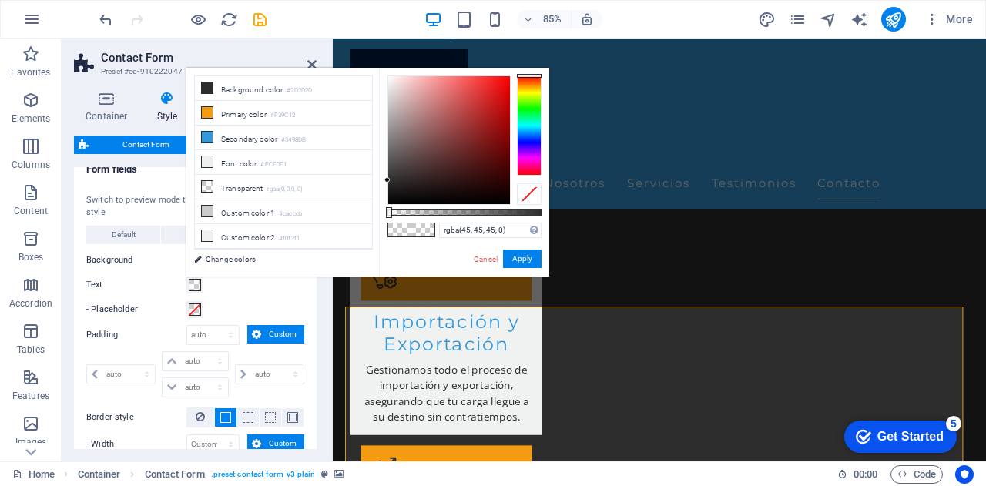
click at [527, 196] on div at bounding box center [529, 194] width 25 height 22
click at [407, 231] on span at bounding box center [399, 229] width 23 height 13
type input "rgba(45, 45, 45, 0)"
click at [528, 193] on div at bounding box center [529, 194] width 25 height 22
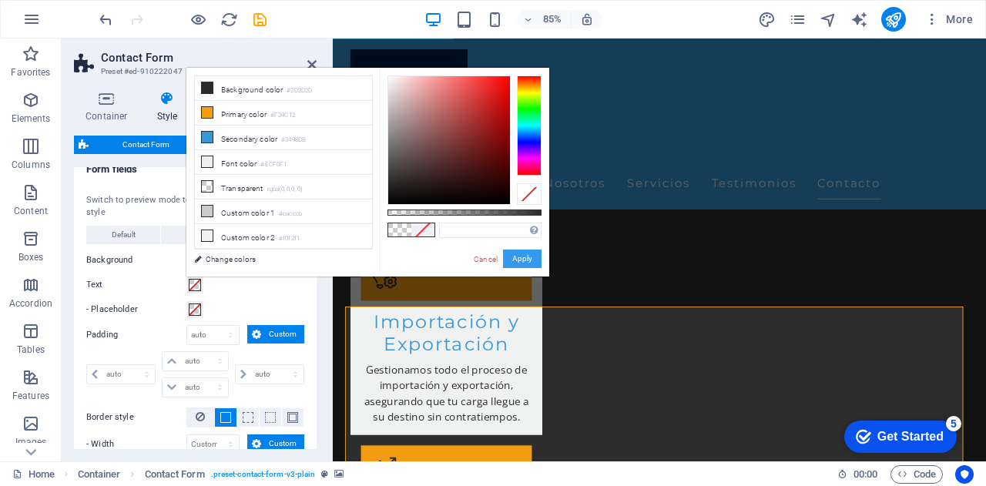
click at [526, 260] on button "Apply" at bounding box center [522, 259] width 39 height 18
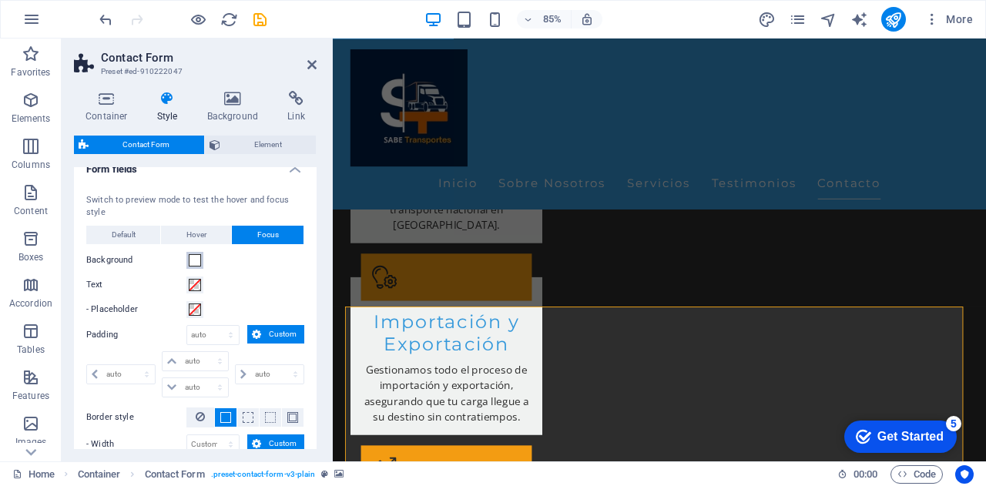
click at [196, 261] on span at bounding box center [195, 260] width 12 height 12
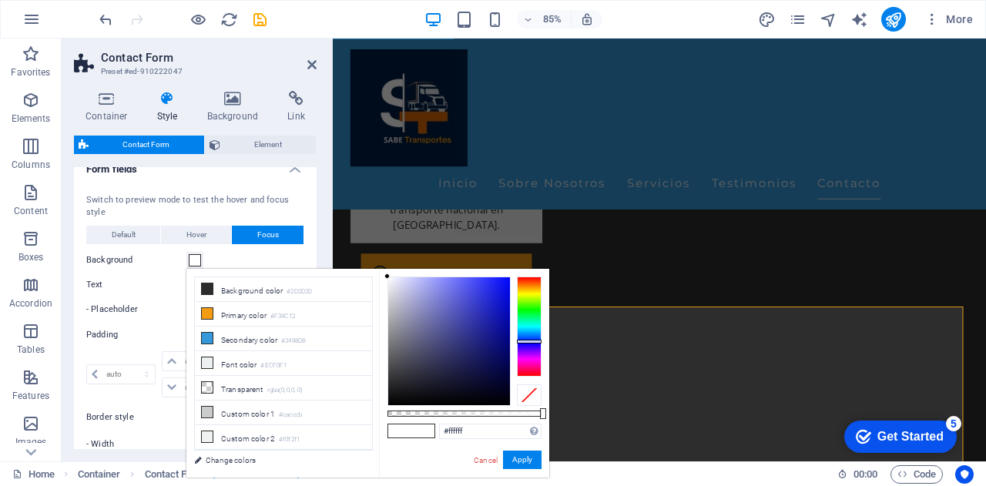
click at [530, 395] on div at bounding box center [529, 396] width 25 height 22
drag, startPoint x: 534, startPoint y: 413, endPoint x: 378, endPoint y: 412, distance: 155.7
click at [378, 412] on div "less Background color #2D2D2D Primary color #F39C12 Secondary color #3498DB Fon…" at bounding box center [367, 373] width 363 height 209
type input "rgba(0, 0, 6, 0)"
click at [507, 401] on div at bounding box center [449, 341] width 122 height 128
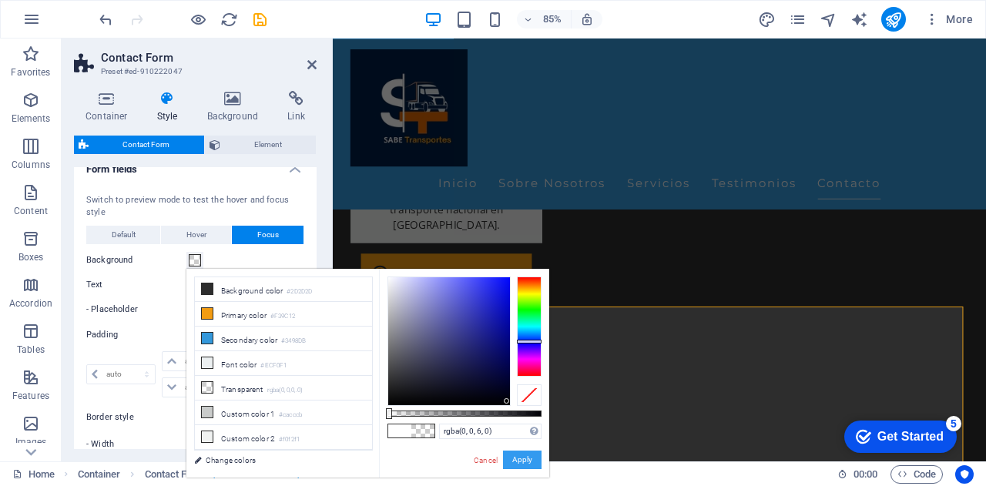
click at [526, 460] on button "Apply" at bounding box center [522, 460] width 39 height 18
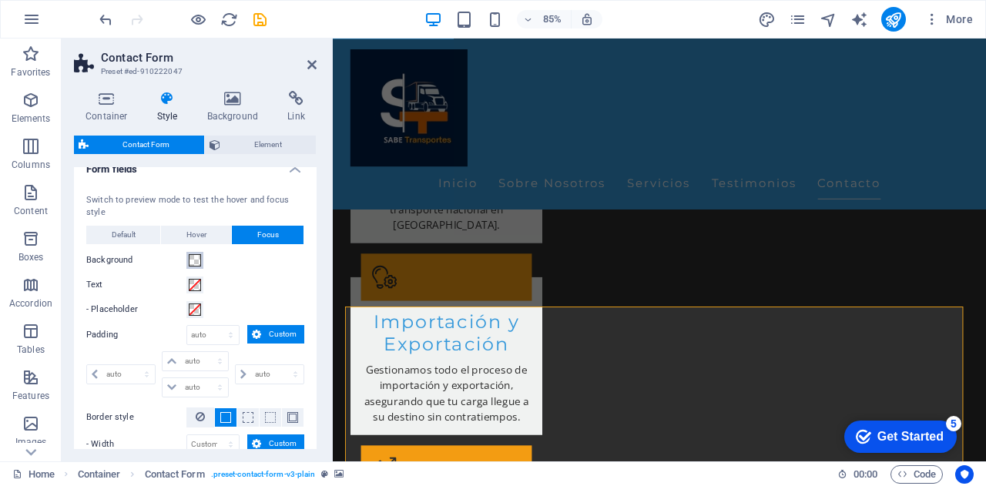
click at [193, 259] on span at bounding box center [195, 260] width 12 height 12
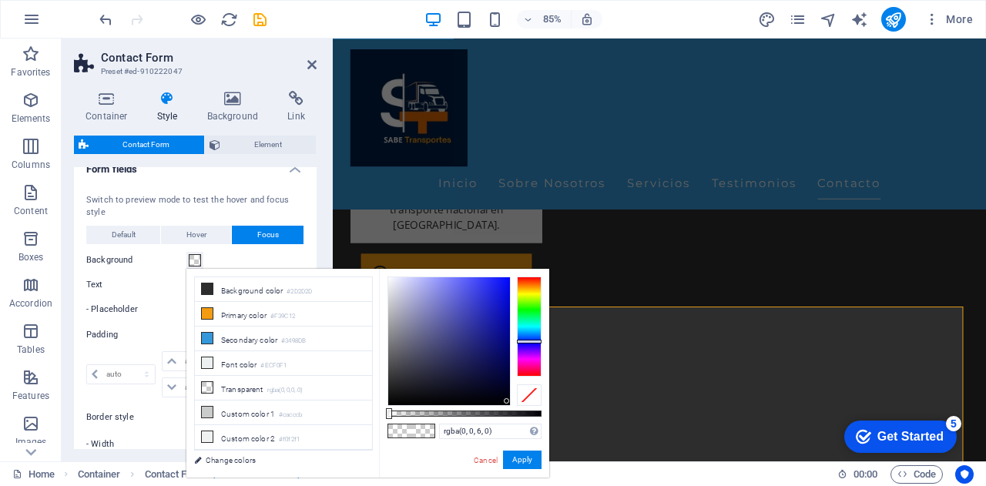
click at [532, 394] on div at bounding box center [529, 396] width 25 height 22
click at [526, 455] on button "Apply" at bounding box center [522, 460] width 39 height 18
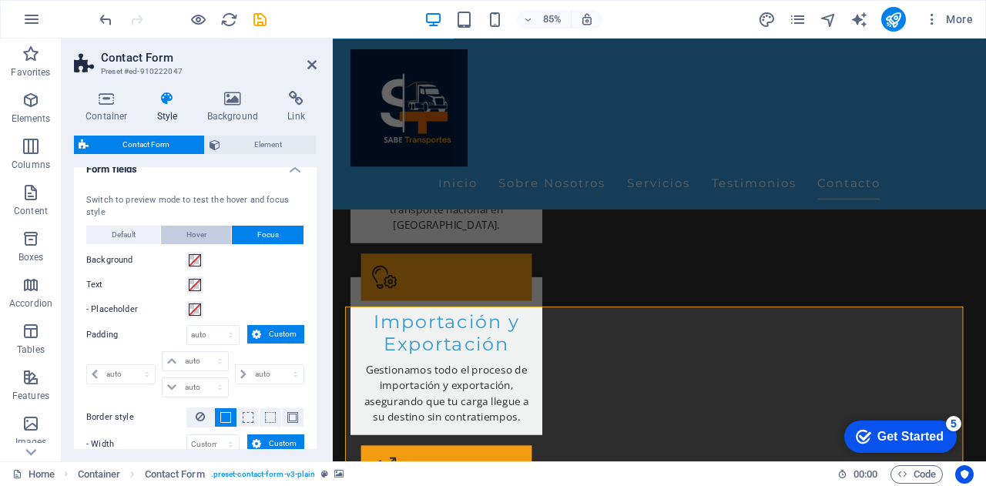
click at [202, 237] on span "Hover" at bounding box center [196, 235] width 20 height 18
click at [143, 233] on button "Default" at bounding box center [123, 235] width 74 height 18
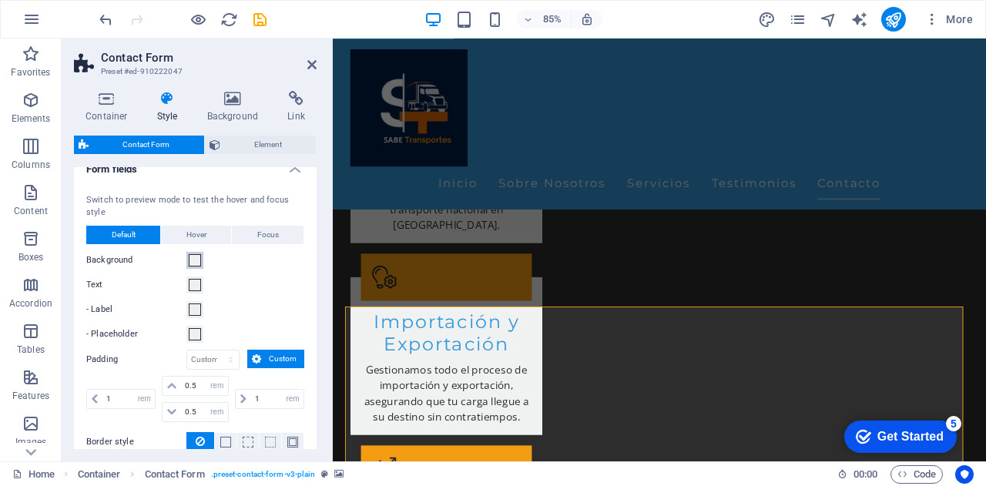
click at [196, 257] on span at bounding box center [195, 260] width 12 height 12
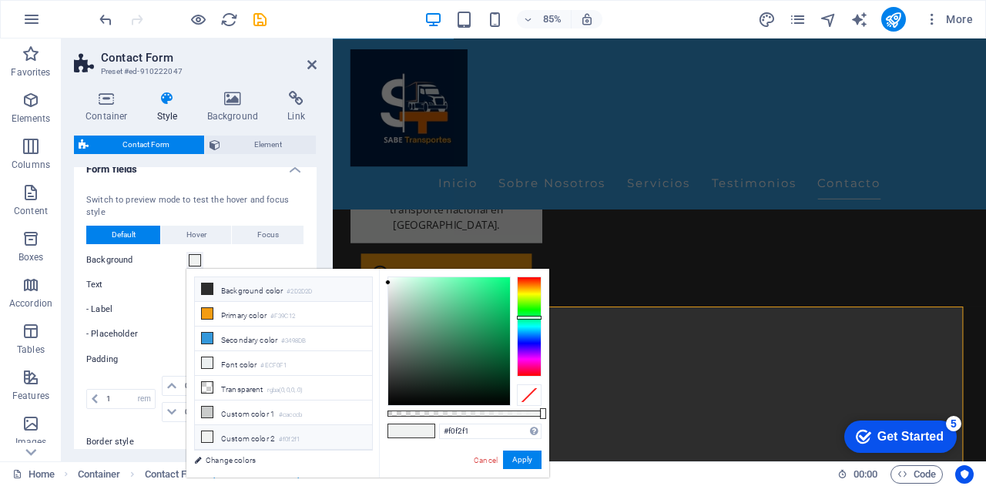
click at [283, 287] on li "Background color #2D2D2D" at bounding box center [283, 289] width 177 height 25
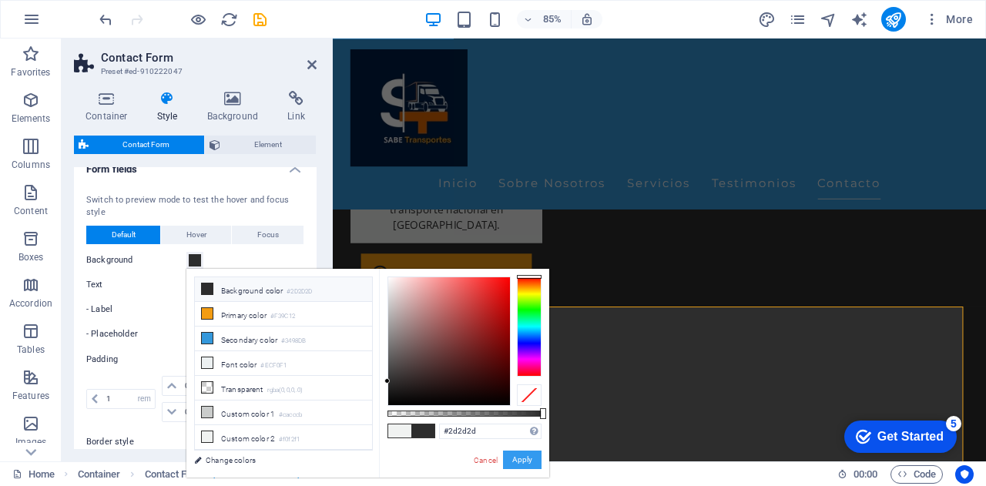
click at [516, 459] on button "Apply" at bounding box center [522, 460] width 39 height 18
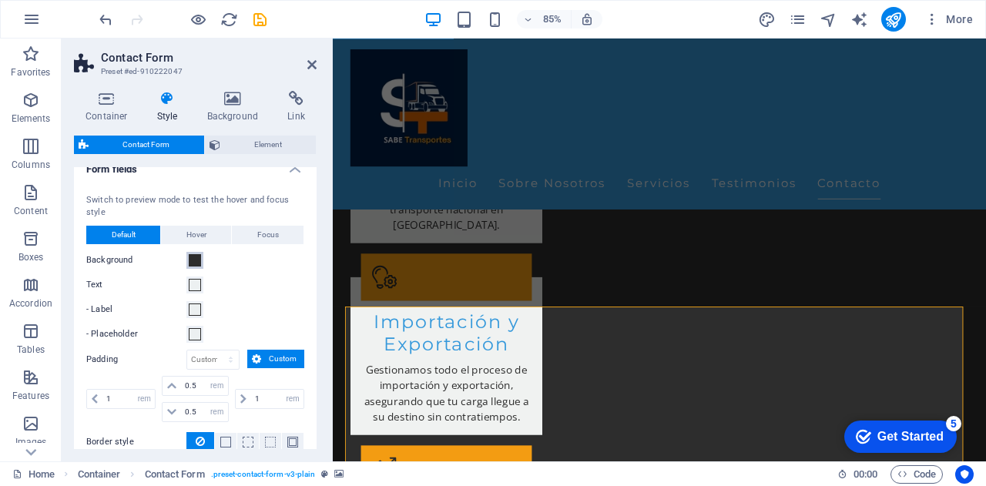
click at [194, 258] on span at bounding box center [195, 260] width 12 height 12
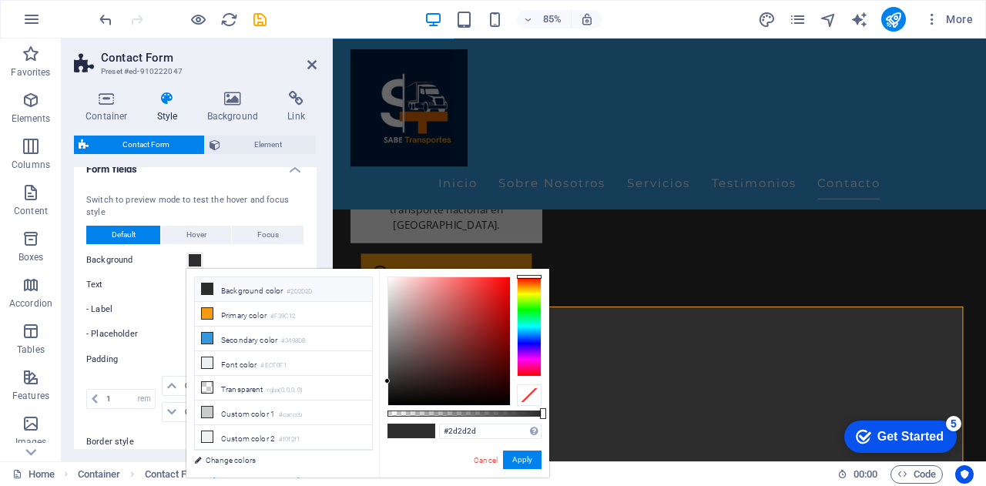
click at [194, 258] on span at bounding box center [195, 260] width 12 height 12
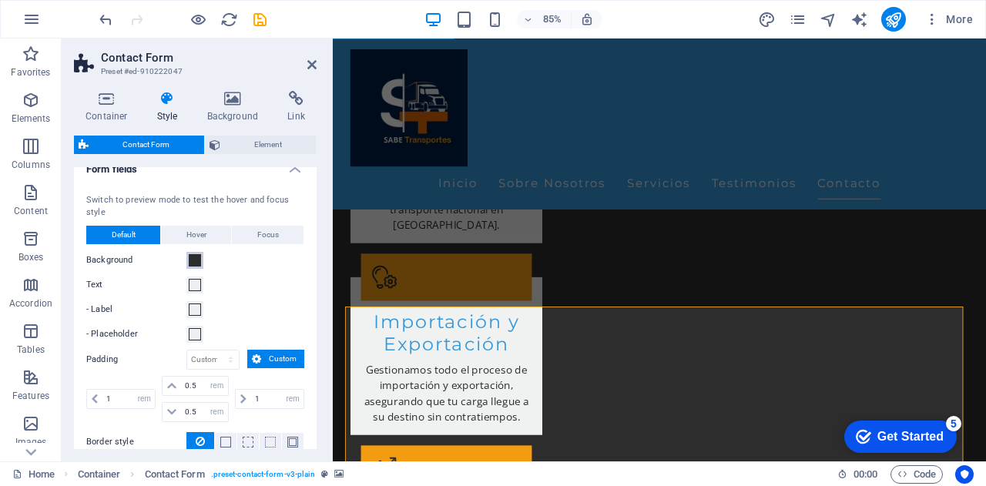
click at [196, 257] on span at bounding box center [195, 260] width 12 height 12
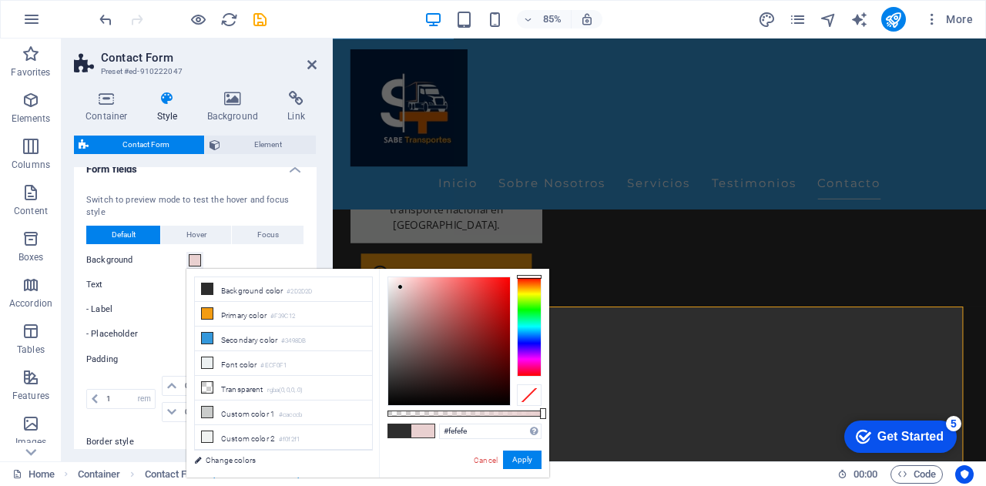
type input "#ffffff"
drag, startPoint x: 426, startPoint y: 320, endPoint x: 382, endPoint y: 276, distance: 62.1
click at [382, 276] on div "#ffffff Supported formats #0852ed rgb(8, 82, 237) rgba(8, 82, 237, 90%) hsv(221…" at bounding box center [464, 485] width 170 height 432
click at [519, 456] on button "Apply" at bounding box center [522, 460] width 39 height 18
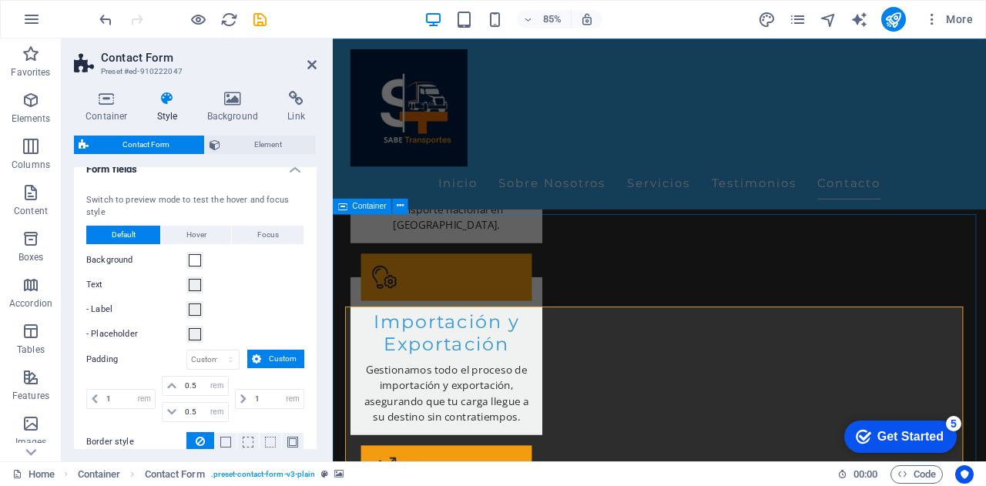
scroll to position [2628, 0]
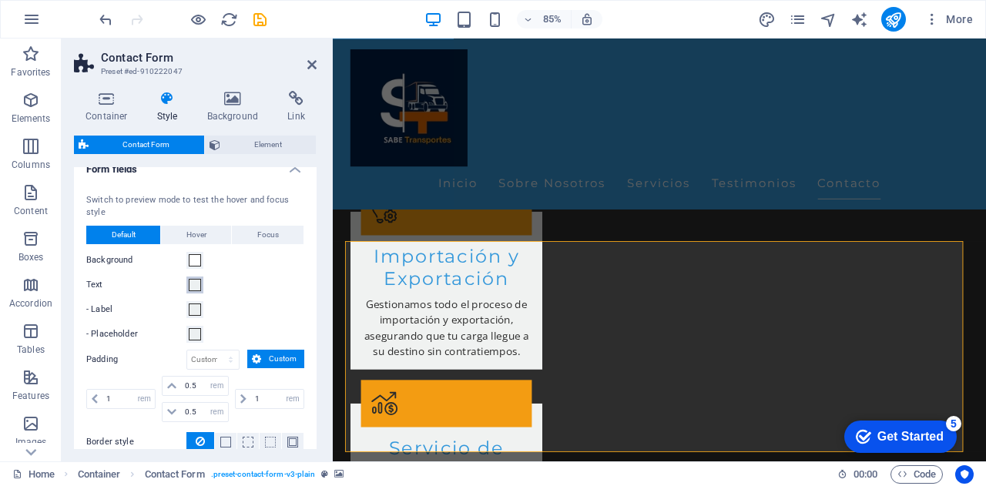
click at [196, 286] on span at bounding box center [195, 285] width 12 height 12
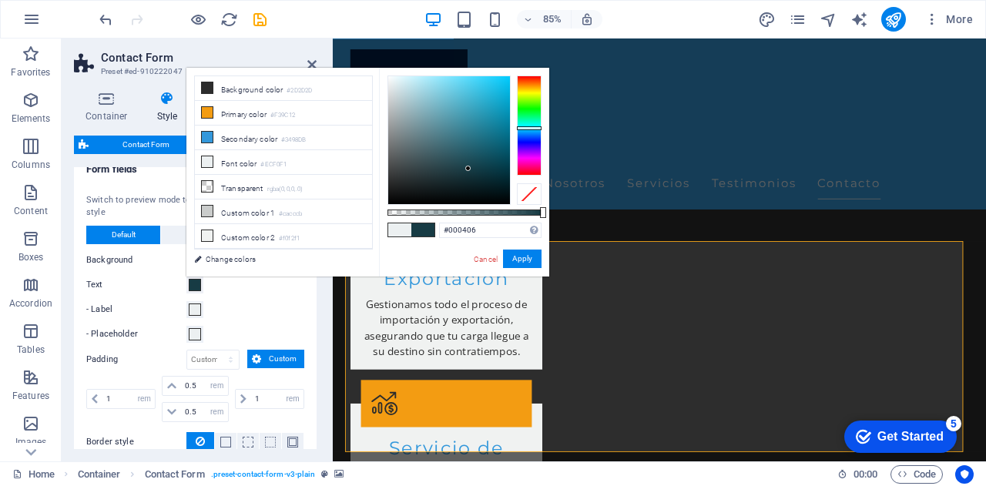
type input "#000000"
drag, startPoint x: 391, startPoint y: 79, endPoint x: 514, endPoint y: 213, distance: 181.1
click at [514, 205] on div at bounding box center [465, 140] width 154 height 129
click at [523, 264] on button "Apply" at bounding box center [522, 259] width 39 height 18
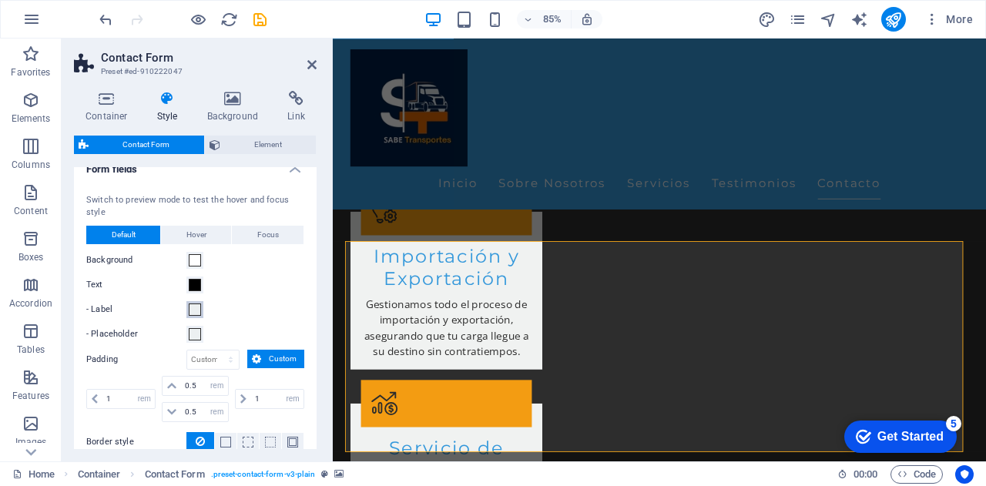
click at [194, 310] on span at bounding box center [195, 310] width 12 height 12
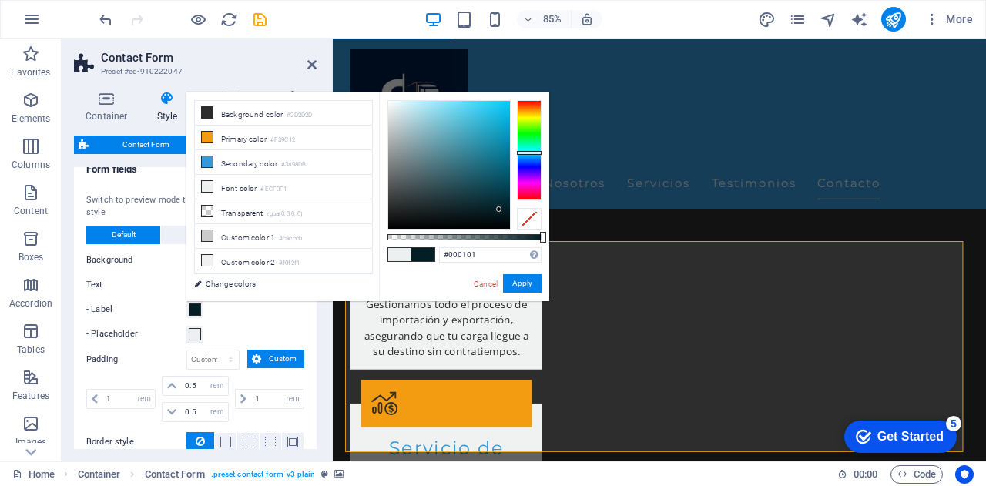
type input "#000000"
drag, startPoint x: 391, startPoint y: 106, endPoint x: 513, endPoint y: 233, distance: 177.1
click at [513, 230] on div at bounding box center [465, 164] width 154 height 129
click at [530, 286] on button "Apply" at bounding box center [522, 283] width 39 height 18
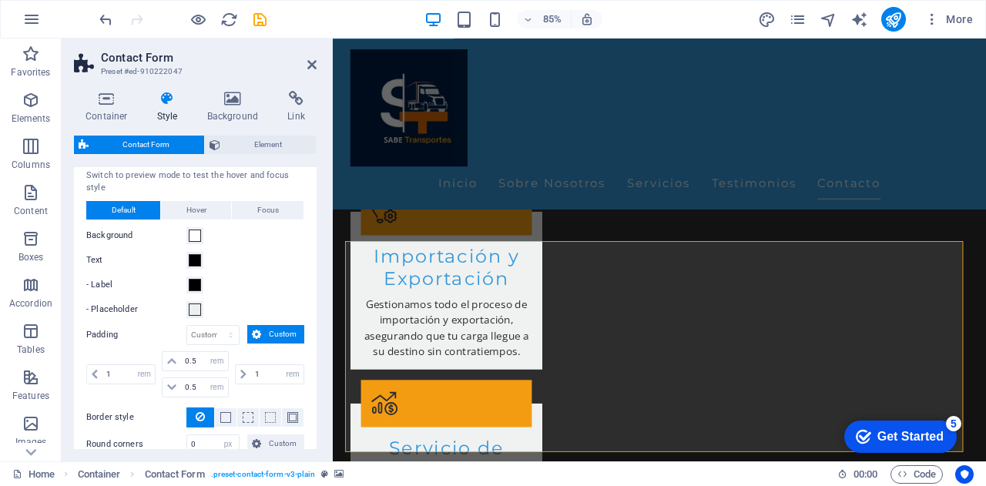
scroll to position [480, 0]
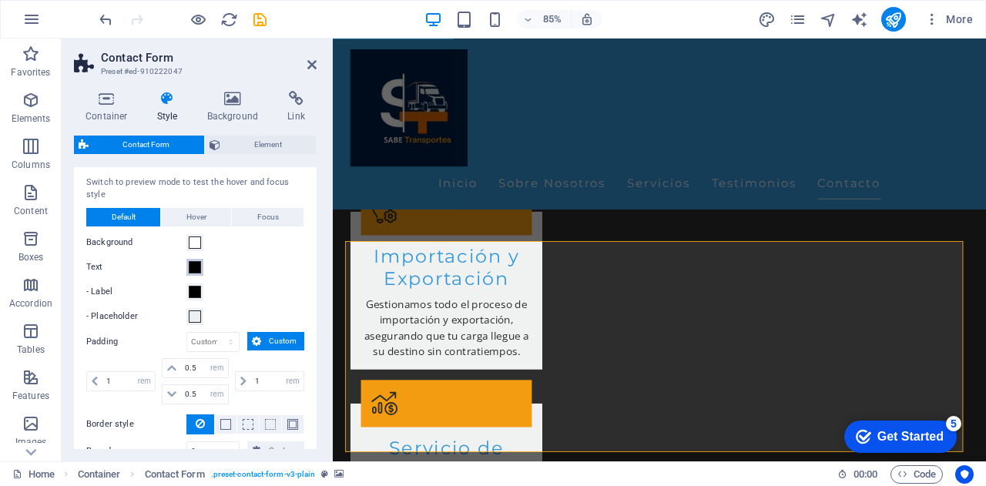
click at [194, 266] on span at bounding box center [195, 267] width 12 height 12
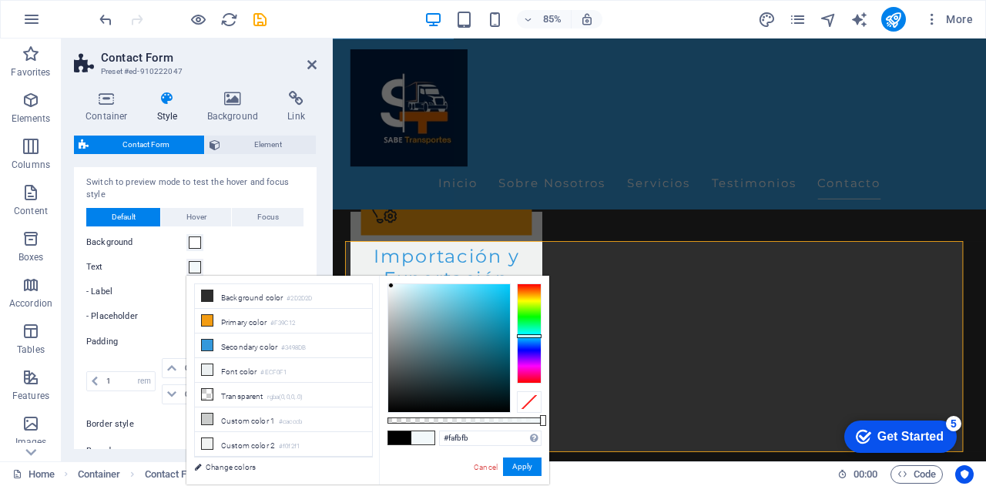
type input "#fdfdfd"
drag, startPoint x: 405, startPoint y: 303, endPoint x: 385, endPoint y: 284, distance: 27.3
click at [388, 284] on div at bounding box center [449, 348] width 122 height 128
click at [516, 463] on button "Apply" at bounding box center [522, 467] width 39 height 18
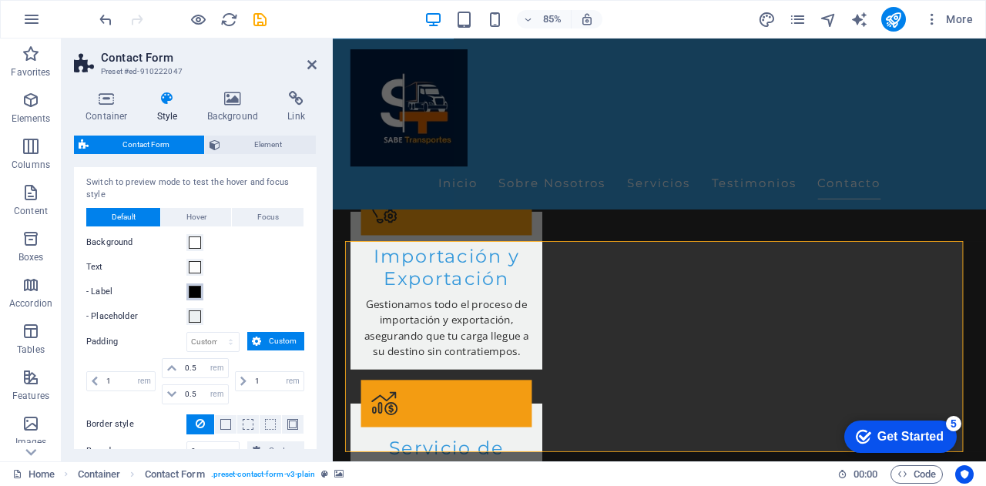
drag, startPoint x: 196, startPoint y: 291, endPoint x: 221, endPoint y: 318, distance: 37.1
click at [196, 292] on span at bounding box center [195, 292] width 12 height 12
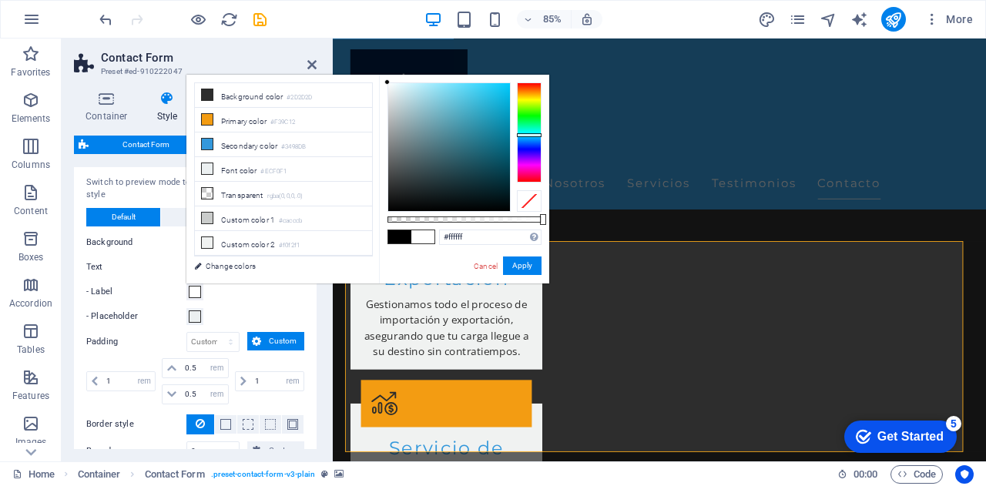
drag, startPoint x: 461, startPoint y: 169, endPoint x: 423, endPoint y: 156, distance: 40.0
click at [375, 75] on div "less Background color #2D2D2D Primary color #F39C12 Secondary color #3498DB Fon…" at bounding box center [367, 179] width 363 height 209
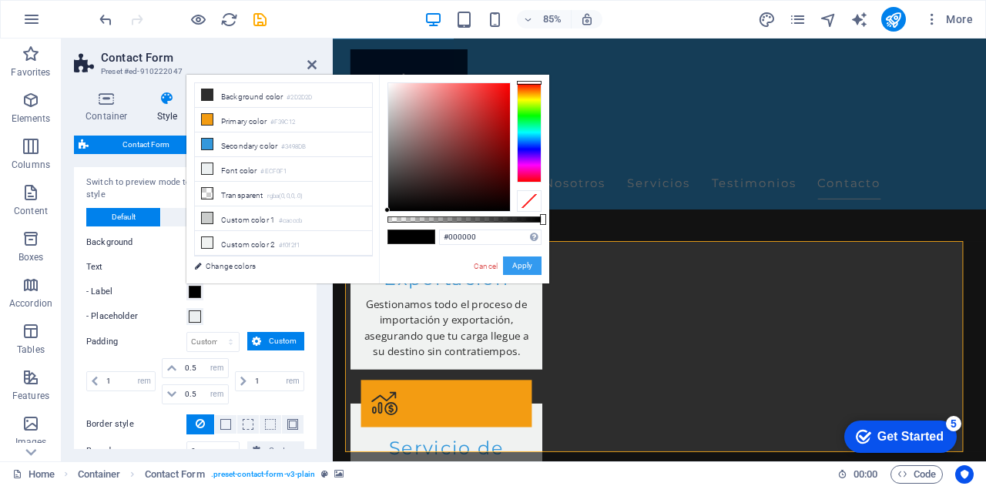
type input "#ffffff"
click at [532, 267] on button "Apply" at bounding box center [522, 266] width 39 height 18
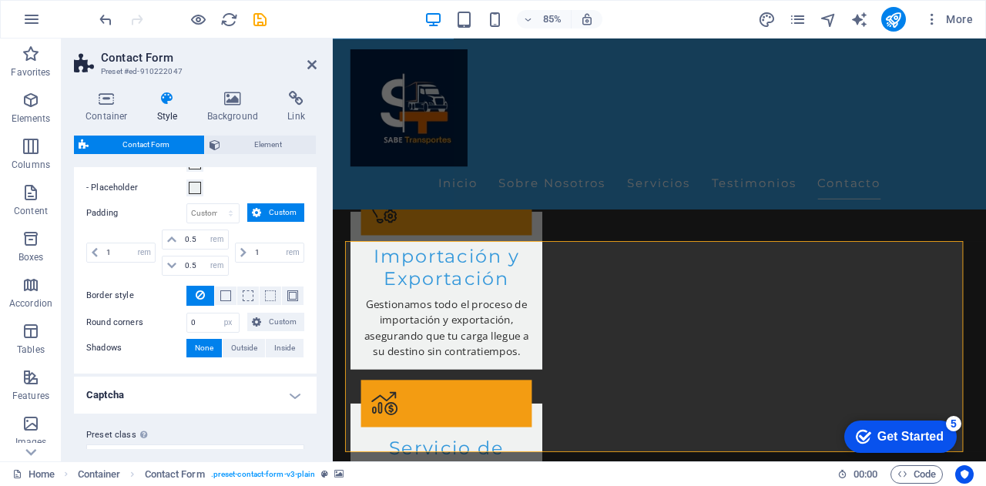
scroll to position [634, 0]
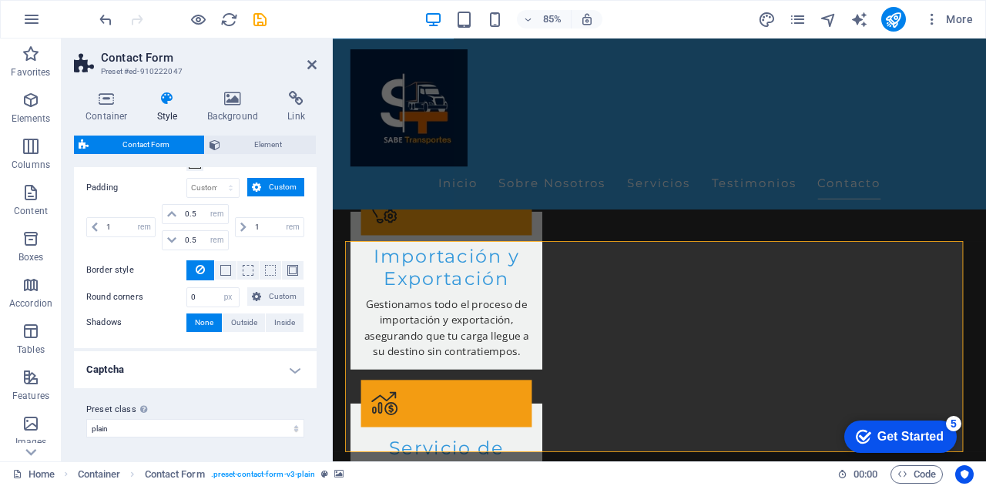
click at [160, 369] on h4 "Captcha" at bounding box center [195, 369] width 243 height 37
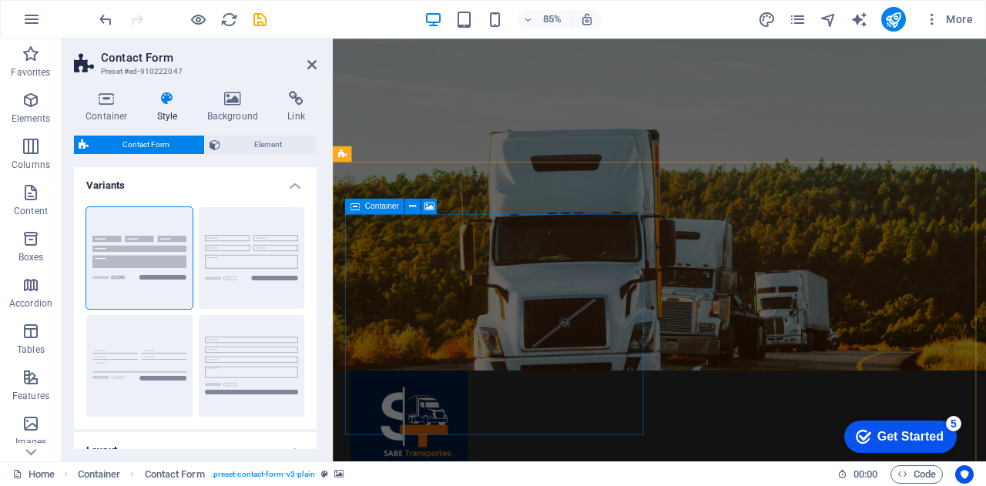
scroll to position [0, 0]
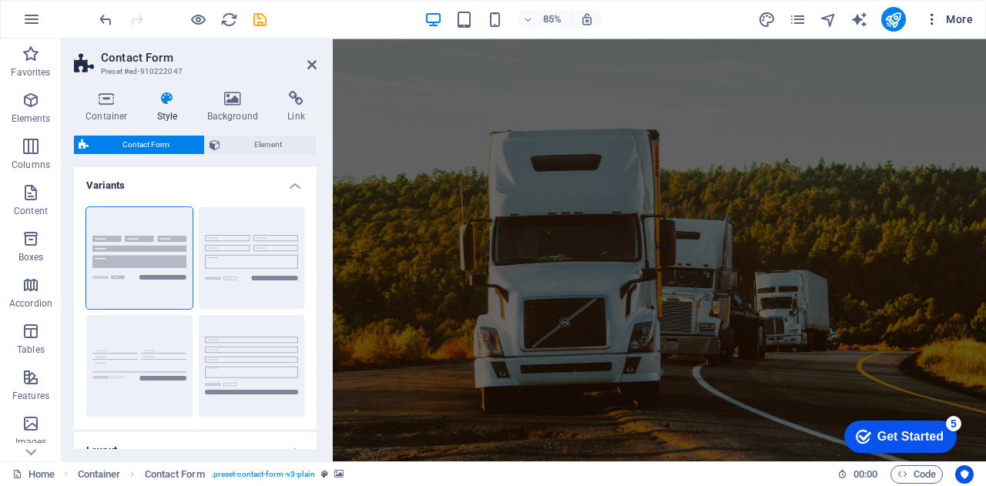
click at [926, 17] on icon "button" at bounding box center [932, 19] width 15 height 15
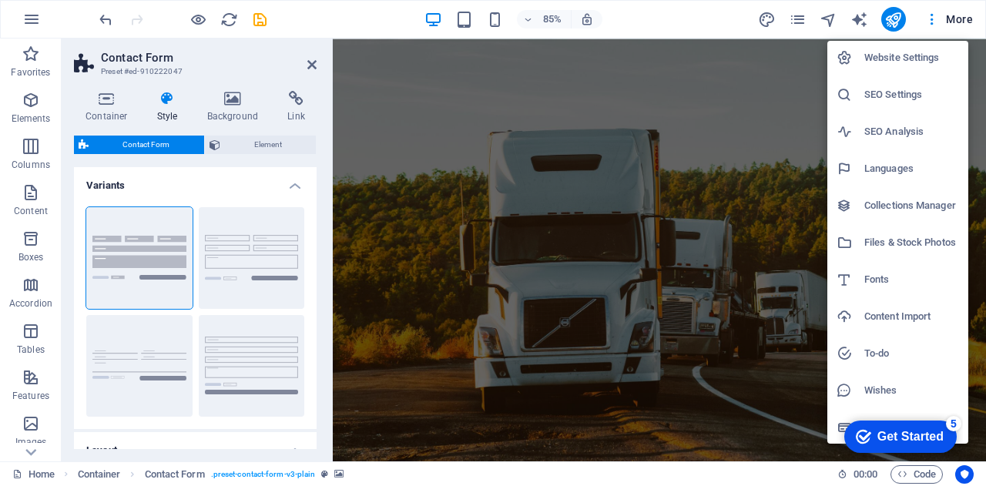
scroll to position [4, 0]
click at [932, 17] on div at bounding box center [493, 243] width 986 height 486
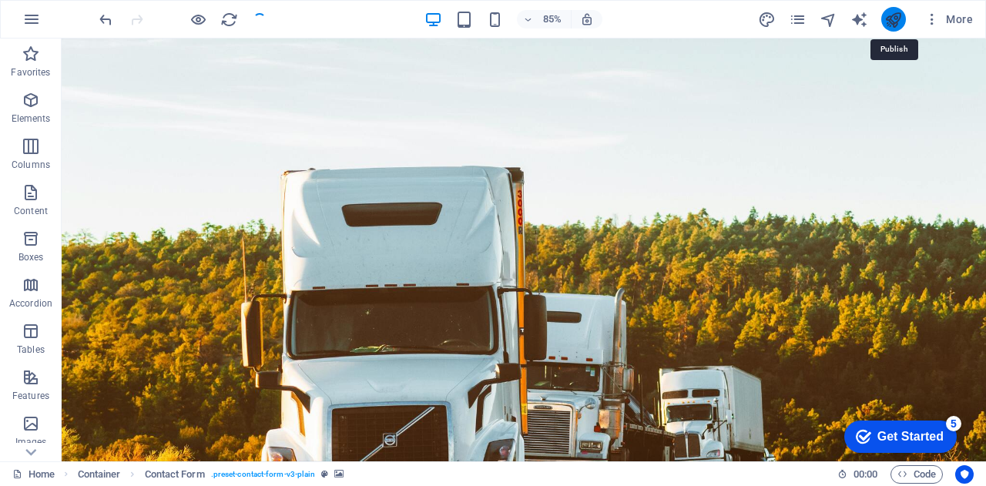
scroll to position [2778, 0]
